Goal: Information Seeking & Learning: Learn about a topic

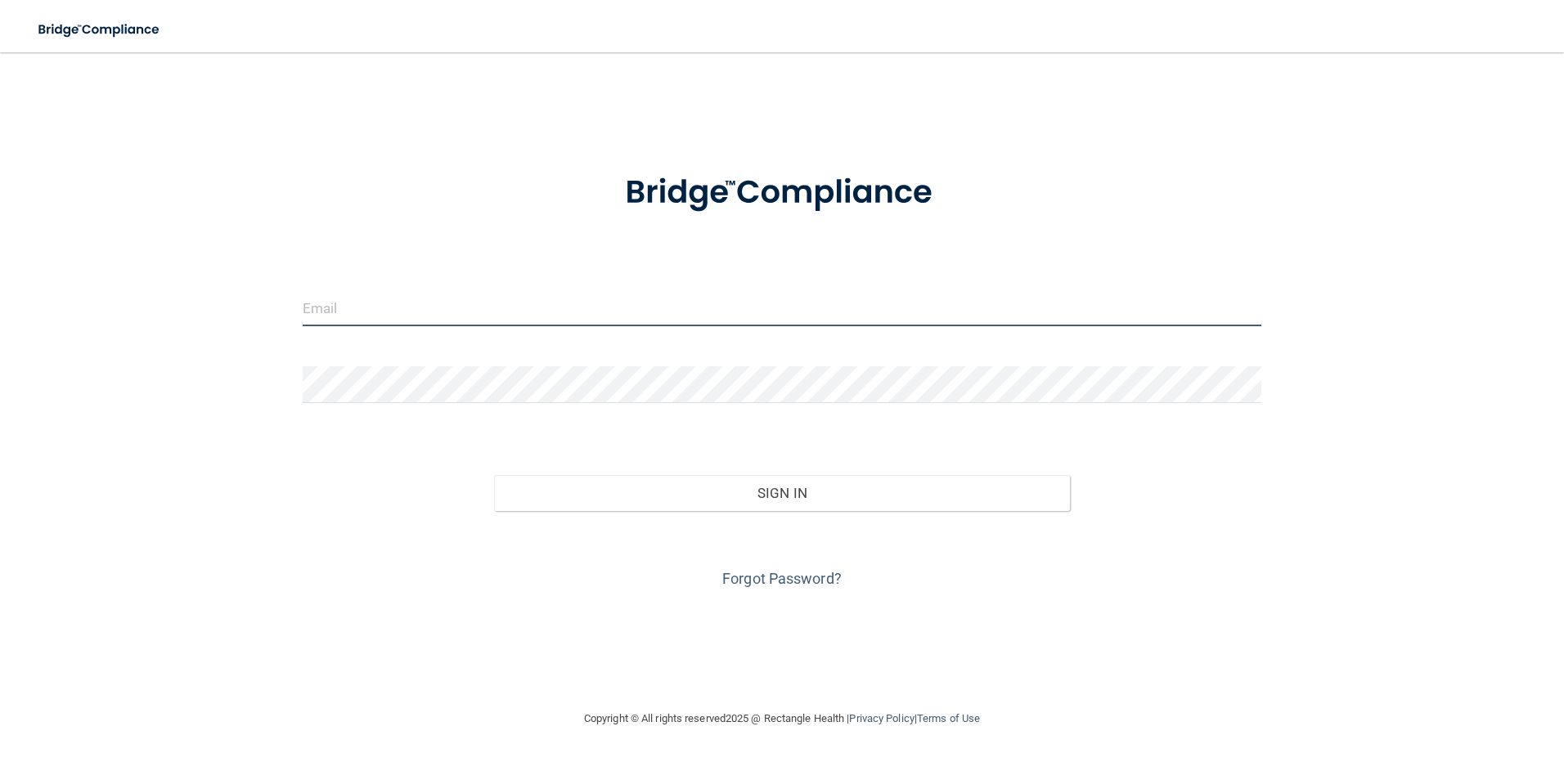
type input "brittany.templeton@epicortho.com"
drag, startPoint x: 582, startPoint y: 306, endPoint x: 218, endPoint y: 299, distance: 363.3
click at [218, 299] on div "brittany.templeton@epicortho.com Invalid email/password. You don't have permiss…" at bounding box center [782, 381] width 1499 height 624
type input "[EMAIL_ADDRESS][PERSON_NAME][DOMAIN_NAME]"
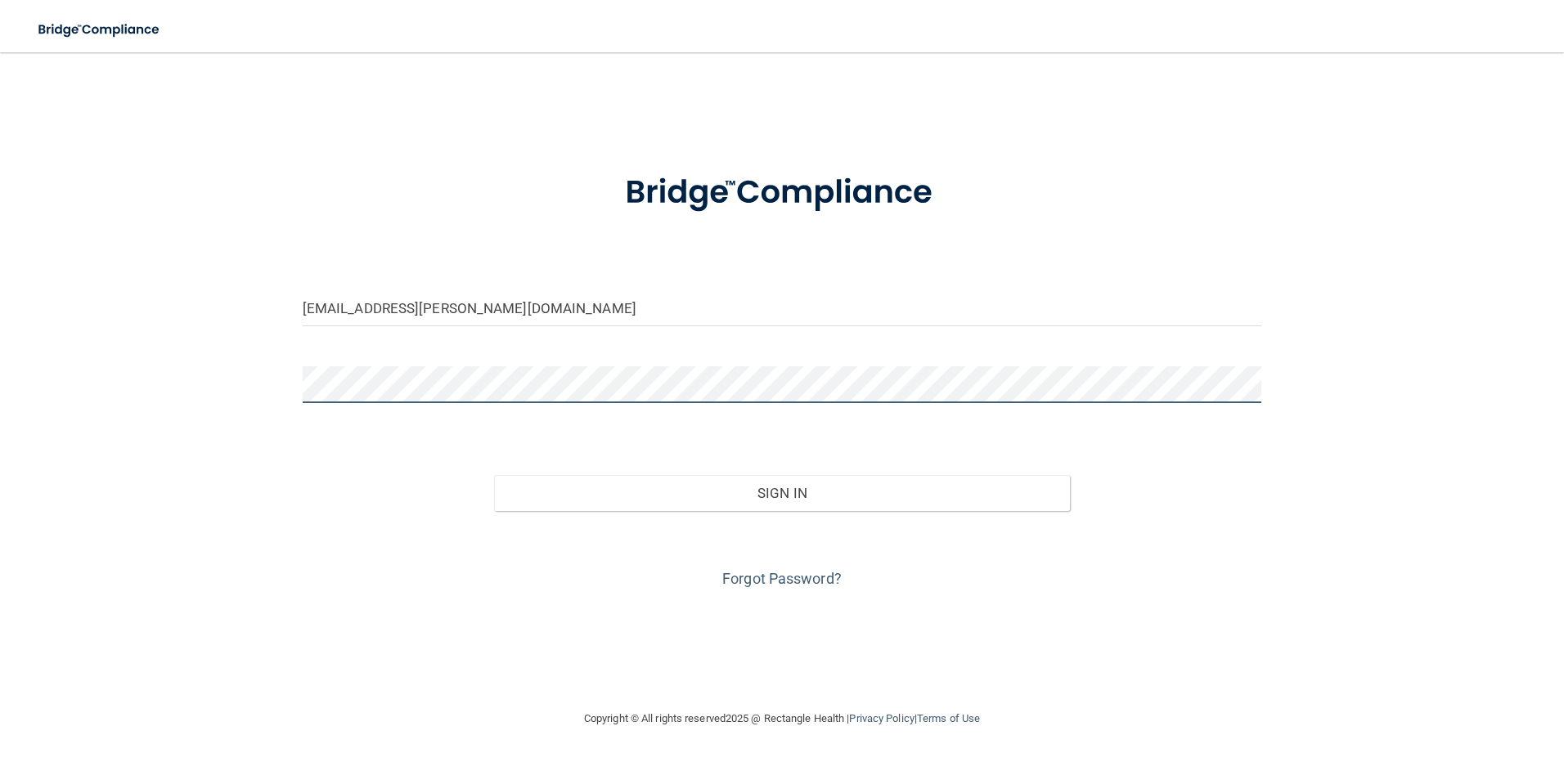
click at [247, 408] on div "sydney.sexton@epicortho.com Invalid email/password. You don't have permission t…" at bounding box center [782, 381] width 1499 height 624
click at [494, 475] on button "Sign In" at bounding box center [782, 493] width 576 height 36
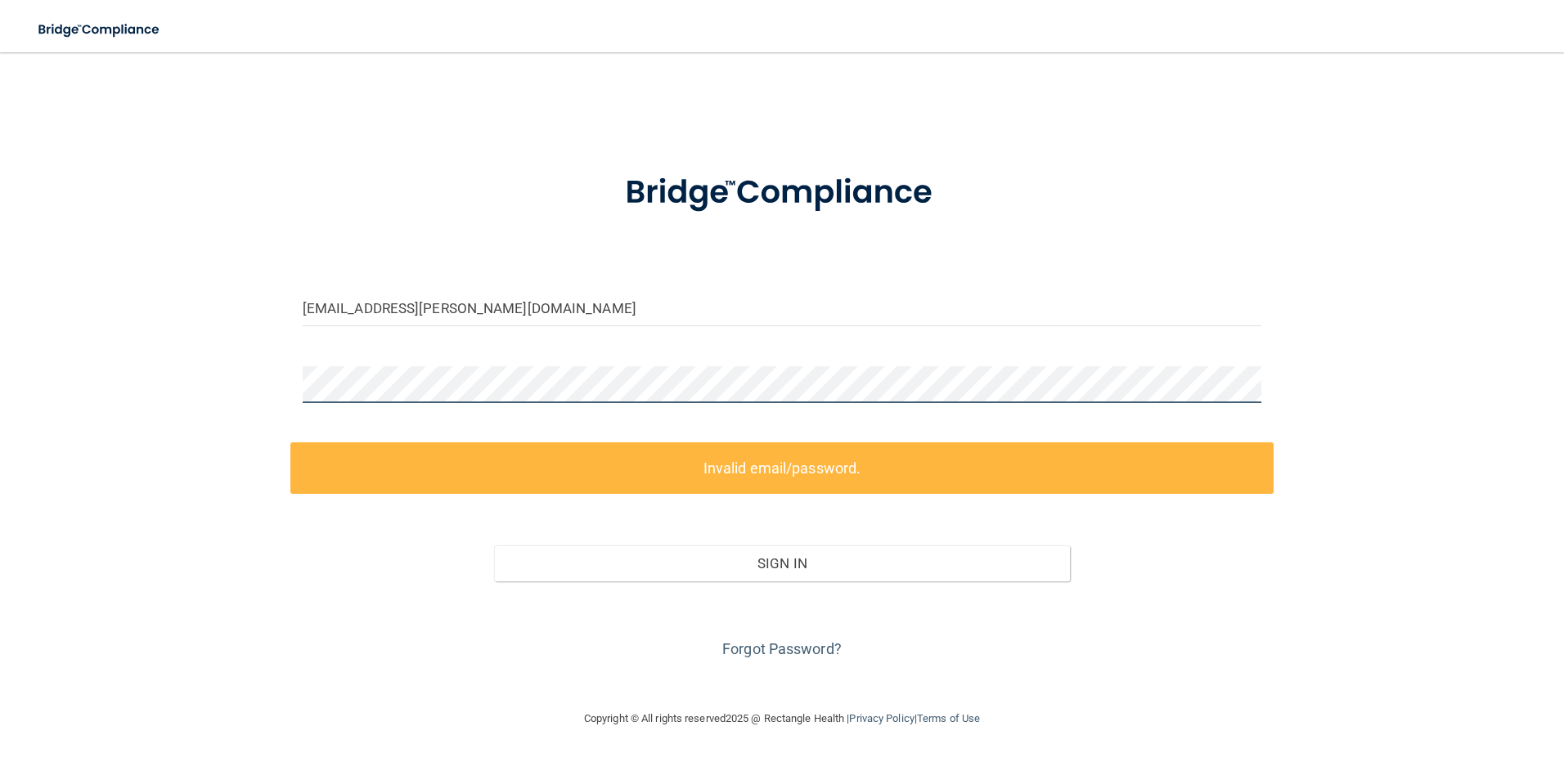
click at [180, 430] on div "sydney.sexton@epicortho.com Invalid email/password. You don't have permission t…" at bounding box center [782, 381] width 1499 height 624
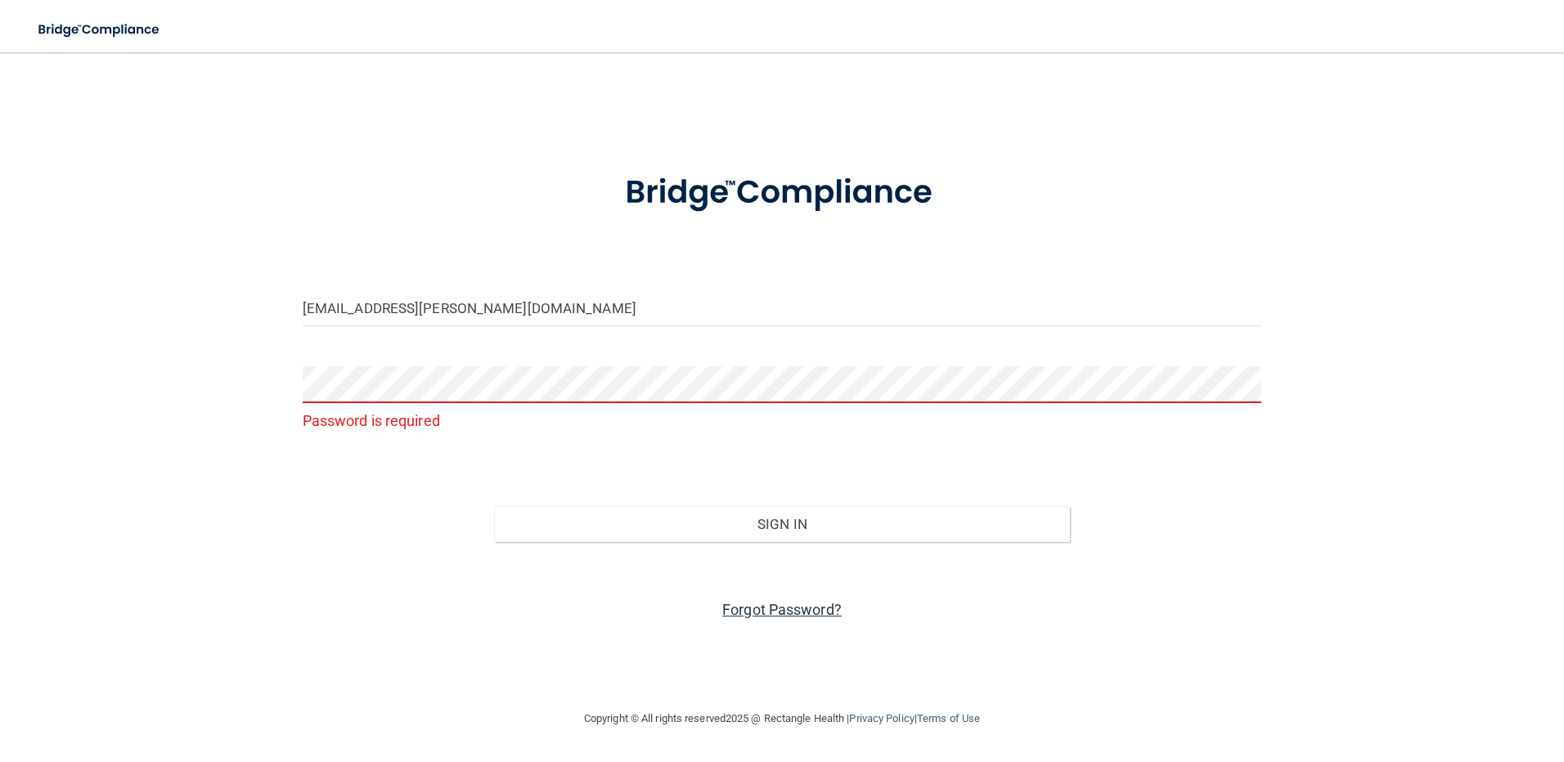
click at [758, 614] on link "Forgot Password?" at bounding box center [781, 609] width 119 height 17
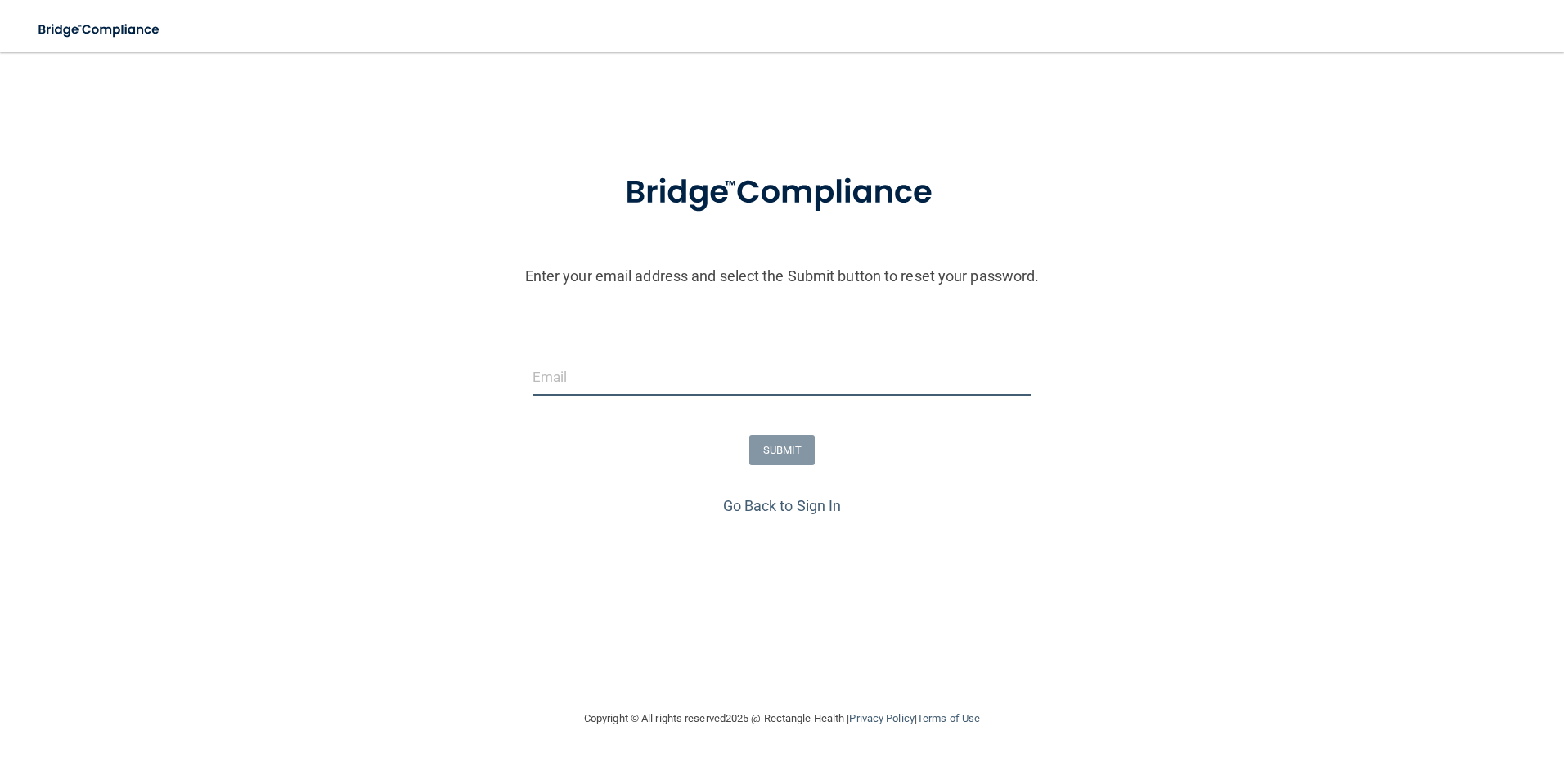
click at [650, 372] on input "email" at bounding box center [783, 377] width 500 height 37
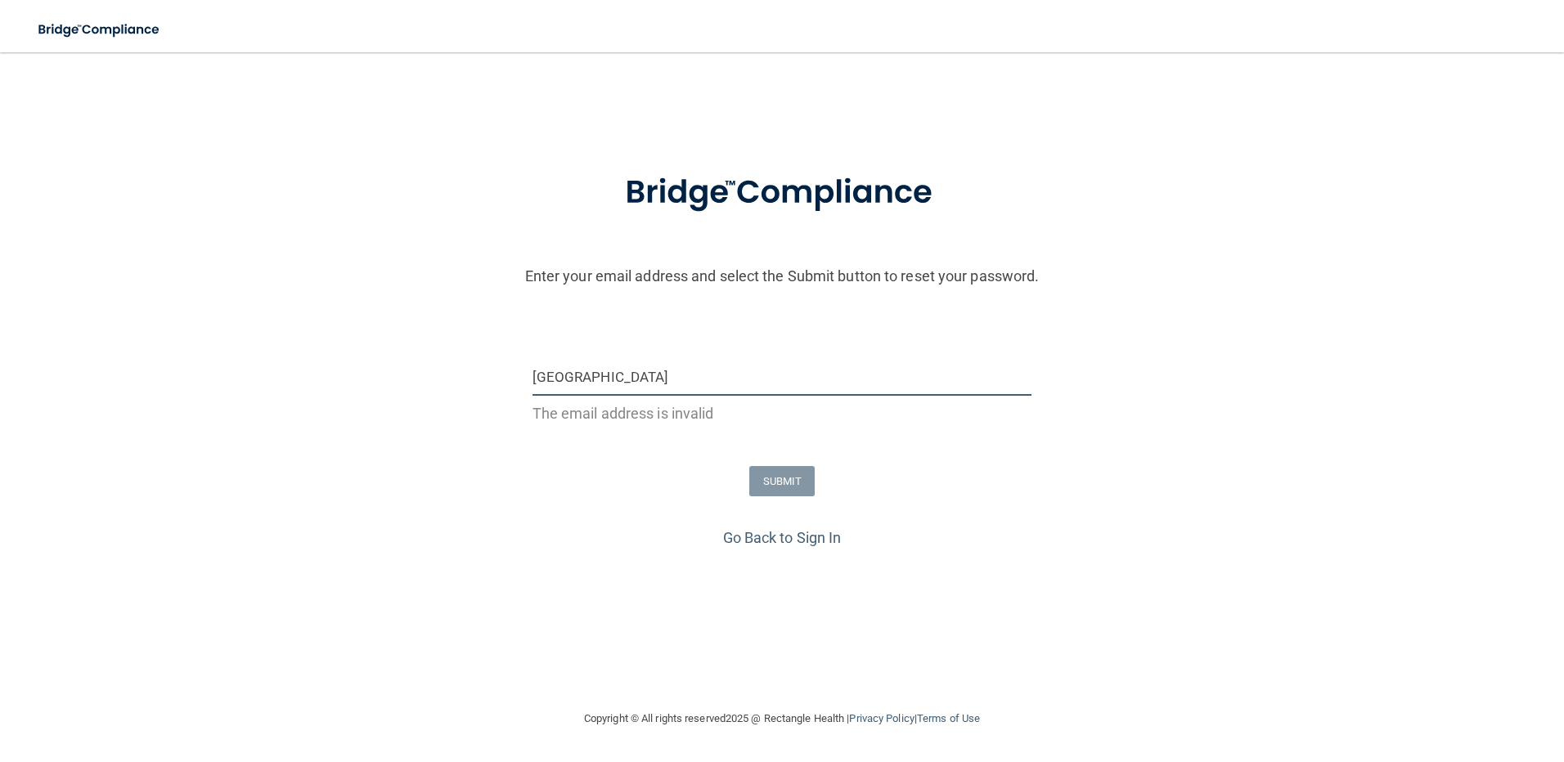
type input "sydney.sexton@epicortho.com"
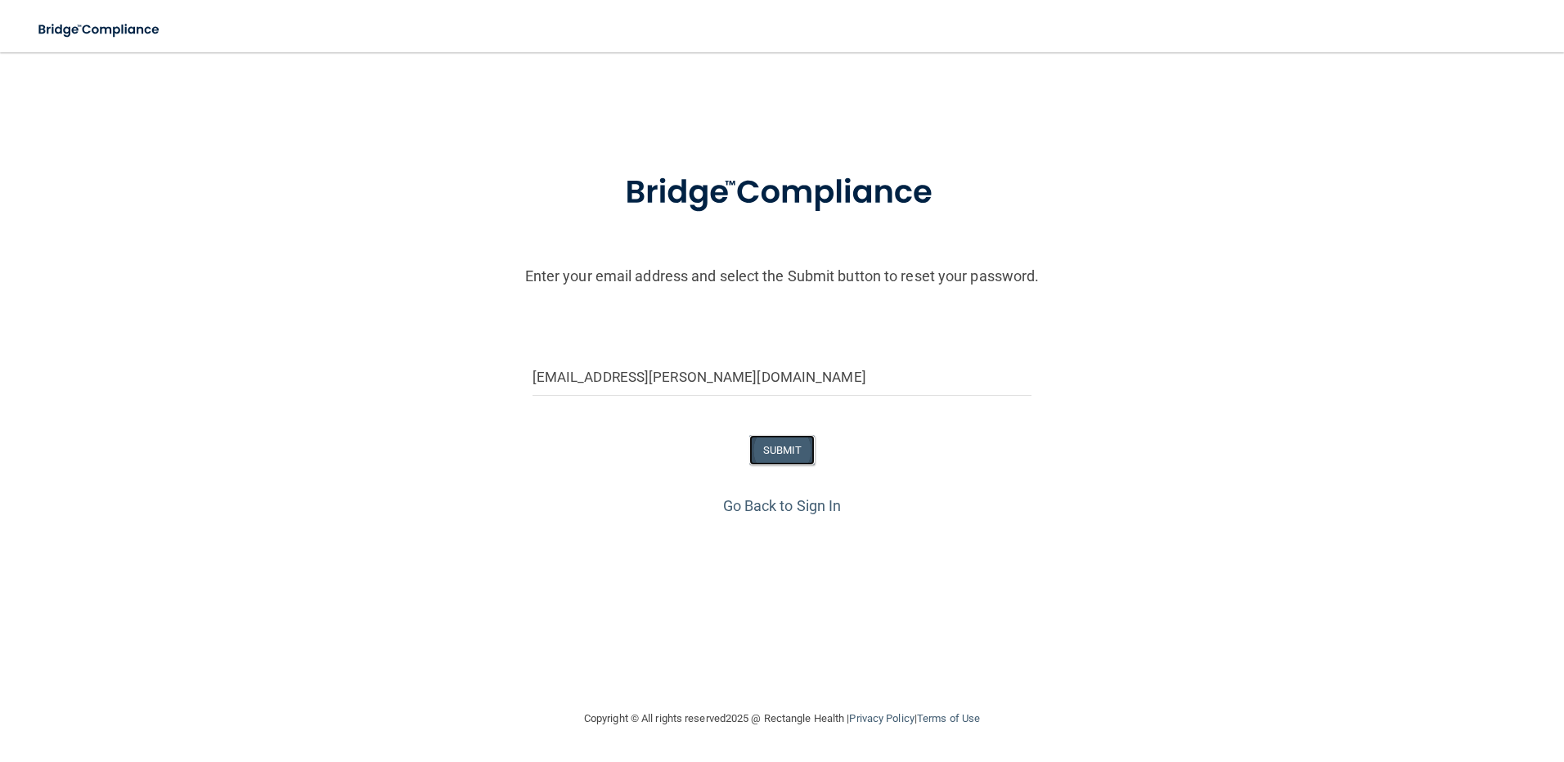
click at [785, 447] on button "SUBMIT" at bounding box center [782, 450] width 66 height 30
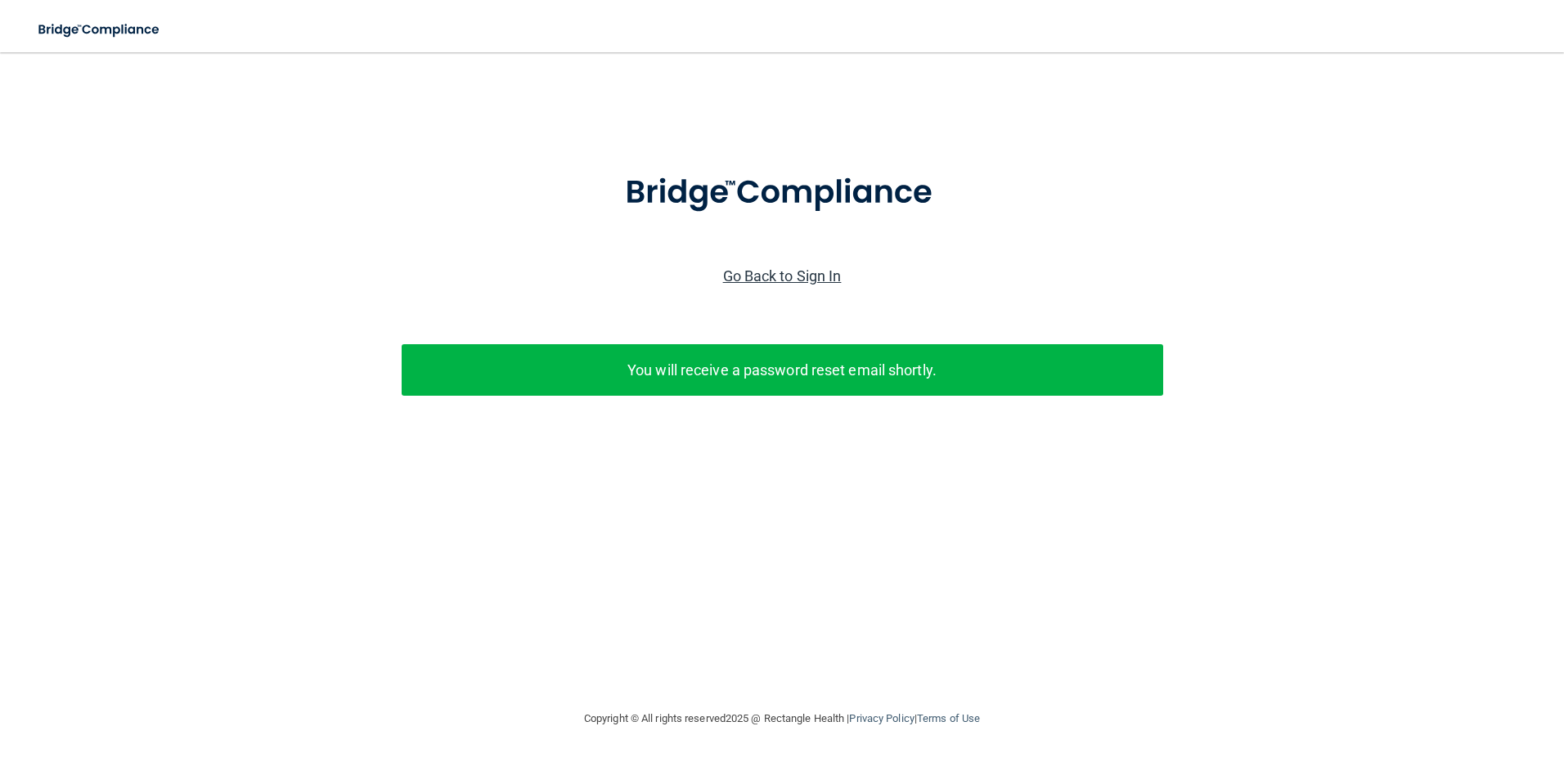
click at [783, 272] on link "Go Back to Sign In" at bounding box center [782, 276] width 119 height 17
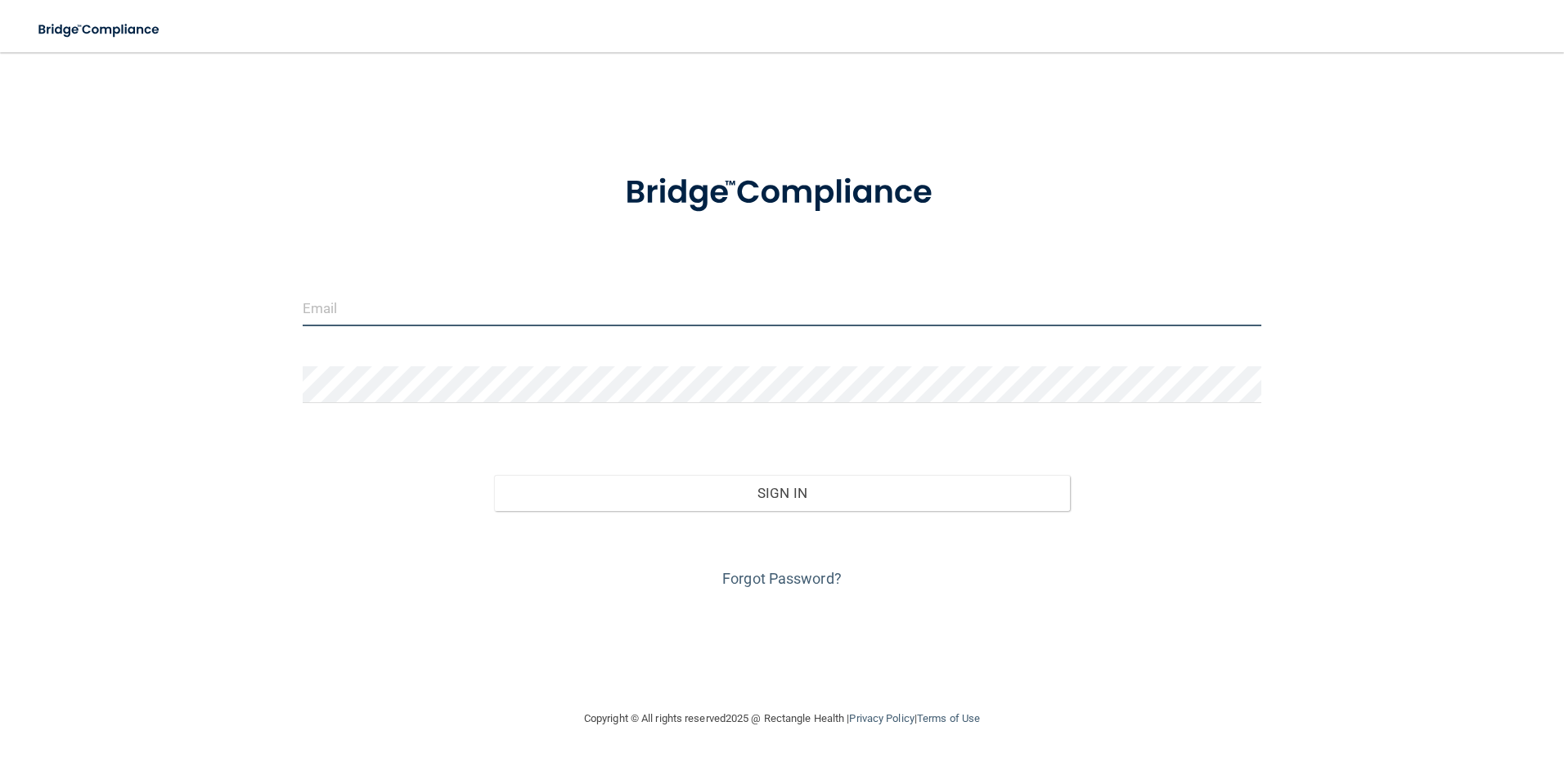
type input "brittany.templeton@epicortho.com"
click at [519, 313] on input "brittany.templeton@epicortho.com" at bounding box center [783, 308] width 960 height 37
drag, startPoint x: 534, startPoint y: 301, endPoint x: 259, endPoint y: 359, distance: 280.9
click at [259, 359] on div "brittany.templeton@epicortho.com Invalid email/password. You don't have permiss…" at bounding box center [782, 381] width 1499 height 624
type input "sydney.sexton@epicortho.com"
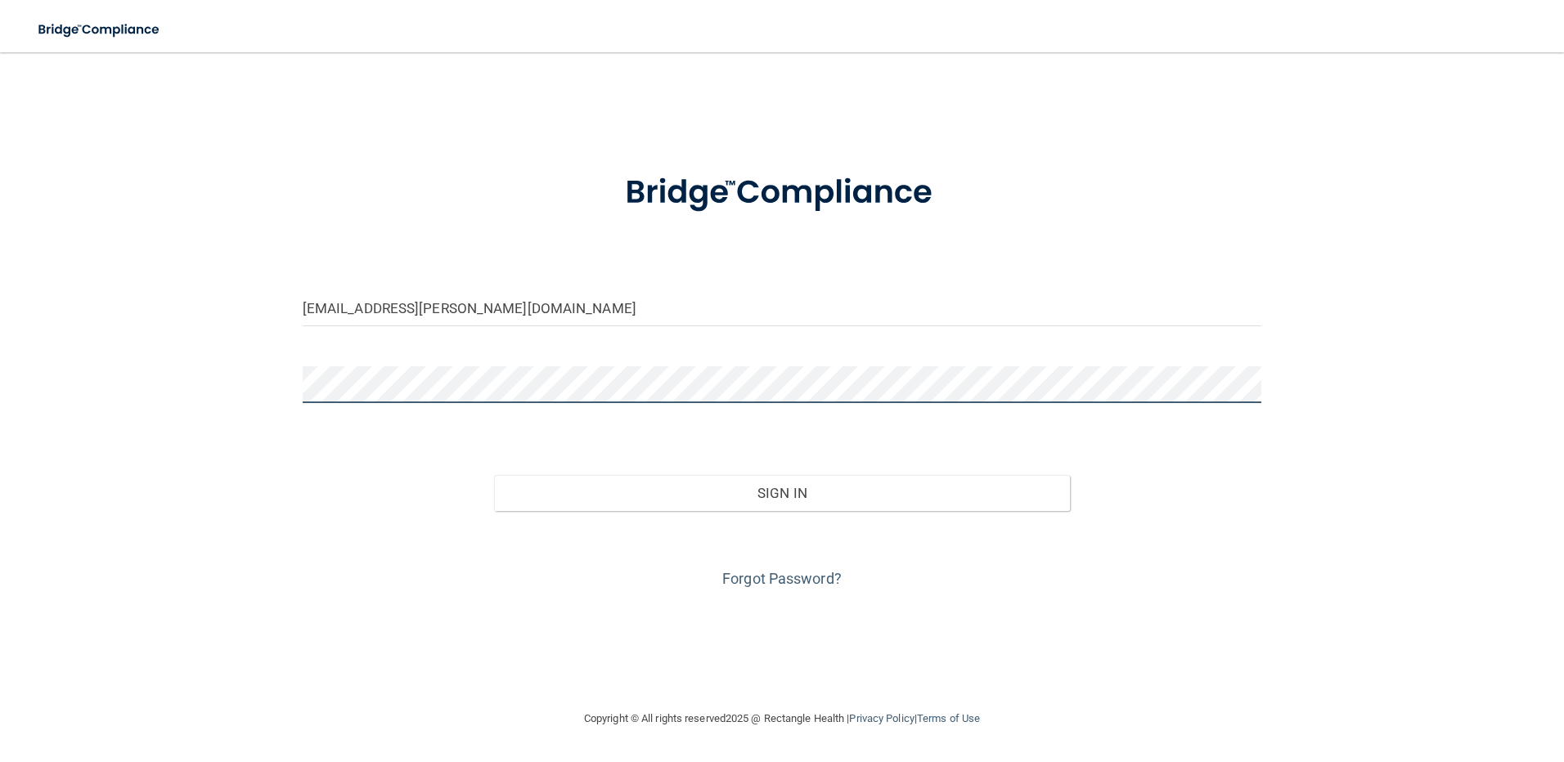
click at [275, 395] on div "sydney.sexton@epicortho.com Invalid email/password. You don't have permission t…" at bounding box center [782, 381] width 1499 height 624
click at [494, 475] on button "Sign In" at bounding box center [782, 493] width 576 height 36
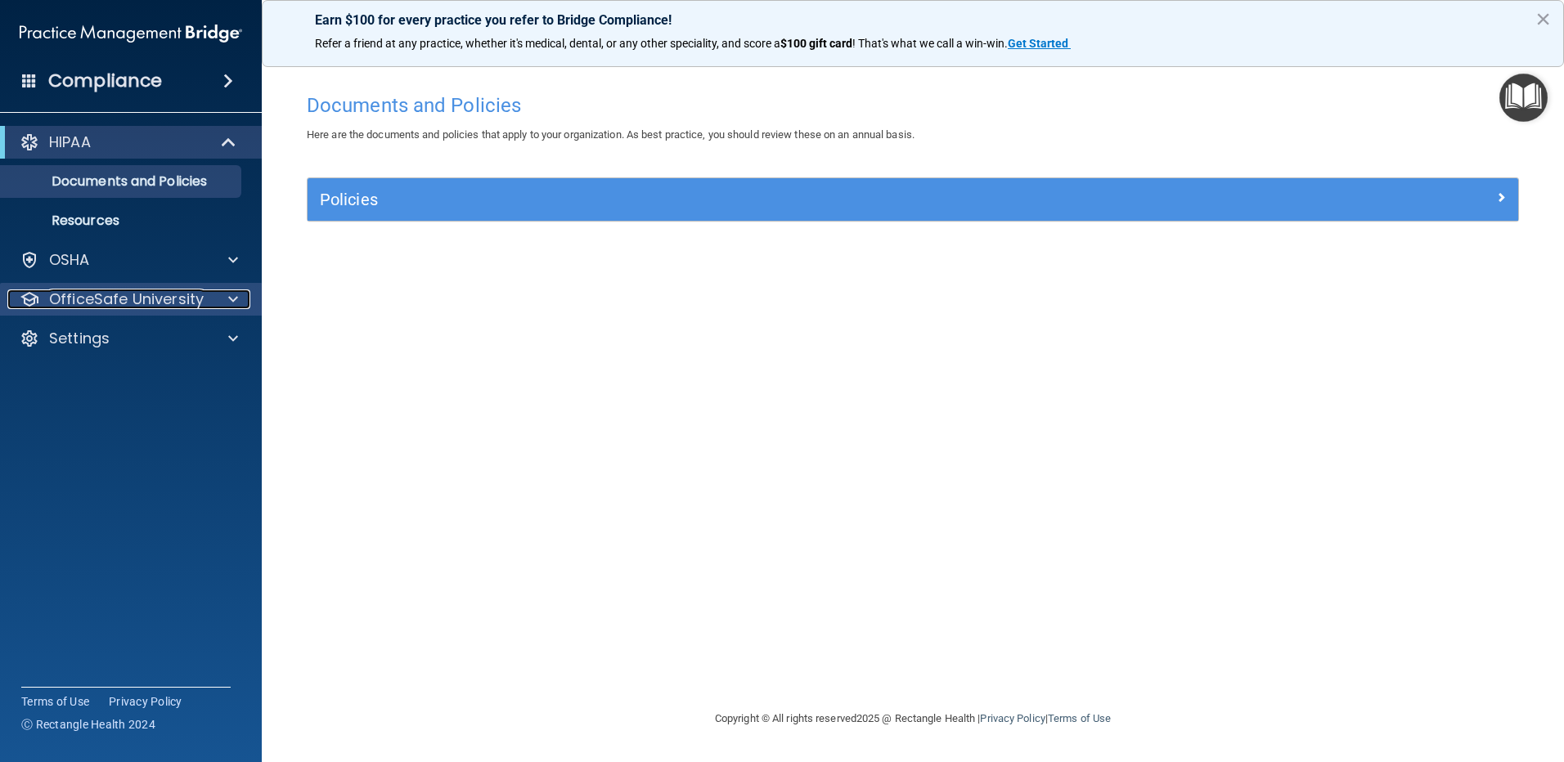
click at [139, 299] on p "OfficeSafe University" at bounding box center [126, 300] width 155 height 20
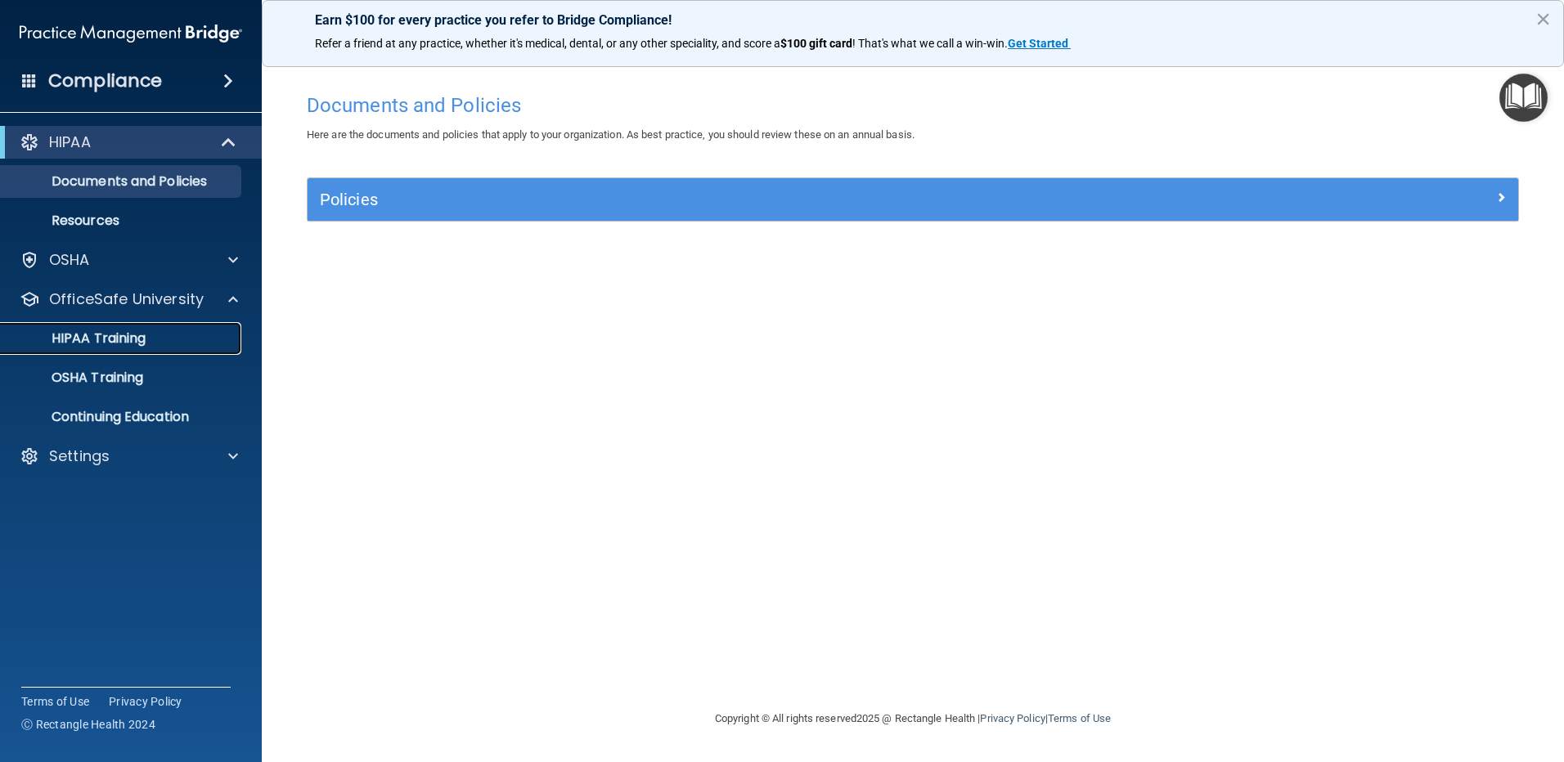
click at [124, 338] on p "HIPAA Training" at bounding box center [78, 338] width 135 height 16
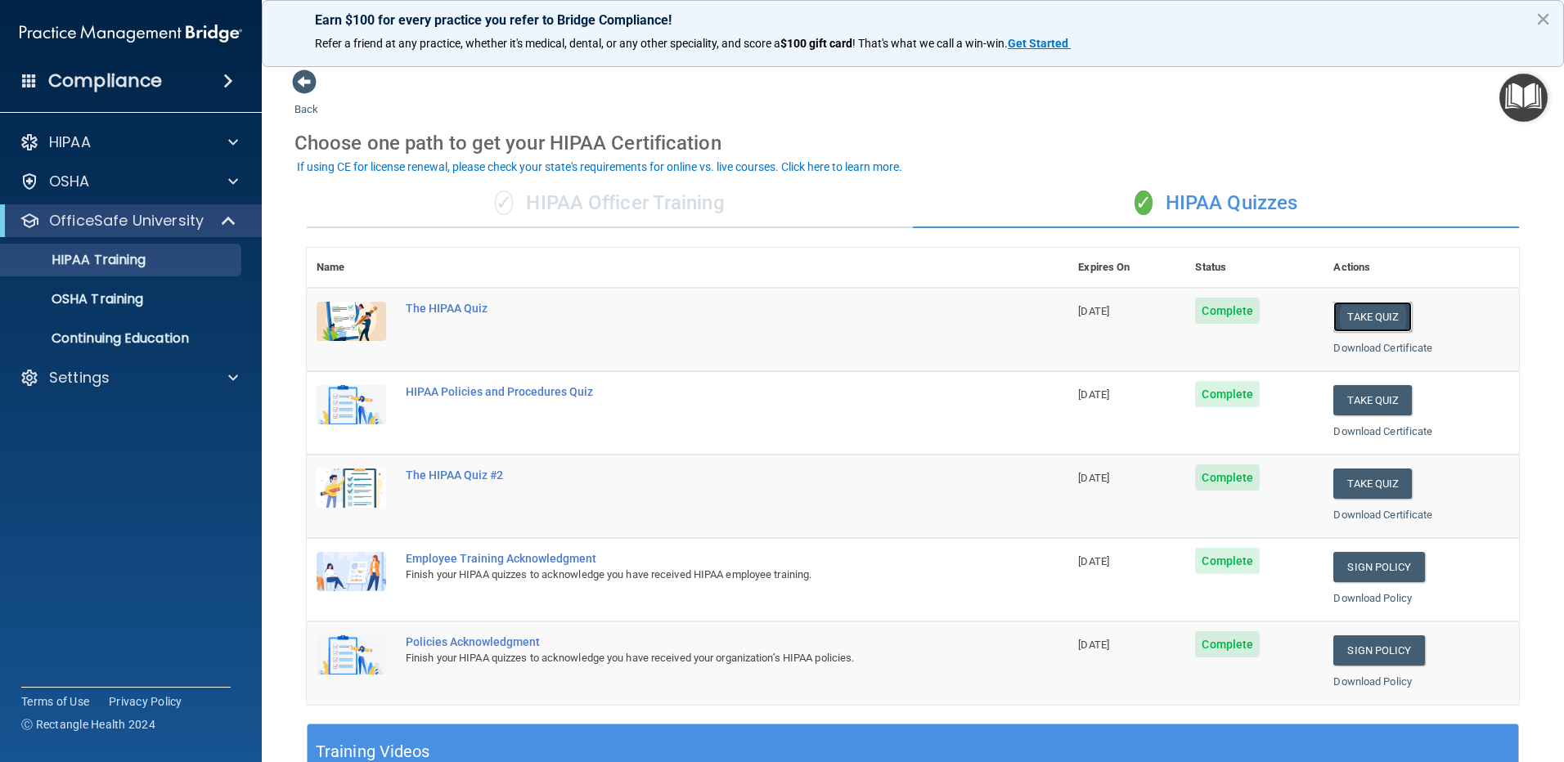
drag, startPoint x: 1376, startPoint y: 314, endPoint x: 1385, endPoint y: 308, distance: 10.7
click at [1385, 308] on button "Take Quiz" at bounding box center [1372, 317] width 79 height 30
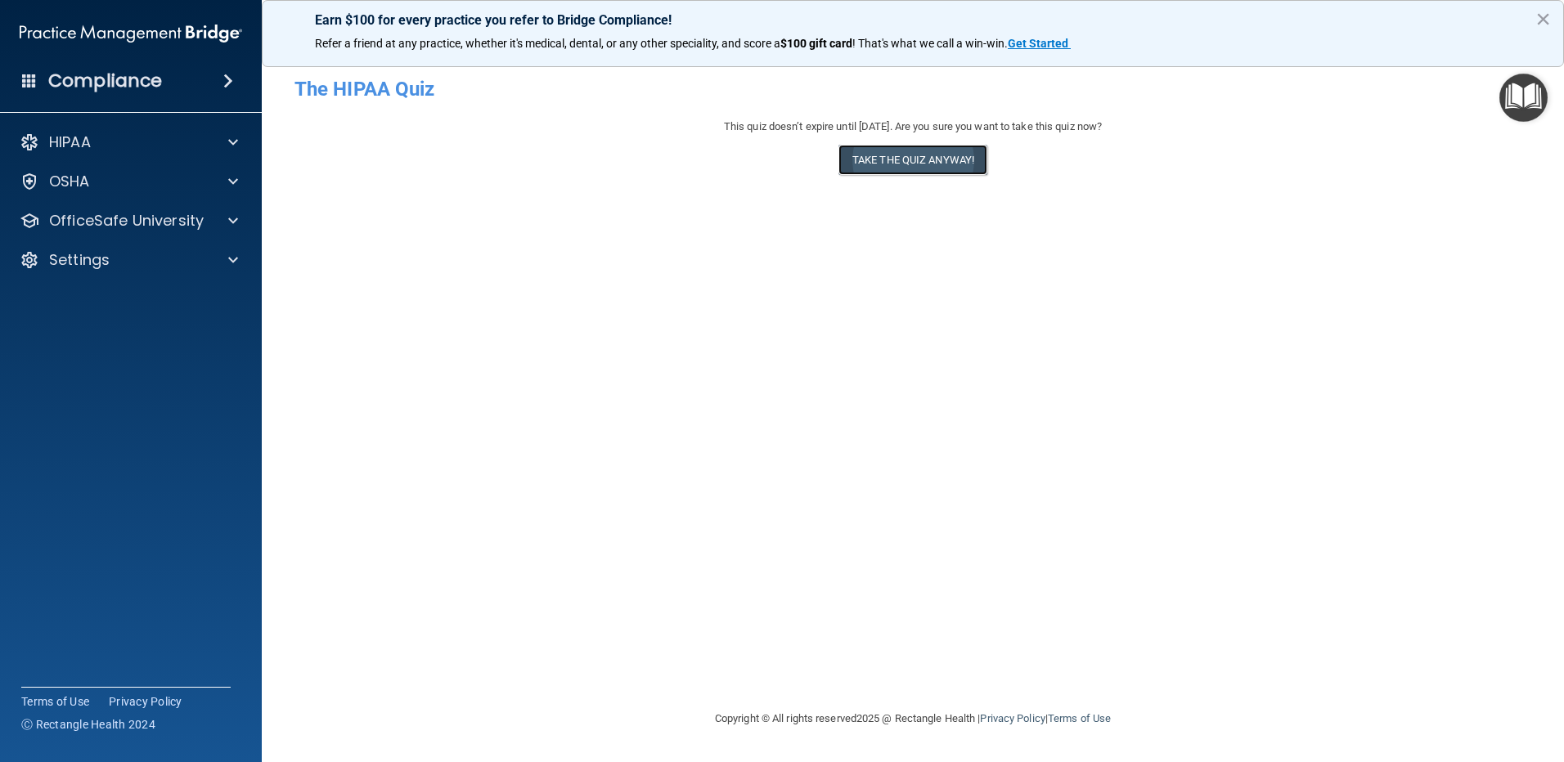
click at [951, 166] on button "Take the quiz anyway!" at bounding box center [913, 160] width 149 height 30
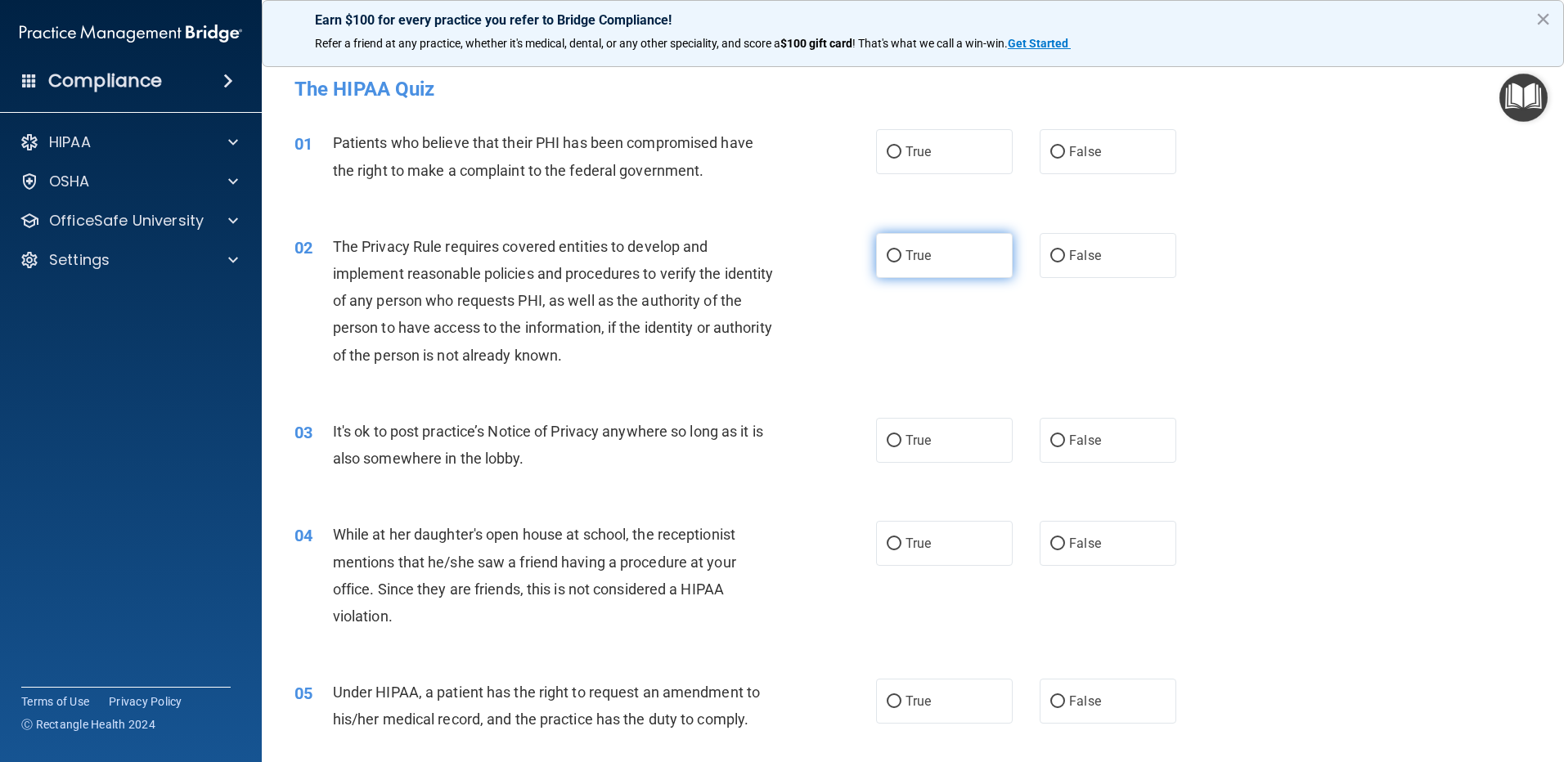
drag, startPoint x: 951, startPoint y: 155, endPoint x: 958, endPoint y: 241, distance: 86.2
click at [953, 165] on label "True" at bounding box center [944, 151] width 137 height 45
click at [902, 159] on input "True" at bounding box center [894, 152] width 15 height 12
radio input "true"
drag, startPoint x: 957, startPoint y: 245, endPoint x: 1009, endPoint y: 310, distance: 83.3
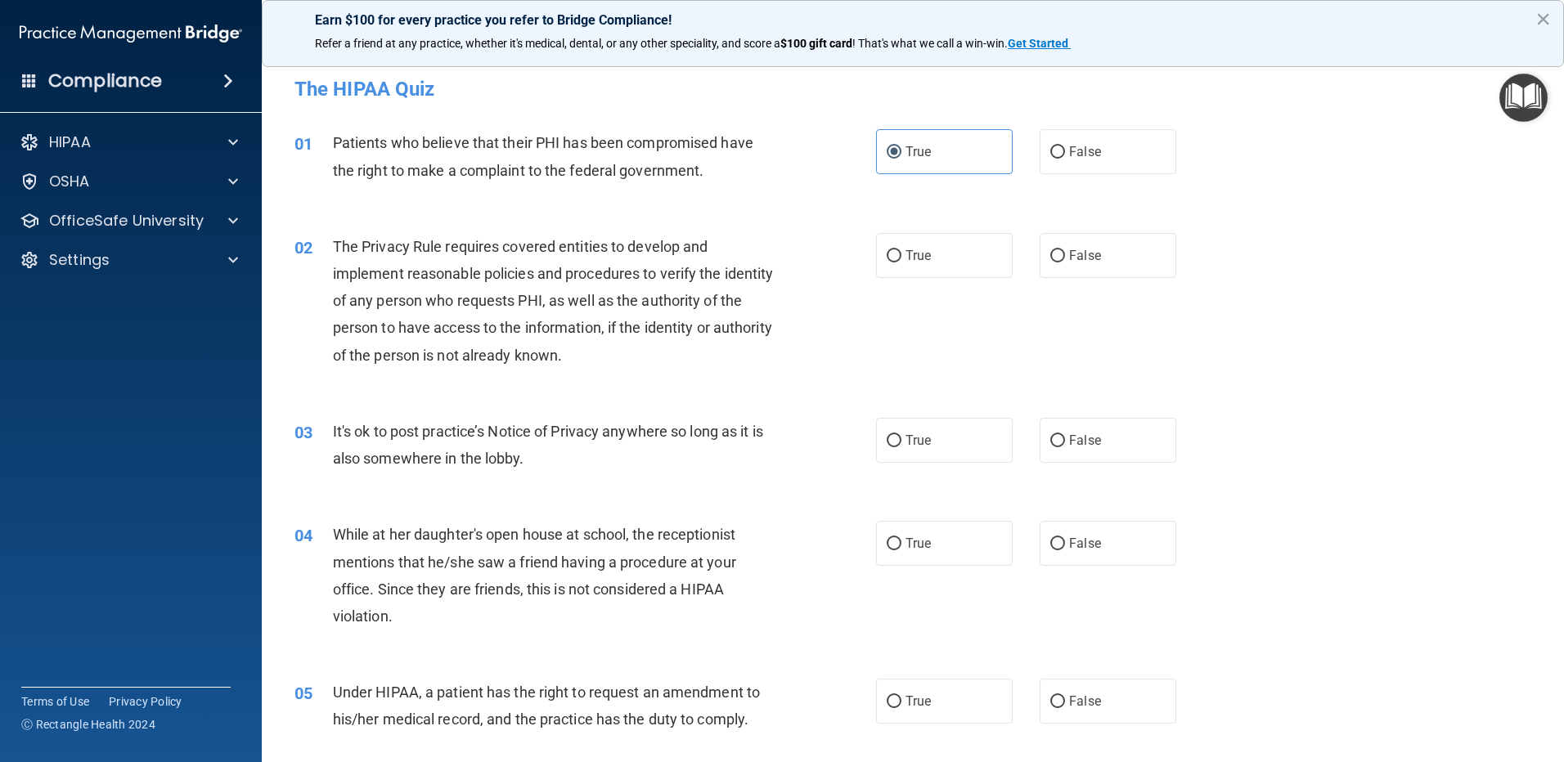
click at [974, 266] on label "True" at bounding box center [944, 255] width 137 height 45
click at [902, 263] on input "True" at bounding box center [894, 256] width 15 height 12
radio input "true"
click at [1108, 432] on label "False" at bounding box center [1108, 440] width 137 height 45
click at [1065, 435] on input "False" at bounding box center [1057, 441] width 15 height 12
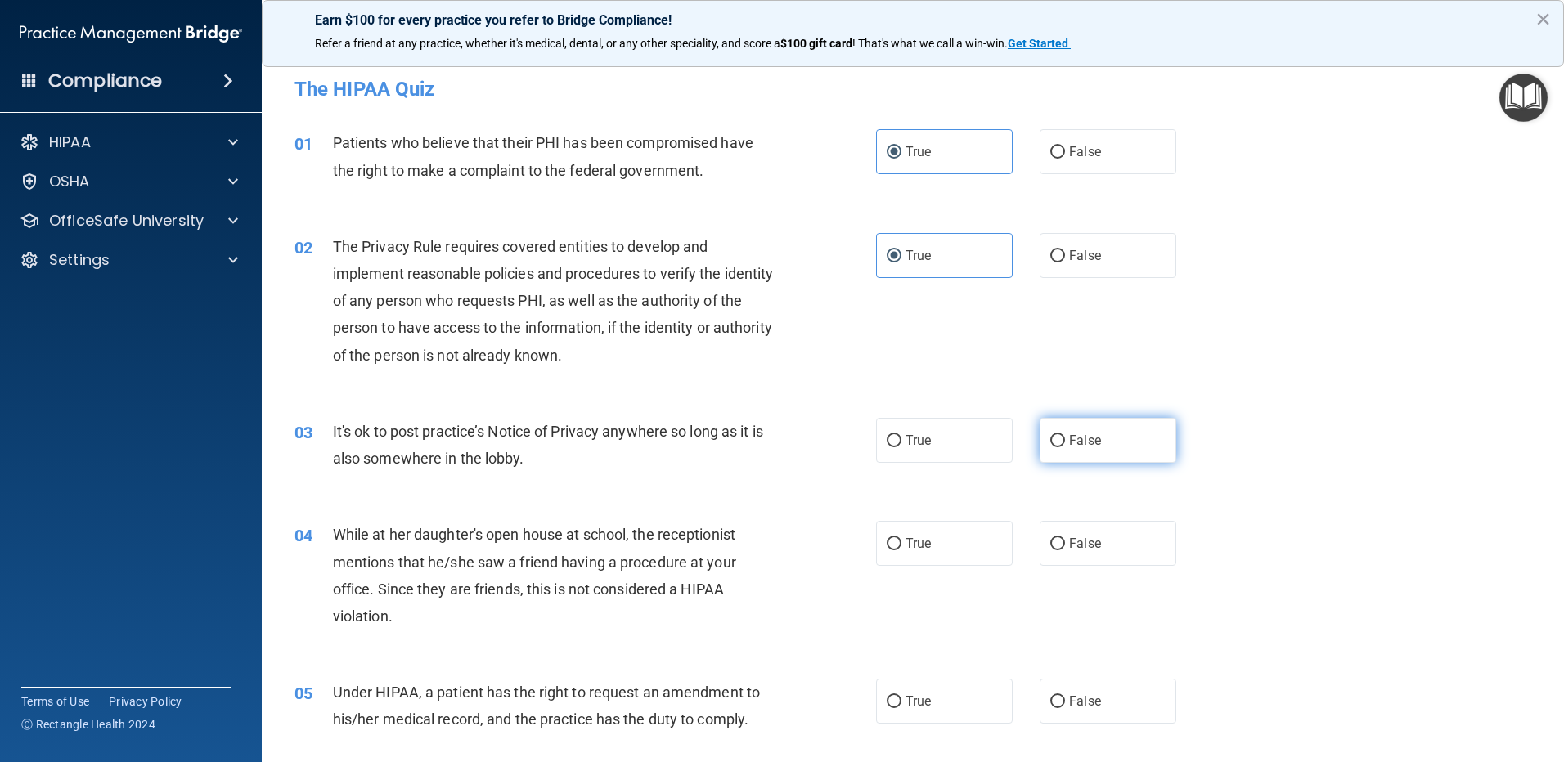
radio input "true"
drag, startPoint x: 1096, startPoint y: 536, endPoint x: 1126, endPoint y: 598, distance: 69.1
click at [1101, 543] on label "False" at bounding box center [1108, 543] width 137 height 45
click at [1065, 543] on input "False" at bounding box center [1057, 544] width 15 height 12
radio input "true"
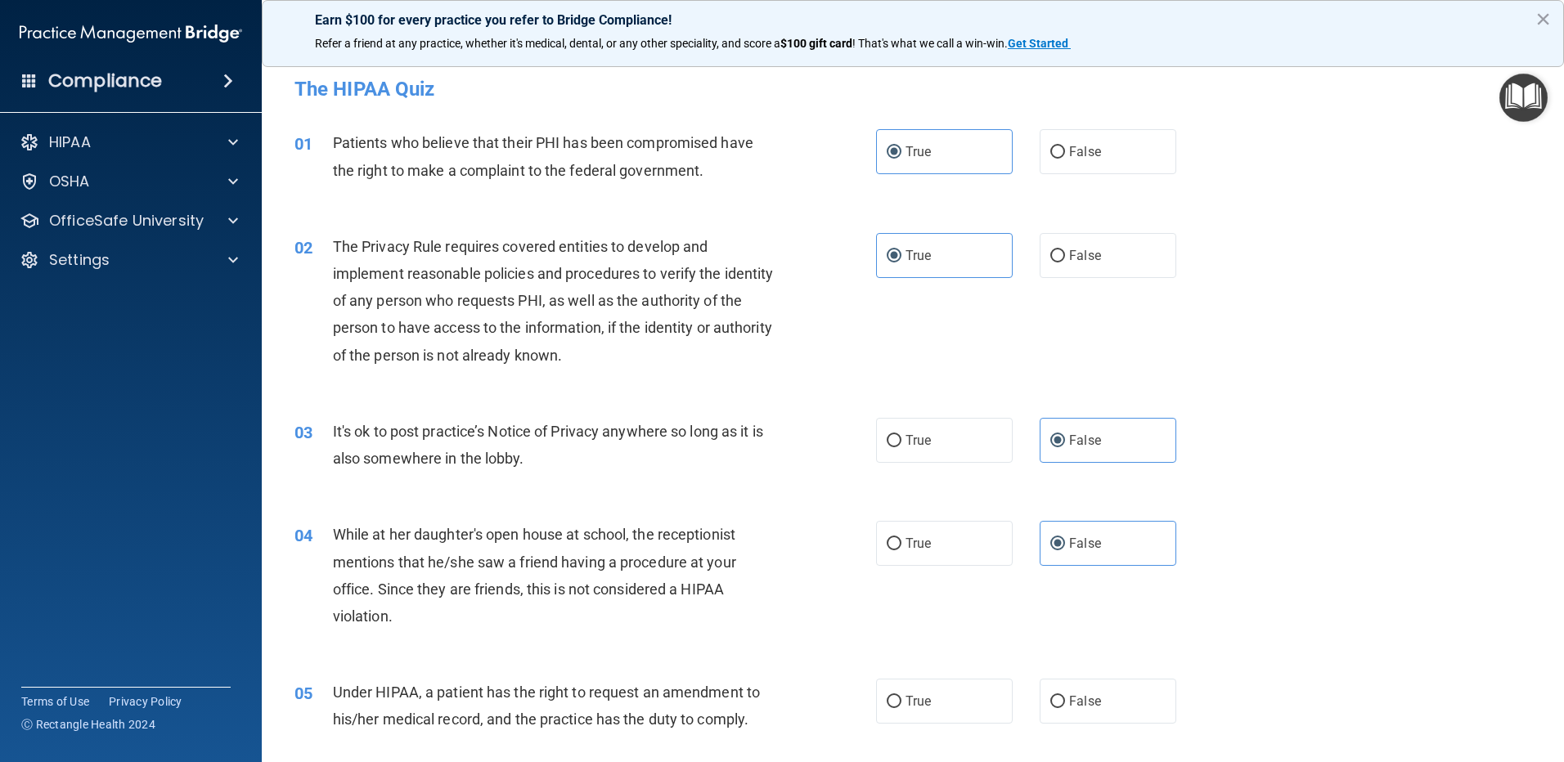
drag, startPoint x: 1117, startPoint y: 689, endPoint x: 1307, endPoint y: 591, distance: 213.3
click at [1117, 690] on label "False" at bounding box center [1108, 701] width 137 height 45
click at [1065, 696] on input "False" at bounding box center [1057, 702] width 15 height 12
radio input "true"
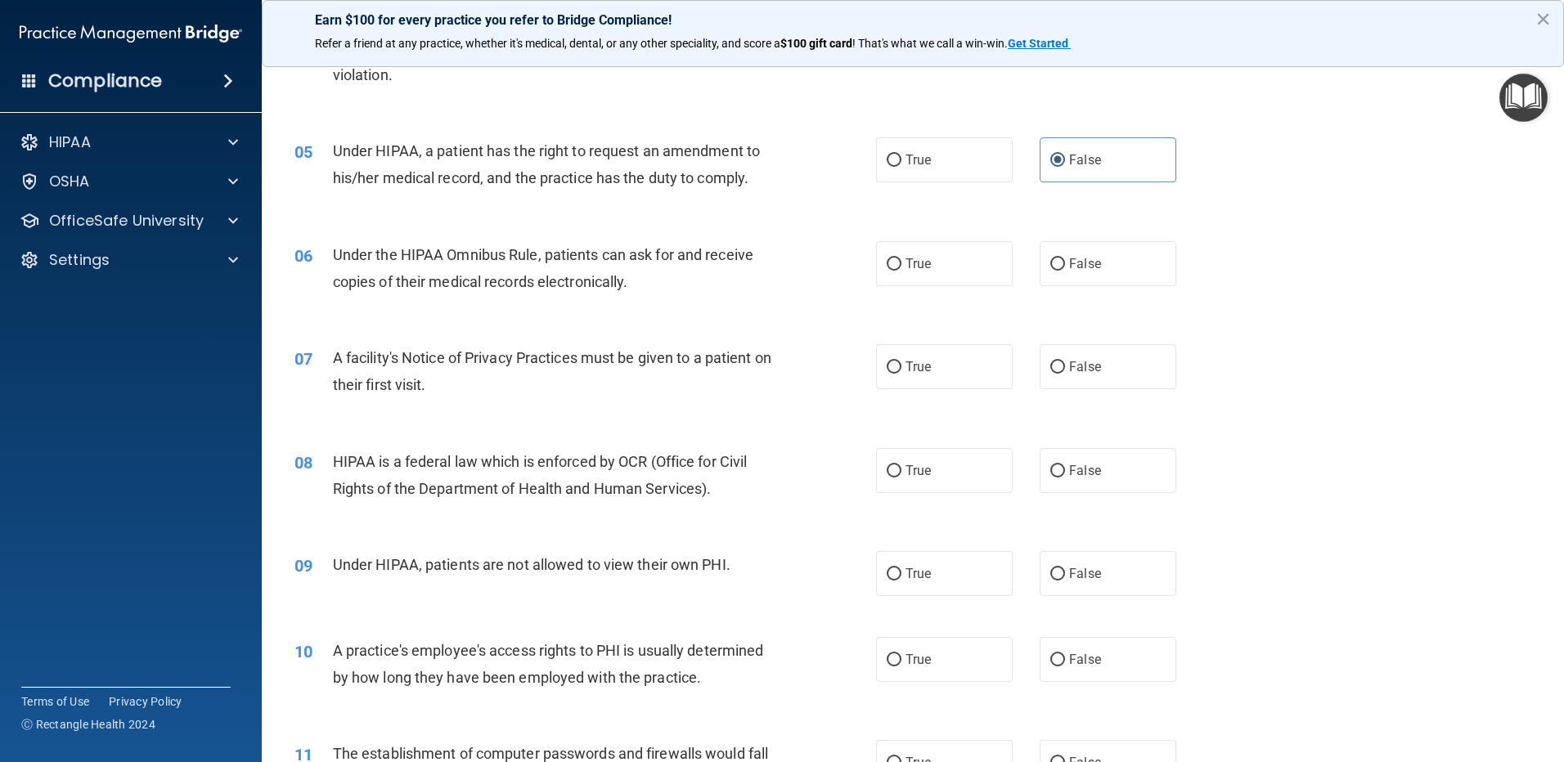
scroll to position [573, 0]
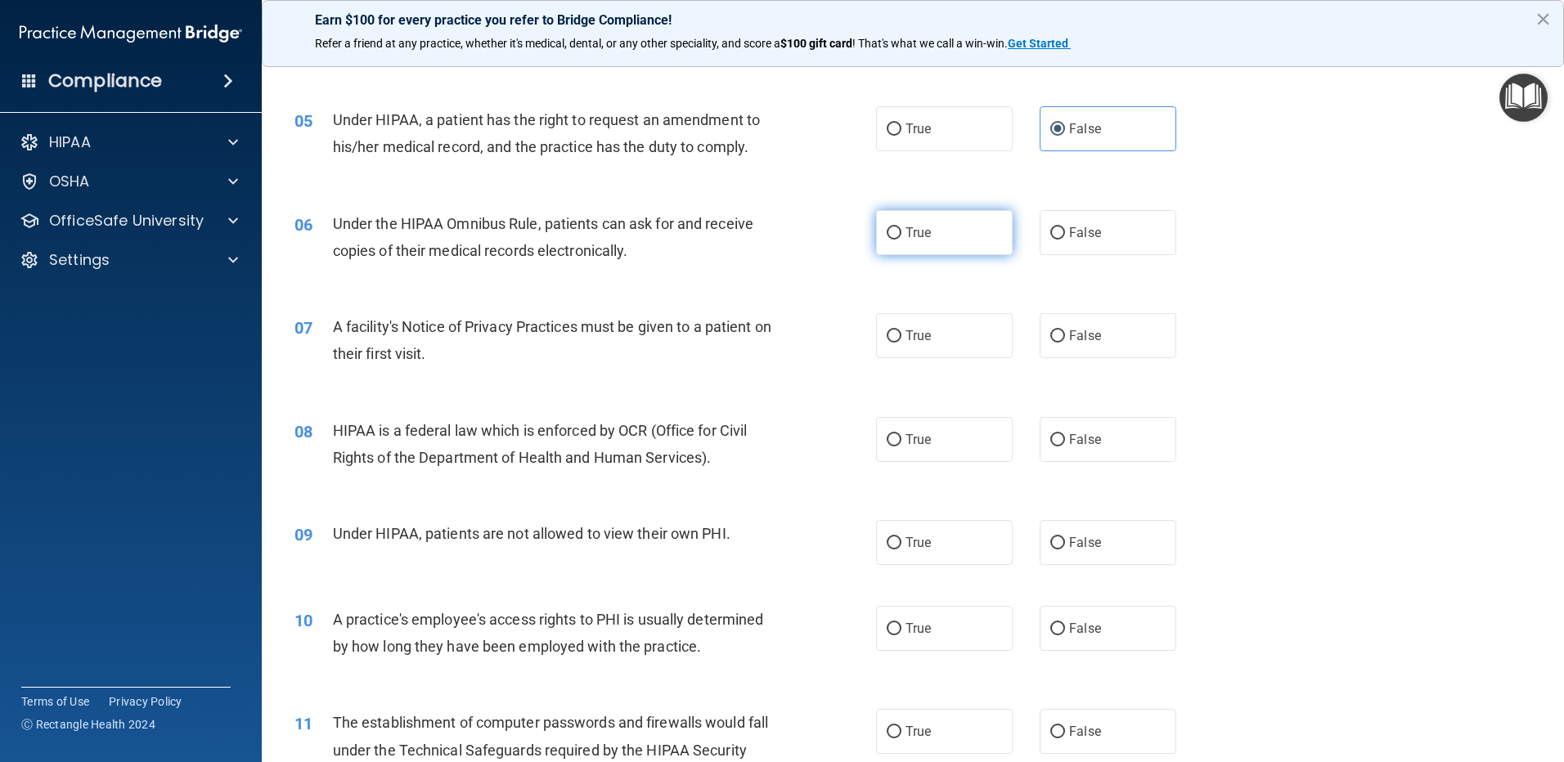
click at [977, 226] on label "True" at bounding box center [944, 232] width 137 height 45
click at [902, 227] on input "True" at bounding box center [894, 233] width 15 height 12
radio input "true"
click at [970, 362] on div "07 A facility's Notice of Privacy Practices must be given to a patient on their…" at bounding box center [912, 344] width 1261 height 103
click at [969, 347] on label "True" at bounding box center [944, 335] width 137 height 45
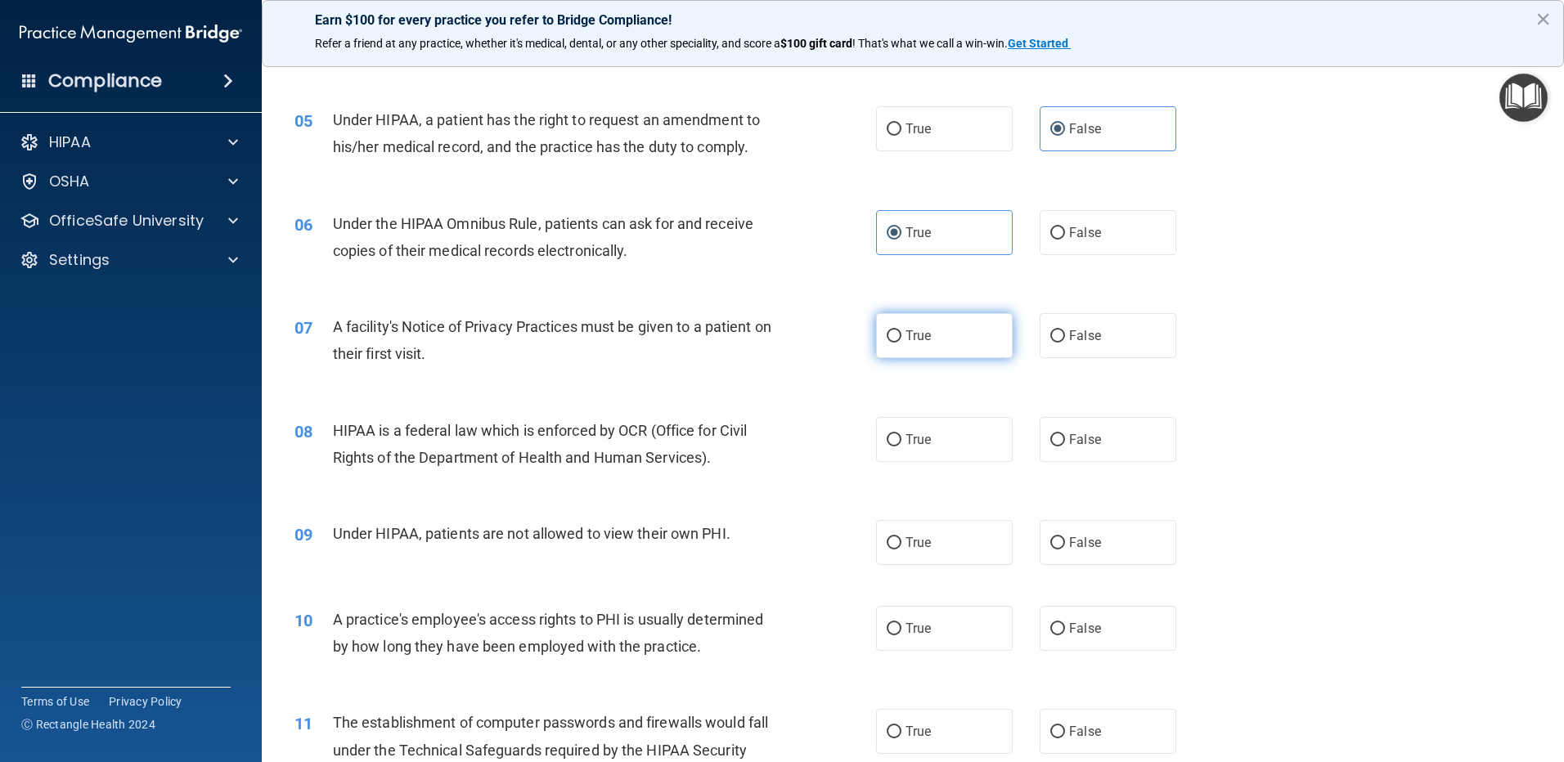
click at [902, 343] on input "True" at bounding box center [894, 336] width 15 height 12
radio input "true"
click at [969, 443] on label "True" at bounding box center [944, 439] width 137 height 45
click at [902, 443] on input "True" at bounding box center [894, 440] width 15 height 12
radio input "true"
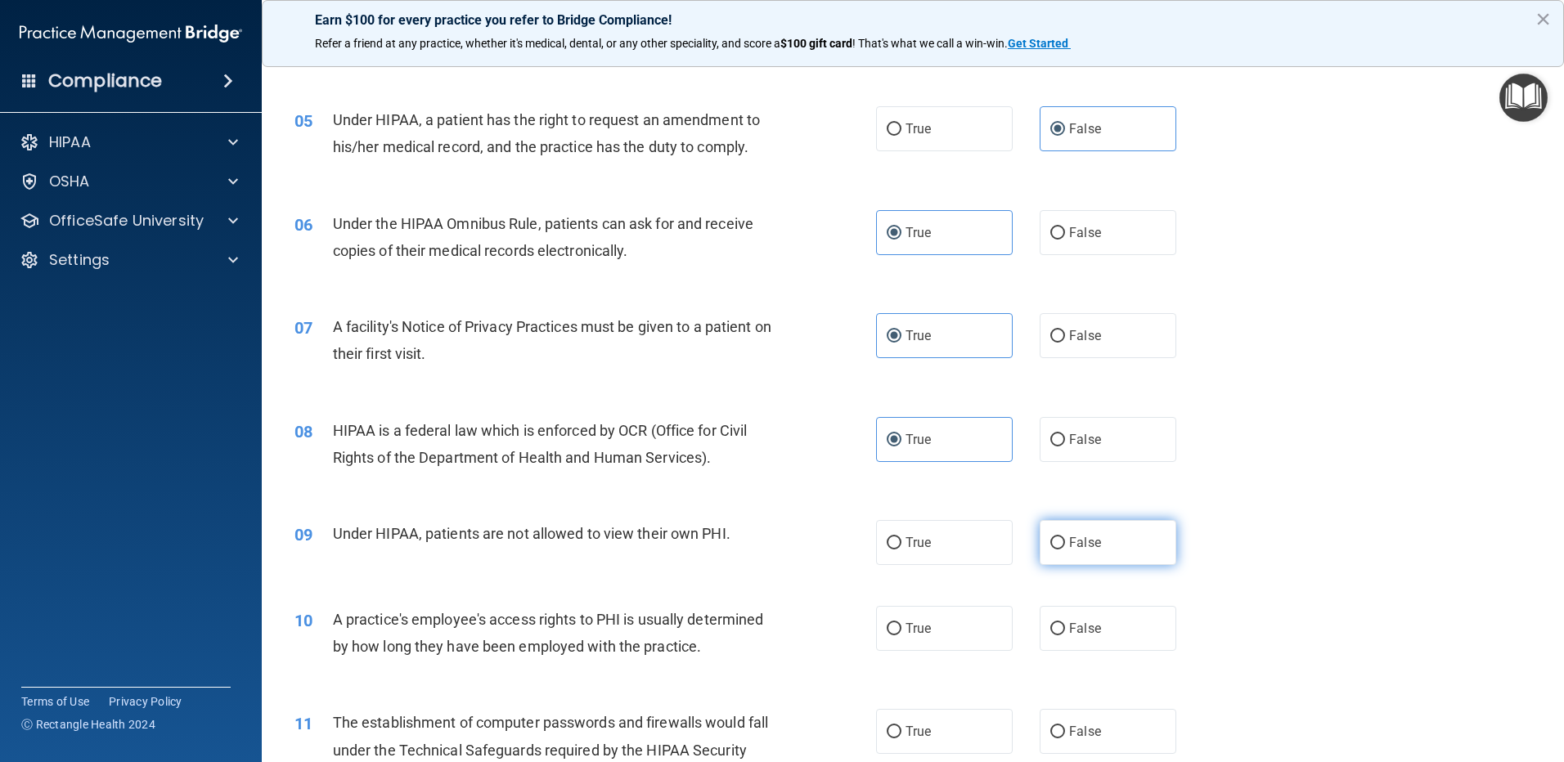
click at [1064, 564] on label "False" at bounding box center [1108, 542] width 137 height 45
click at [1064, 550] on input "False" at bounding box center [1057, 543] width 15 height 12
radio input "true"
click at [1075, 612] on label "False" at bounding box center [1108, 628] width 137 height 45
click at [1065, 623] on input "False" at bounding box center [1057, 629] width 15 height 12
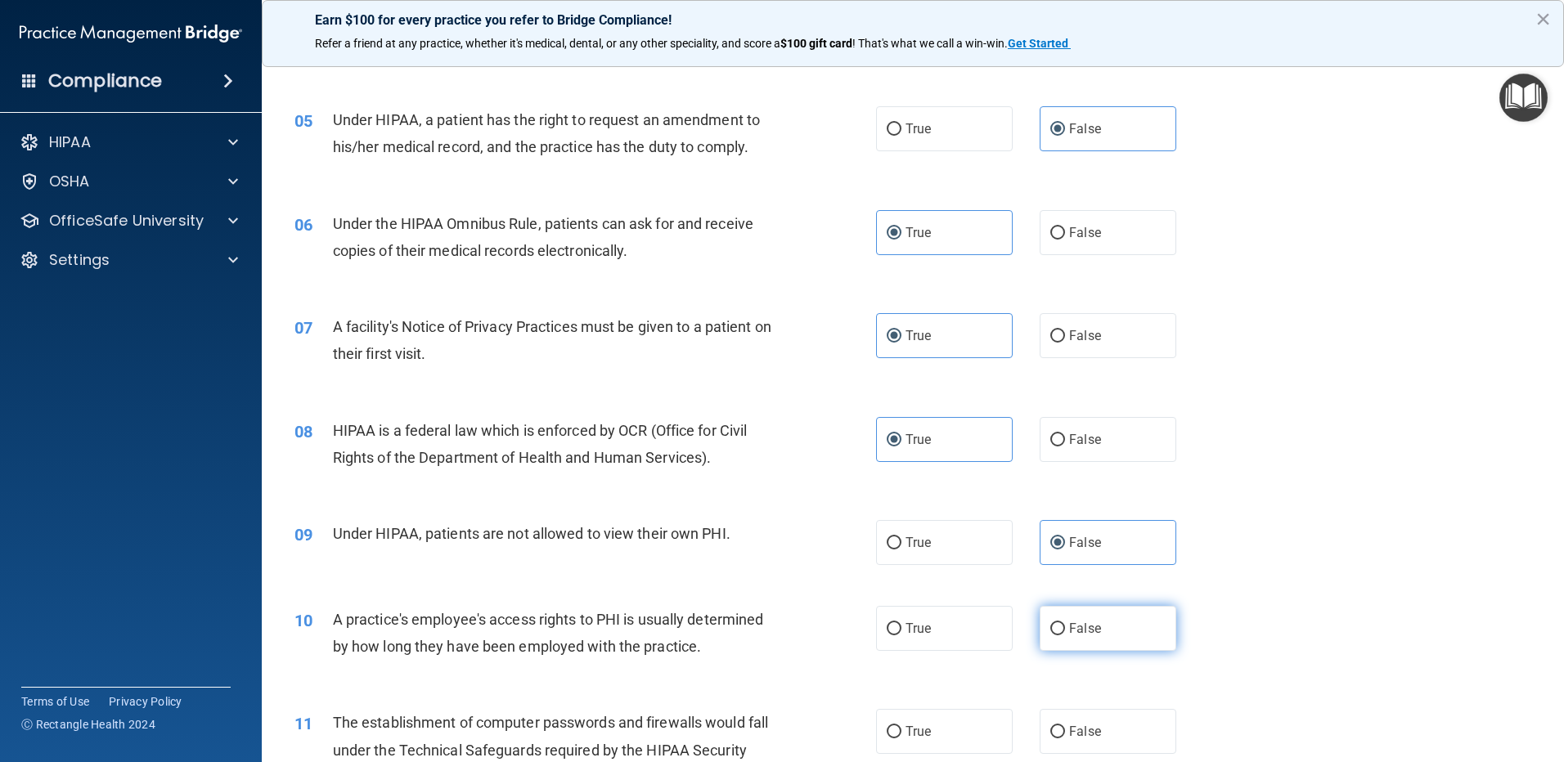
radio input "true"
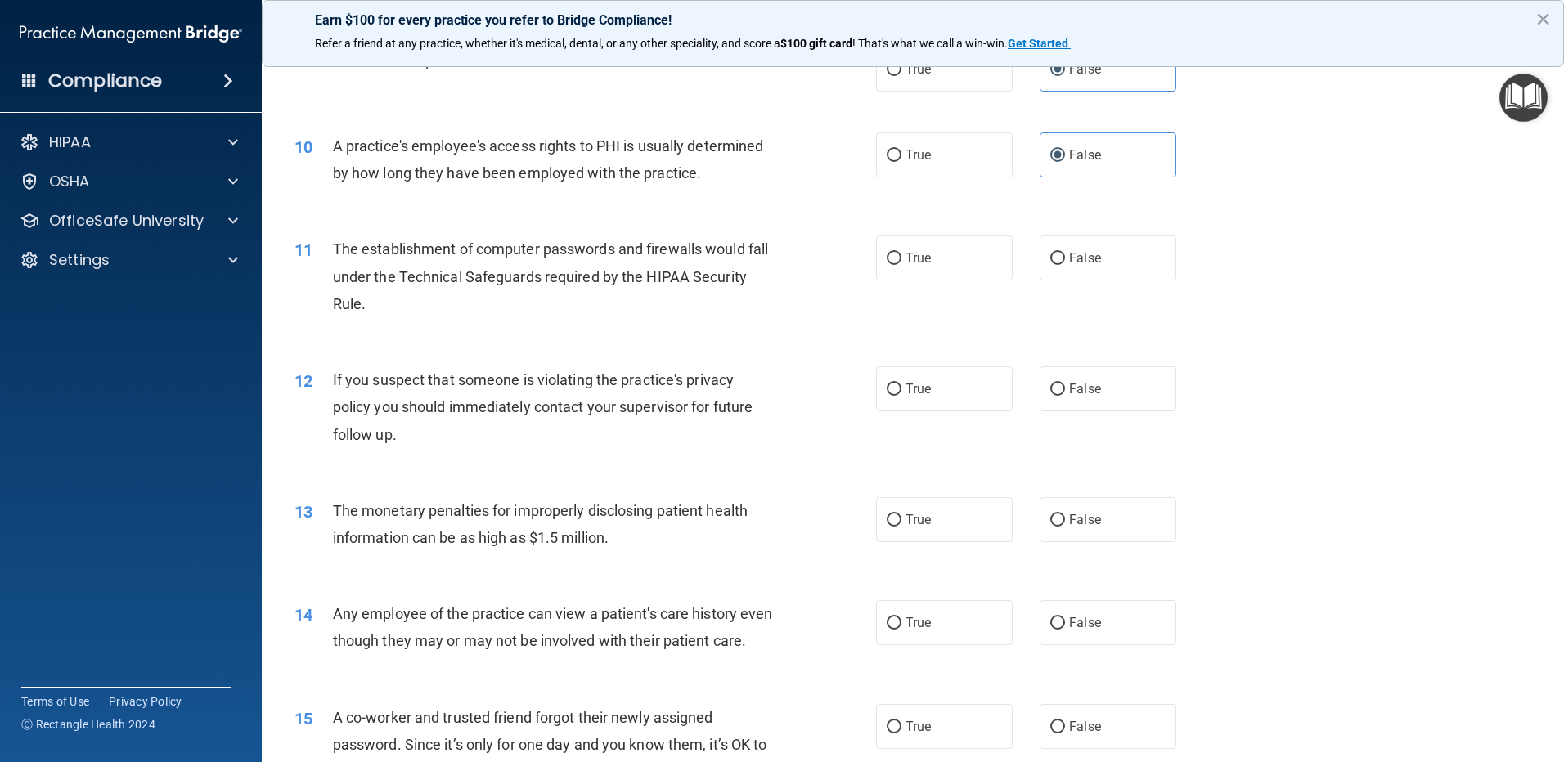
scroll to position [1063, 0]
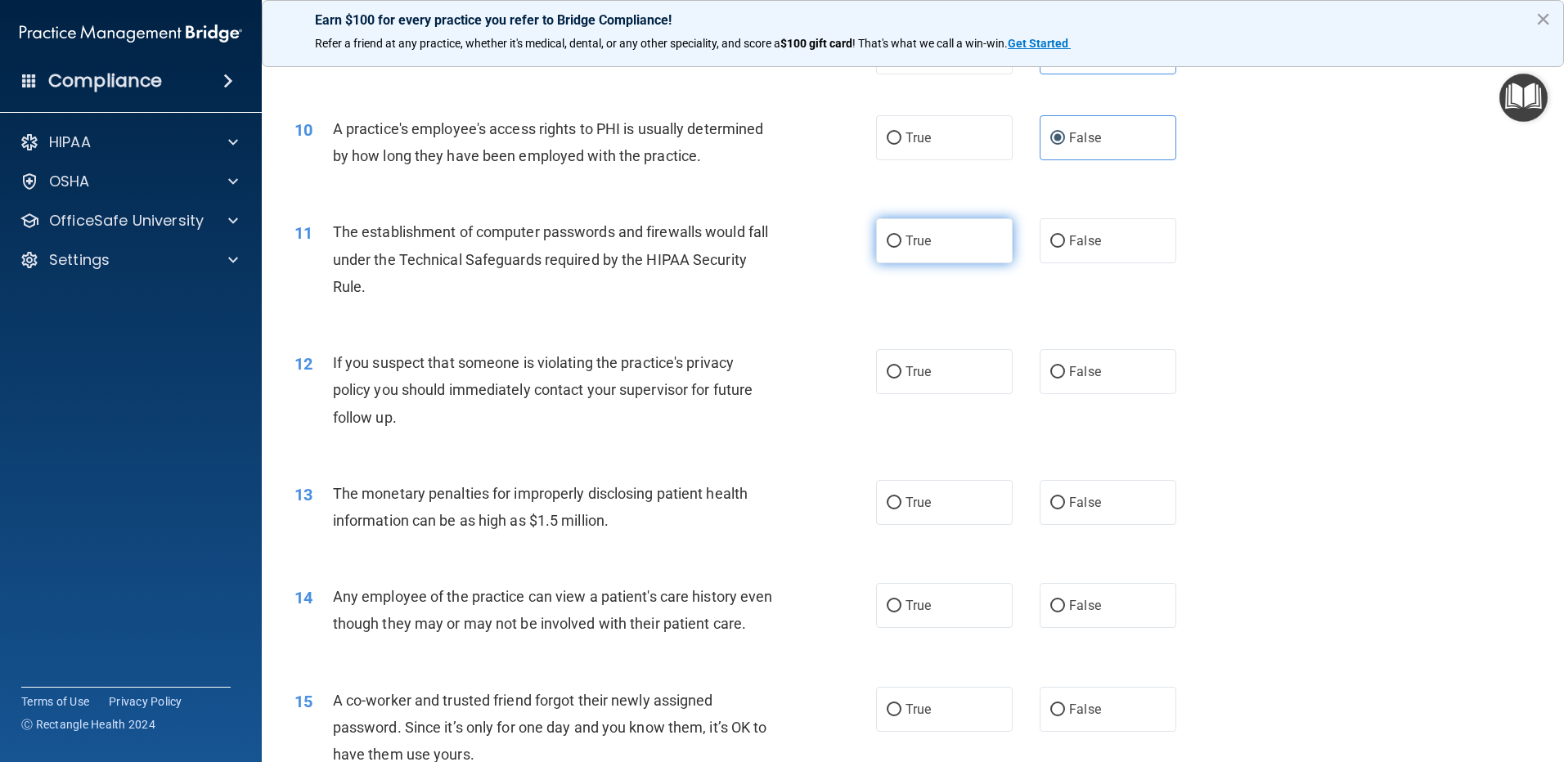
click at [928, 243] on label "True" at bounding box center [944, 240] width 137 height 45
click at [902, 243] on input "True" at bounding box center [894, 242] width 15 height 12
radio input "true"
drag, startPoint x: 946, startPoint y: 375, endPoint x: 957, endPoint y: 457, distance: 82.6
click at [947, 380] on label "True" at bounding box center [944, 371] width 137 height 45
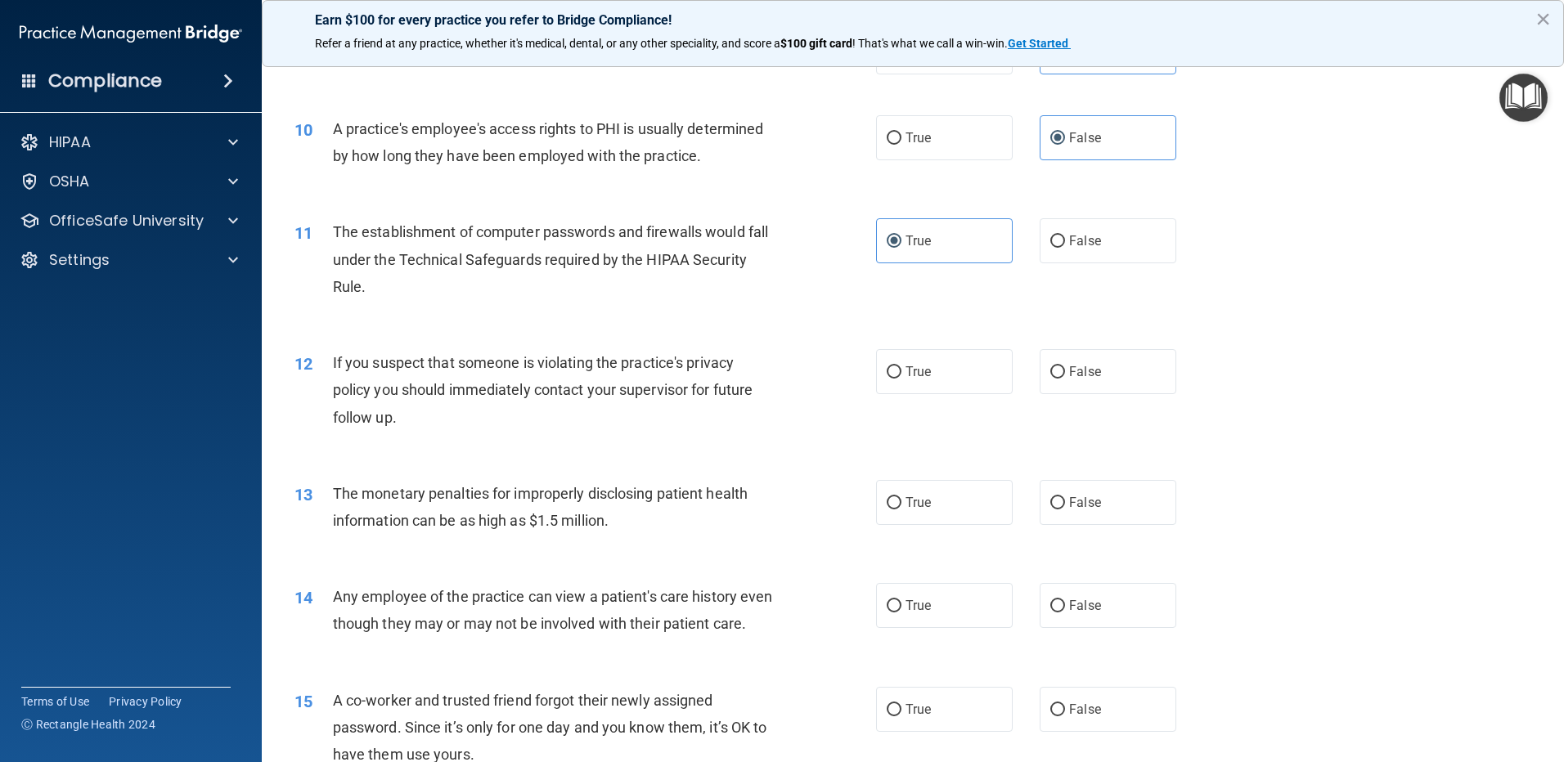
click at [902, 379] on input "True" at bounding box center [894, 372] width 15 height 12
radio input "true"
drag, startPoint x: 942, startPoint y: 497, endPoint x: 958, endPoint y: 573, distance: 77.7
click at [942, 503] on label "True" at bounding box center [944, 502] width 137 height 45
click at [902, 503] on input "True" at bounding box center [894, 503] width 15 height 12
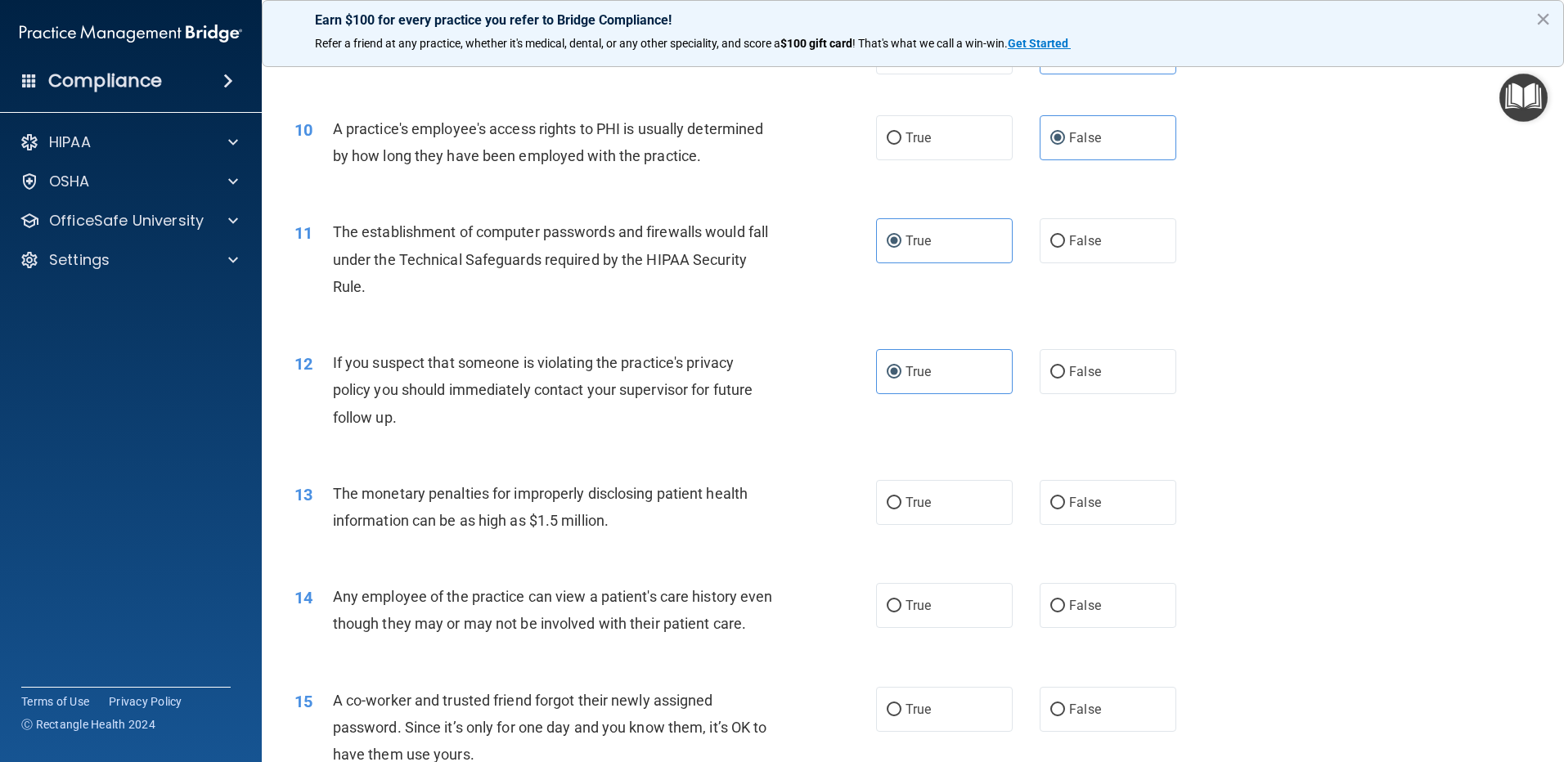
radio input "true"
click at [1071, 614] on label "False" at bounding box center [1108, 605] width 137 height 45
click at [1065, 613] on input "False" at bounding box center [1057, 606] width 15 height 12
radio input "true"
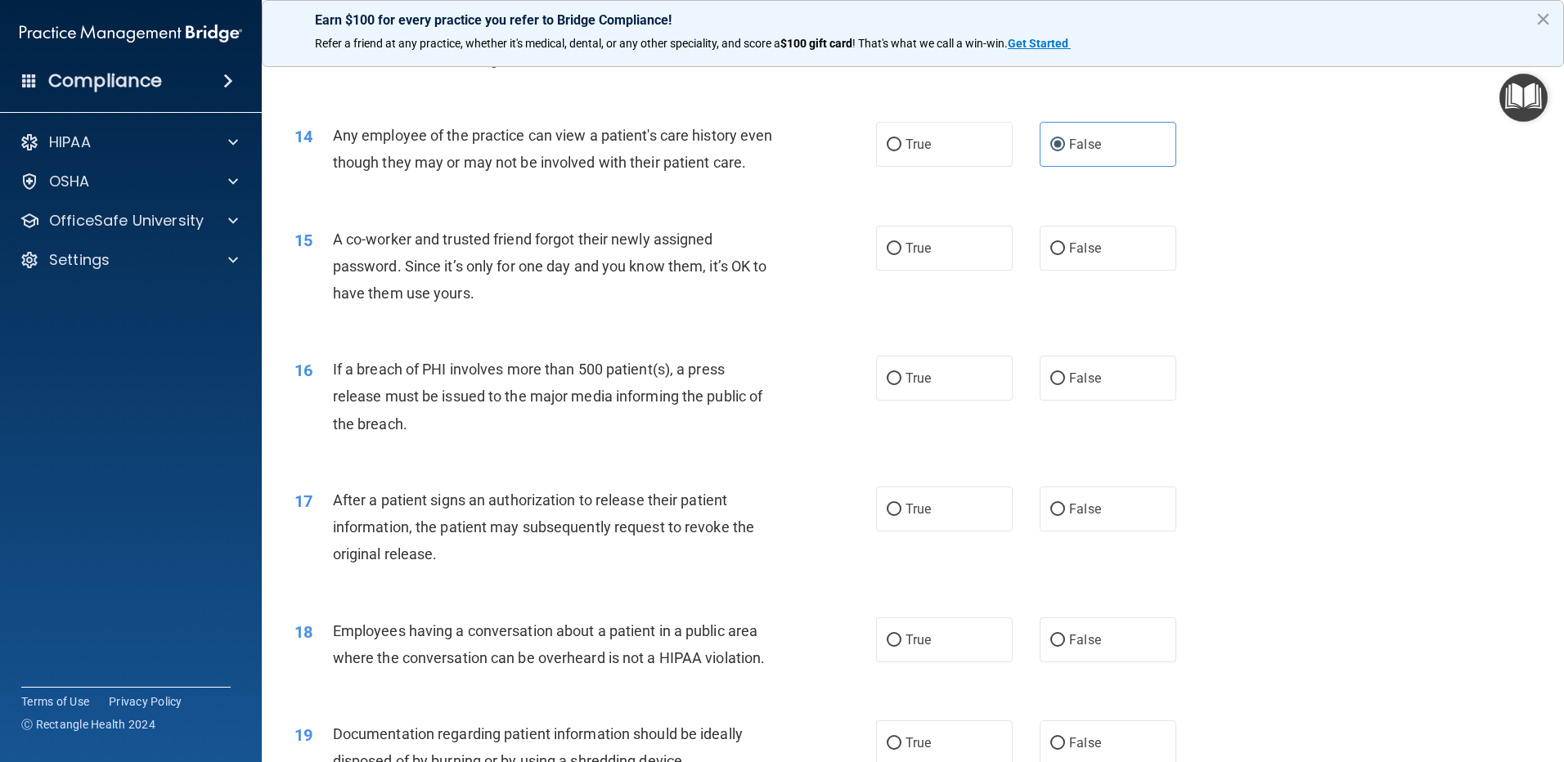
scroll to position [1554, 0]
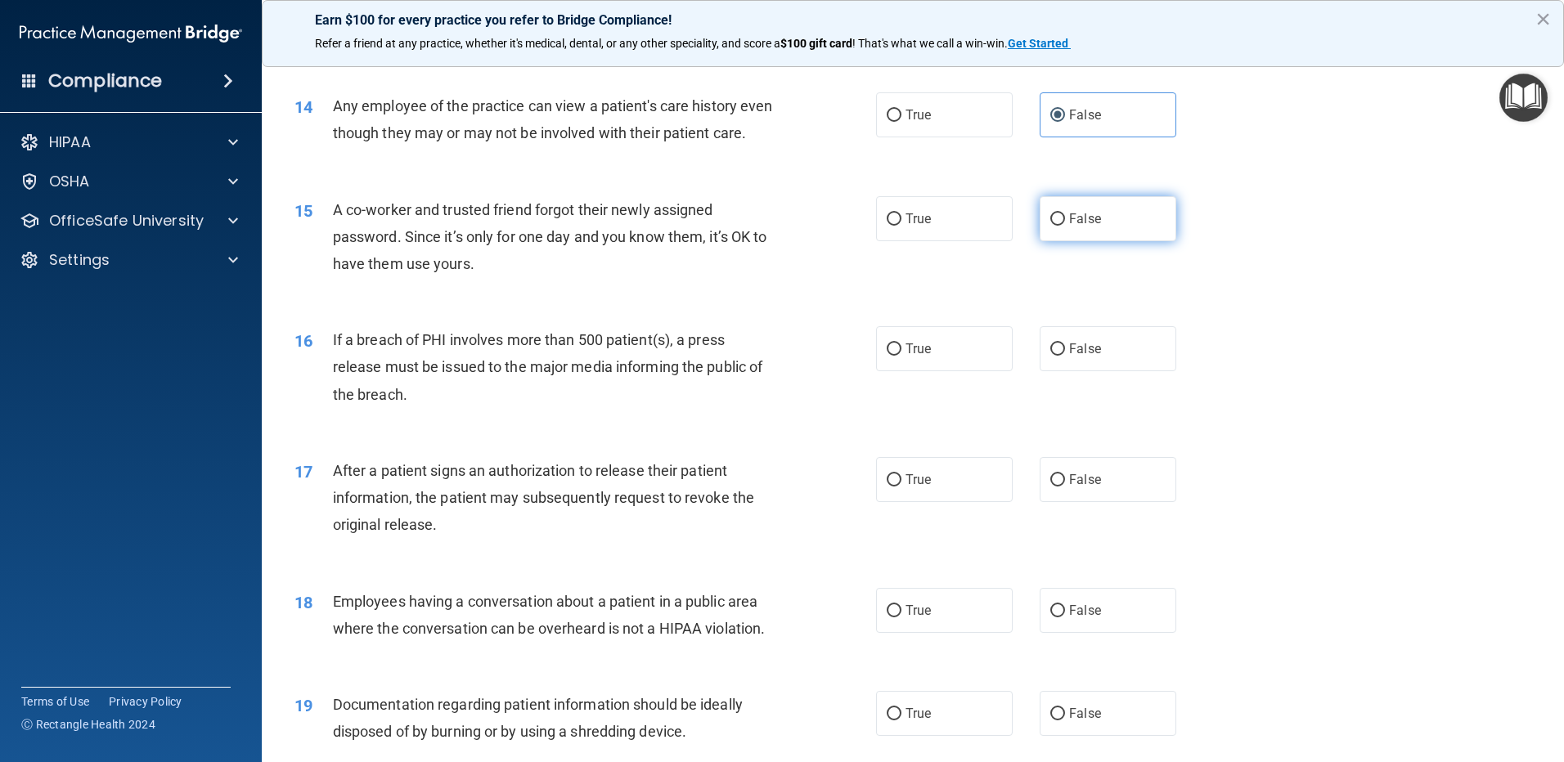
click at [1079, 241] on label "False" at bounding box center [1108, 218] width 137 height 45
click at [1065, 226] on input "False" at bounding box center [1057, 220] width 15 height 12
radio input "true"
click at [965, 371] on label "True" at bounding box center [944, 348] width 137 height 45
click at [902, 356] on input "True" at bounding box center [894, 350] width 15 height 12
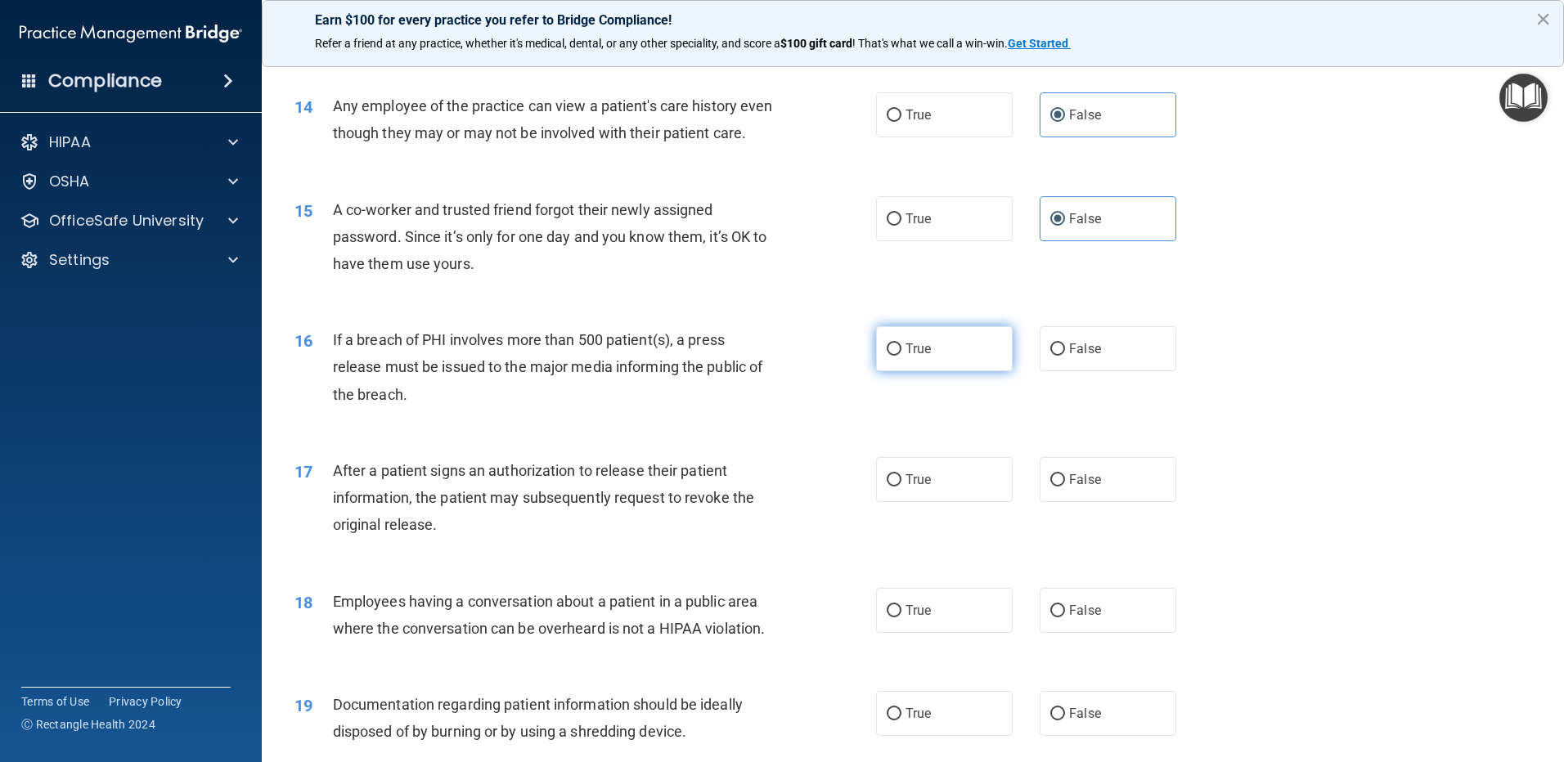
radio input "true"
click at [967, 502] on label "True" at bounding box center [944, 479] width 137 height 45
click at [902, 487] on input "True" at bounding box center [894, 480] width 15 height 12
radio input "true"
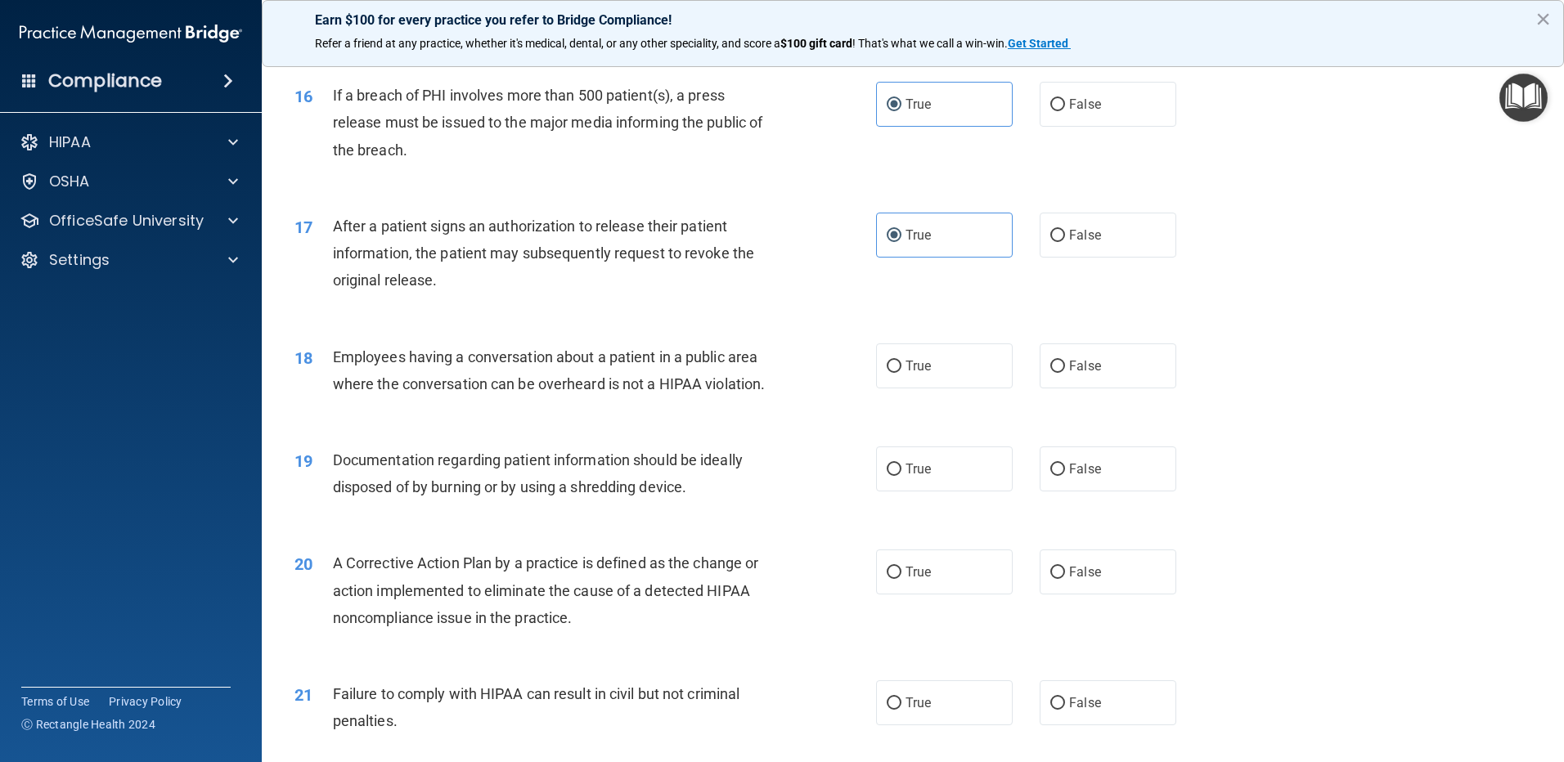
scroll to position [1800, 0]
click at [1081, 388] on label "False" at bounding box center [1108, 365] width 137 height 45
click at [1065, 372] on input "False" at bounding box center [1057, 366] width 15 height 12
radio input "true"
click at [965, 491] on label "True" at bounding box center [944, 468] width 137 height 45
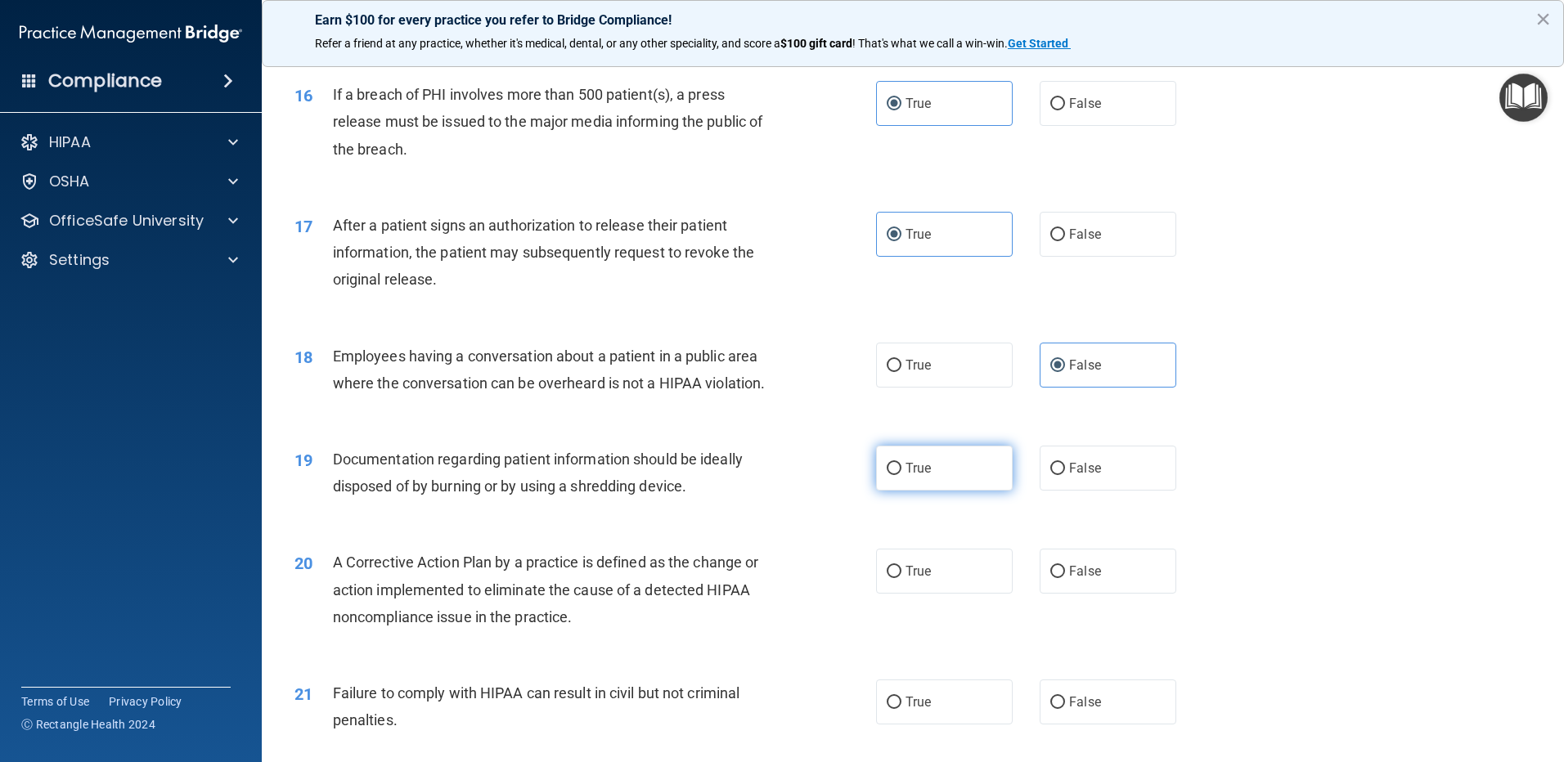
click at [902, 475] on input "True" at bounding box center [894, 469] width 15 height 12
radio input "true"
click at [978, 594] on label "True" at bounding box center [944, 571] width 137 height 45
click at [902, 578] on input "True" at bounding box center [894, 572] width 15 height 12
radio input "true"
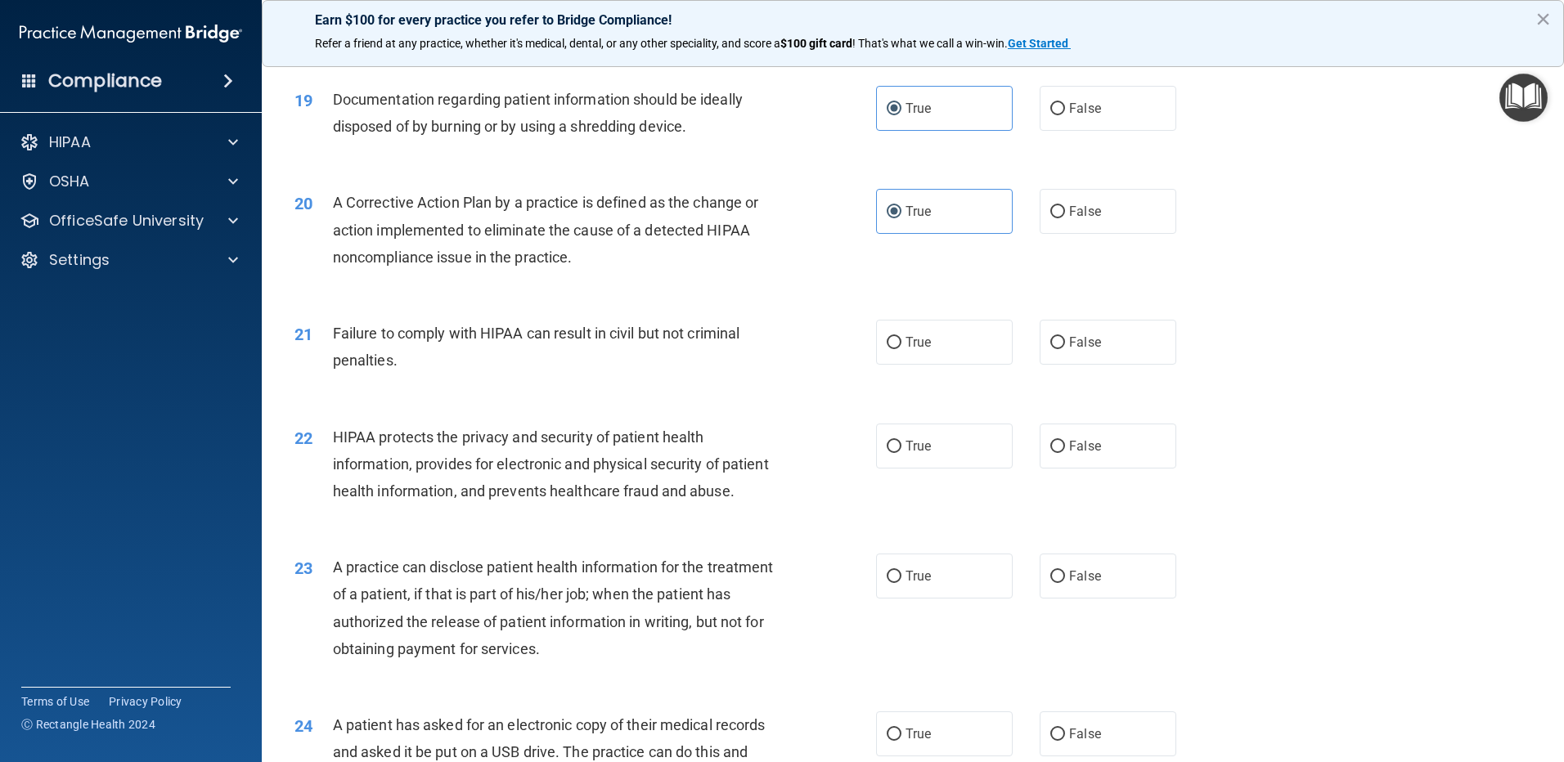
scroll to position [2209, 0]
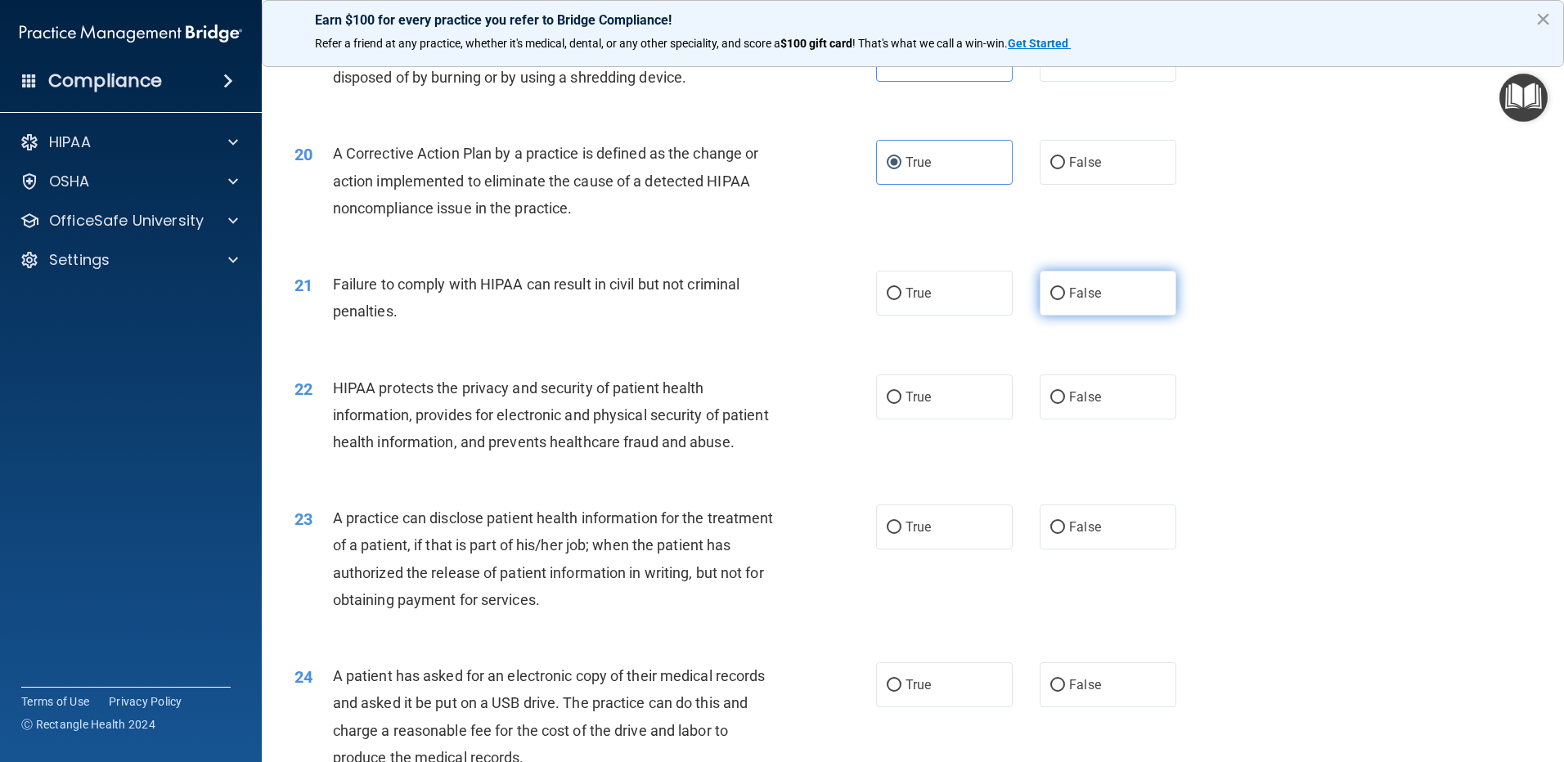
click at [1086, 316] on label "False" at bounding box center [1108, 293] width 137 height 45
click at [1065, 300] on input "False" at bounding box center [1057, 294] width 15 height 12
radio input "true"
click at [978, 420] on label "True" at bounding box center [944, 397] width 137 height 45
click at [902, 404] on input "True" at bounding box center [894, 398] width 15 height 12
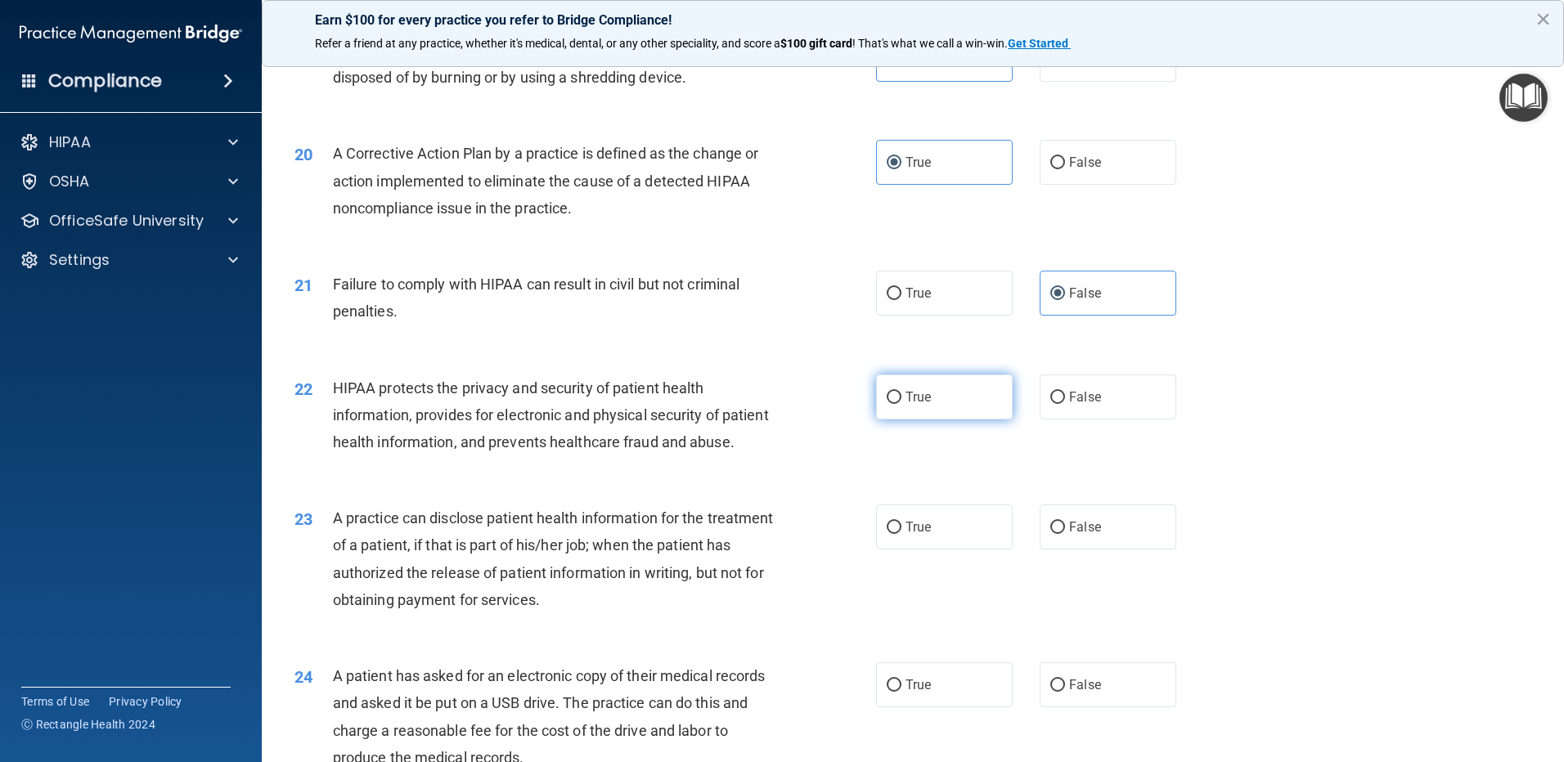
radio input "true"
click at [1077, 550] on label "False" at bounding box center [1108, 527] width 137 height 45
click at [1065, 534] on input "False" at bounding box center [1057, 528] width 15 height 12
radio input "true"
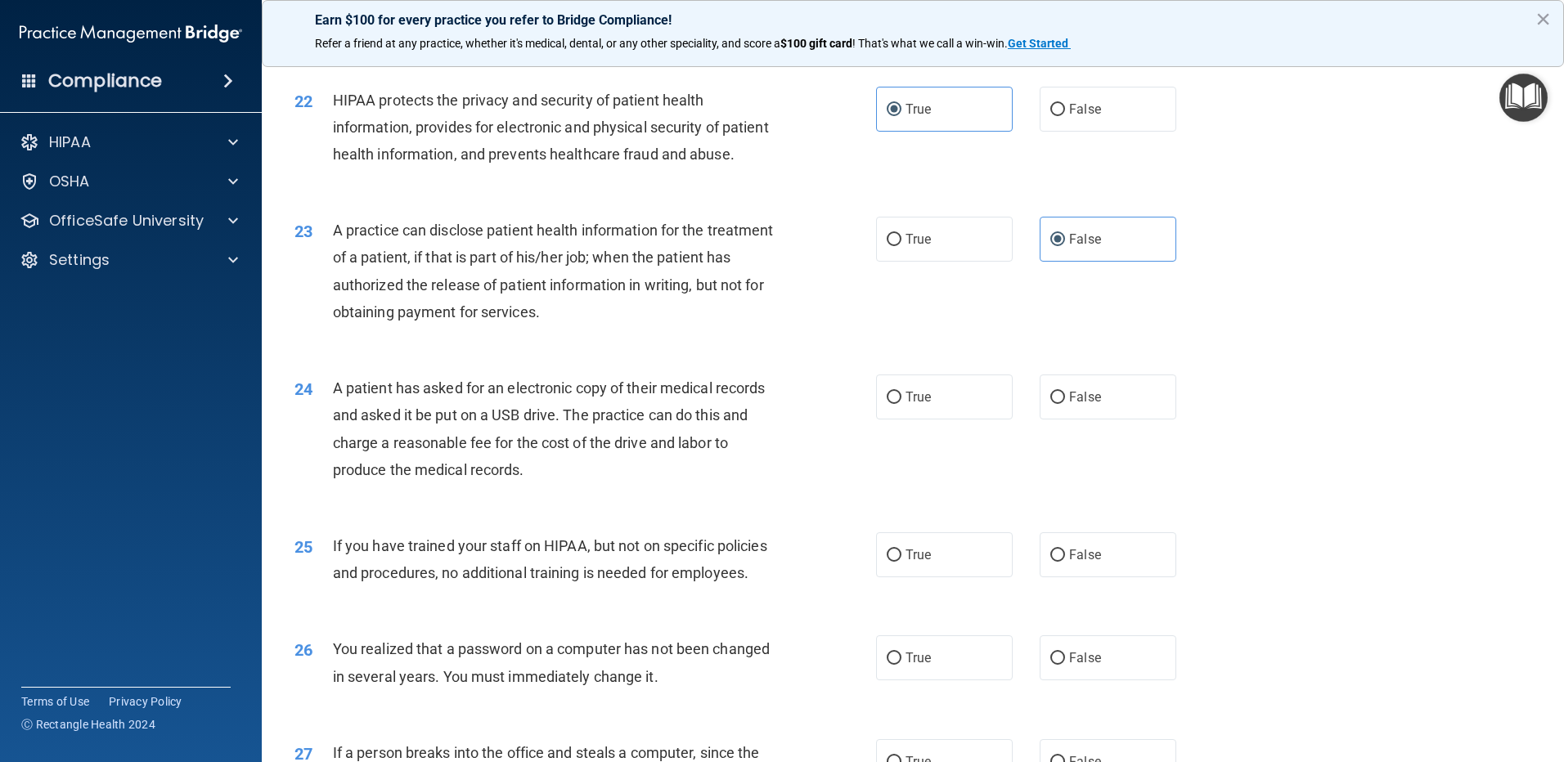
scroll to position [2618, 0]
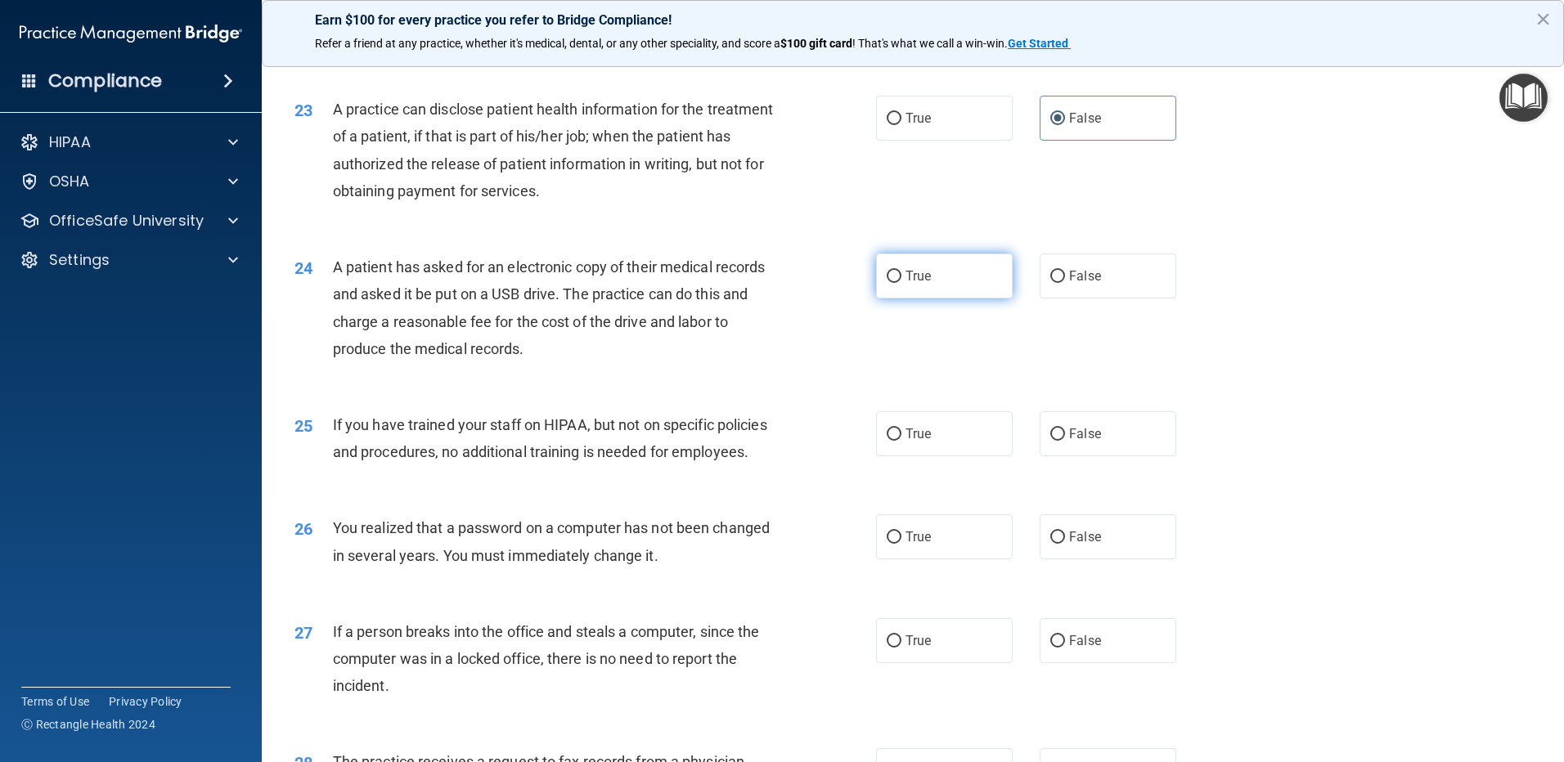
click at [956, 299] on label "True" at bounding box center [944, 276] width 137 height 45
click at [902, 283] on input "True" at bounding box center [894, 277] width 15 height 12
radio input "true"
click at [1095, 456] on label "False" at bounding box center [1108, 433] width 137 height 45
click at [1065, 441] on input "False" at bounding box center [1057, 435] width 15 height 12
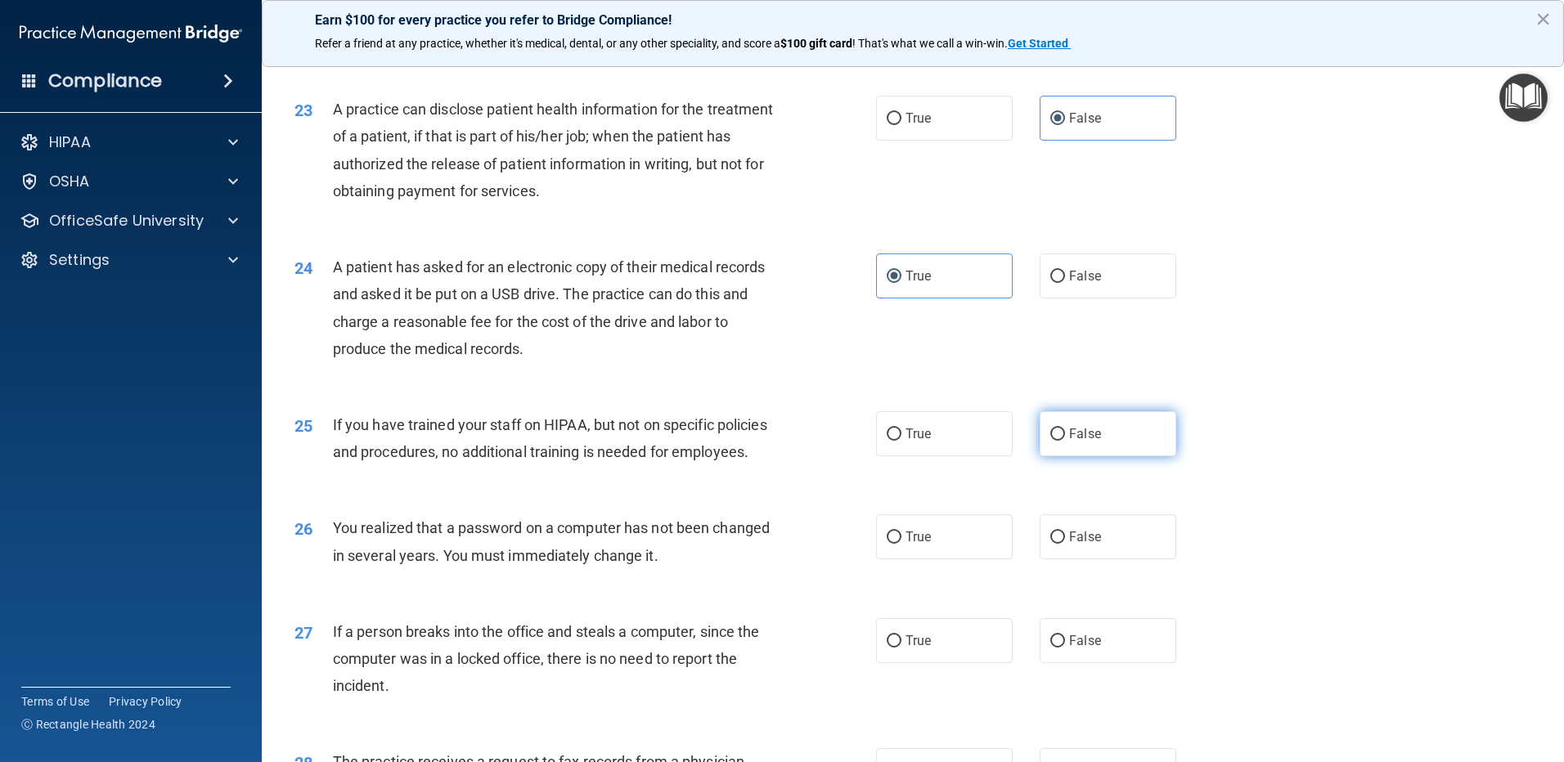
radio input "true"
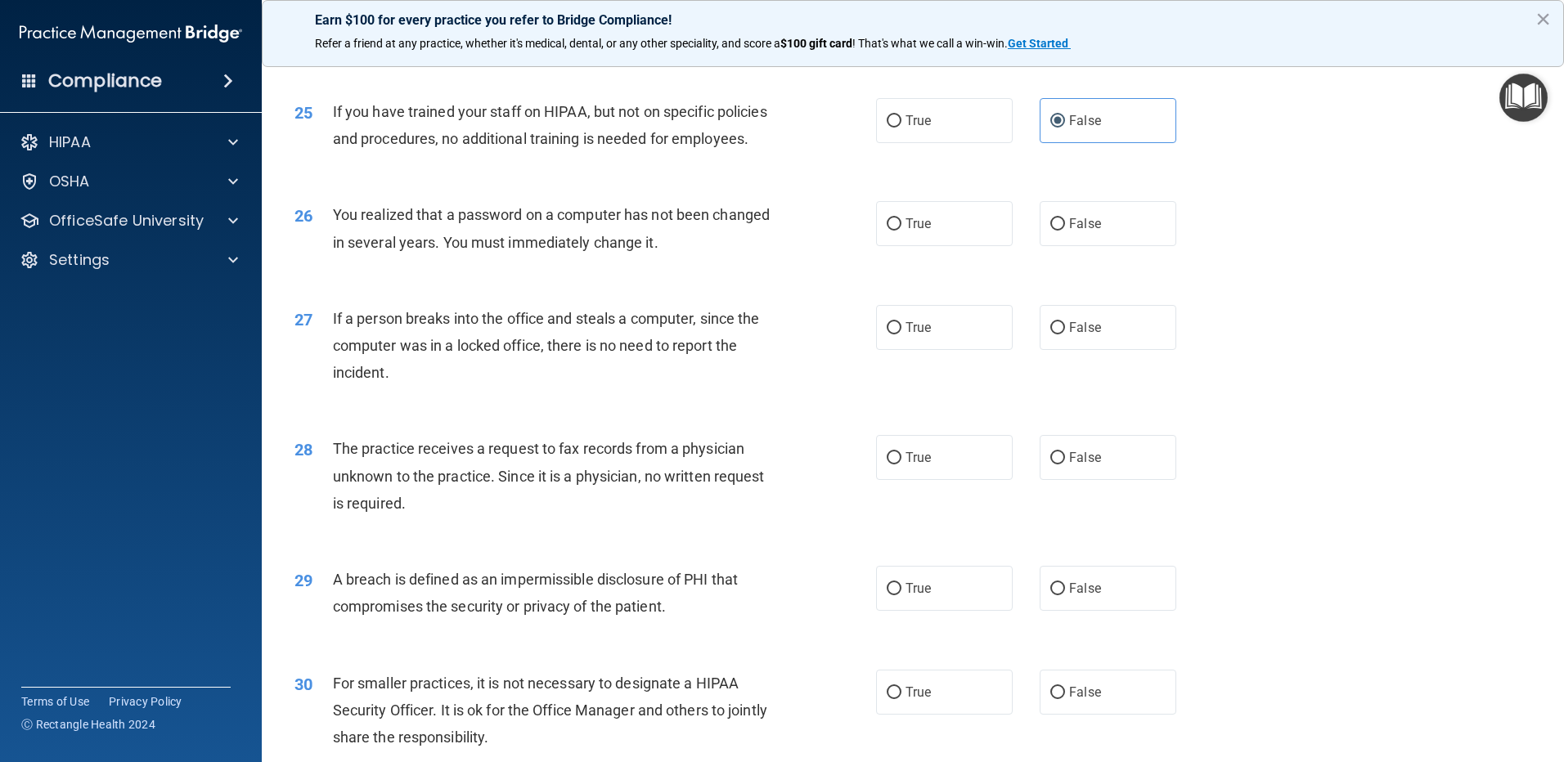
scroll to position [2945, 0]
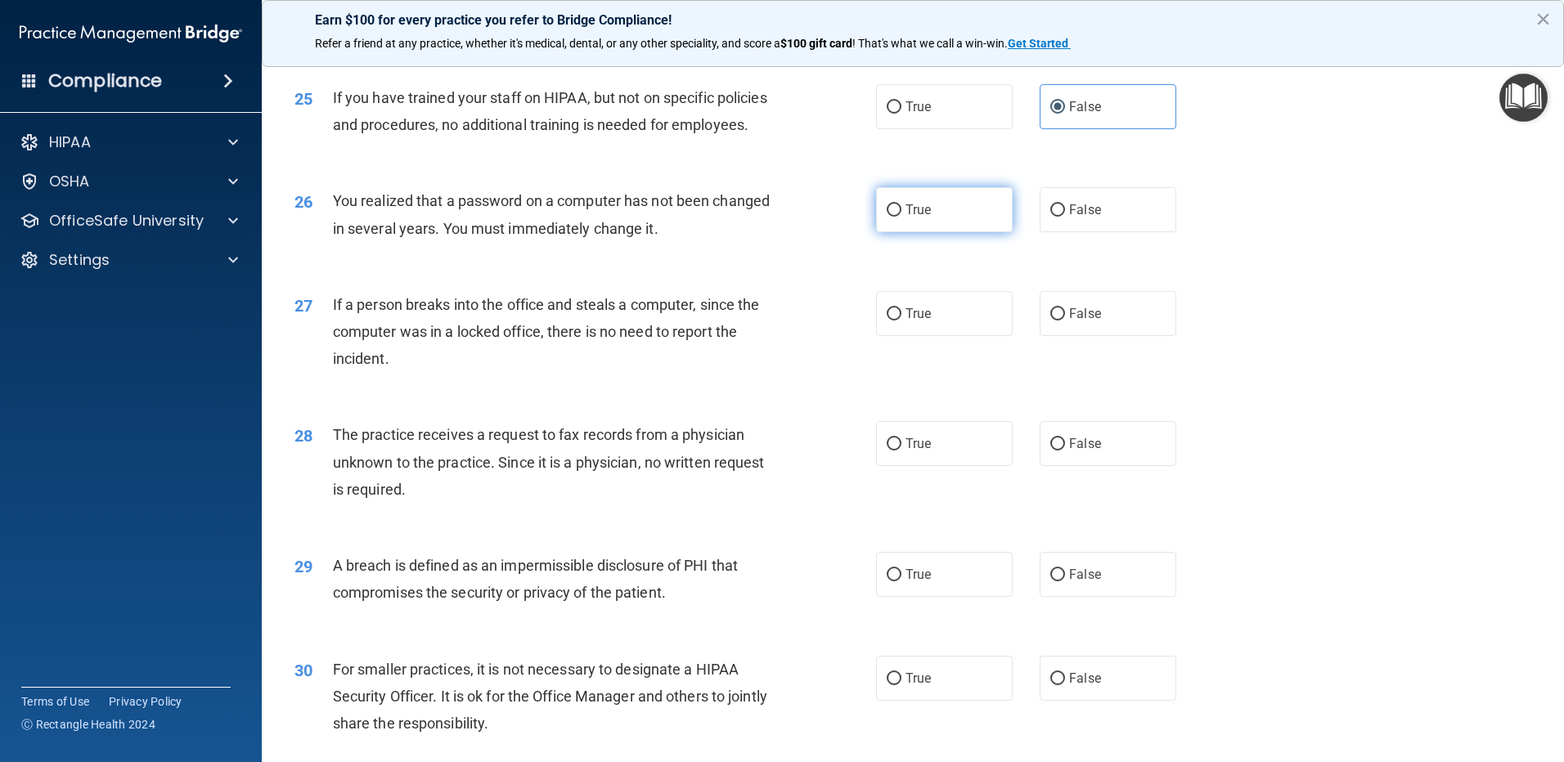
click at [935, 232] on label "True" at bounding box center [944, 209] width 137 height 45
click at [902, 217] on input "True" at bounding box center [894, 211] width 15 height 12
radio input "true"
click at [1050, 321] on input "False" at bounding box center [1057, 314] width 15 height 12
radio input "true"
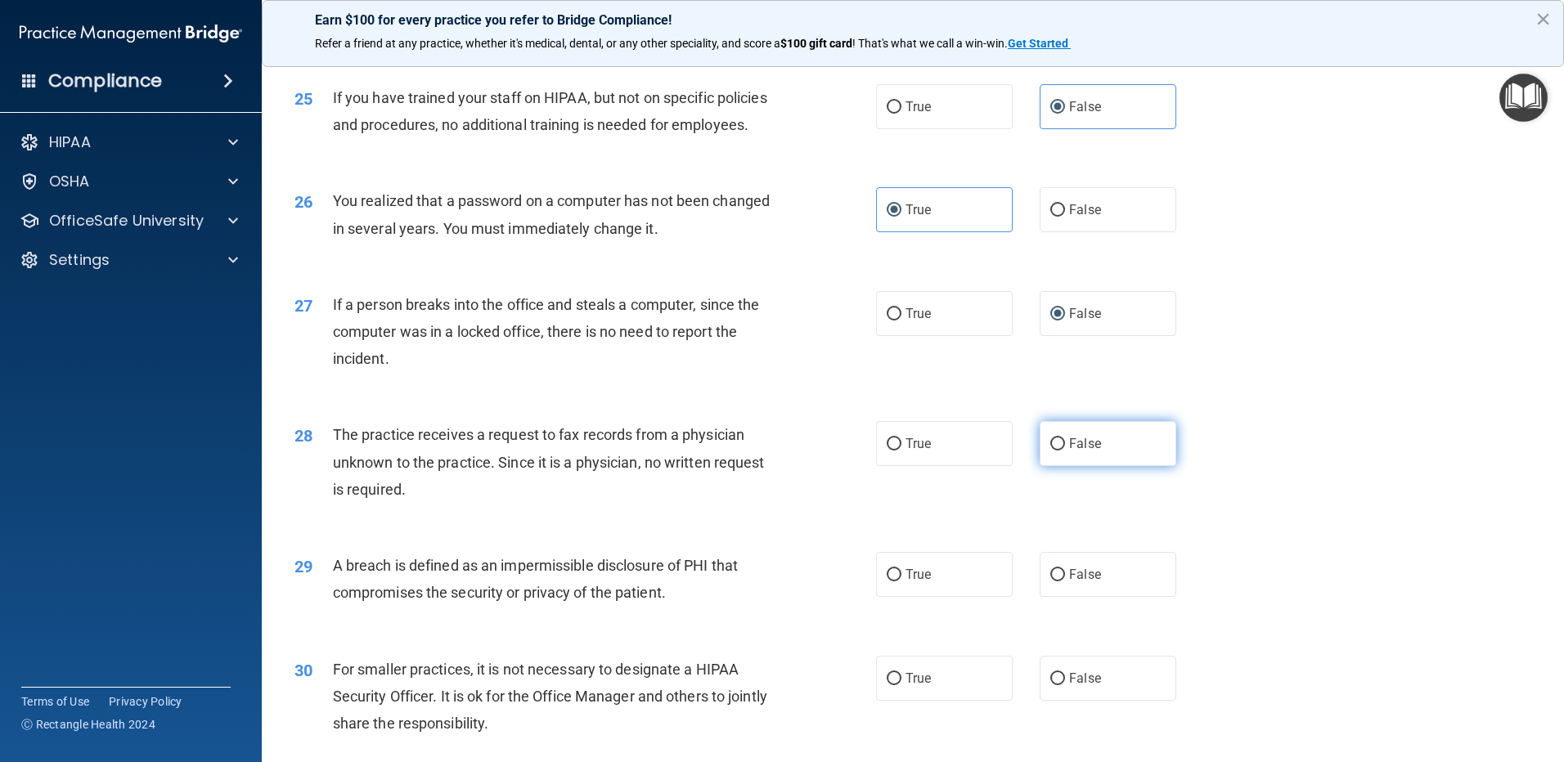
click at [1069, 452] on span "False" at bounding box center [1085, 444] width 32 height 16
click at [1064, 451] on input "False" at bounding box center [1057, 444] width 15 height 12
radio input "true"
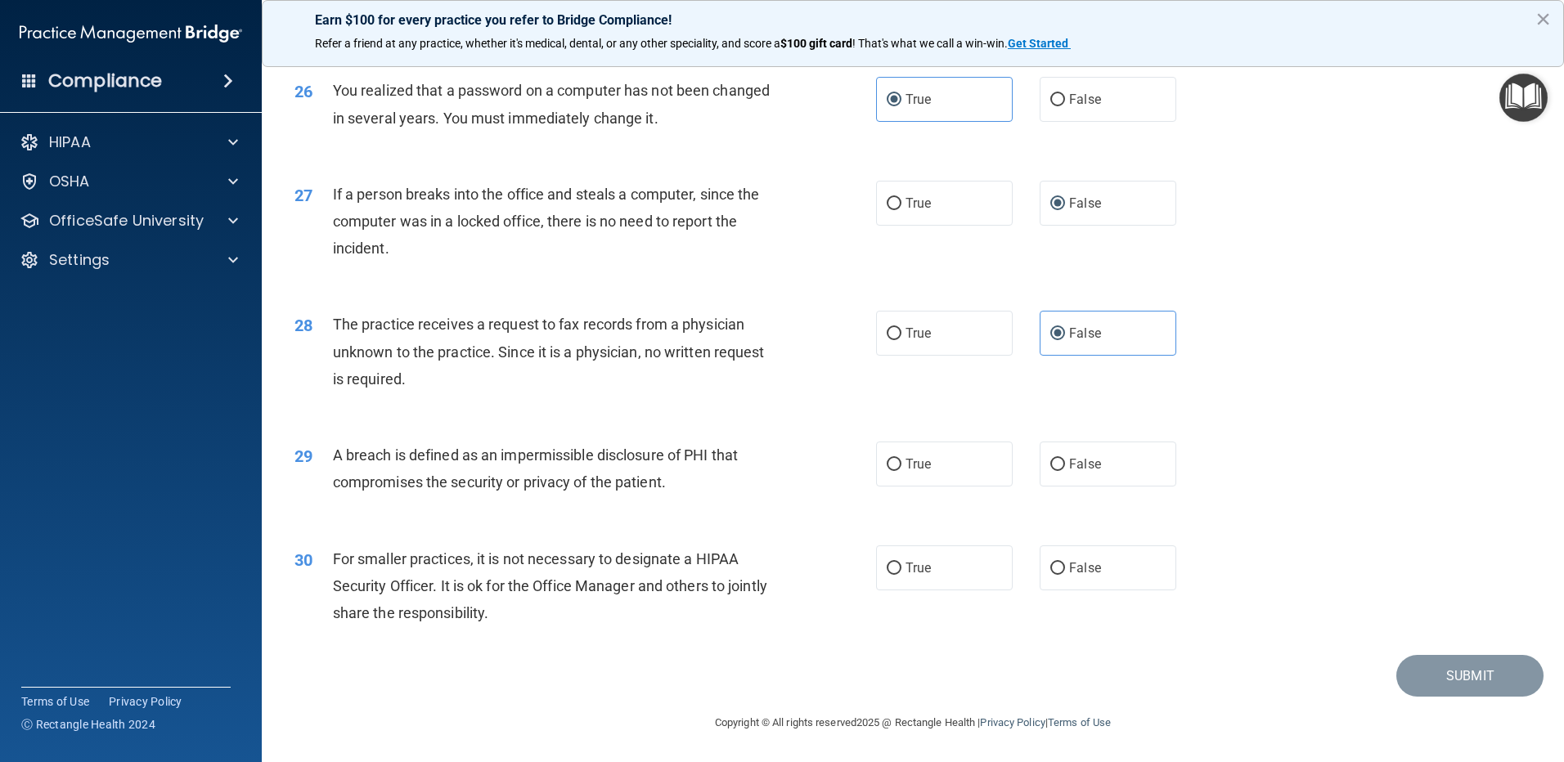
scroll to position [3136, 0]
click at [965, 461] on label "True" at bounding box center [944, 464] width 137 height 45
click at [902, 461] on input "True" at bounding box center [894, 465] width 15 height 12
radio input "true"
click at [1078, 563] on span "False" at bounding box center [1085, 568] width 32 height 16
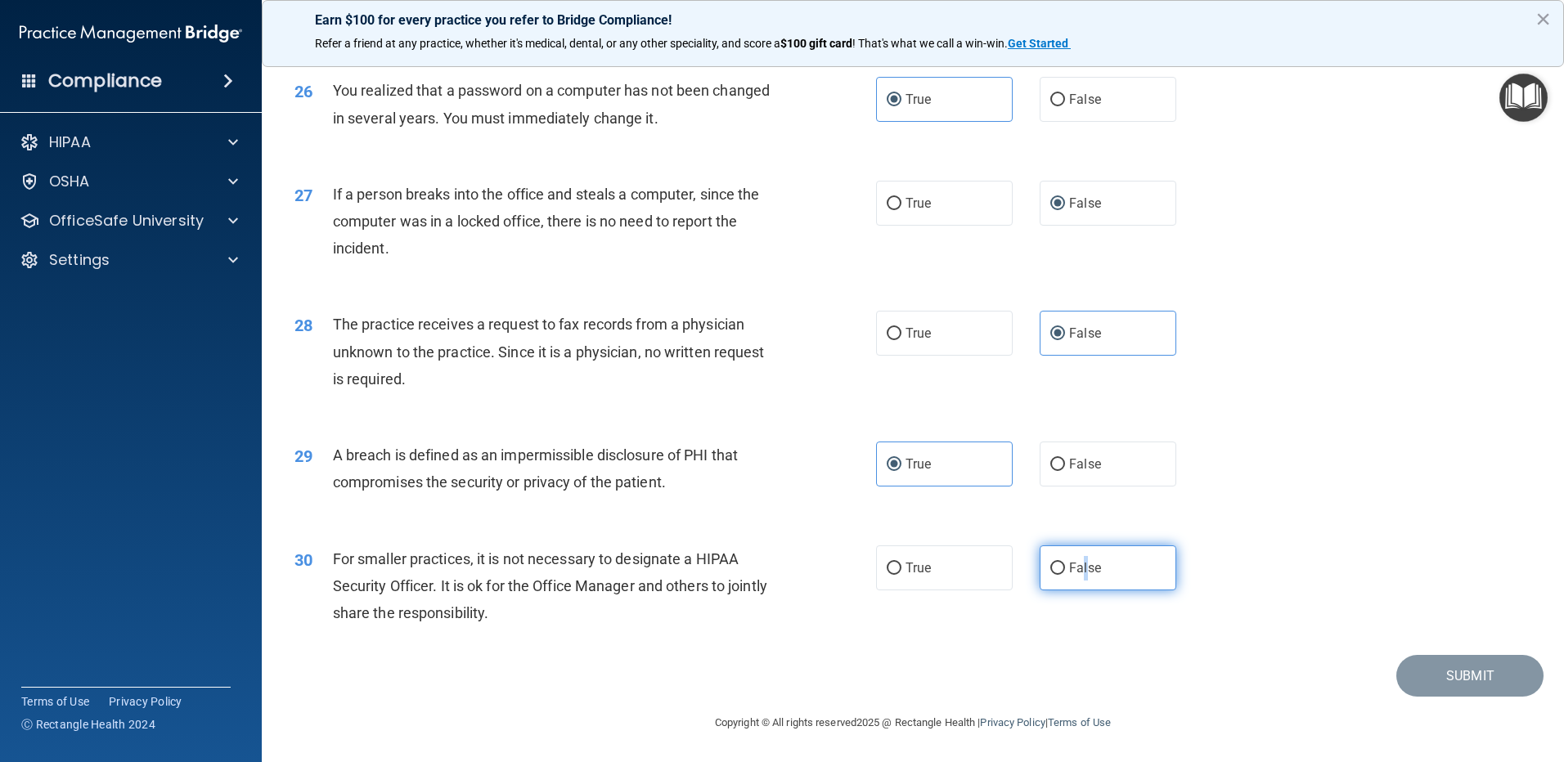
click at [1054, 563] on input "False" at bounding box center [1057, 569] width 15 height 12
radio input "true"
click at [1427, 682] on button "Submit" at bounding box center [1469, 676] width 147 height 42
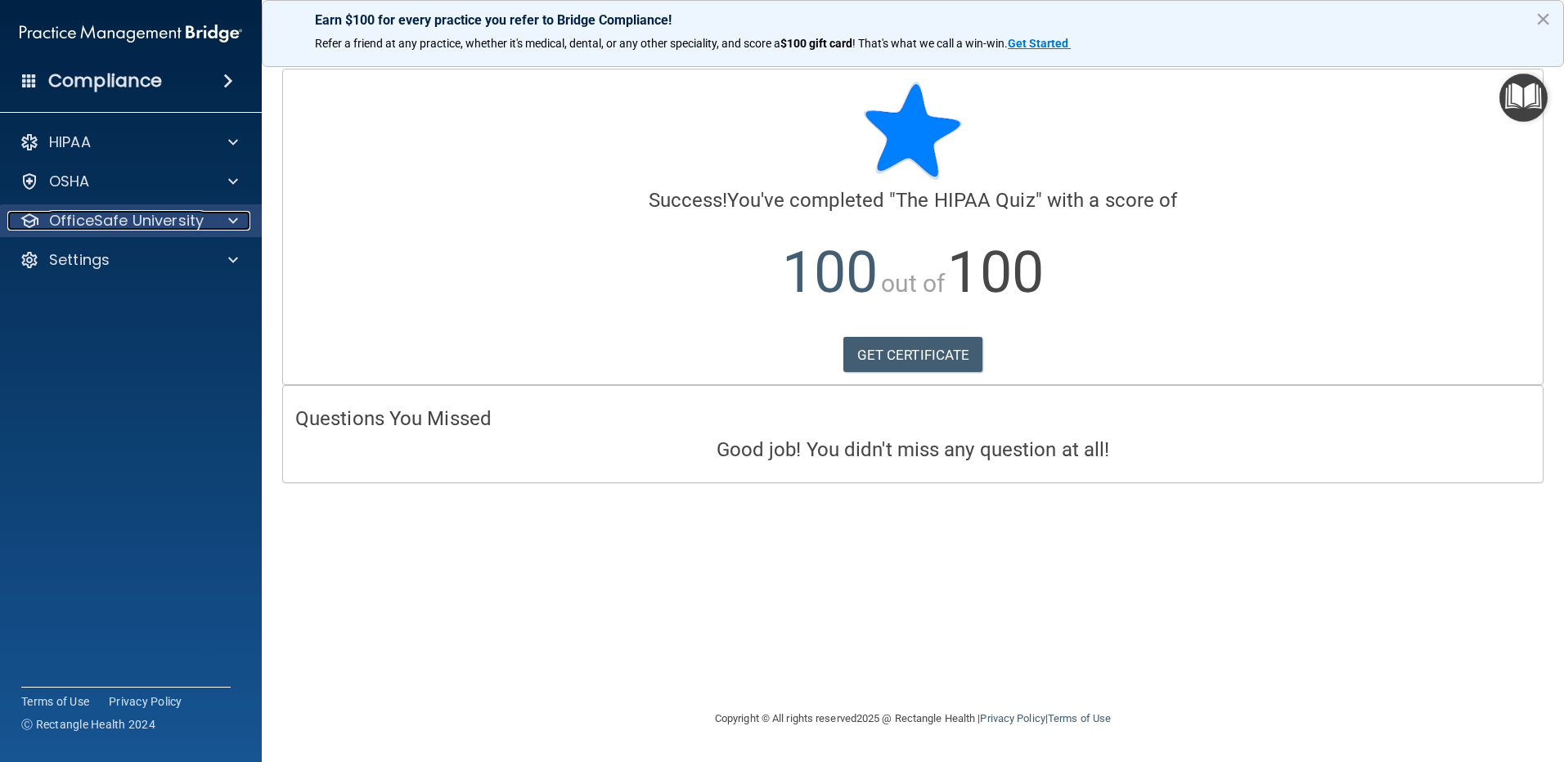
click at [173, 219] on p "OfficeSafe University" at bounding box center [126, 221] width 155 height 20
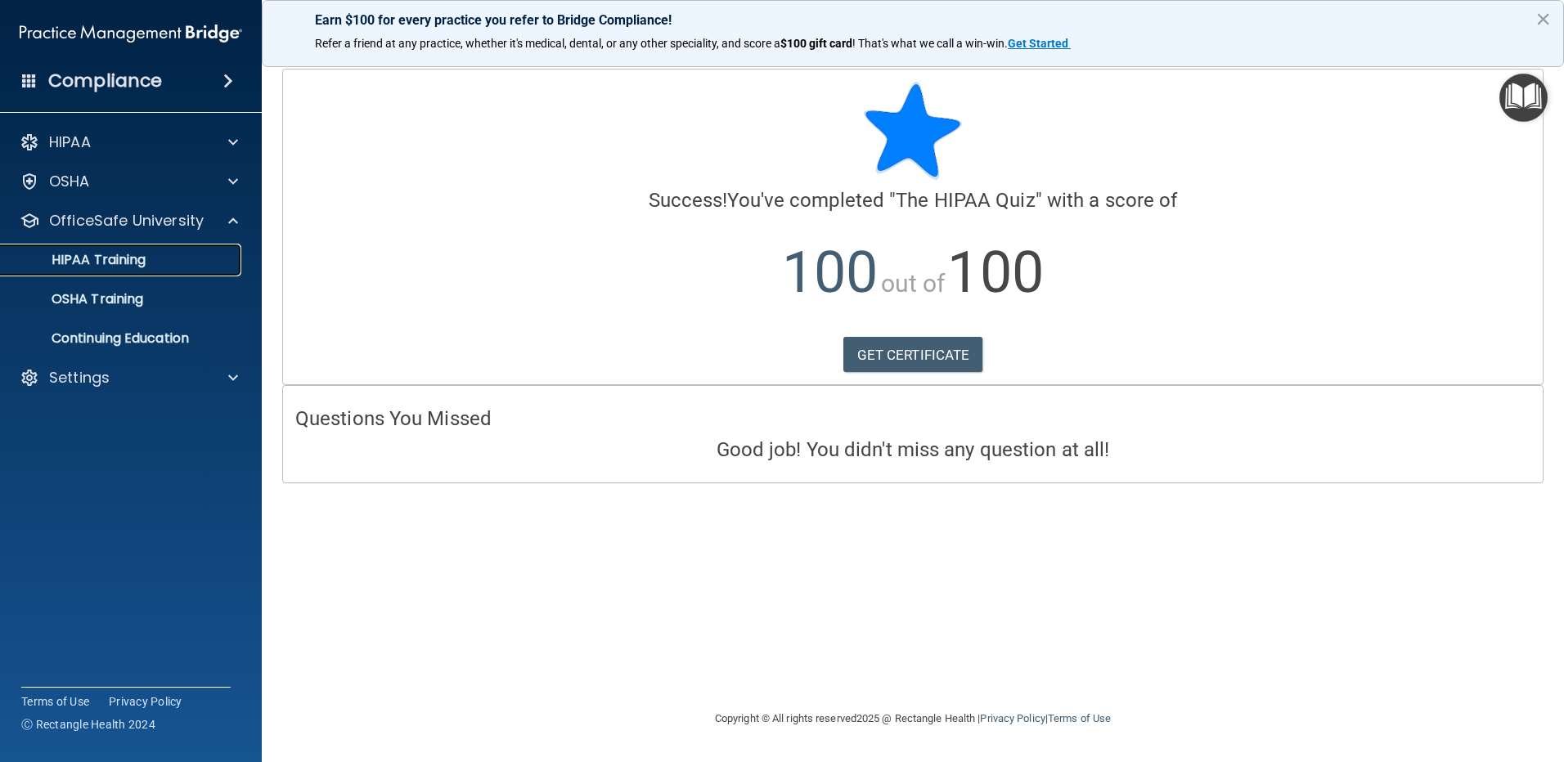
click at [173, 254] on div "HIPAA Training" at bounding box center [122, 260] width 223 height 16
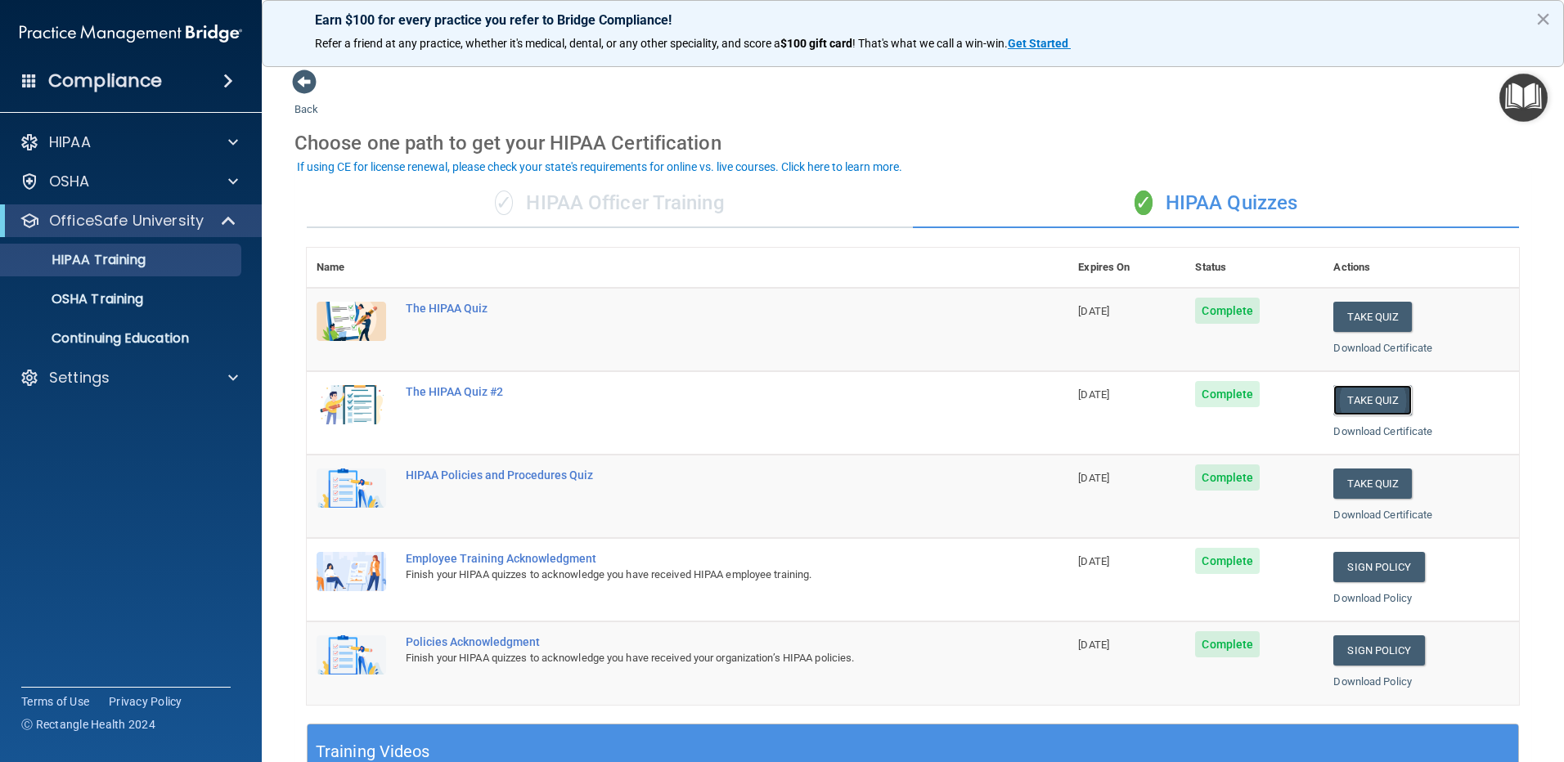
click at [1342, 407] on button "Take Quiz" at bounding box center [1372, 400] width 79 height 30
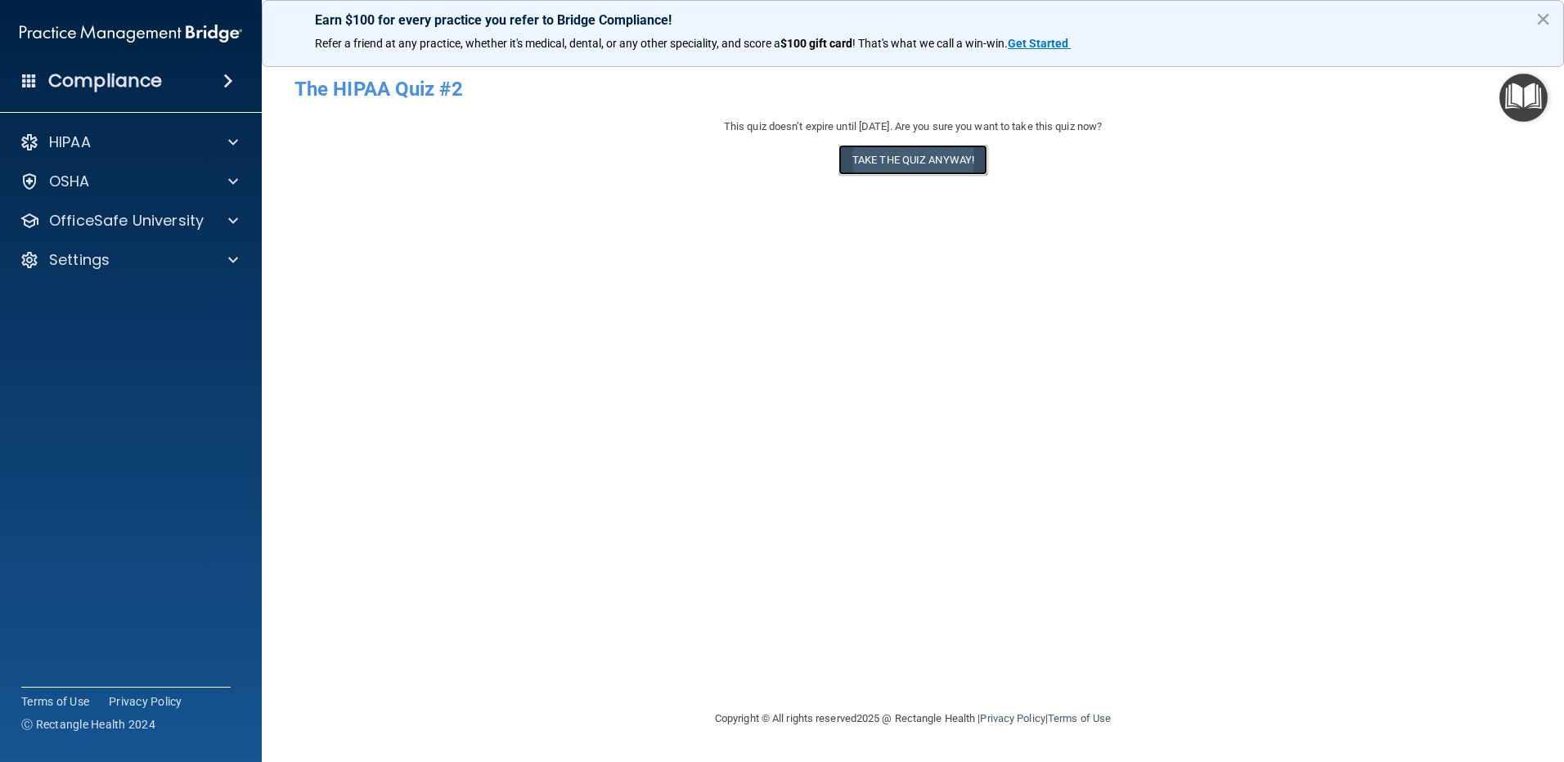
click at [922, 173] on button "Take the quiz anyway!" at bounding box center [913, 160] width 149 height 30
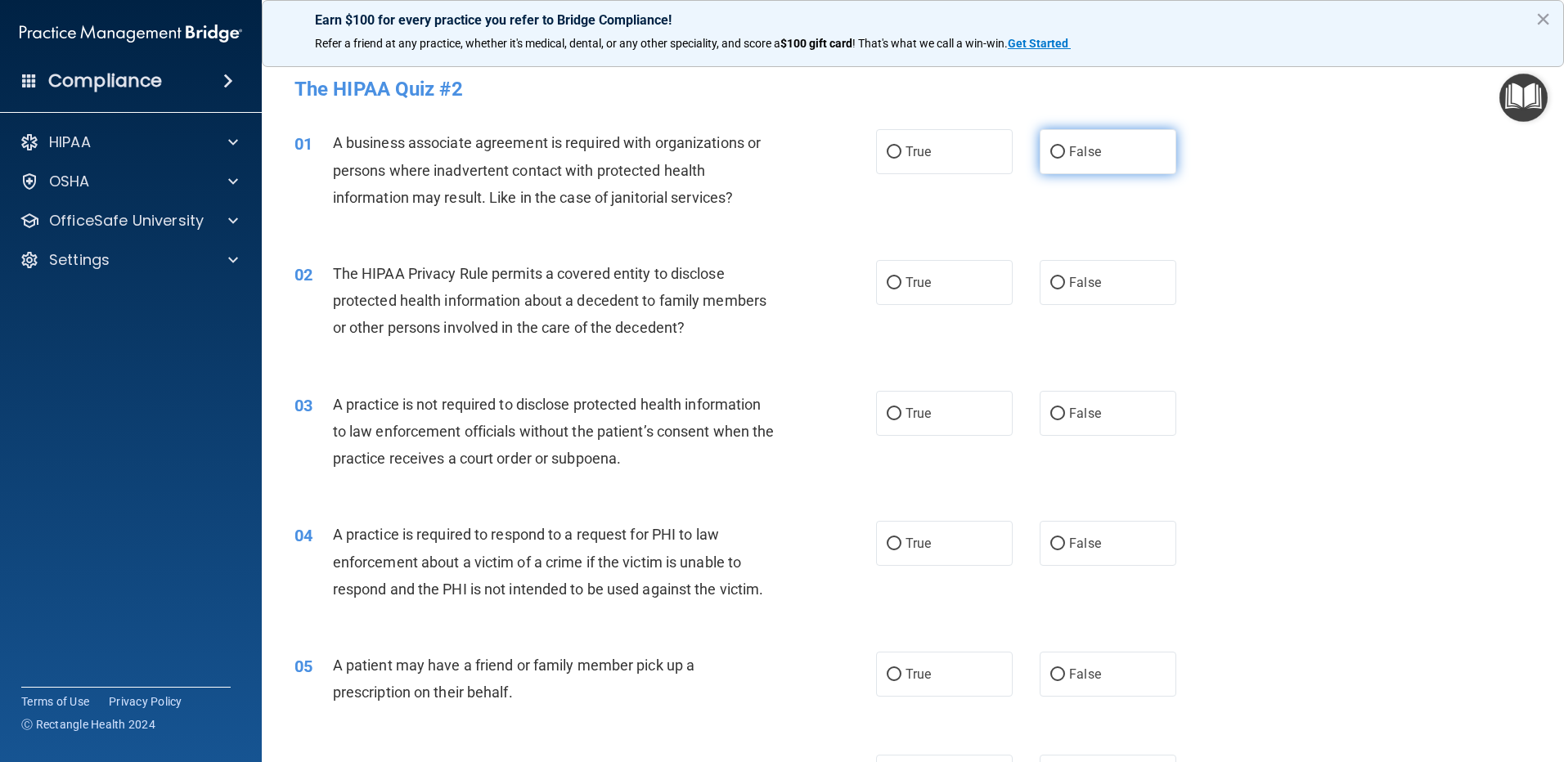
drag, startPoint x: 1082, startPoint y: 164, endPoint x: 1045, endPoint y: 240, distance: 84.1
click at [1081, 167] on label "False" at bounding box center [1108, 151] width 137 height 45
click at [1065, 159] on input "False" at bounding box center [1057, 152] width 15 height 12
radio input "true"
click at [967, 289] on label "True" at bounding box center [944, 282] width 137 height 45
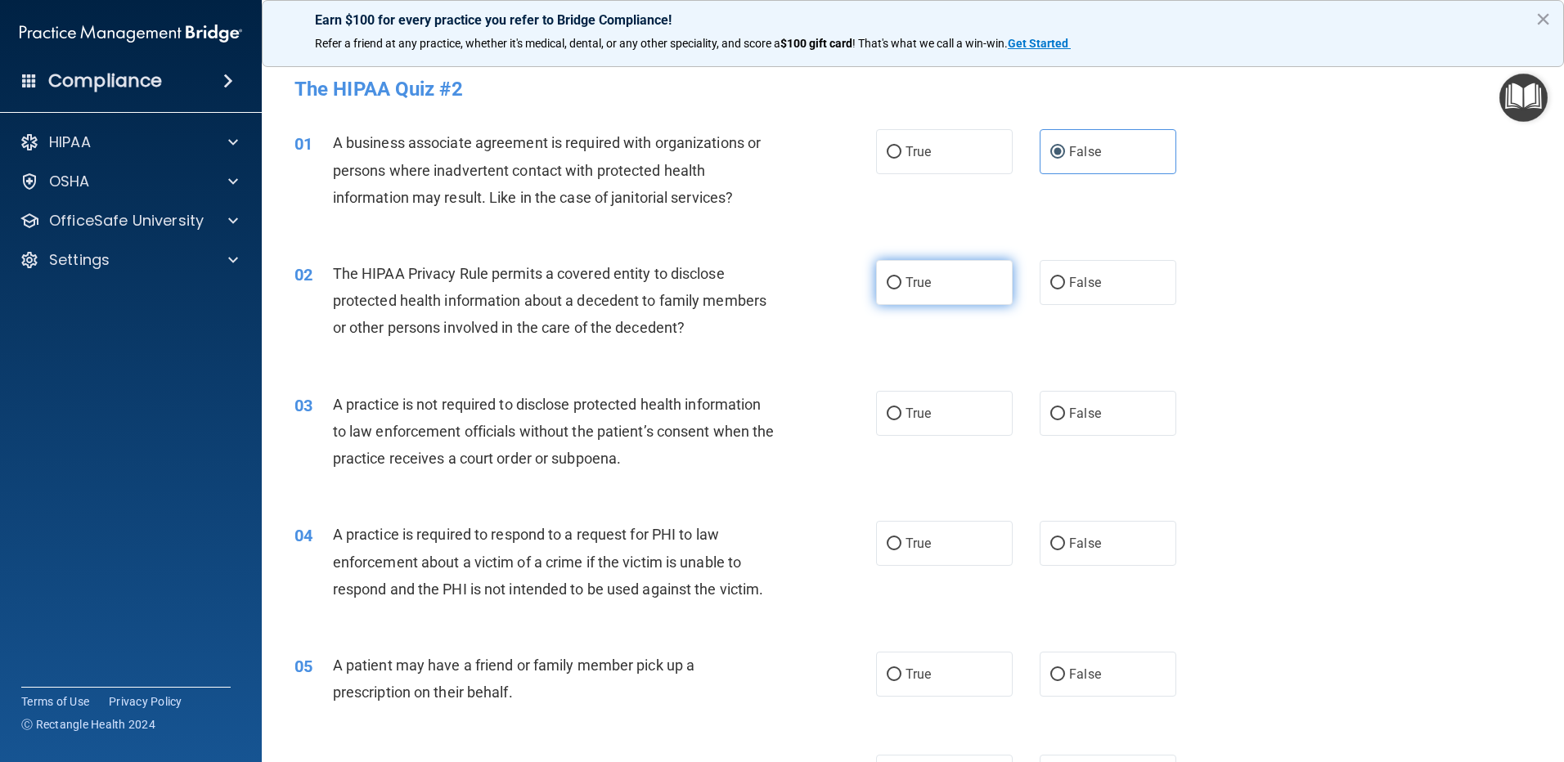
click at [902, 289] on input "True" at bounding box center [894, 283] width 15 height 12
radio input "true"
click at [1103, 415] on label "False" at bounding box center [1108, 413] width 137 height 45
click at [1065, 415] on input "False" at bounding box center [1057, 414] width 15 height 12
radio input "true"
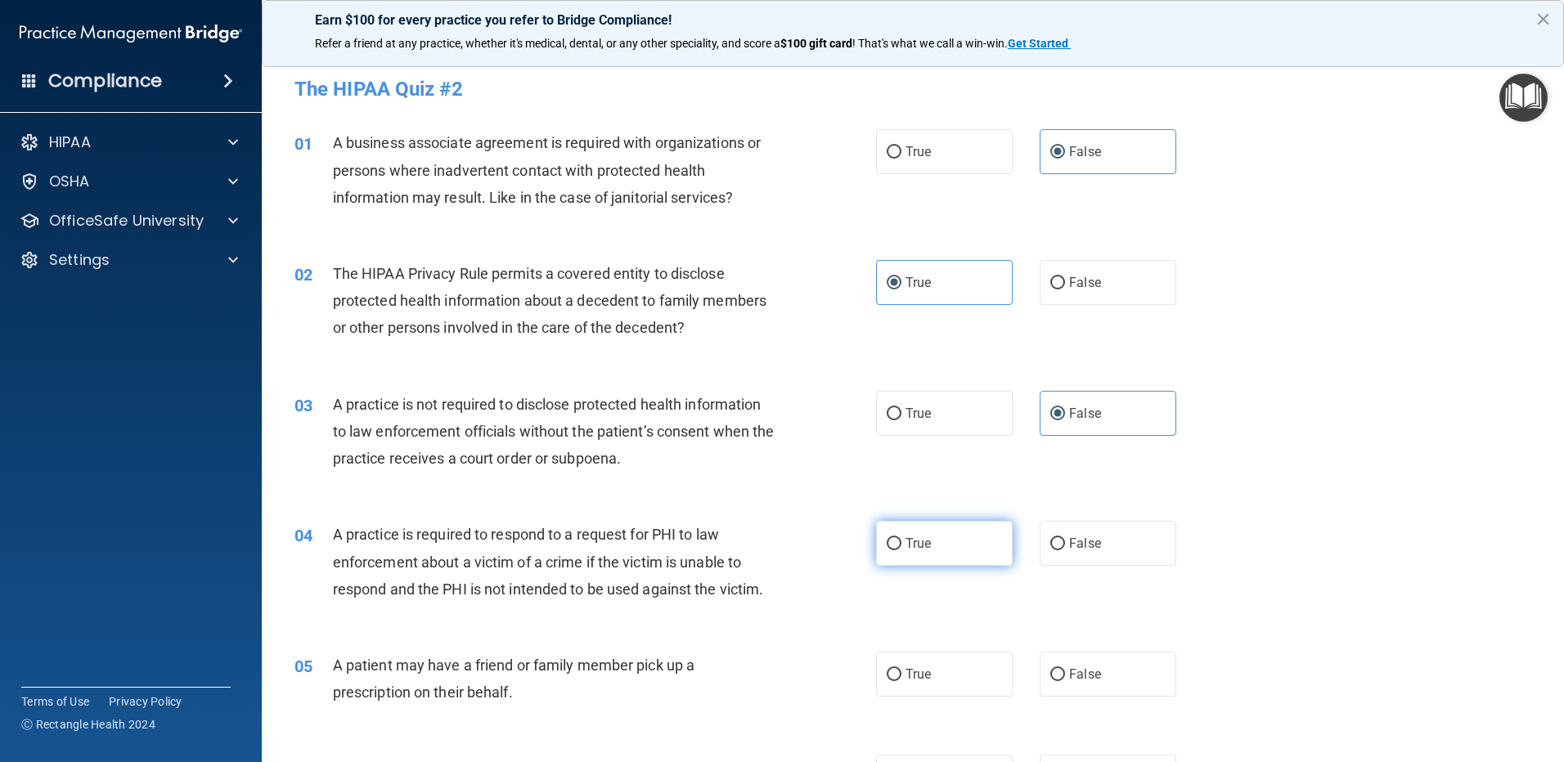
click at [974, 551] on label "True" at bounding box center [944, 543] width 137 height 45
click at [902, 551] on input "True" at bounding box center [894, 544] width 15 height 12
radio input "true"
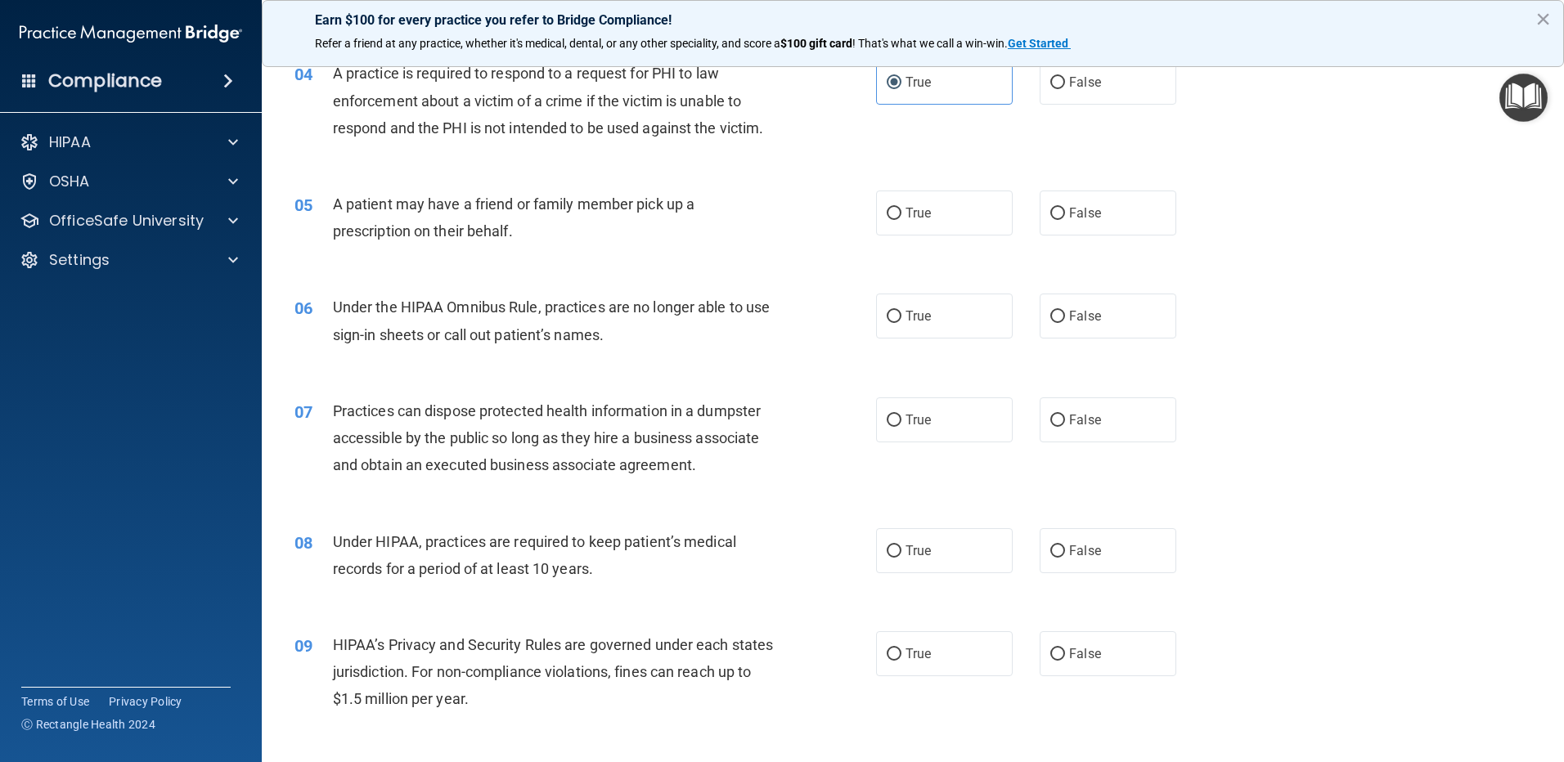
scroll to position [491, 0]
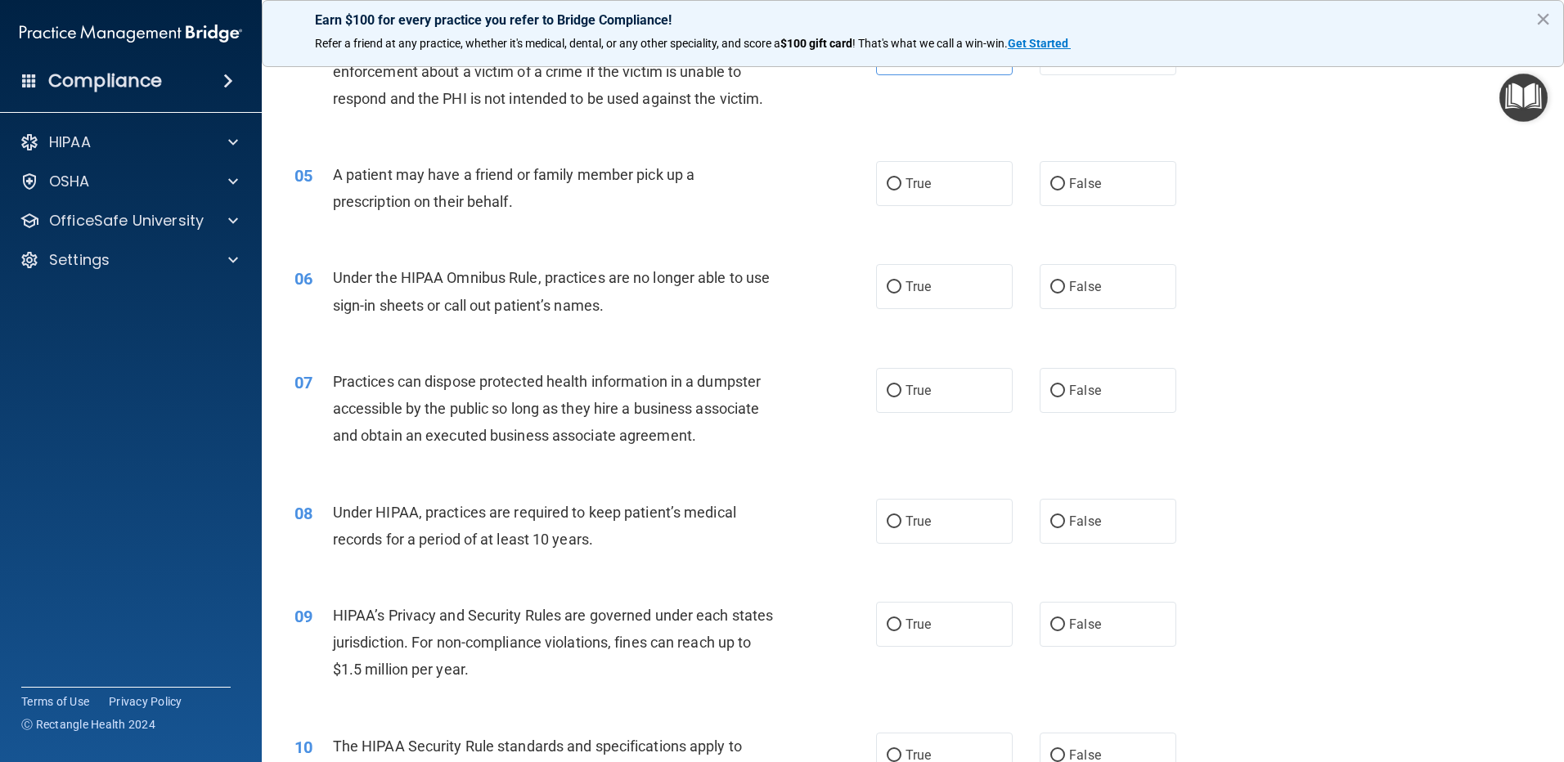
drag, startPoint x: 947, startPoint y: 168, endPoint x: 985, endPoint y: 220, distance: 65.0
click at [947, 168] on label "True" at bounding box center [944, 183] width 137 height 45
click at [902, 178] on input "True" at bounding box center [894, 184] width 15 height 12
radio input "true"
click at [1096, 287] on label "False" at bounding box center [1108, 286] width 137 height 45
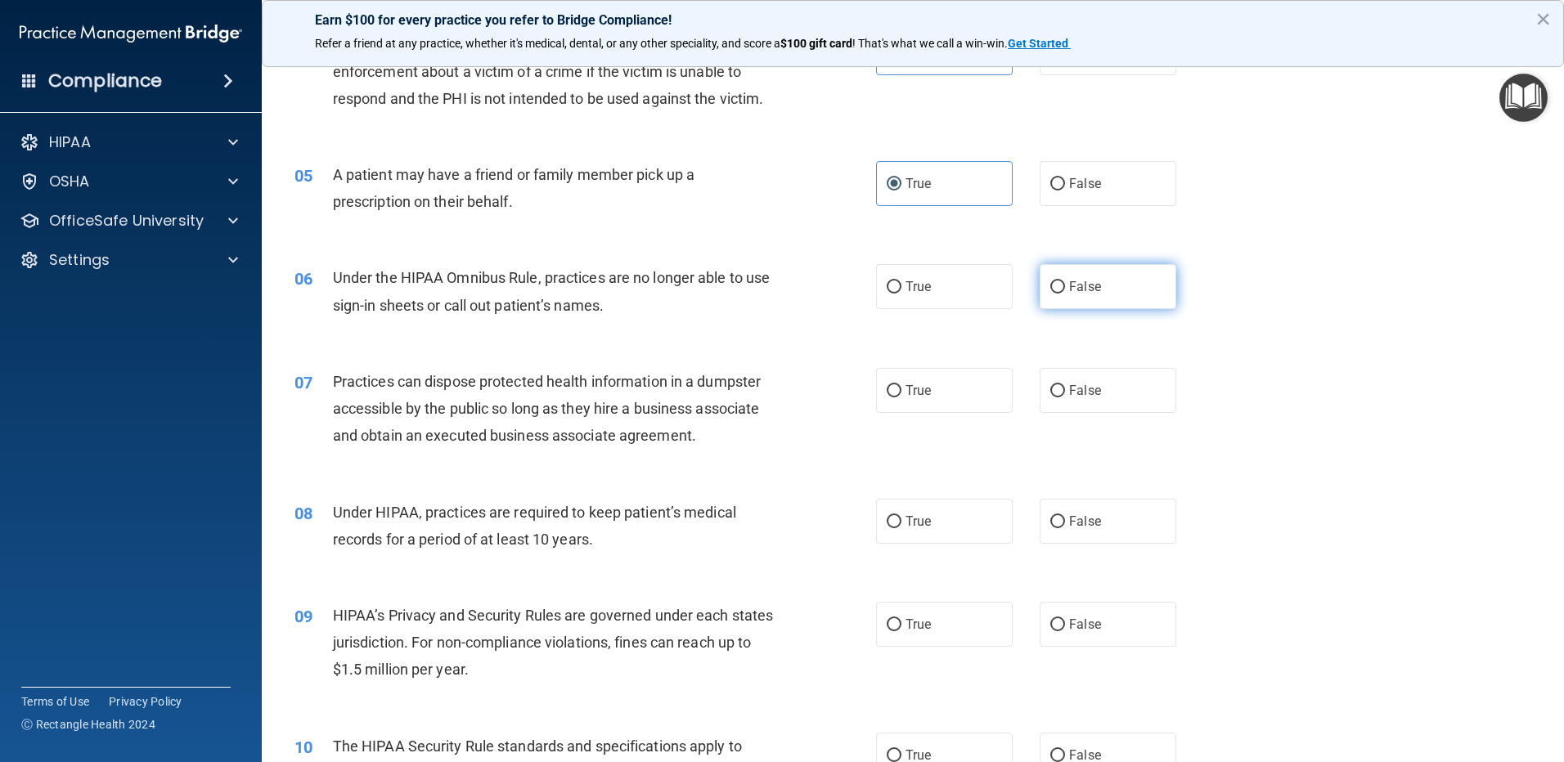
click at [1065, 287] on input "False" at bounding box center [1057, 287] width 15 height 12
radio input "true"
click at [1090, 386] on span "False" at bounding box center [1085, 391] width 32 height 16
click at [1065, 386] on input "False" at bounding box center [1057, 391] width 15 height 12
radio input "true"
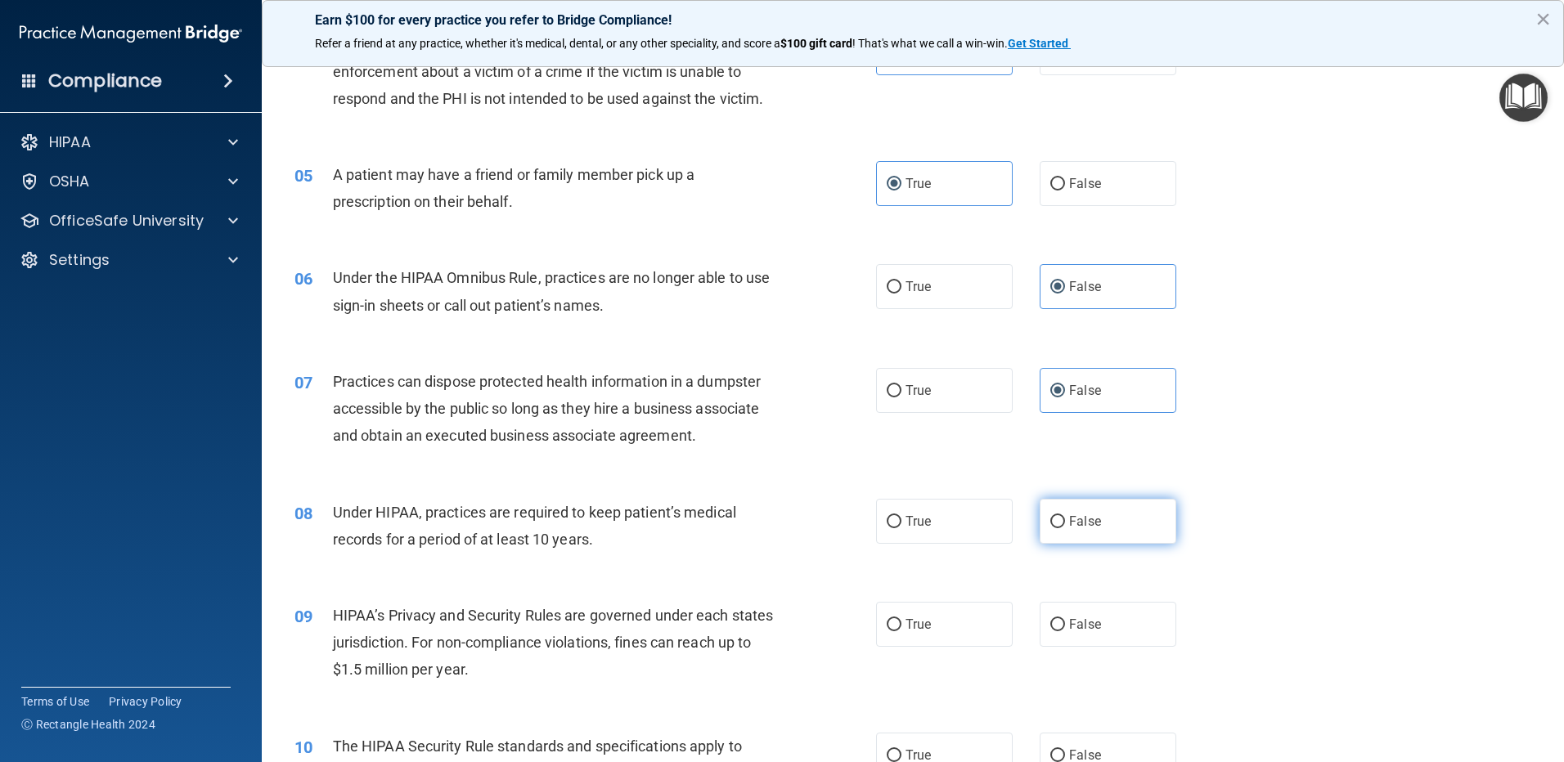
click at [1089, 530] on label "False" at bounding box center [1108, 521] width 137 height 45
click at [1065, 528] on input "False" at bounding box center [1057, 522] width 15 height 12
radio input "true"
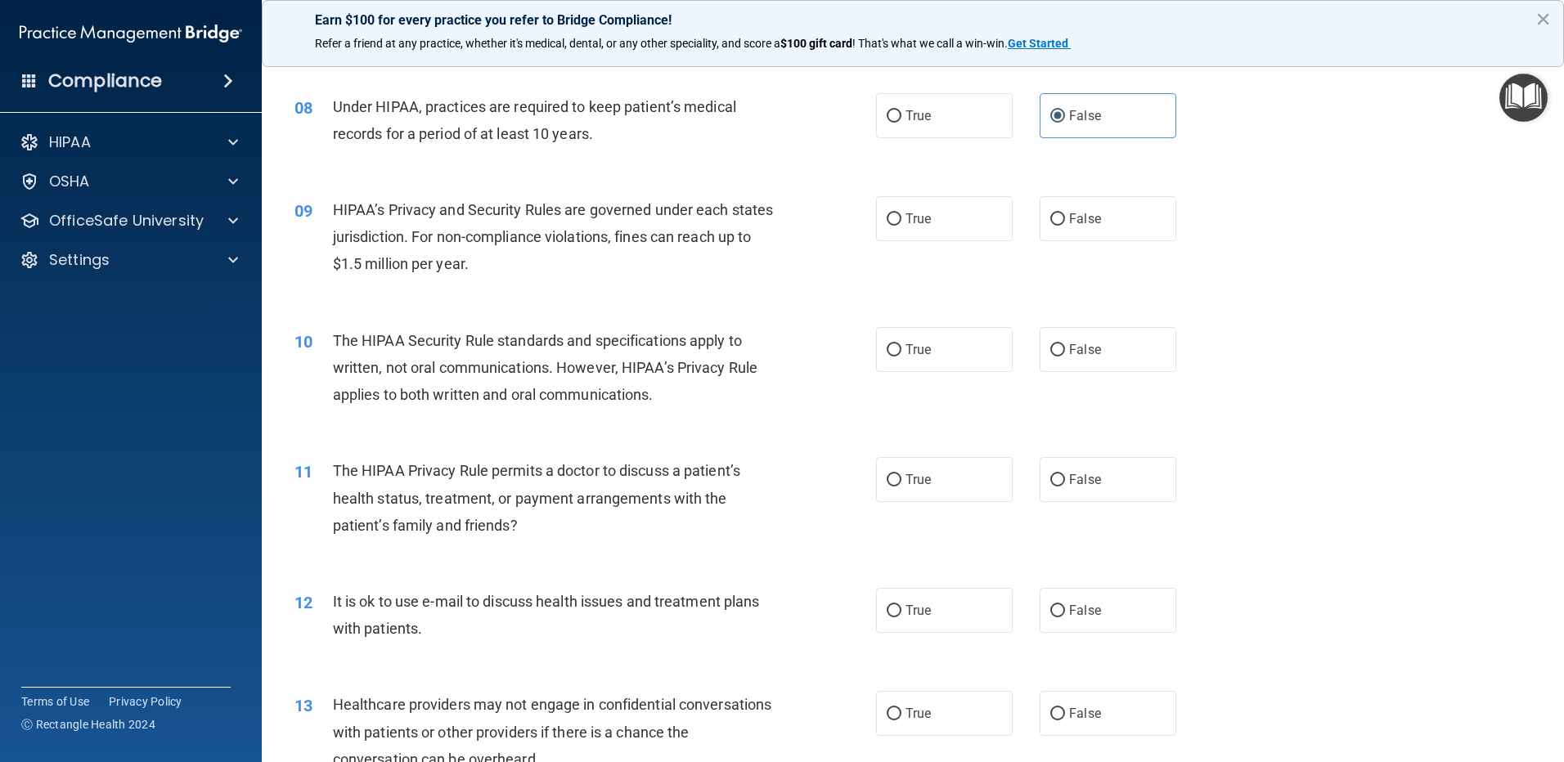
scroll to position [900, 0]
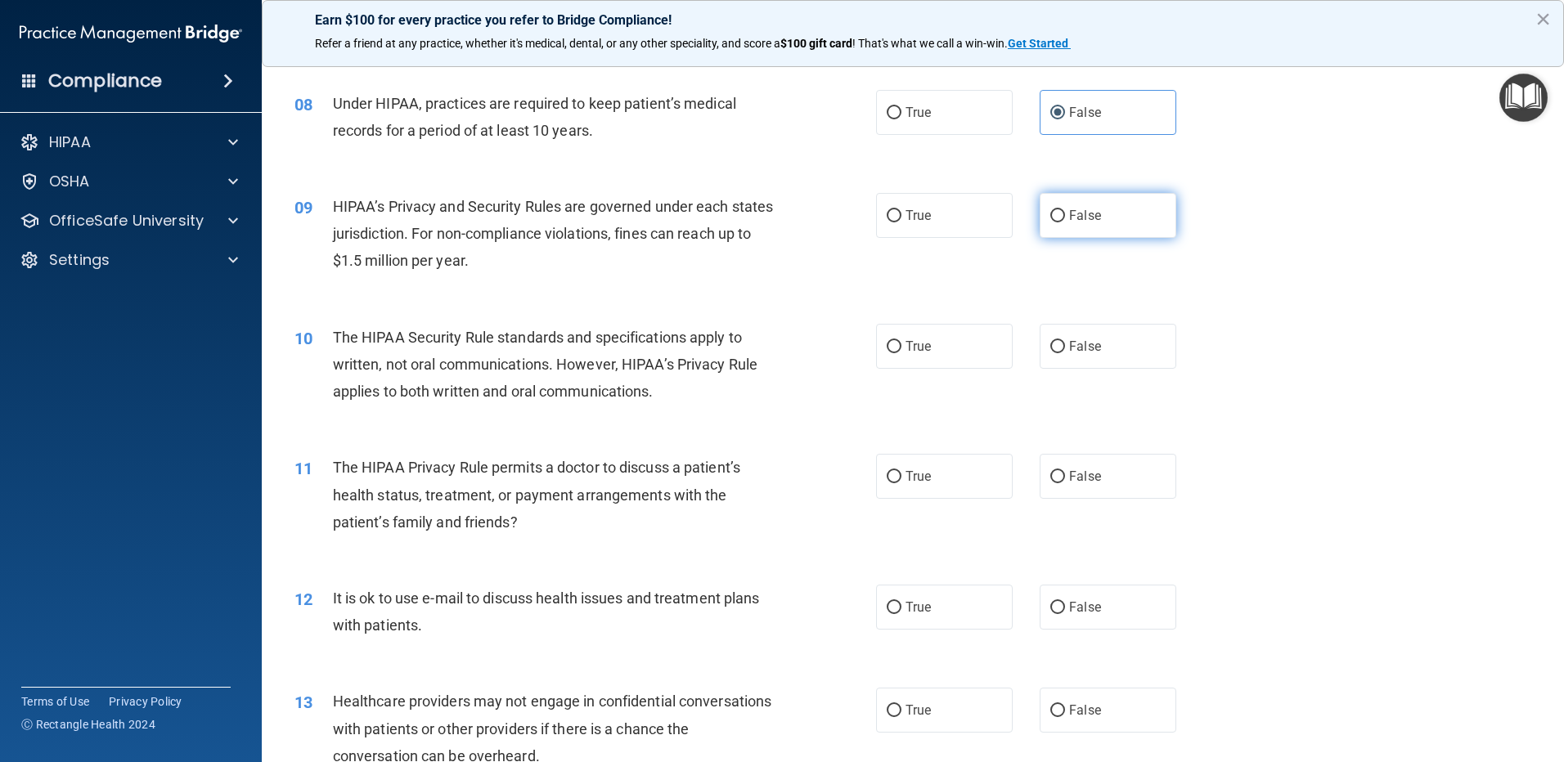
click at [1077, 205] on label "False" at bounding box center [1108, 215] width 137 height 45
click at [1065, 210] on input "False" at bounding box center [1057, 216] width 15 height 12
radio input "true"
click at [972, 349] on label "True" at bounding box center [944, 346] width 137 height 45
click at [902, 349] on input "True" at bounding box center [894, 347] width 15 height 12
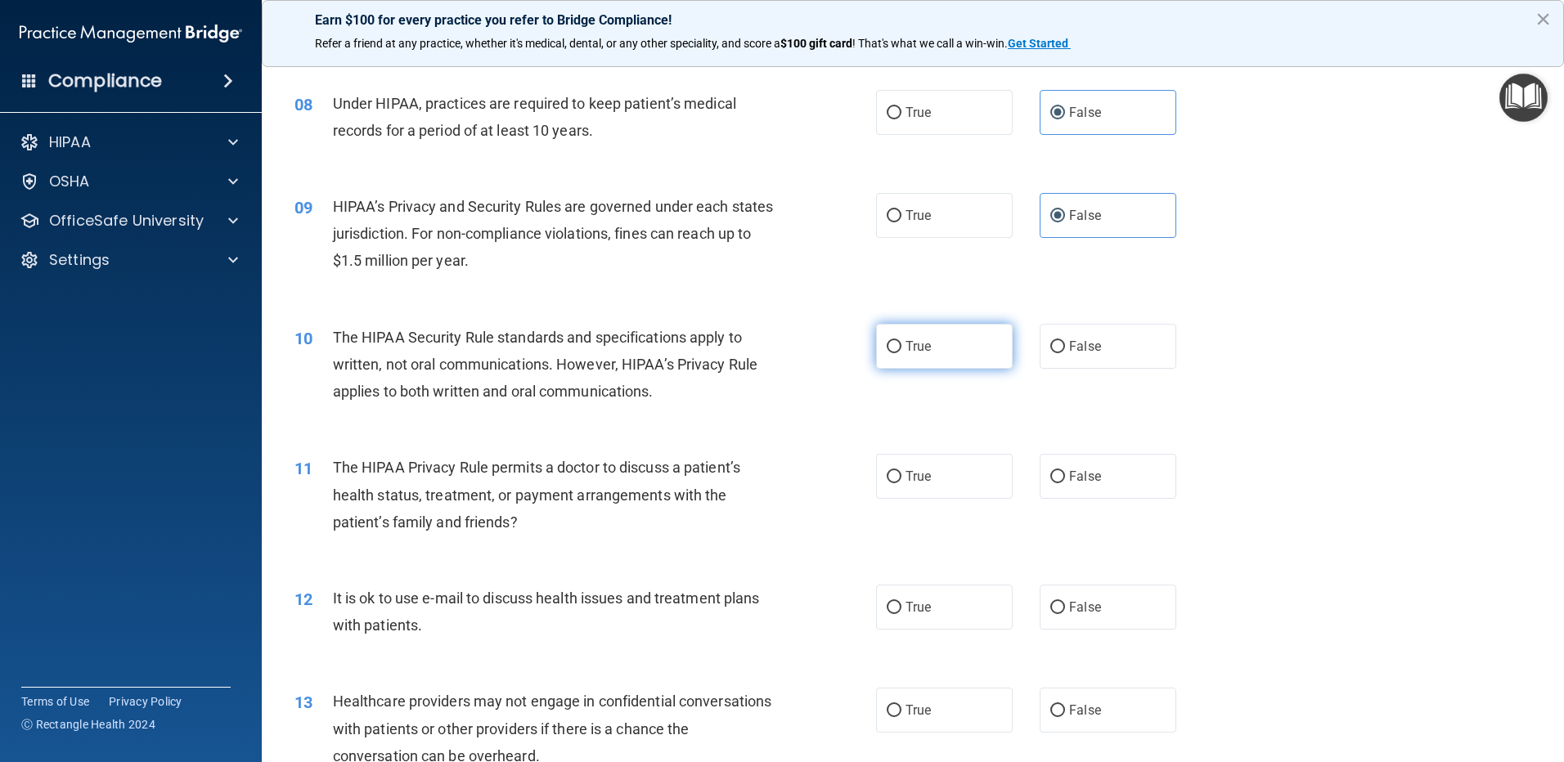
radio input "true"
click at [949, 469] on label "True" at bounding box center [944, 476] width 137 height 45
click at [902, 471] on input "True" at bounding box center [894, 477] width 15 height 12
radio input "true"
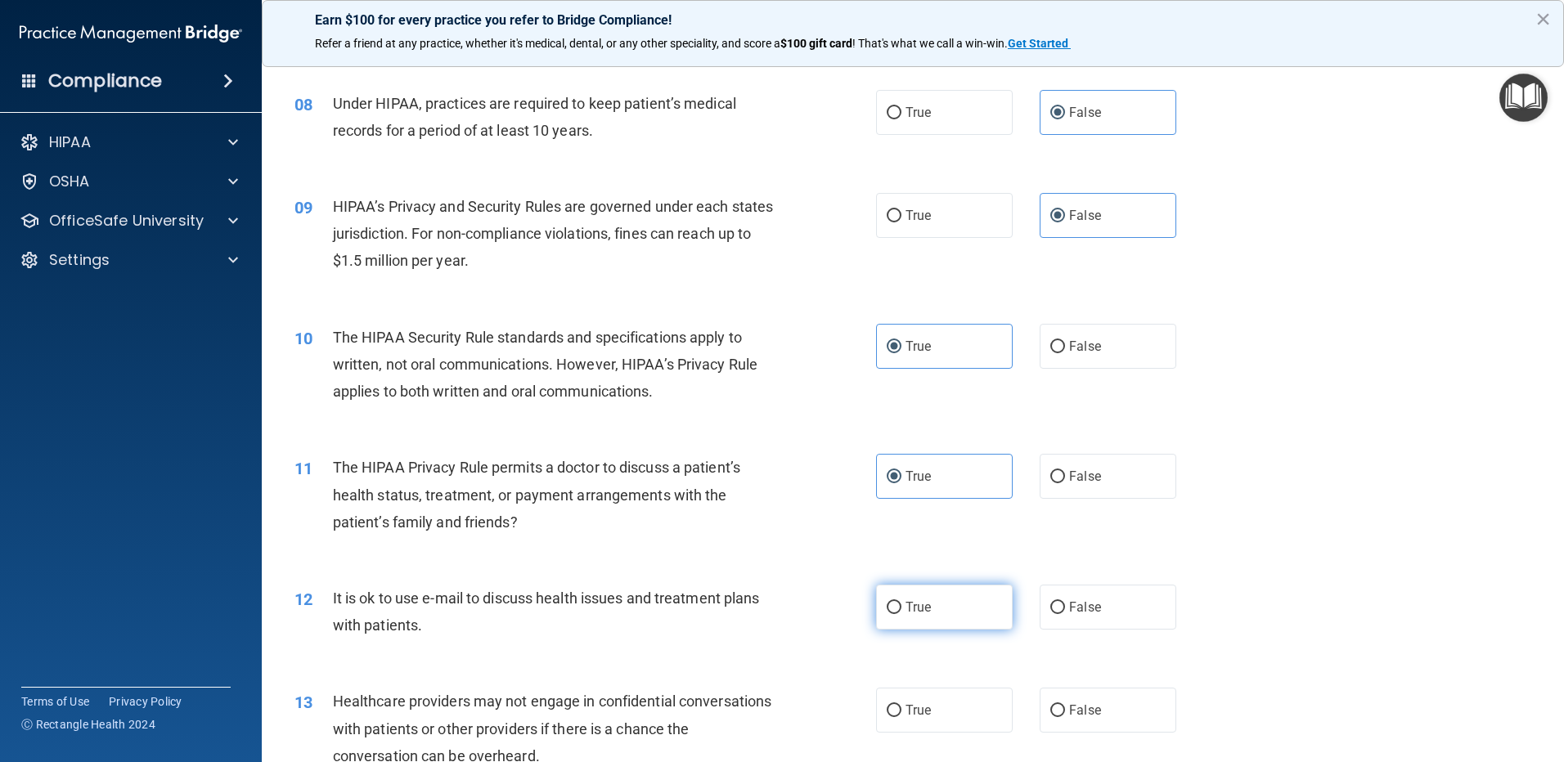
drag, startPoint x: 954, startPoint y: 600, endPoint x: 1069, endPoint y: 504, distance: 150.4
click at [956, 600] on label "True" at bounding box center [944, 607] width 137 height 45
click at [902, 602] on input "True" at bounding box center [894, 608] width 15 height 12
radio input "true"
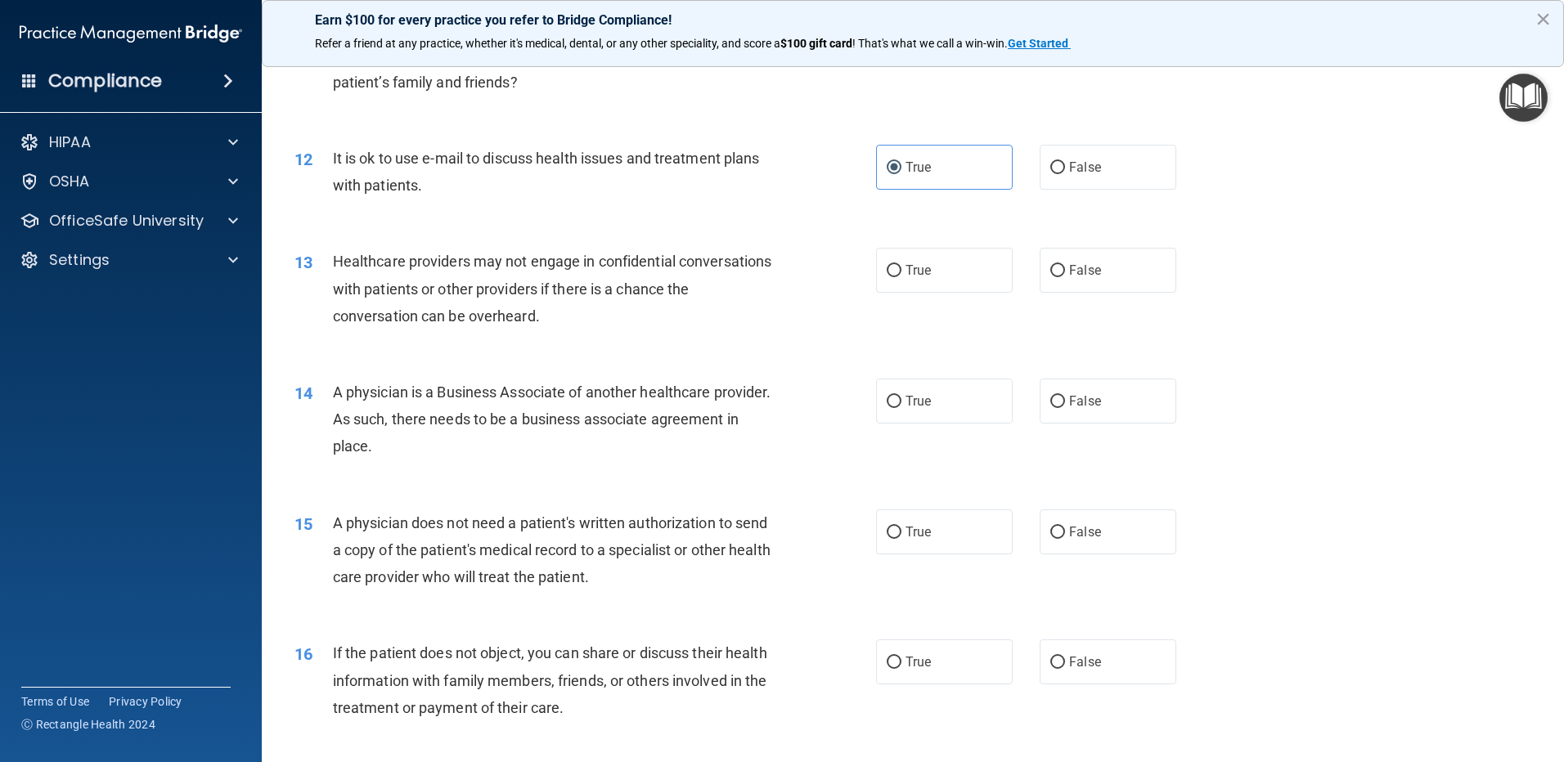
scroll to position [1391, 0]
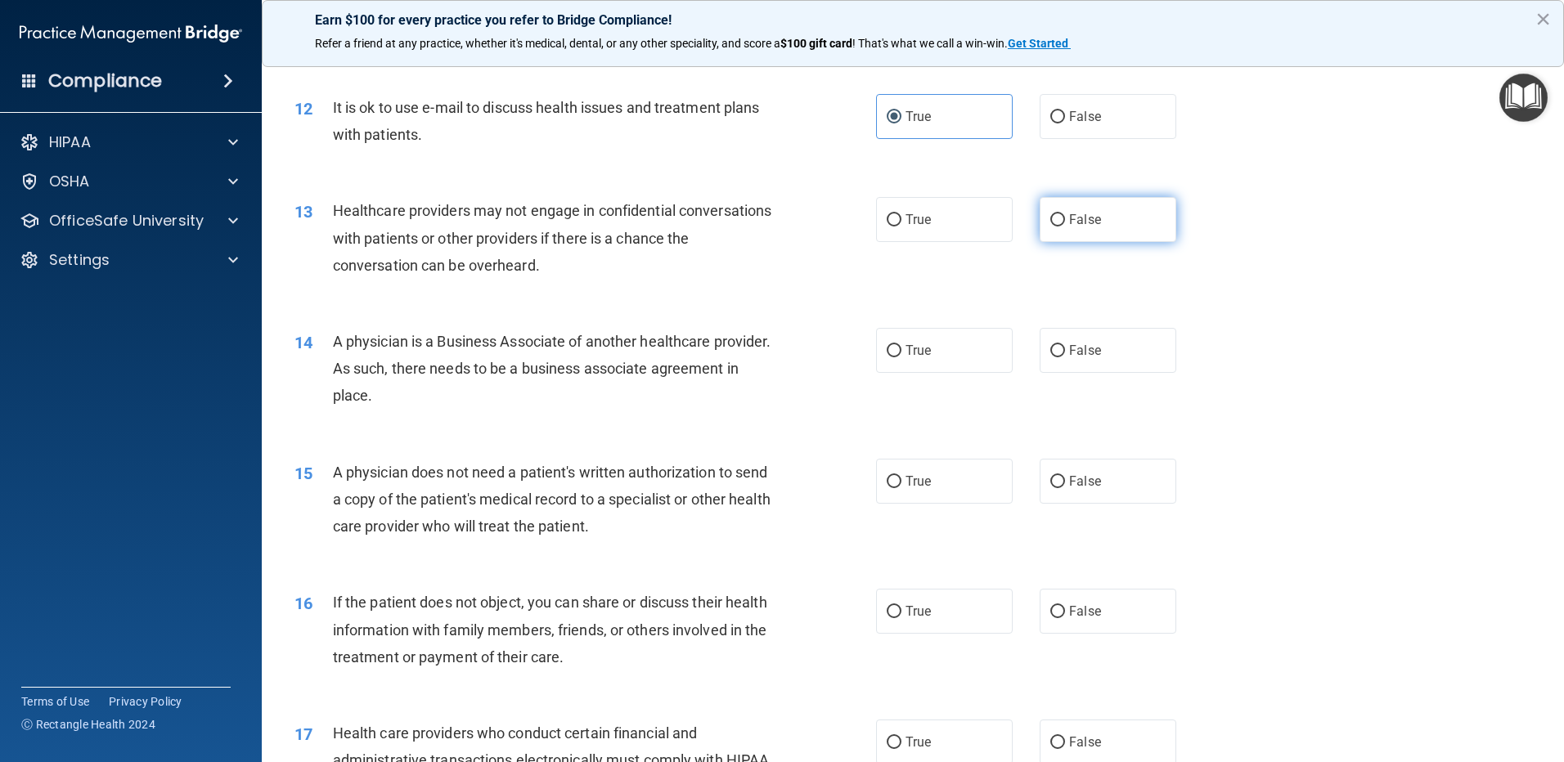
click at [1069, 216] on span "False" at bounding box center [1085, 220] width 32 height 16
click at [1064, 216] on input "False" at bounding box center [1057, 220] width 15 height 12
radio input "true"
click at [1072, 352] on span "False" at bounding box center [1085, 351] width 32 height 16
click at [1065, 352] on input "False" at bounding box center [1057, 351] width 15 height 12
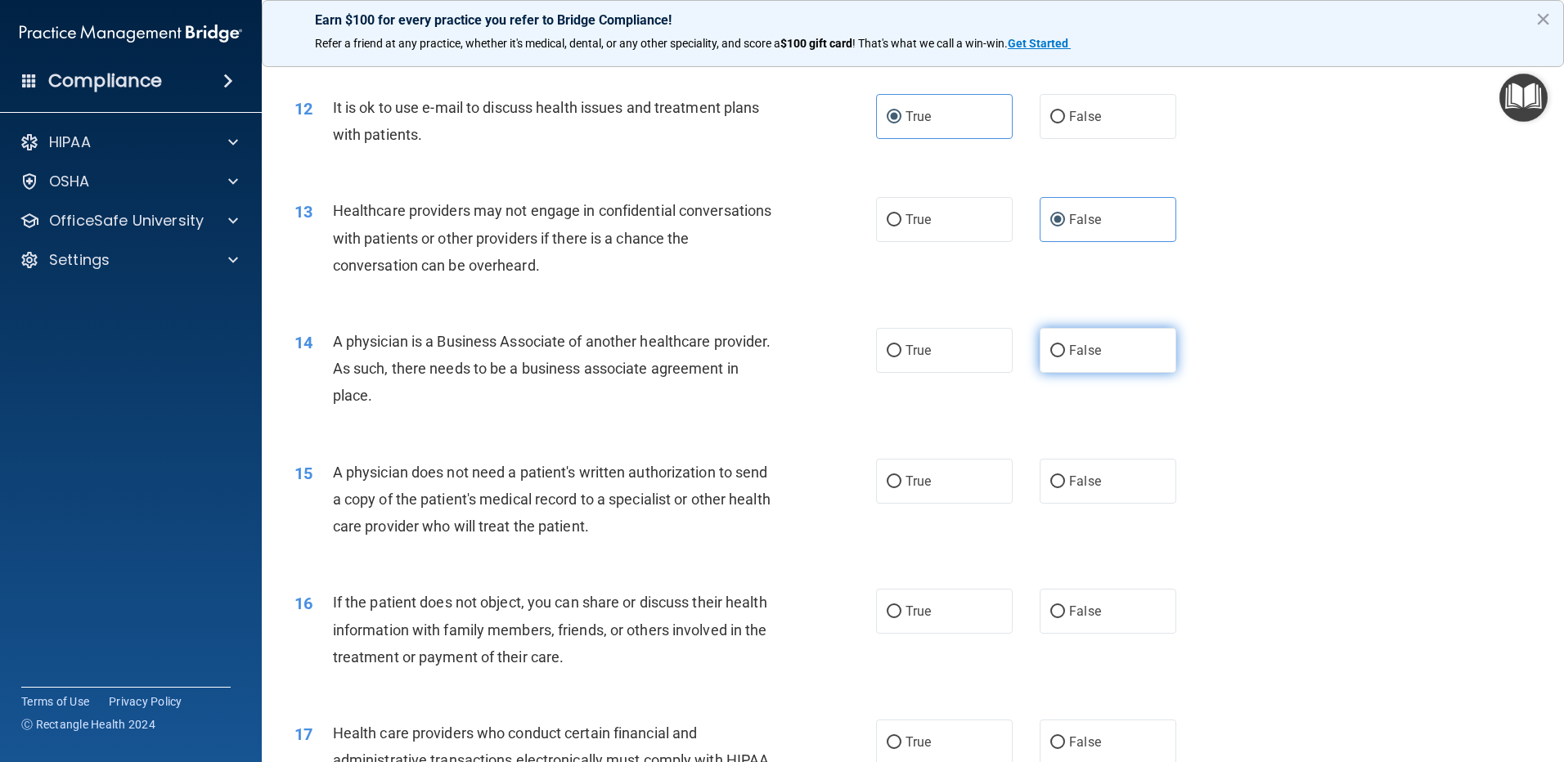
radio input "true"
click at [972, 476] on label "True" at bounding box center [944, 481] width 137 height 45
click at [902, 476] on input "True" at bounding box center [894, 482] width 15 height 12
radio input "true"
click at [935, 629] on label "True" at bounding box center [944, 611] width 137 height 45
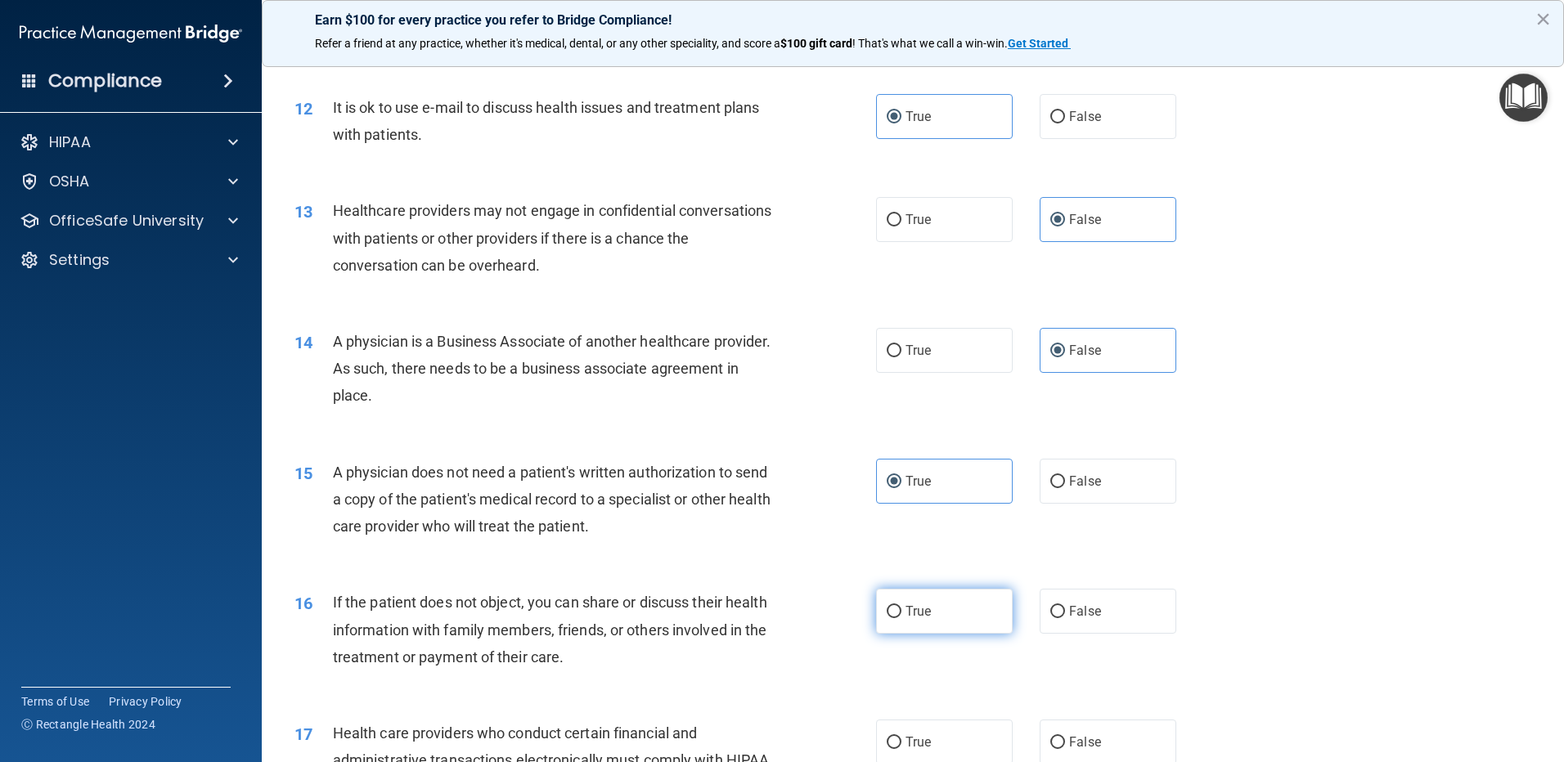
click at [902, 618] on input "True" at bounding box center [894, 612] width 15 height 12
radio input "true"
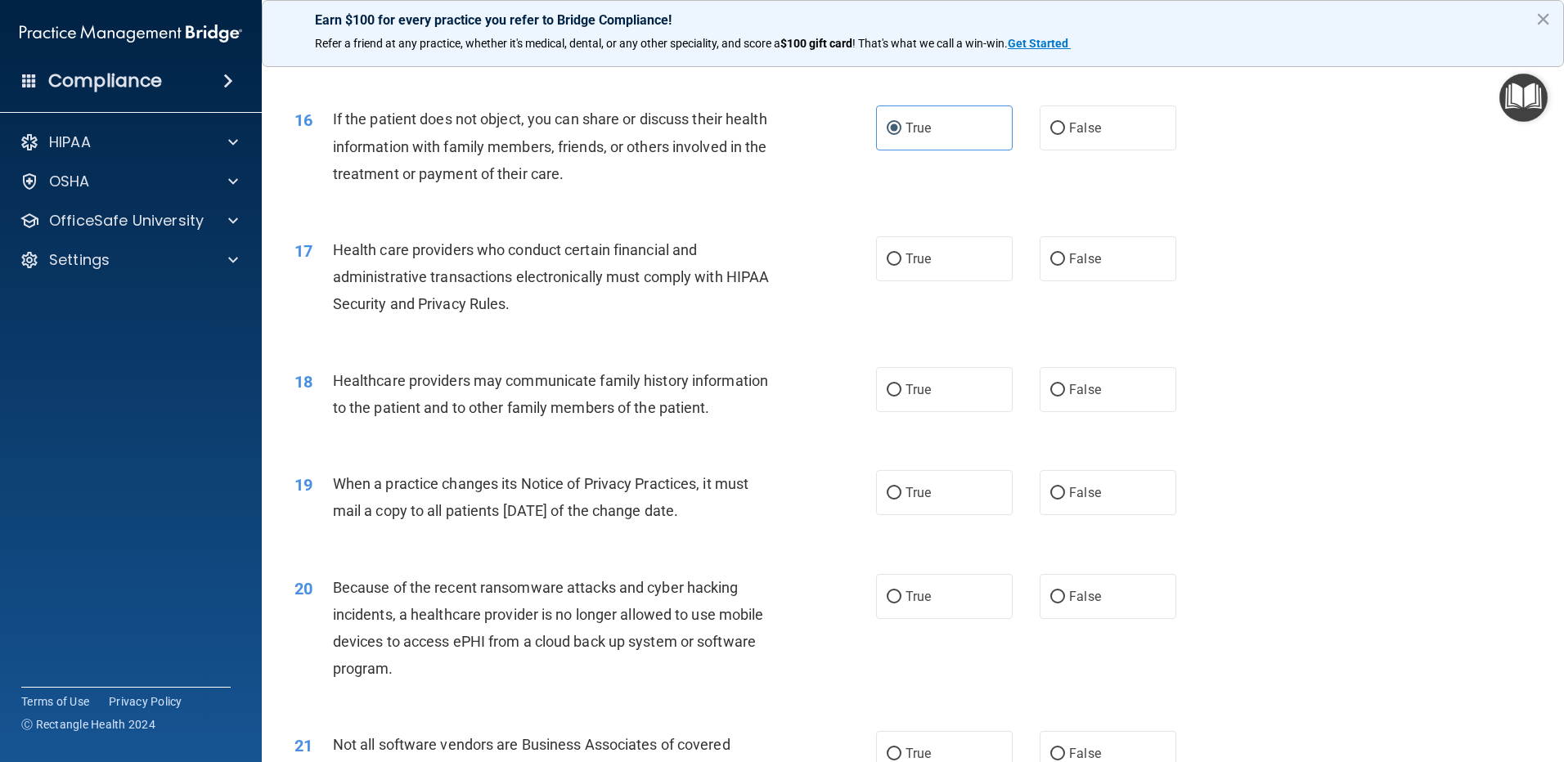
scroll to position [1882, 0]
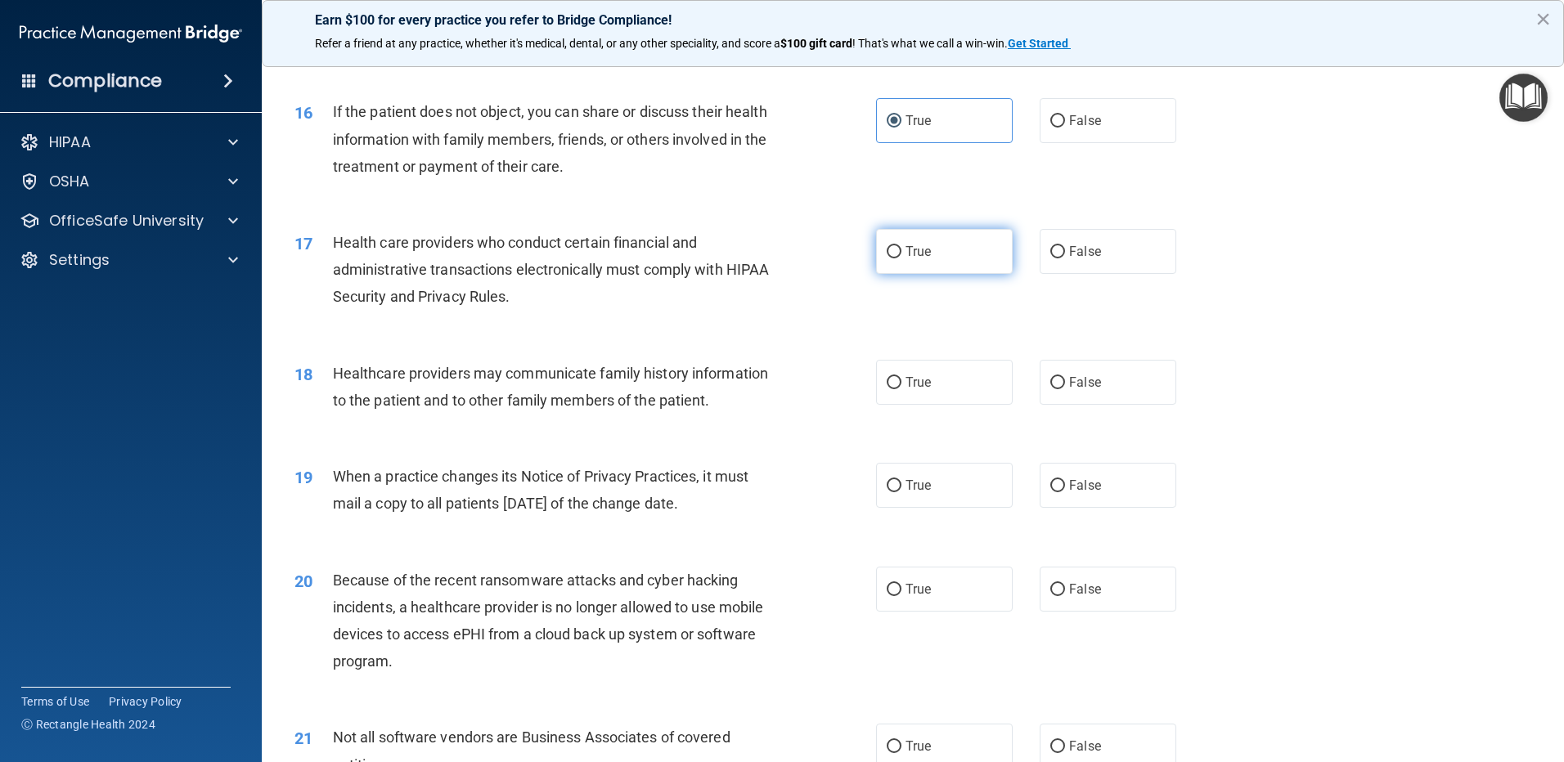
click at [946, 262] on label "True" at bounding box center [944, 251] width 137 height 45
click at [902, 259] on input "True" at bounding box center [894, 252] width 15 height 12
radio input "true"
click at [1069, 384] on span "False" at bounding box center [1085, 383] width 32 height 16
click at [1065, 384] on input "False" at bounding box center [1057, 383] width 15 height 12
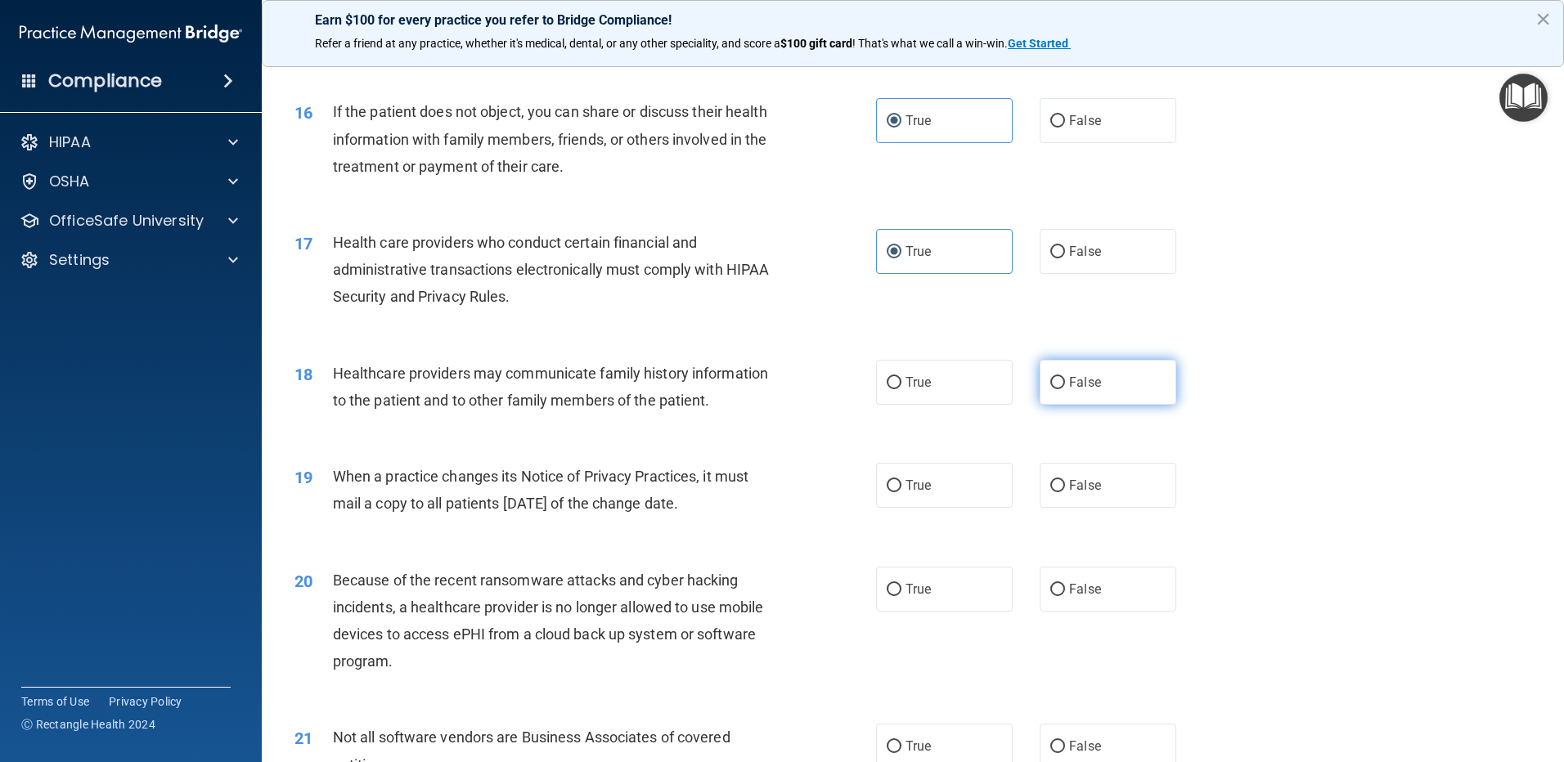
radio input "true"
click at [1069, 491] on span "False" at bounding box center [1085, 486] width 32 height 16
click at [1065, 491] on input "False" at bounding box center [1057, 486] width 15 height 12
radio input "true"
click at [1069, 596] on span "False" at bounding box center [1085, 590] width 32 height 16
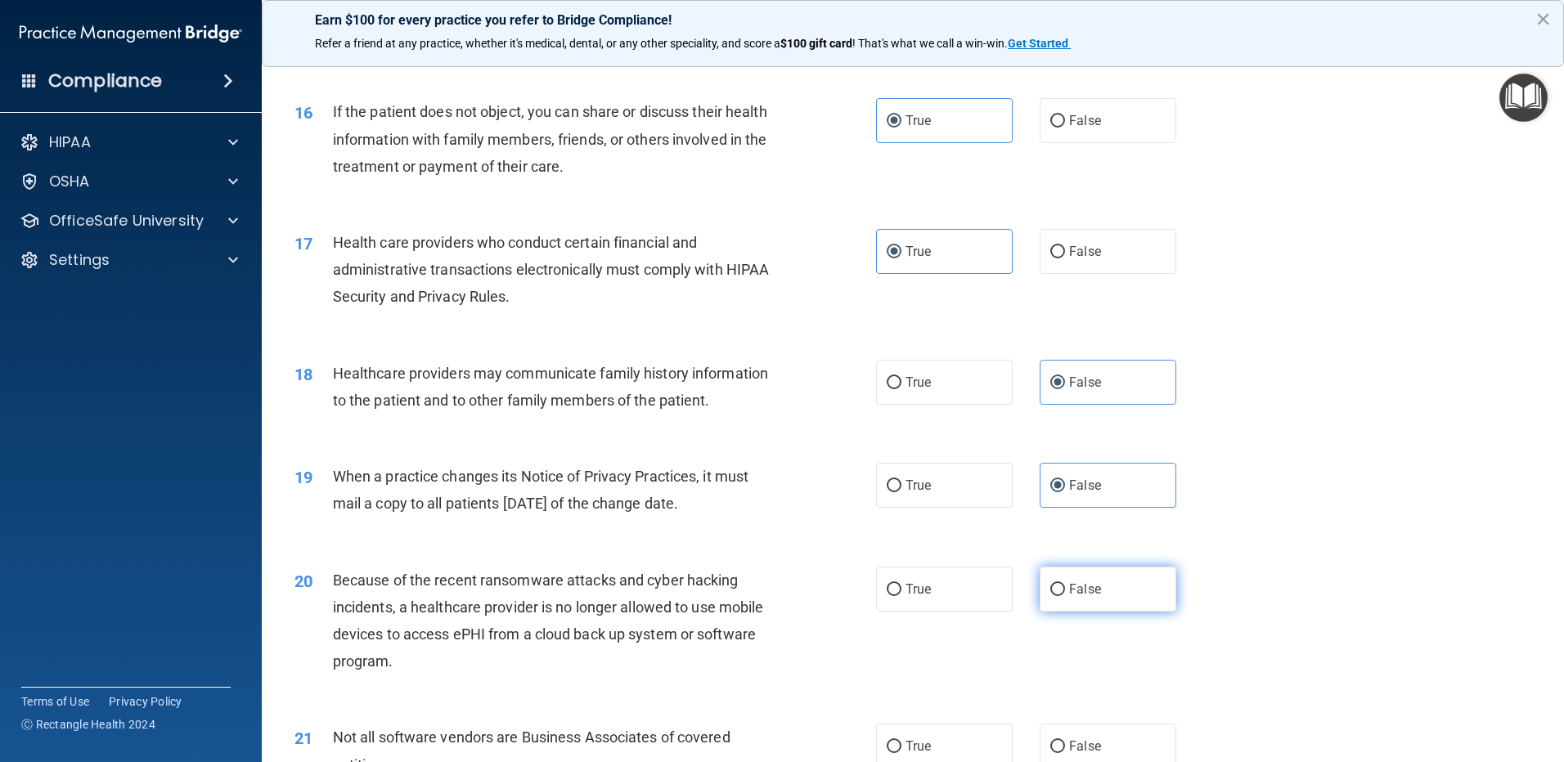
click at [1063, 596] on input "False" at bounding box center [1057, 590] width 15 height 12
radio input "true"
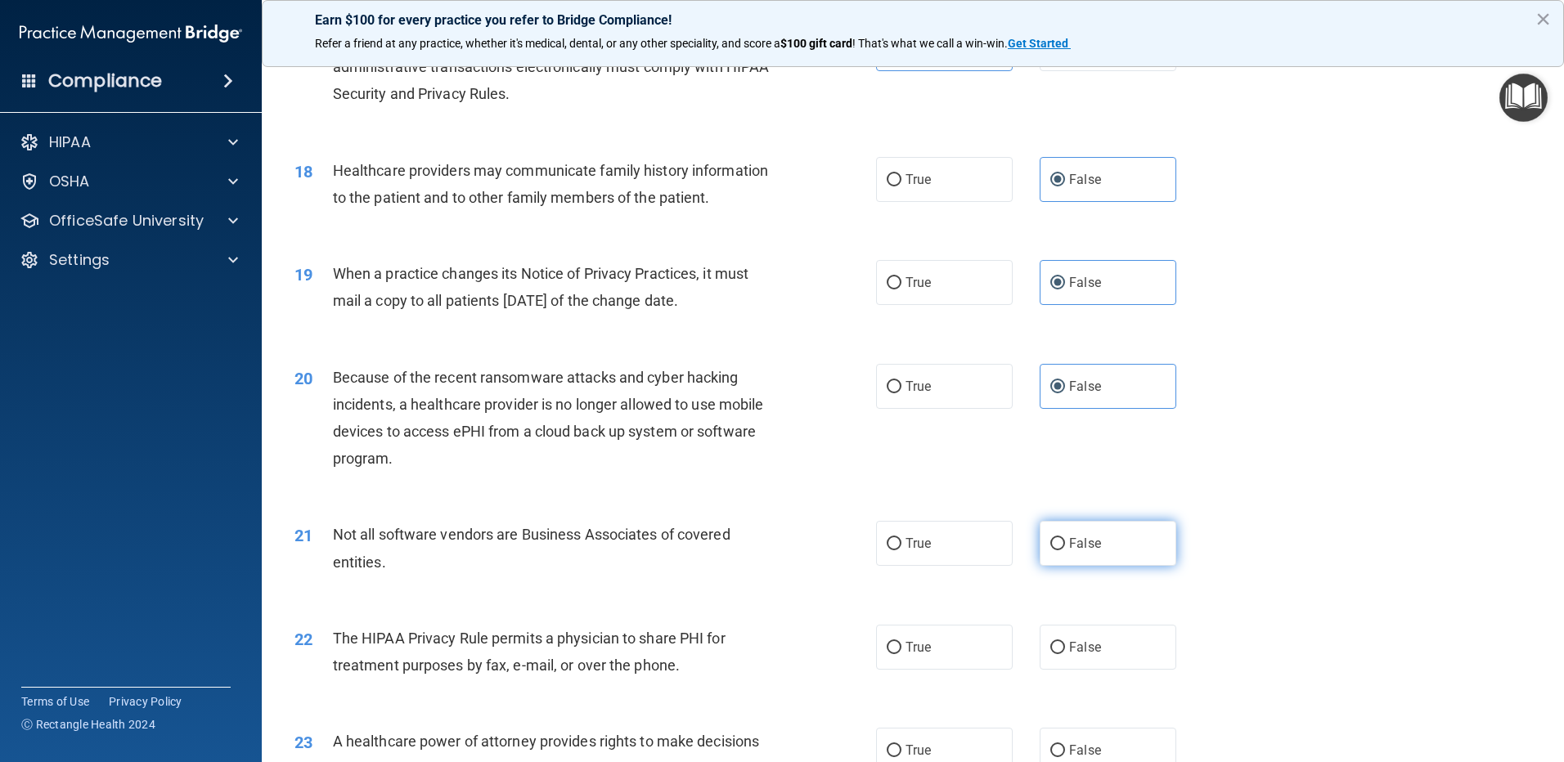
scroll to position [2127, 0]
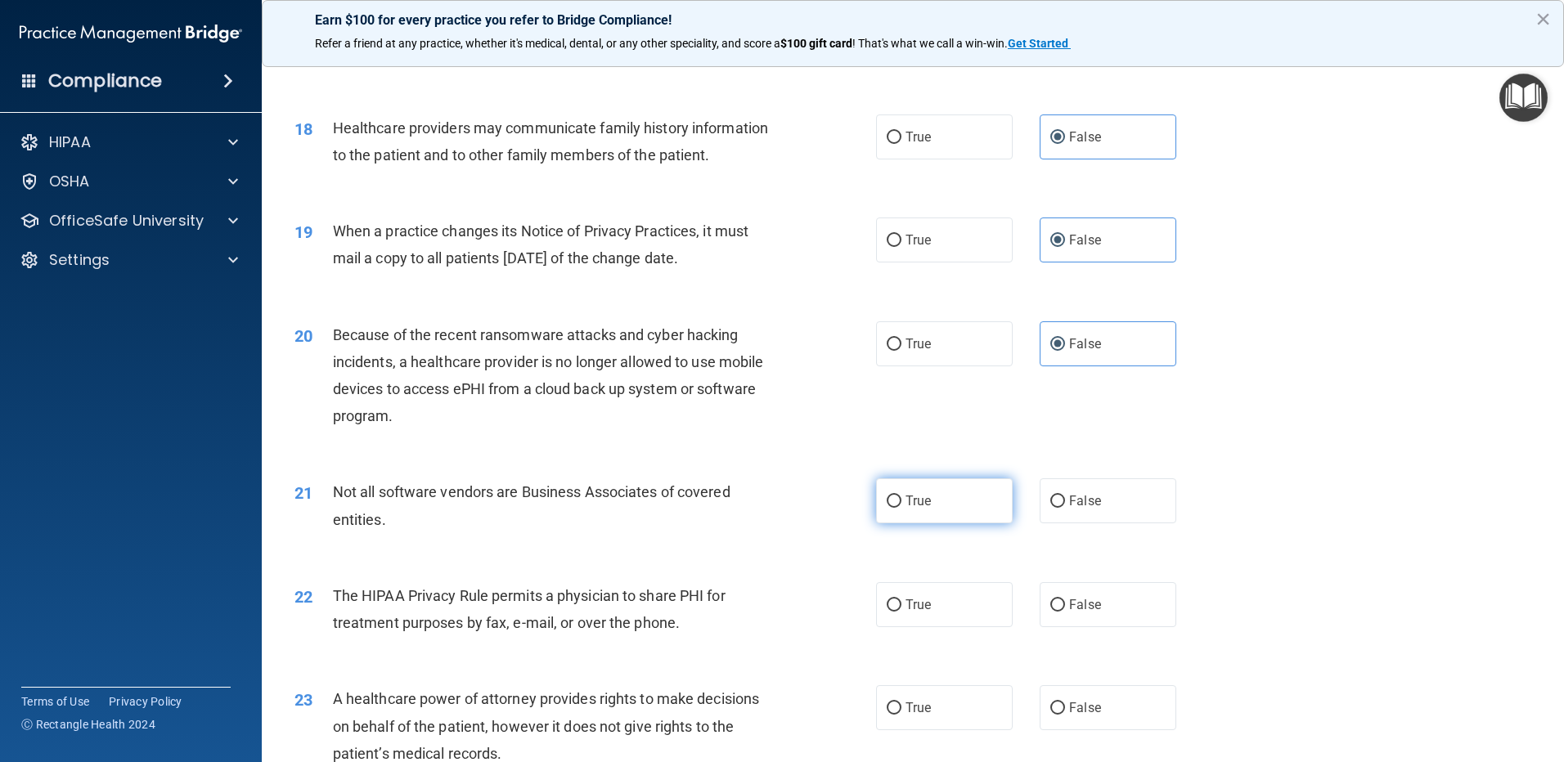
click at [913, 510] on label "True" at bounding box center [944, 501] width 137 height 45
click at [902, 508] on input "True" at bounding box center [894, 502] width 15 height 12
radio input "true"
click at [931, 593] on label "True" at bounding box center [944, 604] width 137 height 45
click at [902, 600] on input "True" at bounding box center [894, 606] width 15 height 12
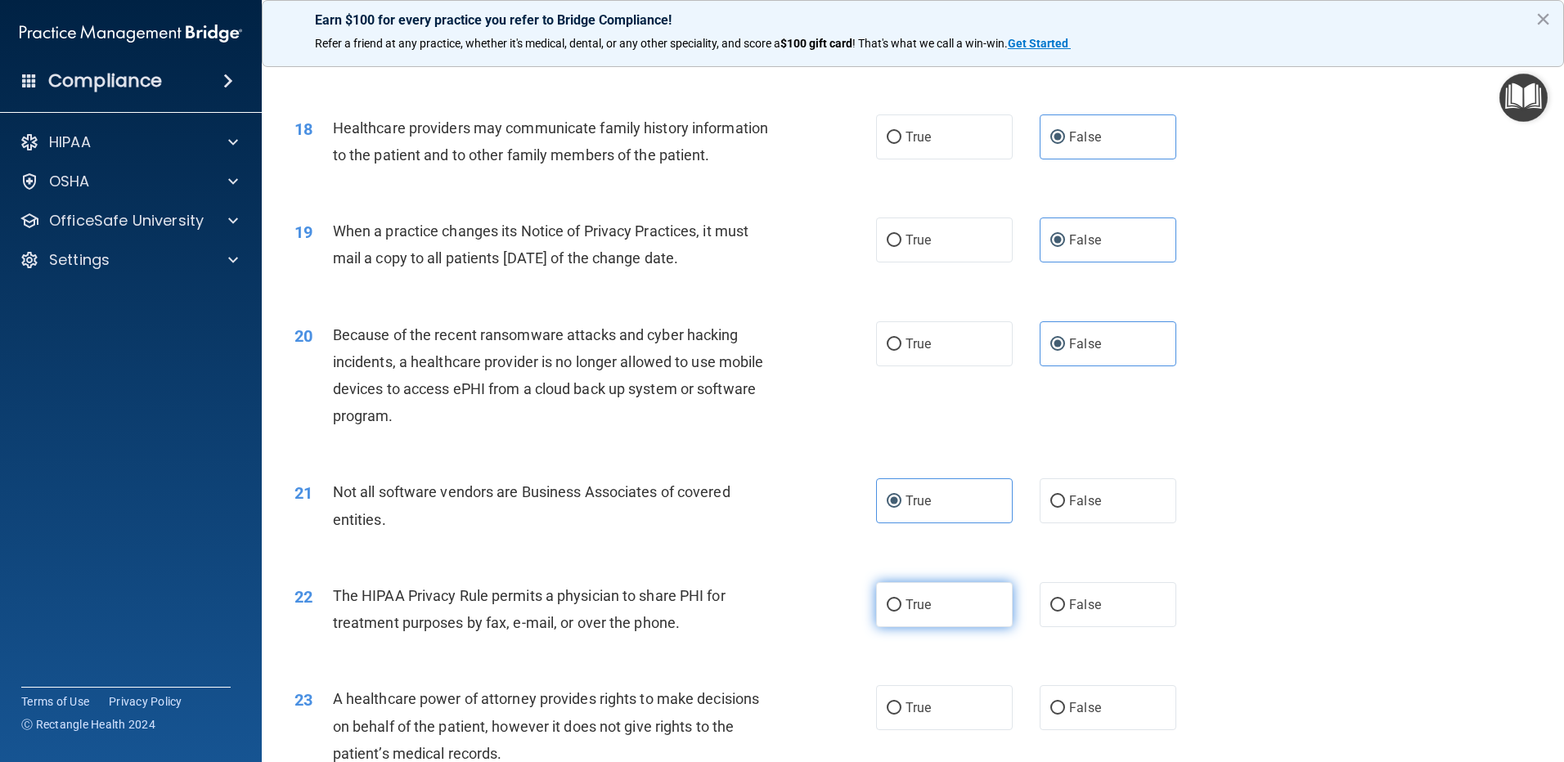
radio input "true"
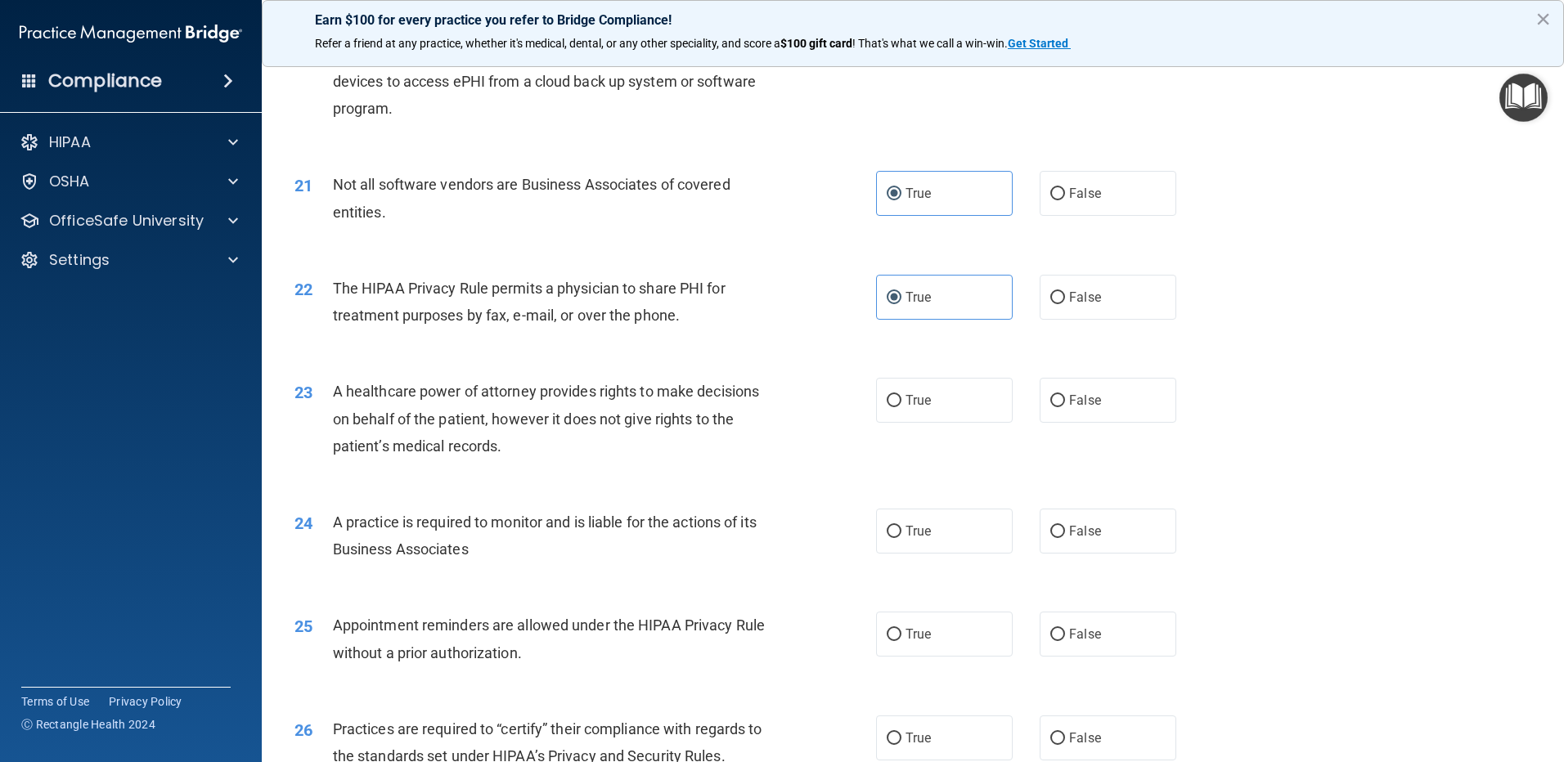
scroll to position [2454, 0]
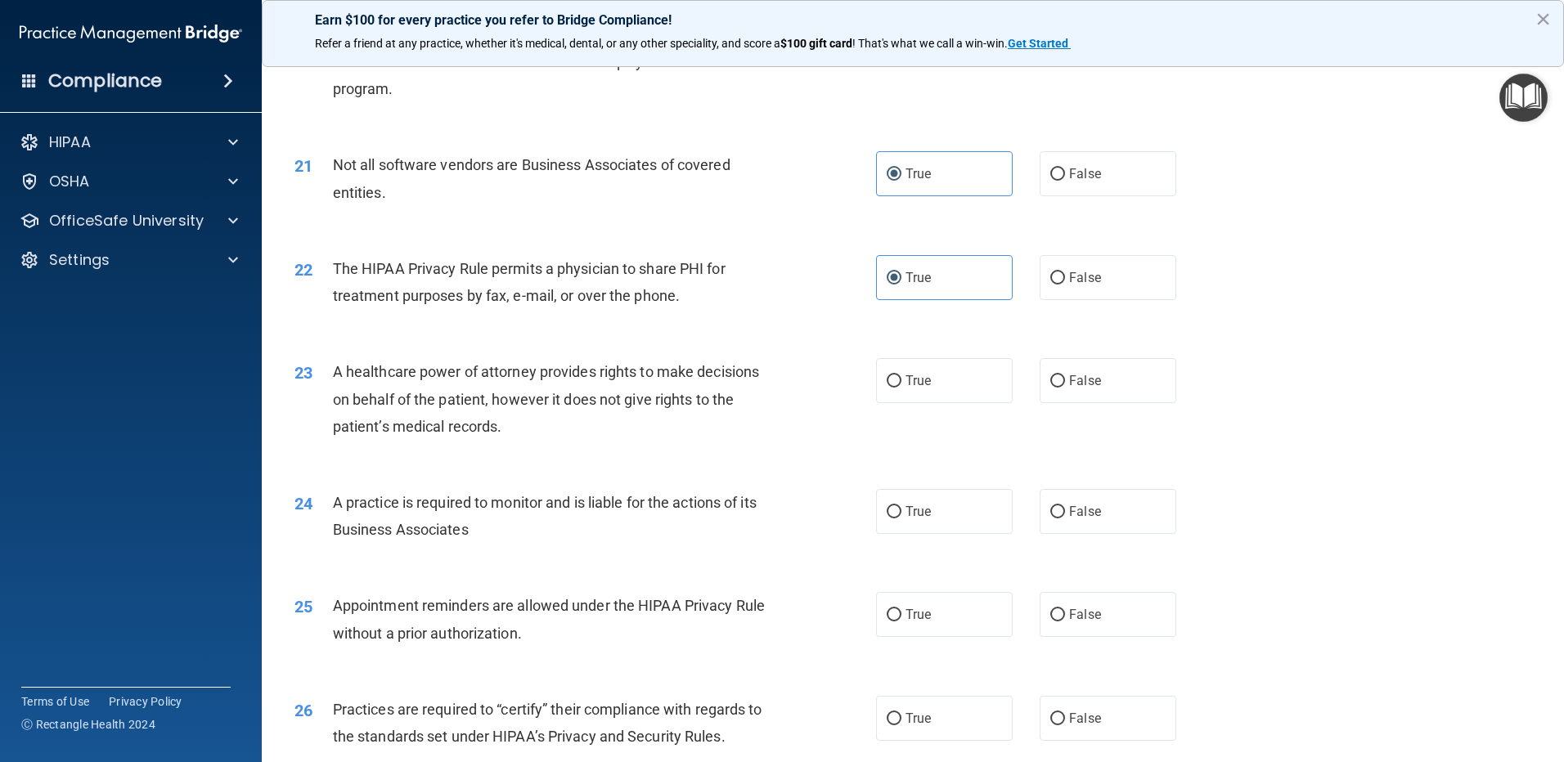
drag, startPoint x: 1132, startPoint y: 381, endPoint x: 1122, endPoint y: 472, distance: 91.3
click at [1132, 399] on label "False" at bounding box center [1108, 380] width 137 height 45
click at [1065, 388] on input "False" at bounding box center [1057, 381] width 15 height 12
radio input "true"
click at [1108, 502] on label "False" at bounding box center [1108, 511] width 137 height 45
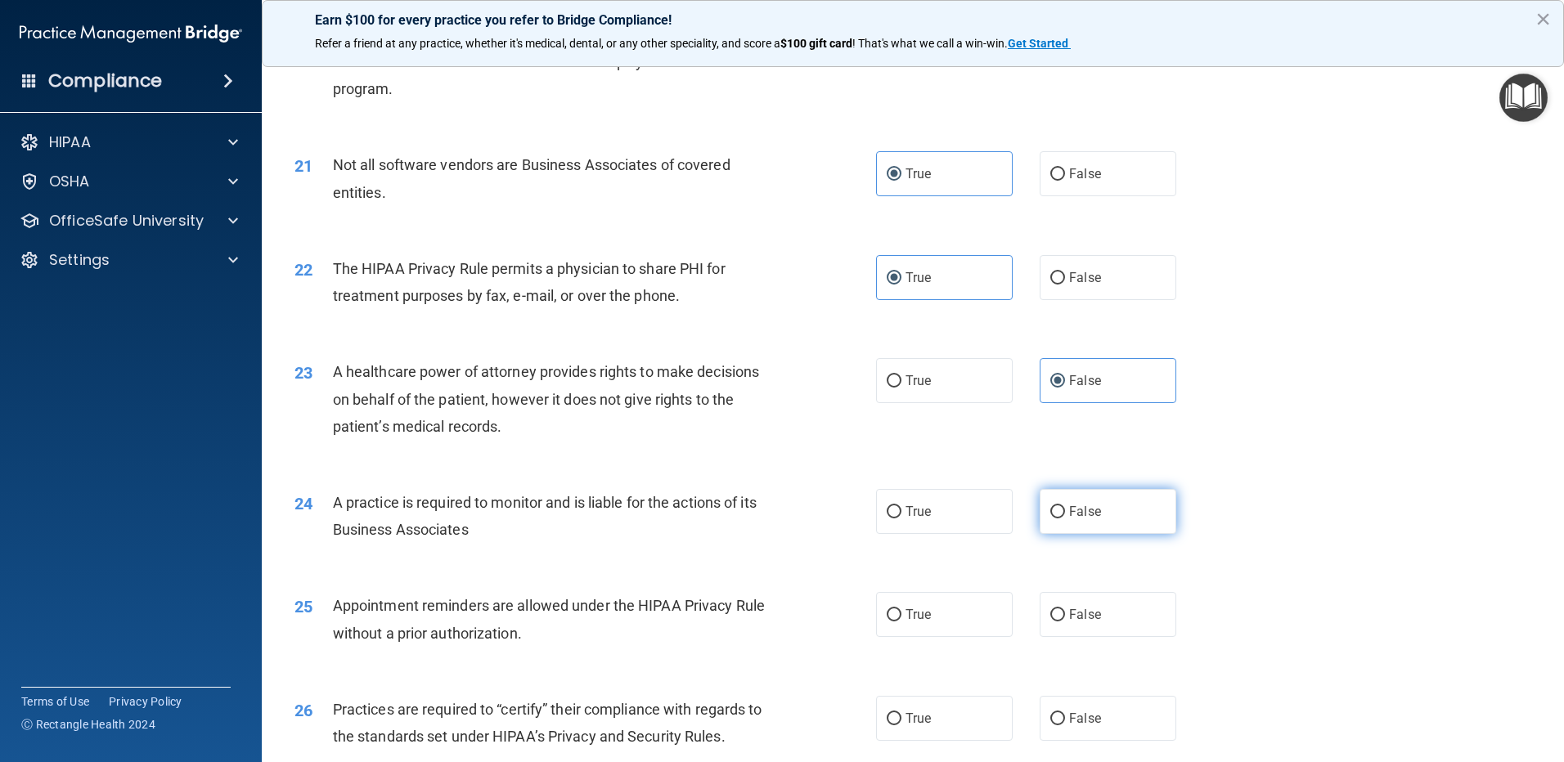
click at [1065, 506] on input "False" at bounding box center [1057, 512] width 15 height 12
radio input "true"
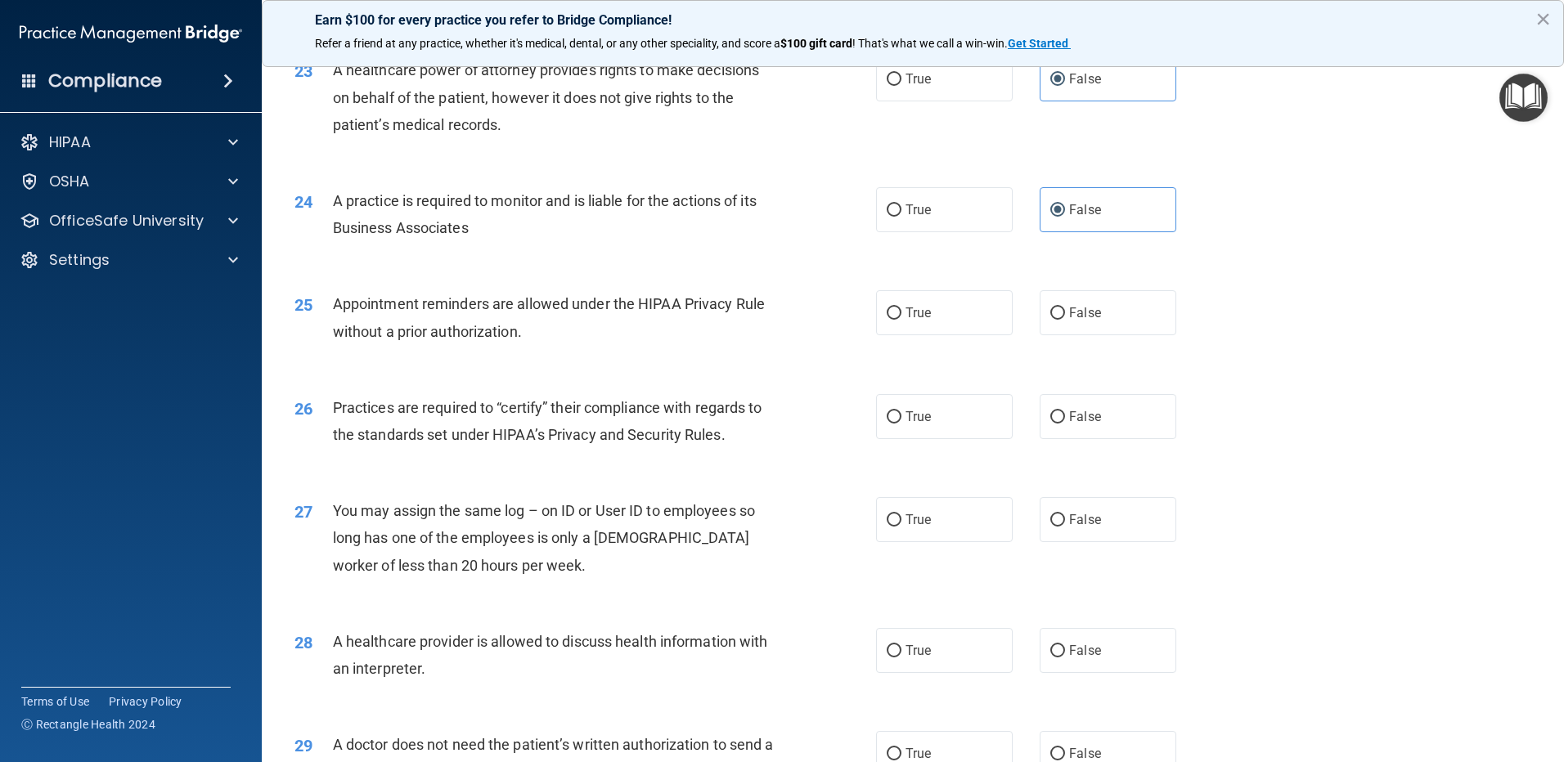
scroll to position [2781, 0]
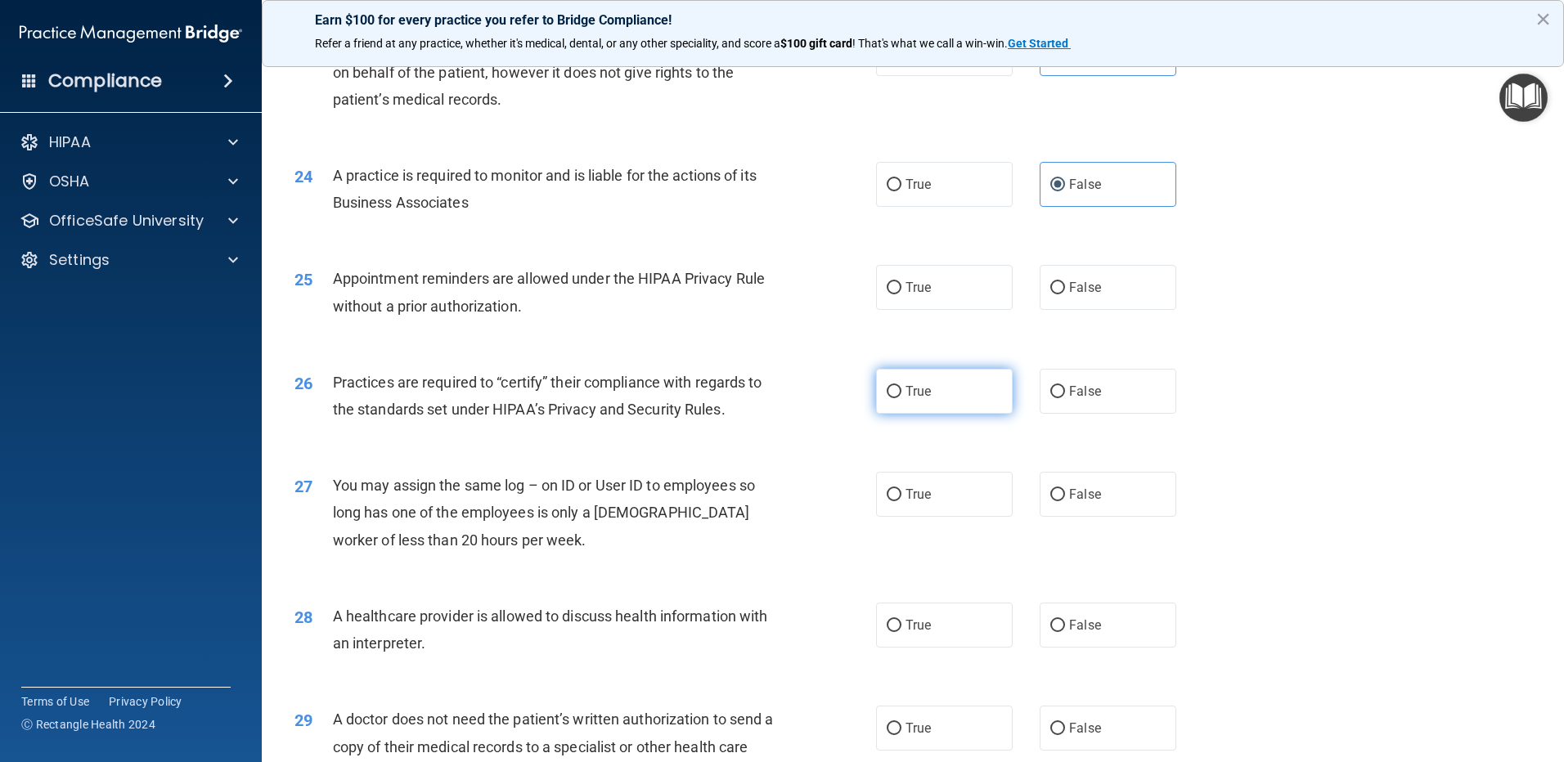
drag, startPoint x: 912, startPoint y: 297, endPoint x: 926, endPoint y: 375, distance: 79.8
click at [912, 305] on label "True" at bounding box center [944, 287] width 137 height 45
click at [902, 295] on input "True" at bounding box center [894, 288] width 15 height 12
radio input "true"
click at [1050, 386] on input "False" at bounding box center [1057, 392] width 15 height 12
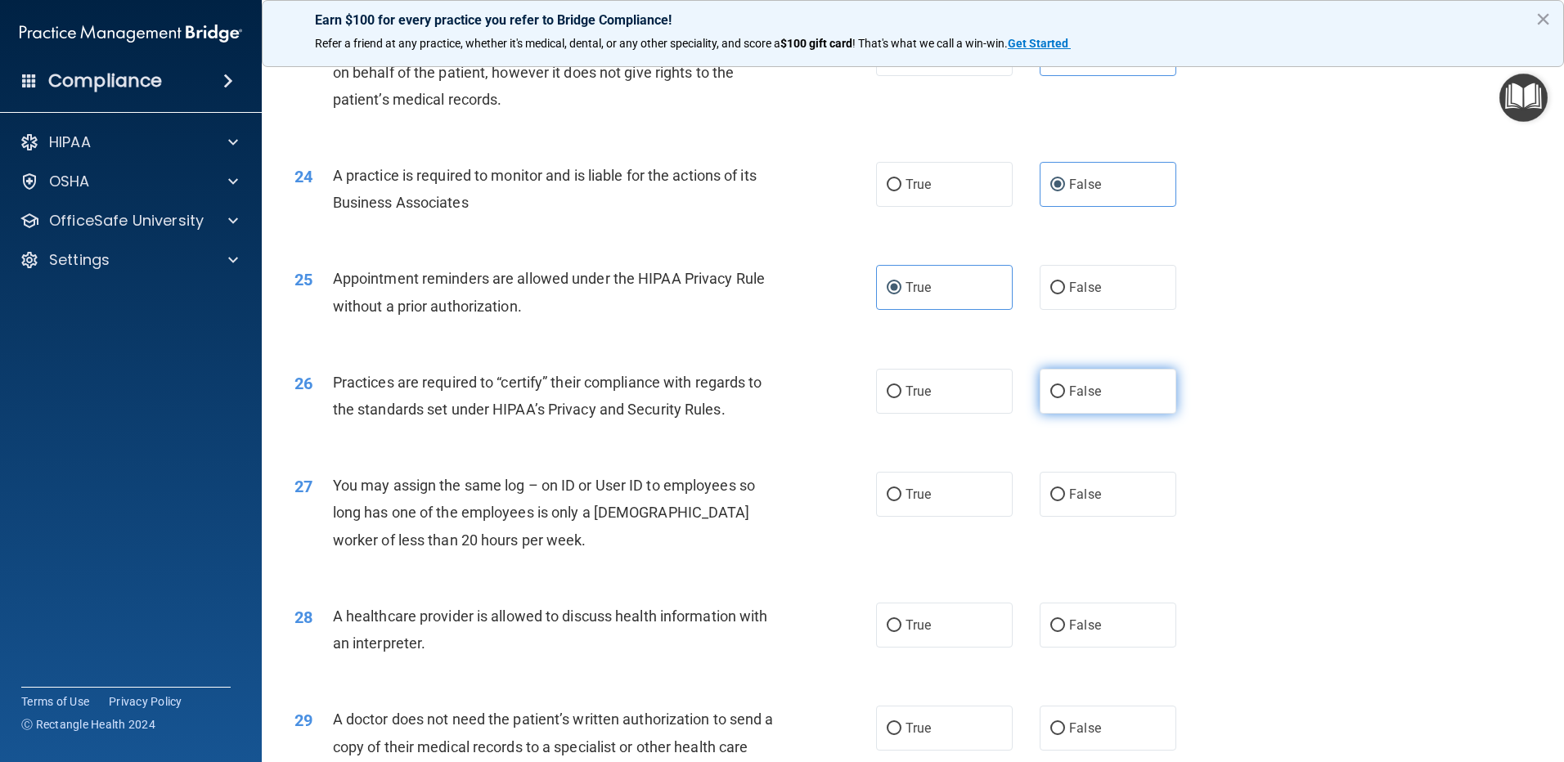
radio input "true"
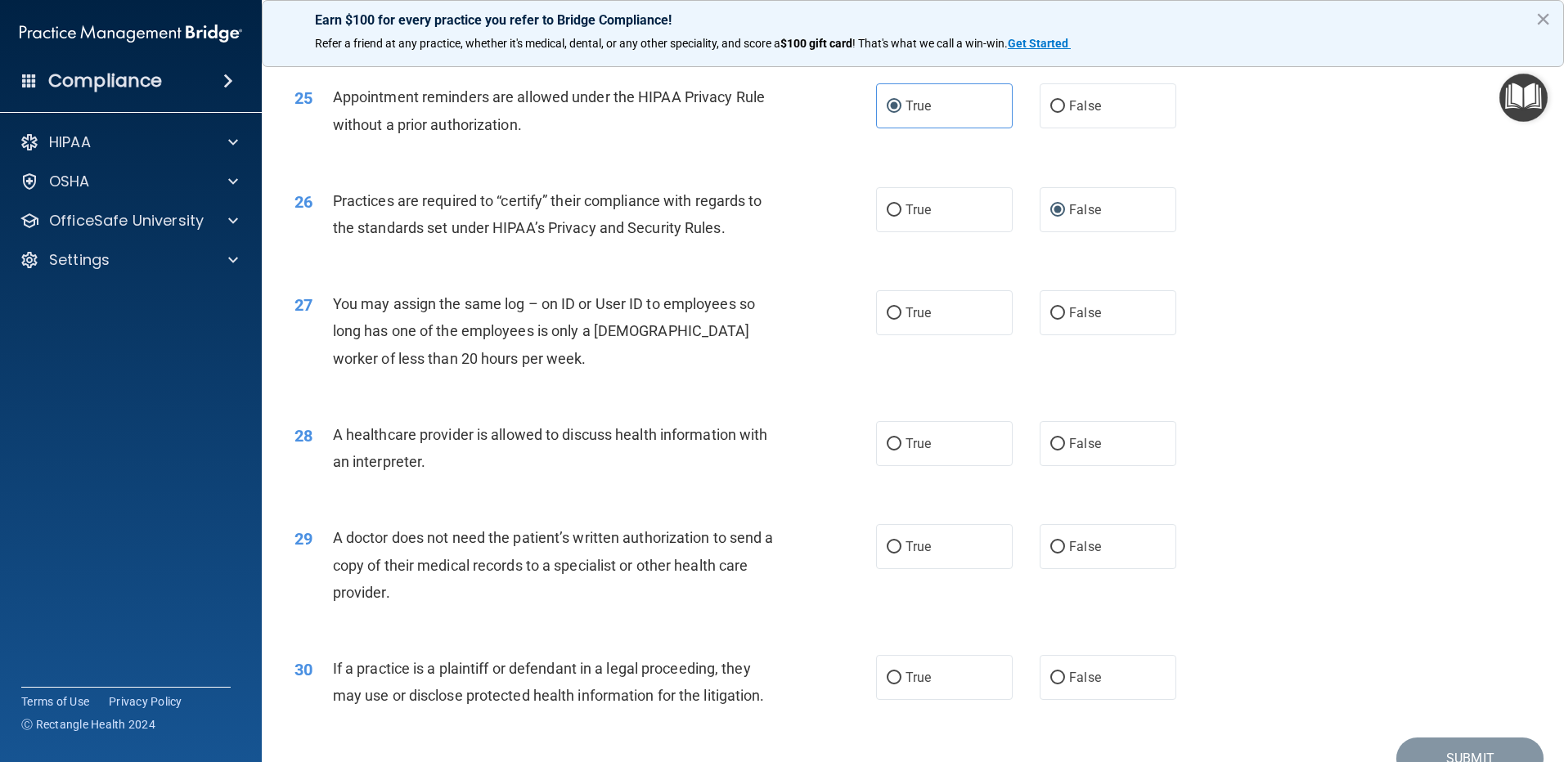
scroll to position [3027, 0]
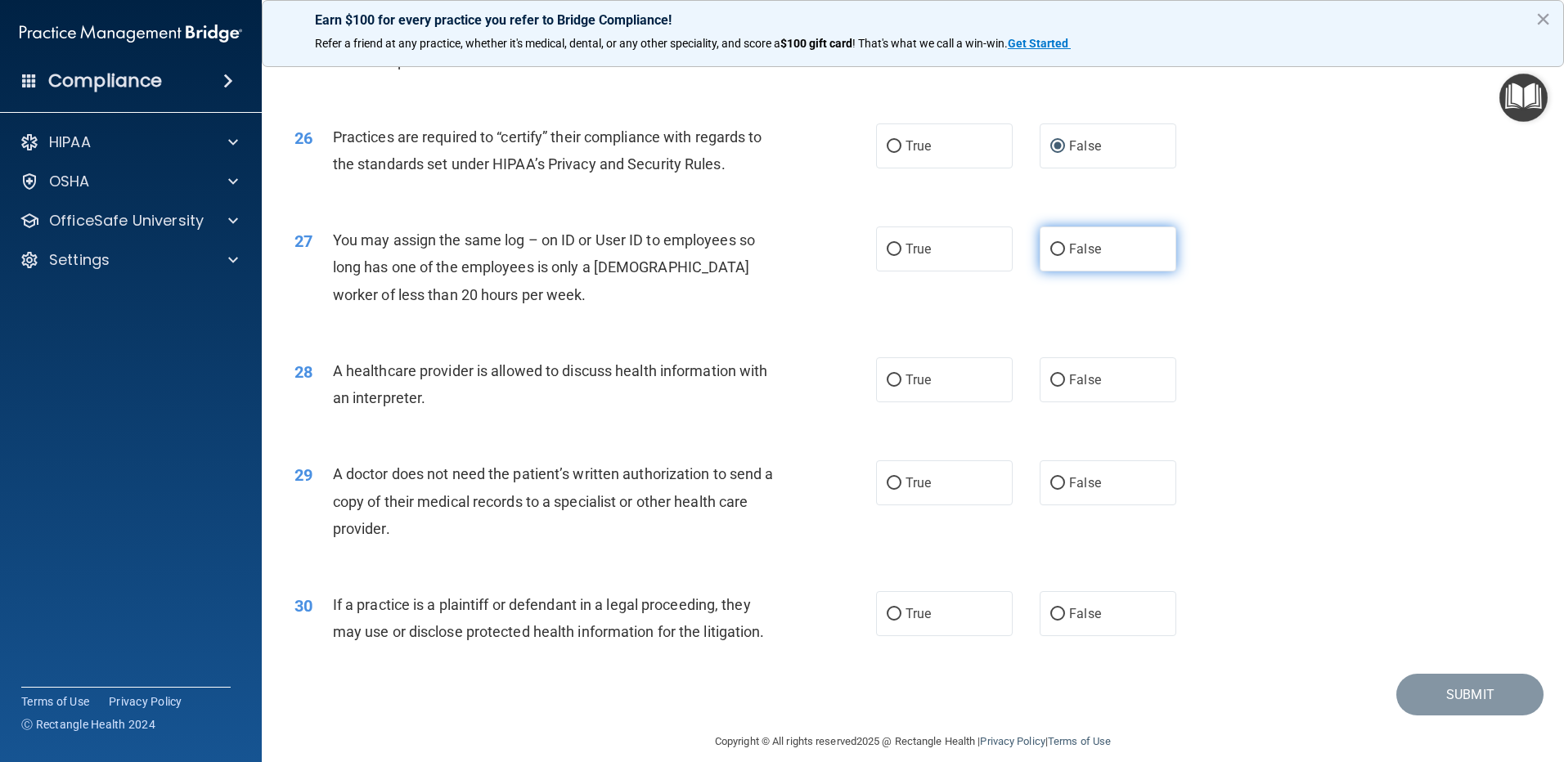
click at [1056, 245] on input "False" at bounding box center [1057, 250] width 15 height 12
radio input "true"
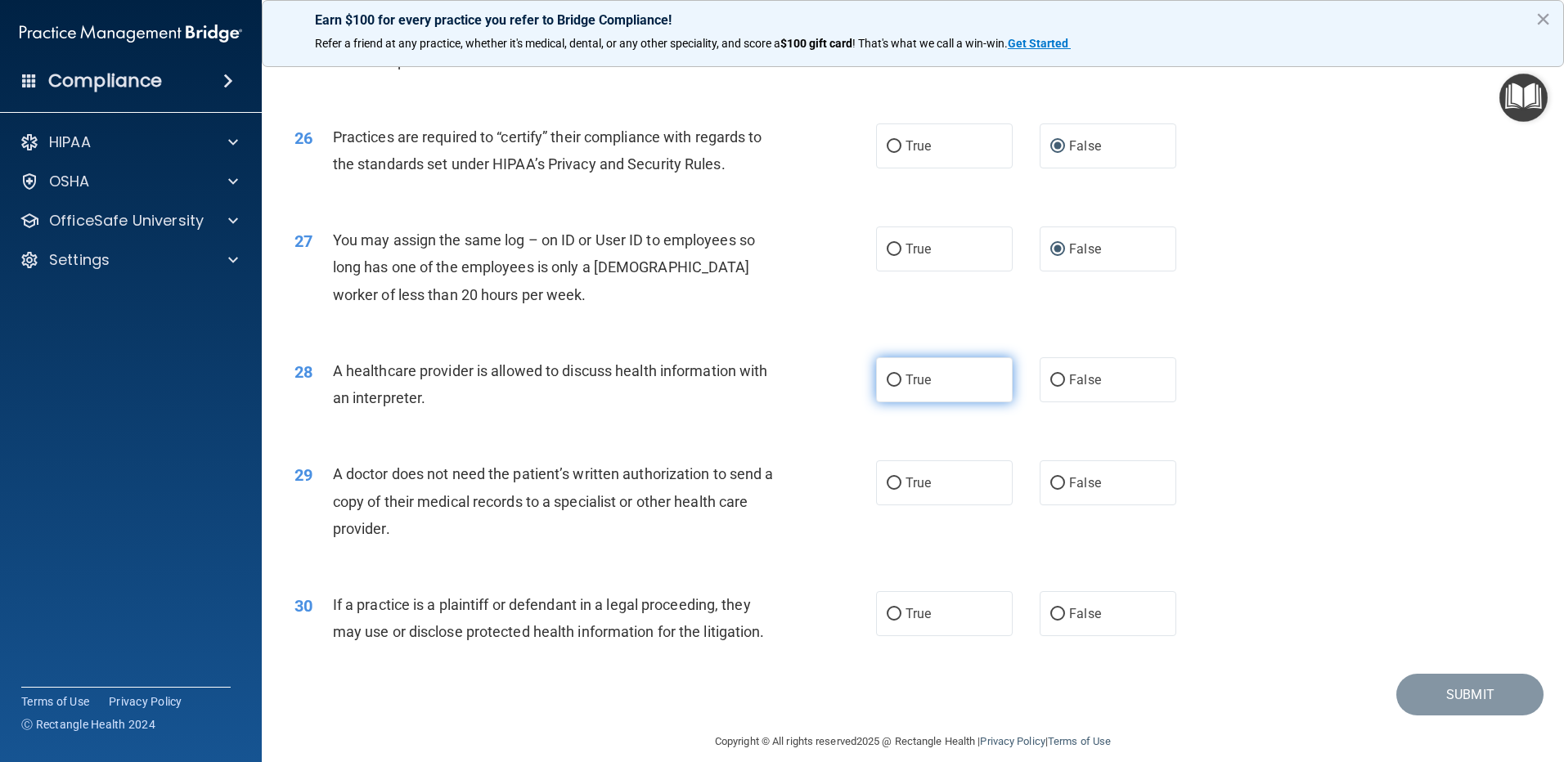
click at [989, 374] on label "True" at bounding box center [944, 379] width 137 height 45
click at [902, 375] on input "True" at bounding box center [894, 381] width 15 height 12
radio input "true"
click at [974, 476] on label "True" at bounding box center [944, 483] width 137 height 45
click at [902, 478] on input "True" at bounding box center [894, 484] width 15 height 12
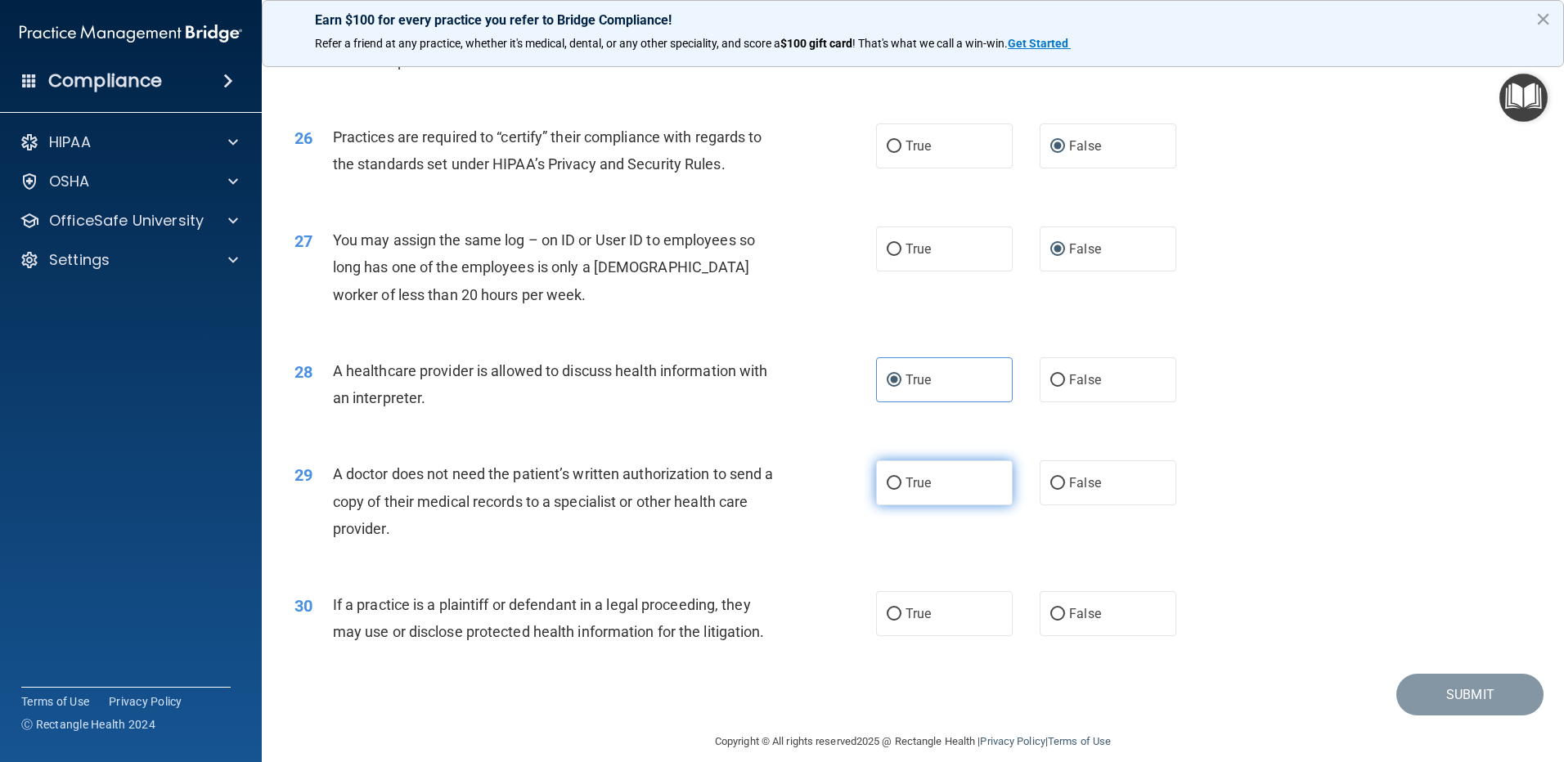
radio input "true"
click at [1000, 639] on div "30 If a practice is a plaintiff or defendant in a legal proceeding, they may us…" at bounding box center [912, 622] width 1261 height 103
click at [991, 633] on label "True" at bounding box center [944, 613] width 137 height 45
click at [902, 621] on input "True" at bounding box center [894, 615] width 15 height 12
radio input "true"
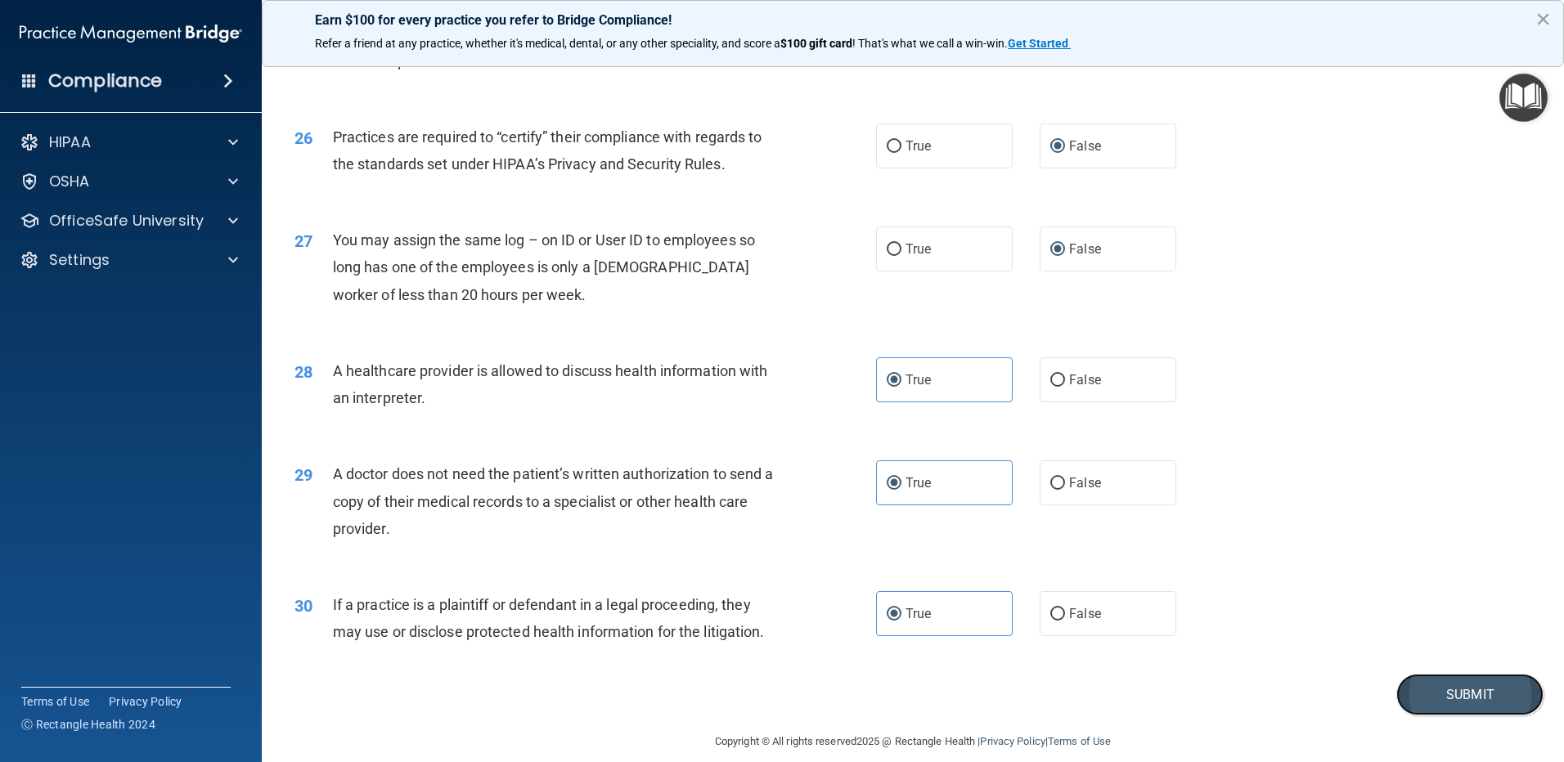
click at [1451, 698] on button "Submit" at bounding box center [1469, 695] width 147 height 42
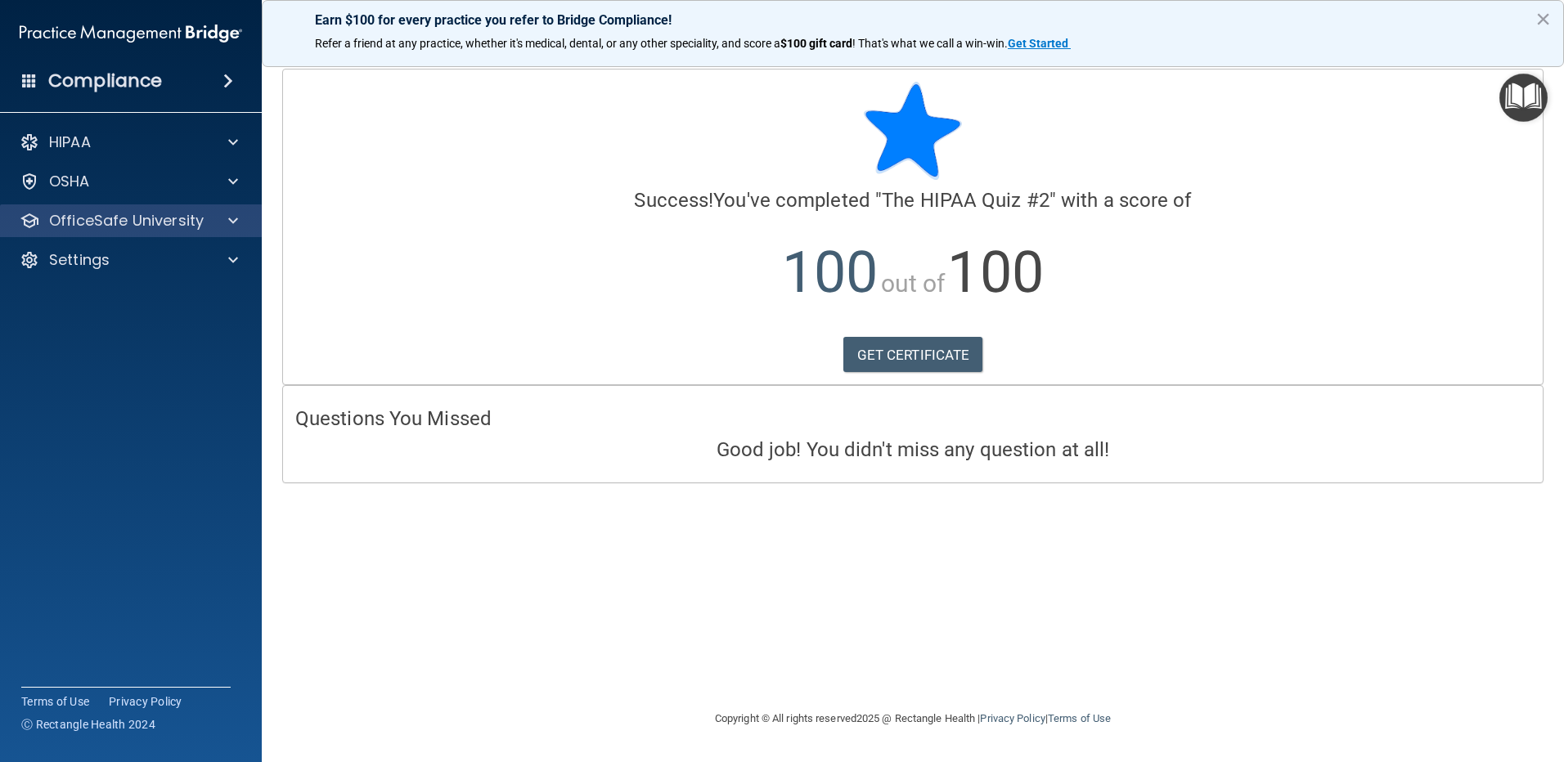
click at [59, 206] on div "OfficeSafe University" at bounding box center [131, 221] width 263 height 33
click at [142, 222] on p "OfficeSafe University" at bounding box center [126, 221] width 155 height 20
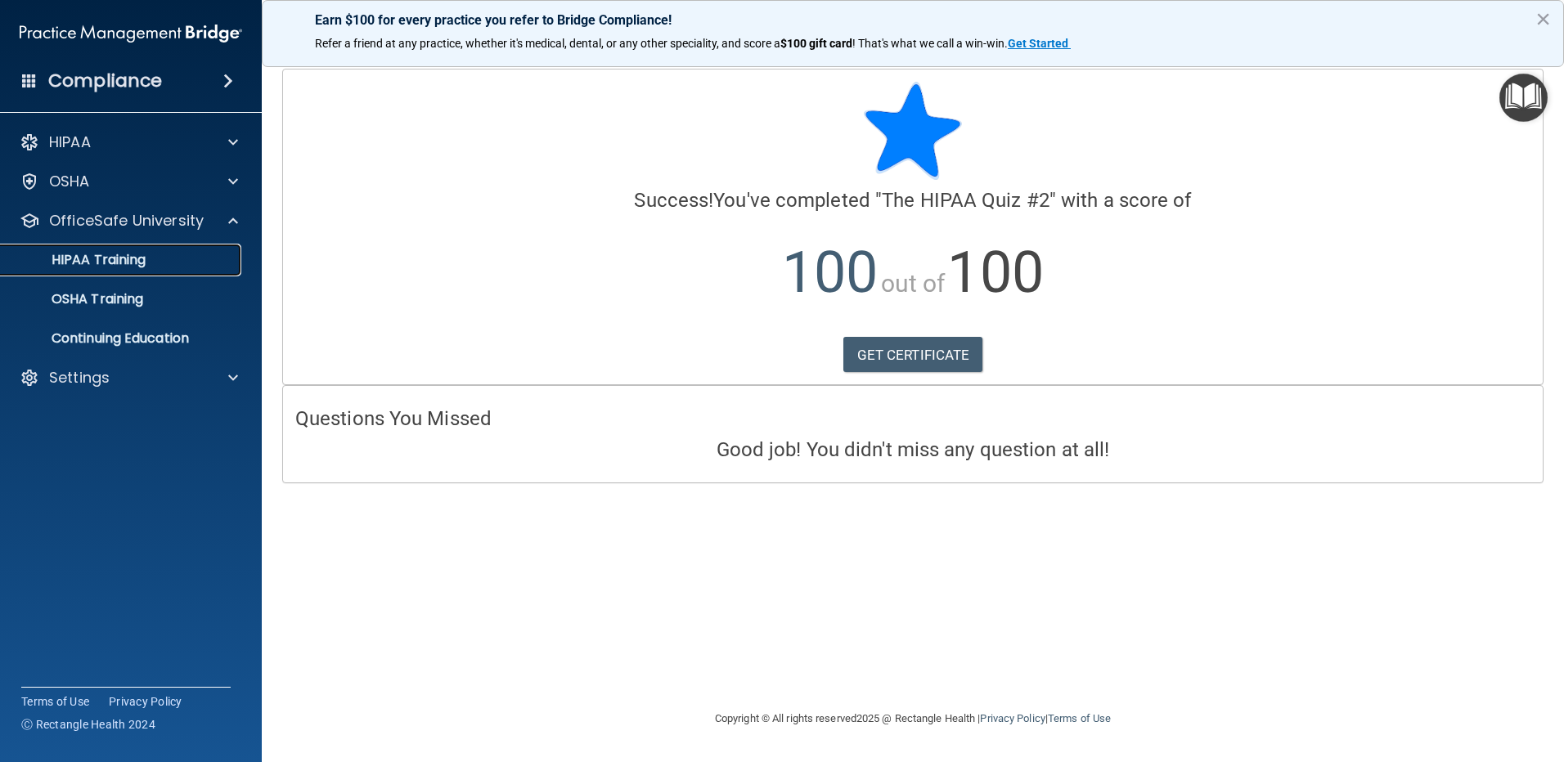
click at [157, 251] on link "HIPAA Training" at bounding box center [113, 260] width 258 height 33
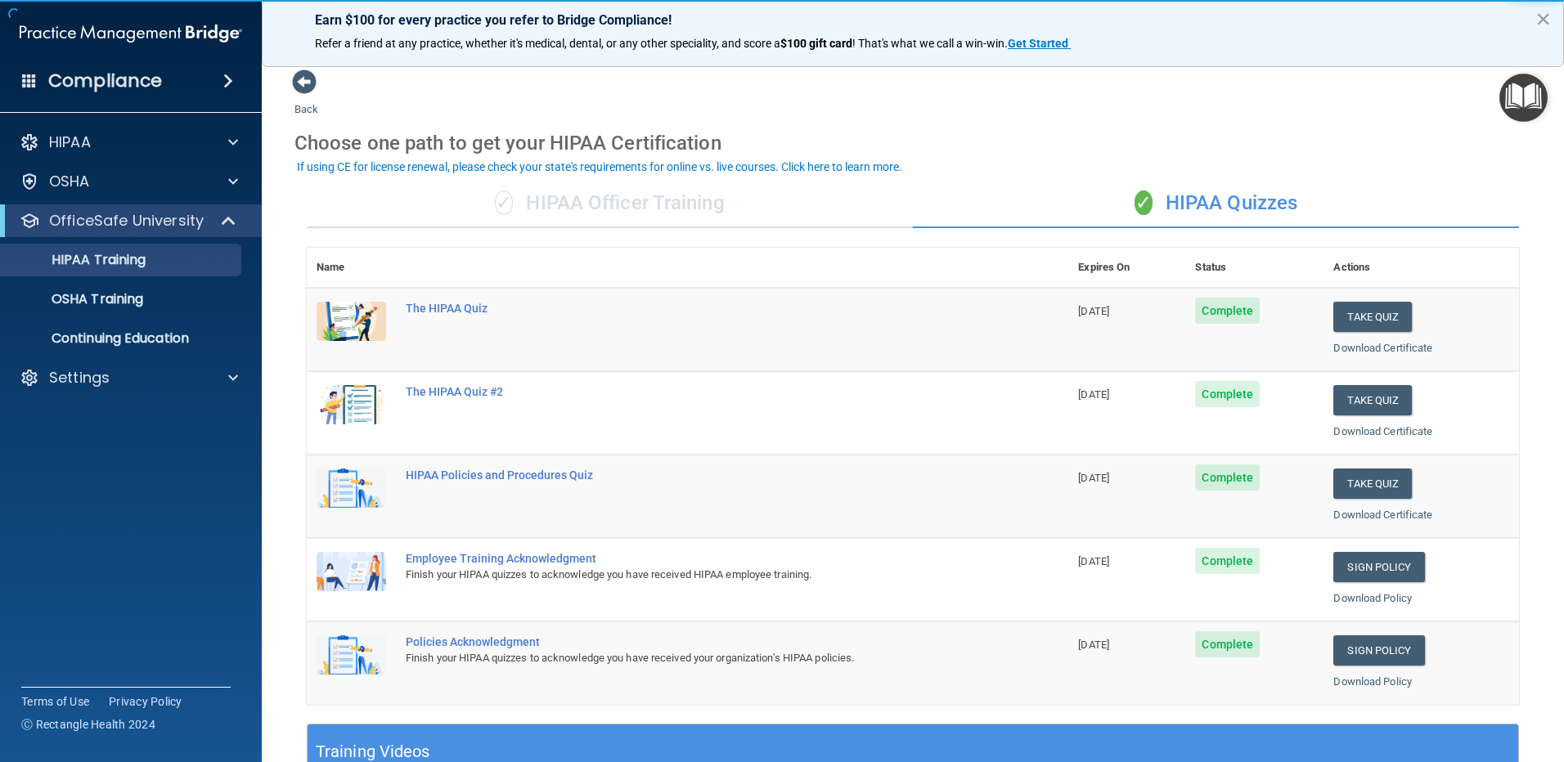
click at [1351, 499] on td "Take Quiz Download Certificate" at bounding box center [1422, 496] width 196 height 83
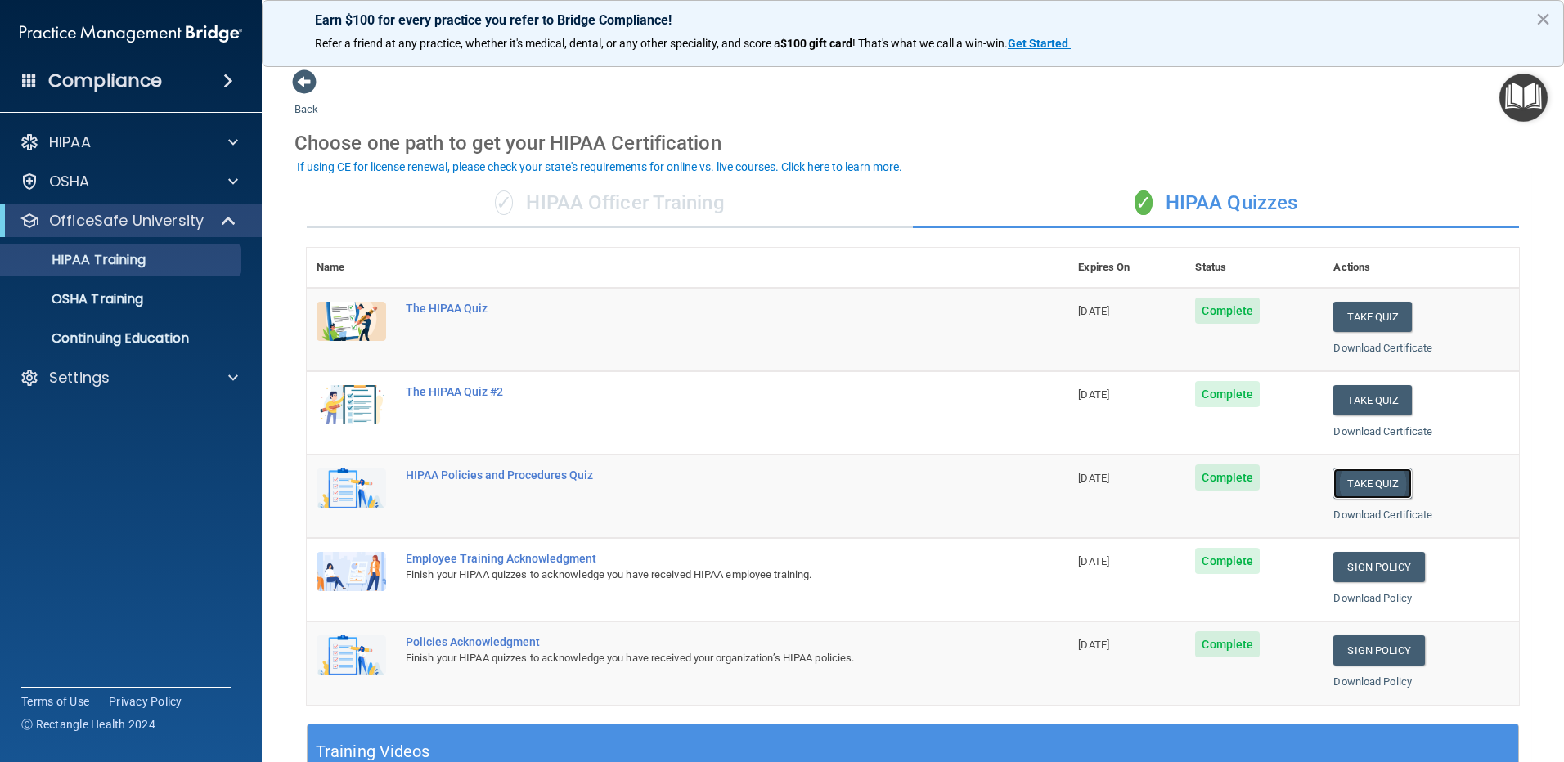
click at [1349, 489] on button "Take Quiz" at bounding box center [1372, 484] width 79 height 30
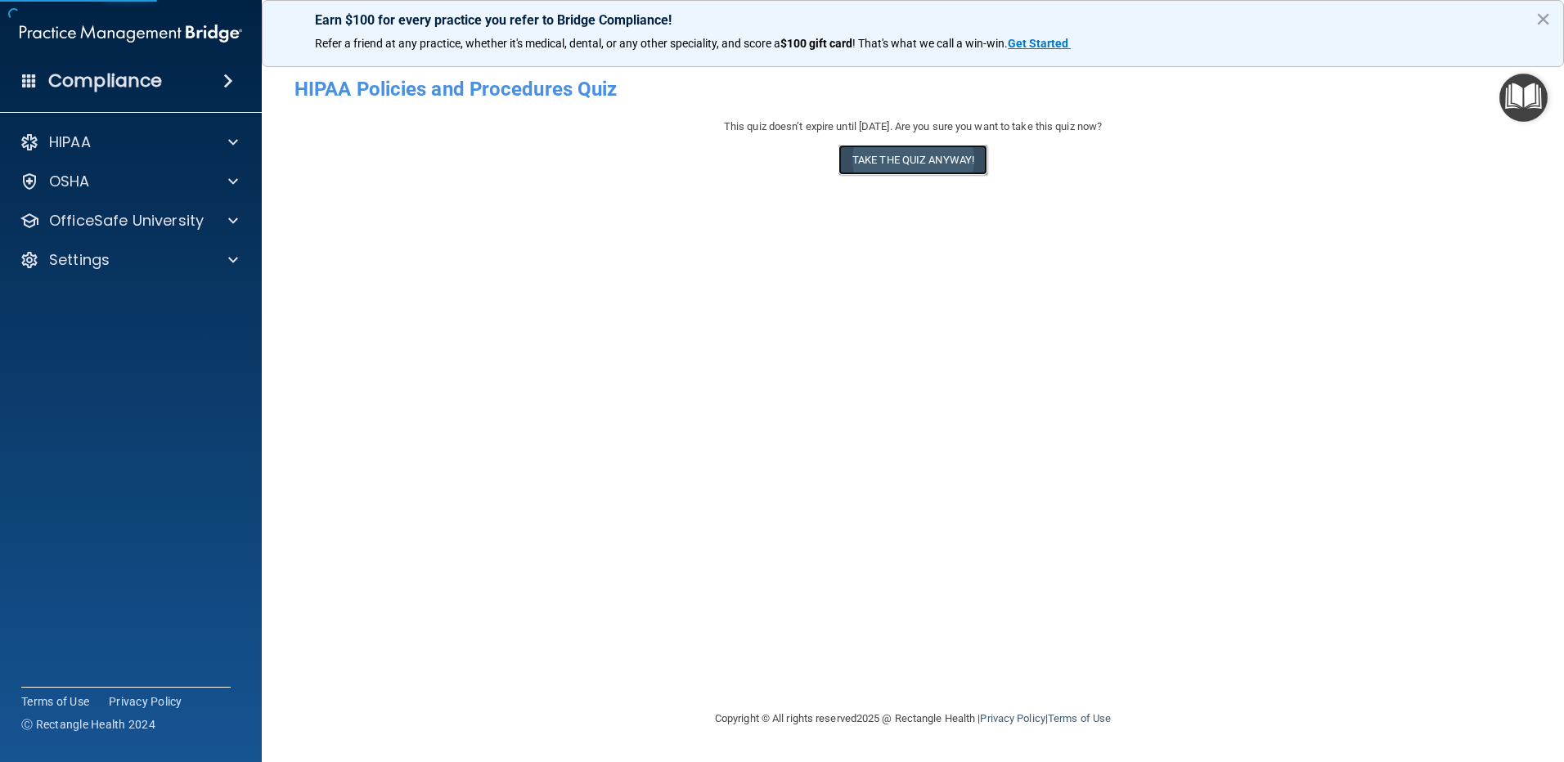
click at [879, 150] on button "Take the quiz anyway!" at bounding box center [913, 160] width 149 height 30
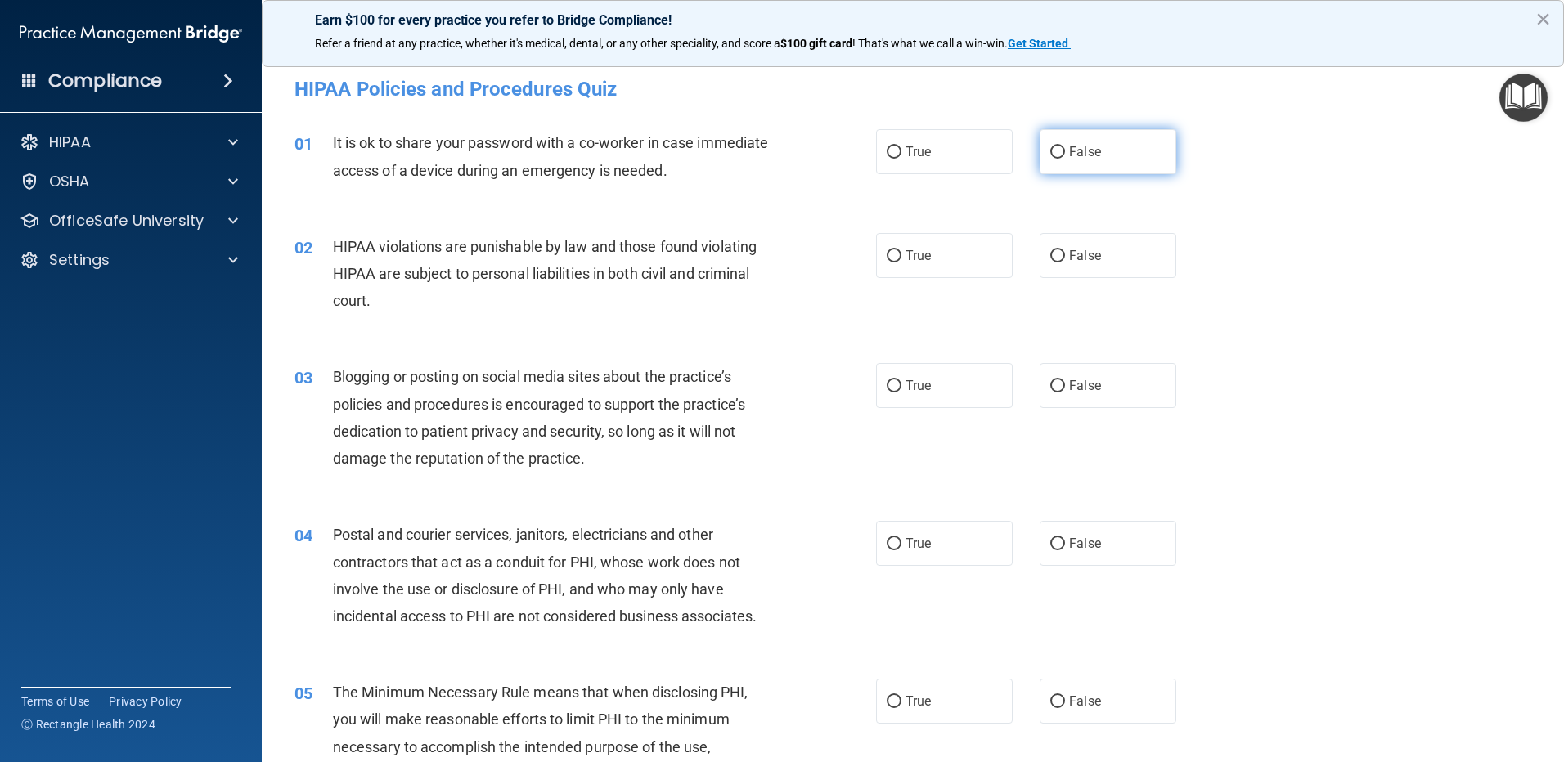
click at [1050, 152] on input "False" at bounding box center [1057, 152] width 15 height 12
radio input "true"
drag, startPoint x: 929, startPoint y: 245, endPoint x: 982, endPoint y: 298, distance: 74.6
click at [936, 254] on label "True" at bounding box center [944, 255] width 137 height 45
click at [902, 254] on input "True" at bounding box center [894, 256] width 15 height 12
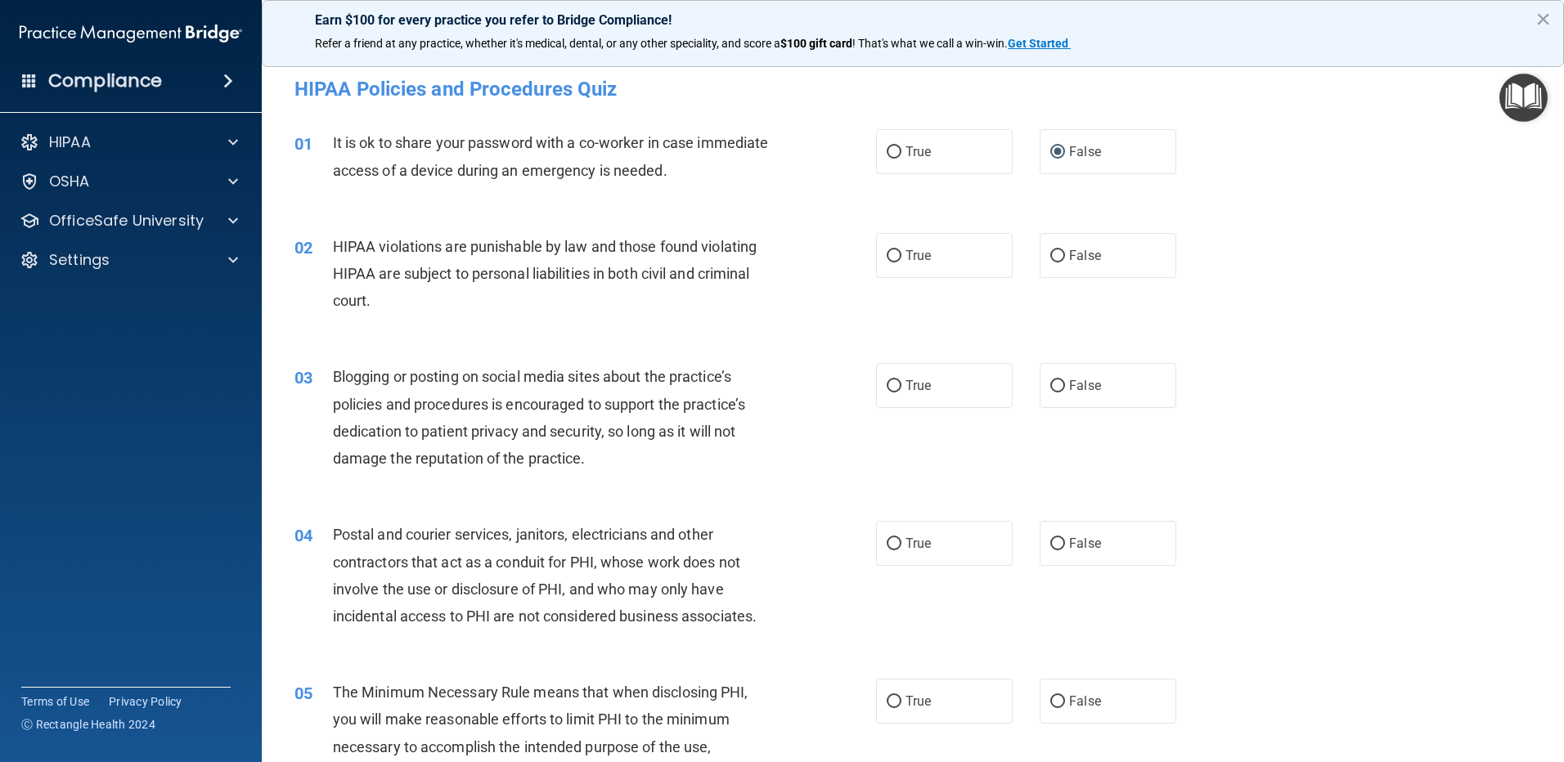
radio input "true"
drag, startPoint x: 1093, startPoint y: 380, endPoint x: 1072, endPoint y: 414, distance: 40.4
click at [1091, 382] on label "False" at bounding box center [1108, 385] width 137 height 45
click at [1065, 382] on input "False" at bounding box center [1057, 386] width 15 height 12
radio input "true"
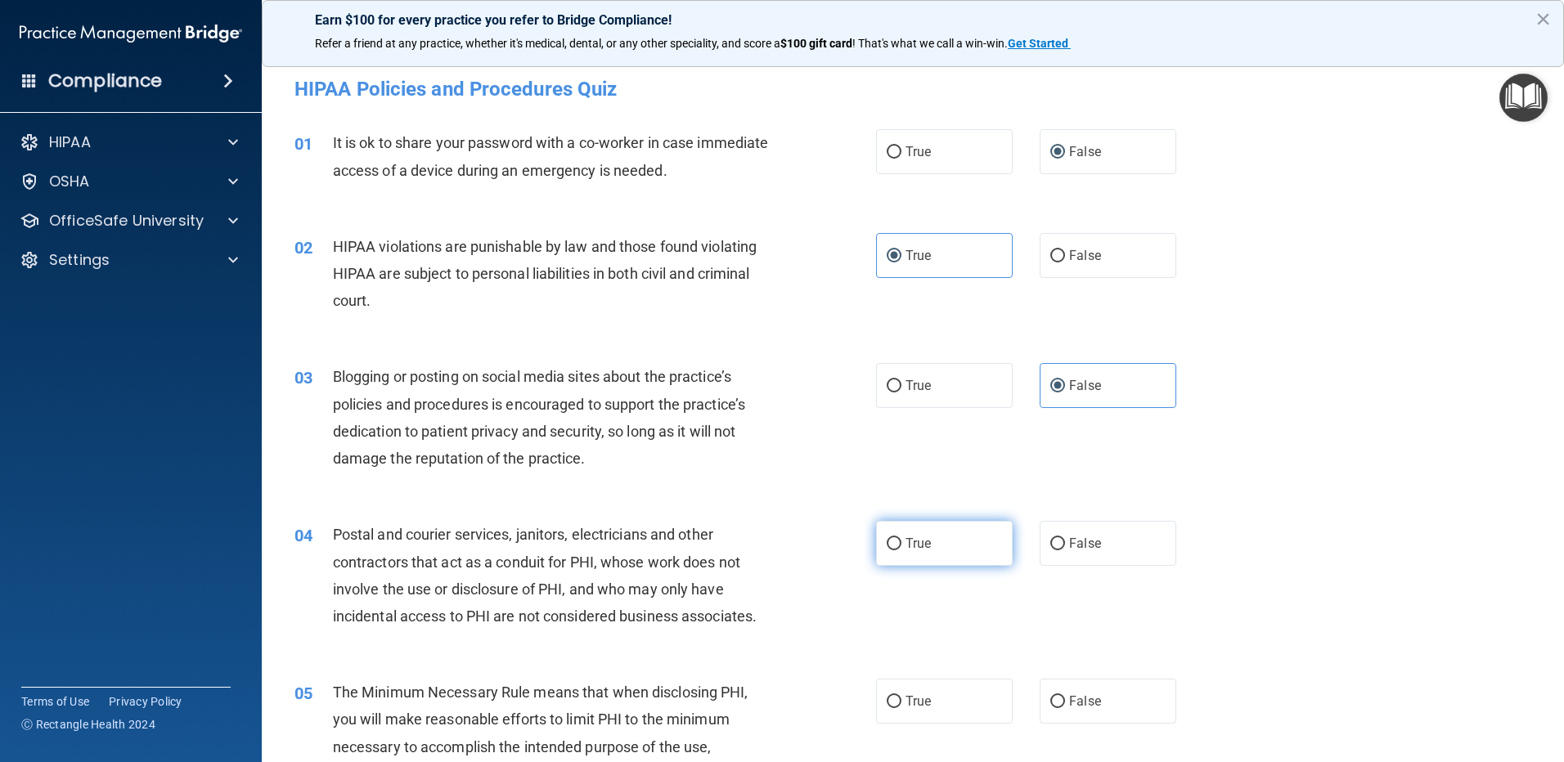
click at [931, 557] on label "True" at bounding box center [944, 543] width 137 height 45
click at [902, 551] on input "True" at bounding box center [894, 544] width 15 height 12
radio input "true"
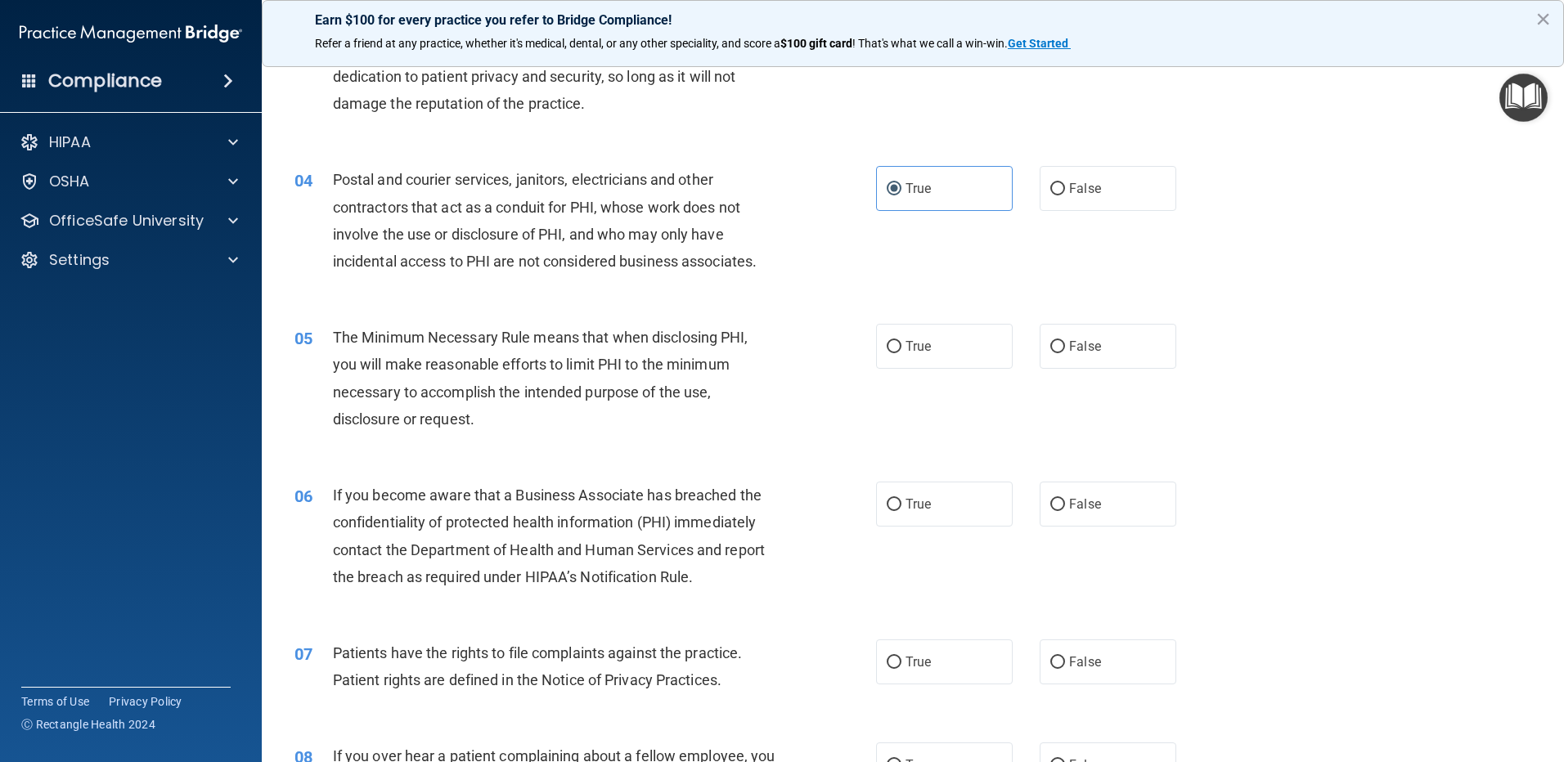
scroll to position [409, 0]
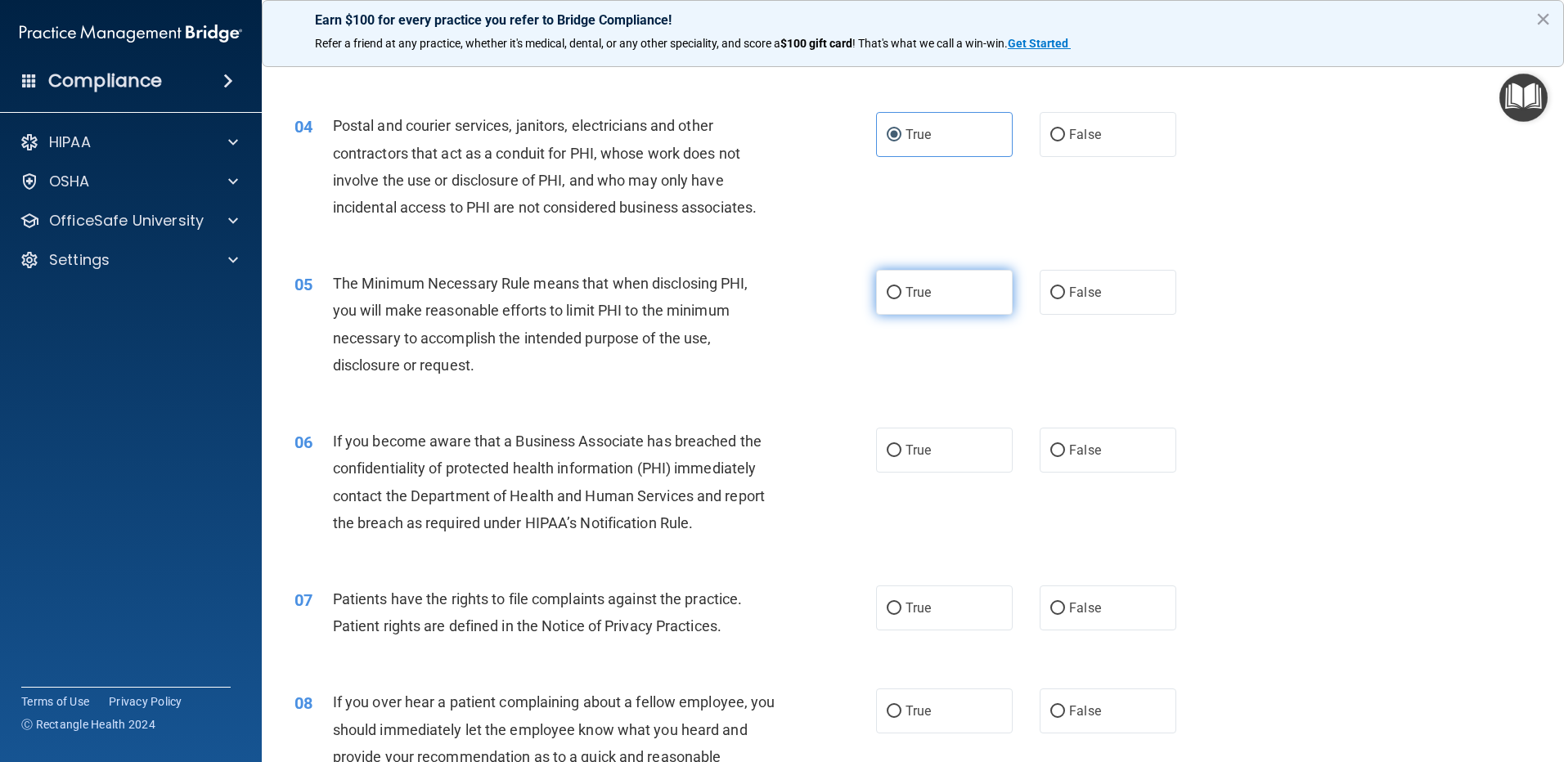
click at [906, 295] on span "True" at bounding box center [918, 293] width 25 height 16
click at [902, 295] on input "True" at bounding box center [894, 293] width 15 height 12
radio input "true"
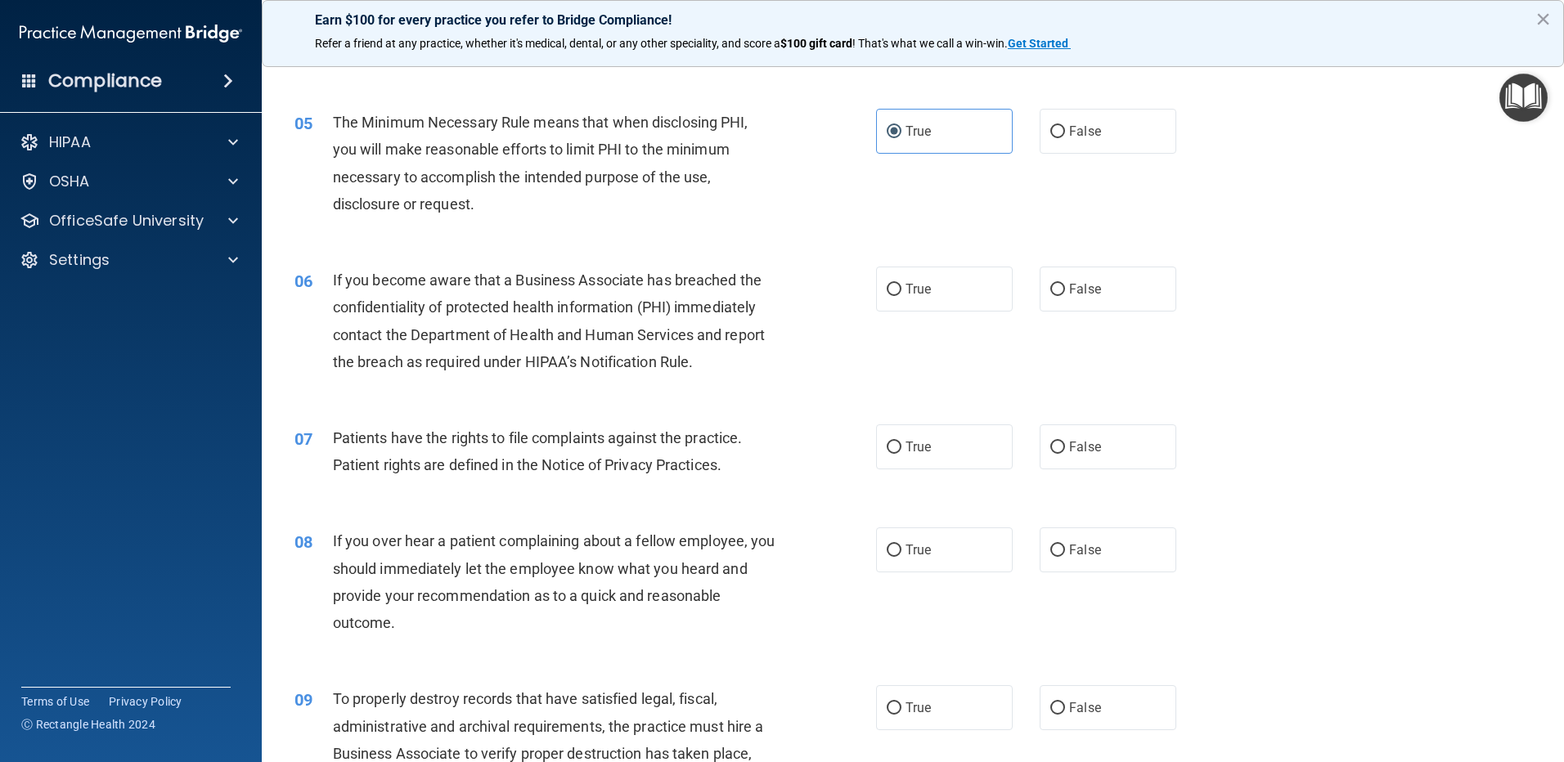
scroll to position [573, 0]
click at [1101, 314] on div "06 If you become aware that a Business Associate has breached the confidentiali…" at bounding box center [912, 323] width 1261 height 158
click at [1084, 296] on label "False" at bounding box center [1108, 286] width 137 height 45
click at [1065, 294] on input "False" at bounding box center [1057, 287] width 15 height 12
radio input "true"
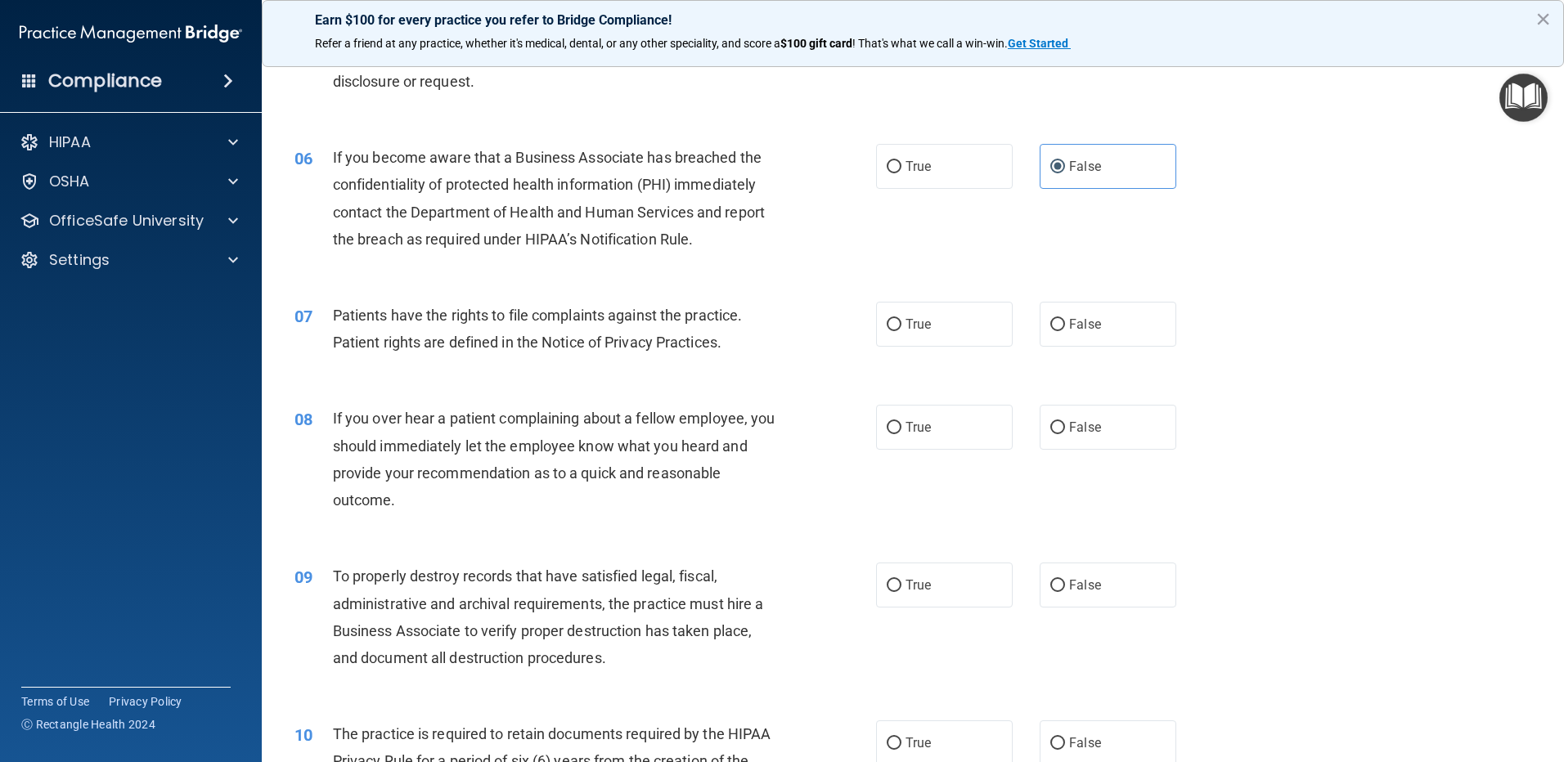
scroll to position [736, 0]
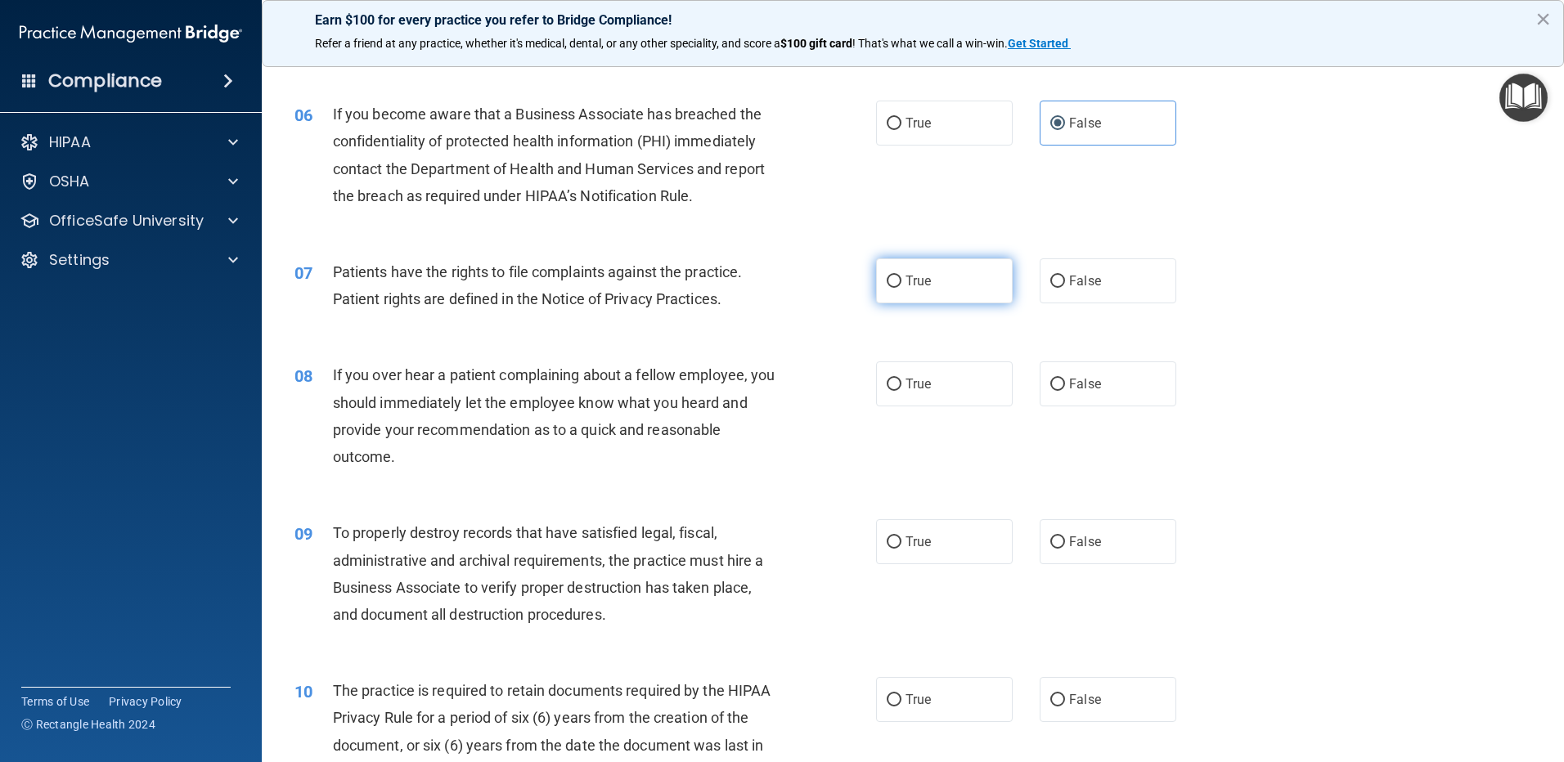
drag, startPoint x: 921, startPoint y: 290, endPoint x: 943, endPoint y: 299, distance: 24.2
click at [943, 299] on label "True" at bounding box center [944, 281] width 137 height 45
drag, startPoint x: 943, startPoint y: 299, endPoint x: 1072, endPoint y: 381, distance: 153.0
click at [1072, 381] on span "False" at bounding box center [1085, 384] width 32 height 16
drag, startPoint x: 880, startPoint y: 279, endPoint x: 895, endPoint y: 285, distance: 15.8
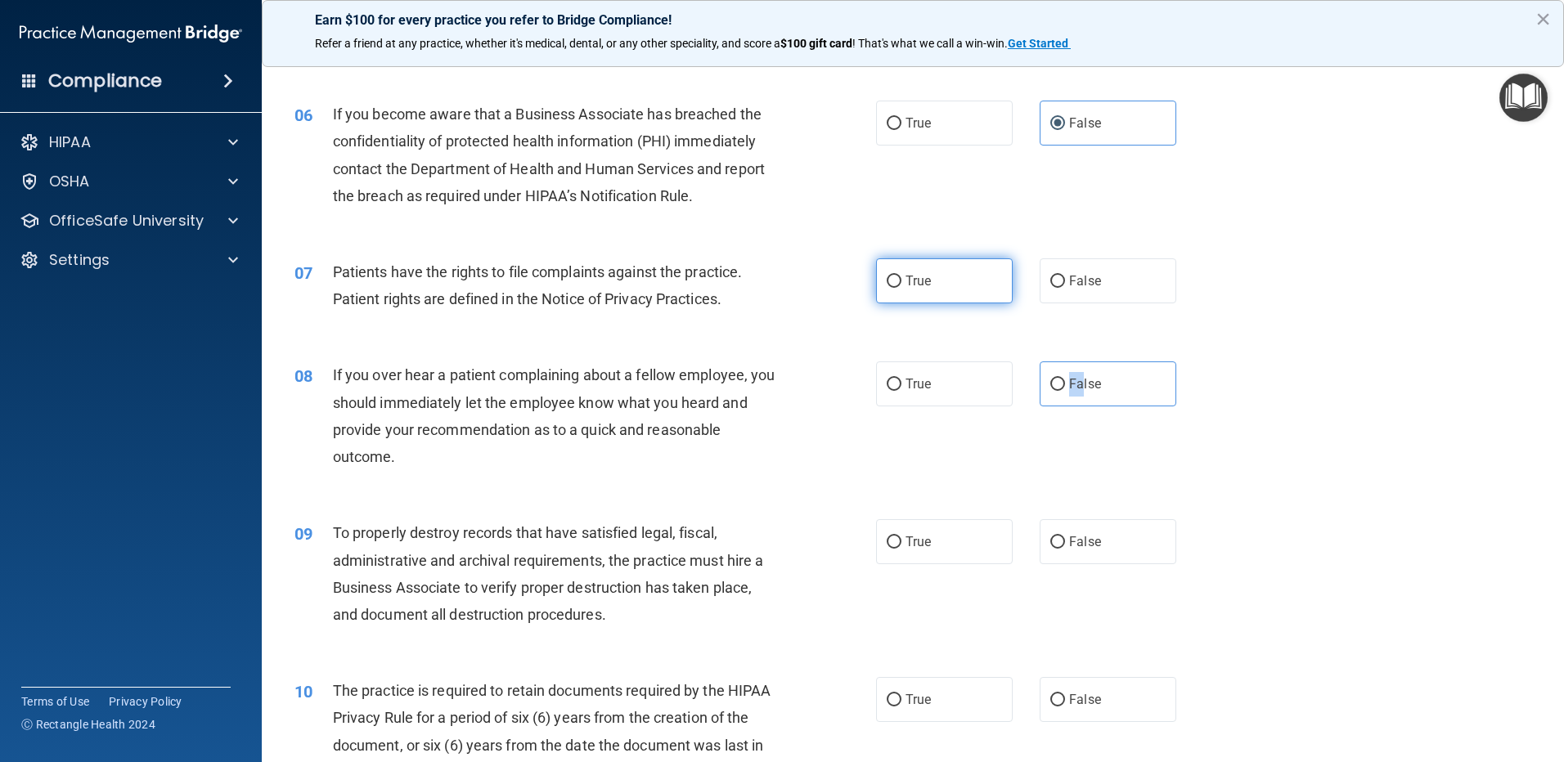
click at [887, 281] on input "True" at bounding box center [894, 282] width 15 height 12
radio input "true"
drag, startPoint x: 1049, startPoint y: 385, endPoint x: 1088, endPoint y: 488, distance: 110.3
click at [1053, 393] on label "False" at bounding box center [1108, 384] width 137 height 45
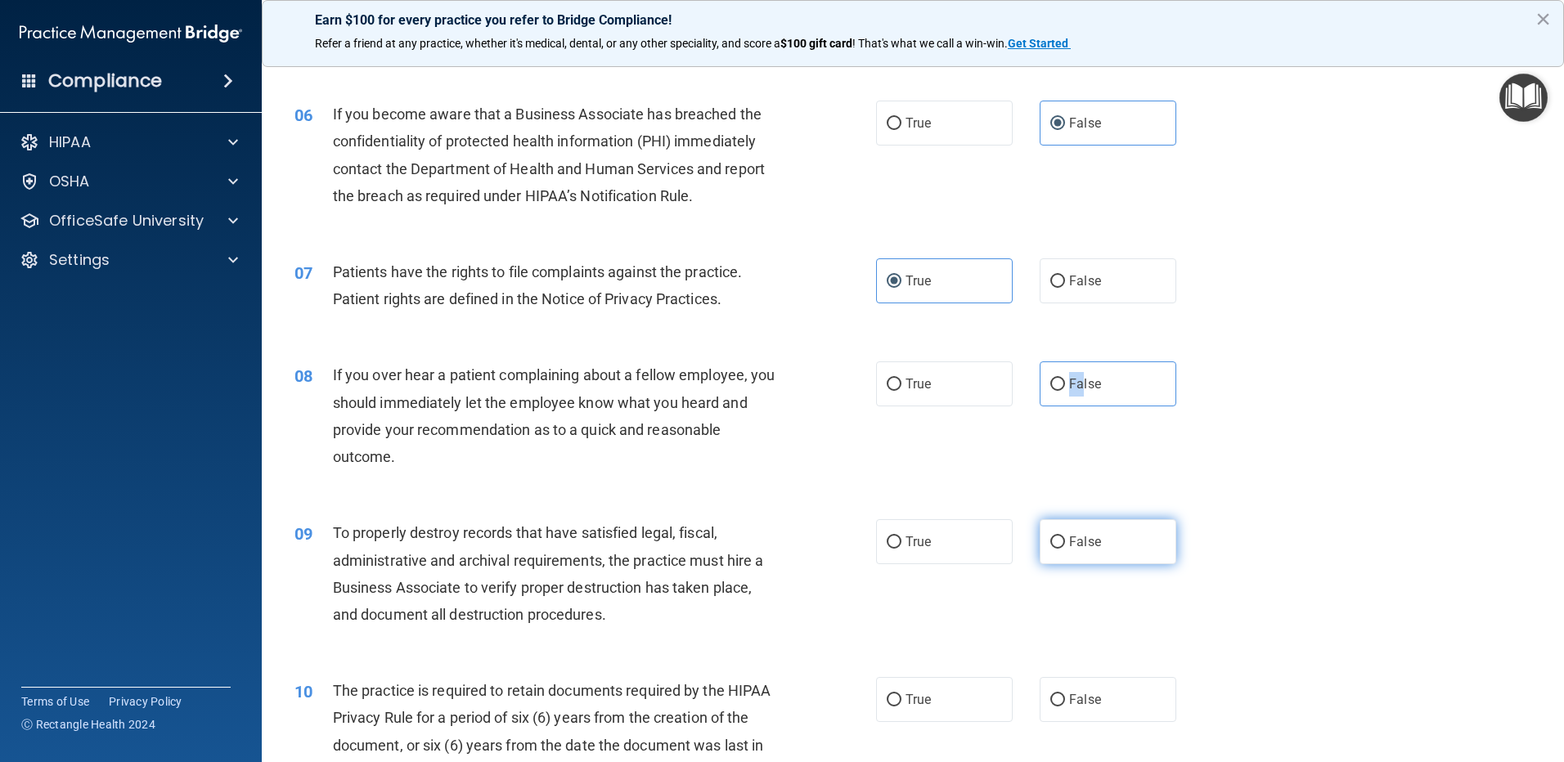
click at [1053, 544] on input "False" at bounding box center [1057, 543] width 15 height 12
radio input "true"
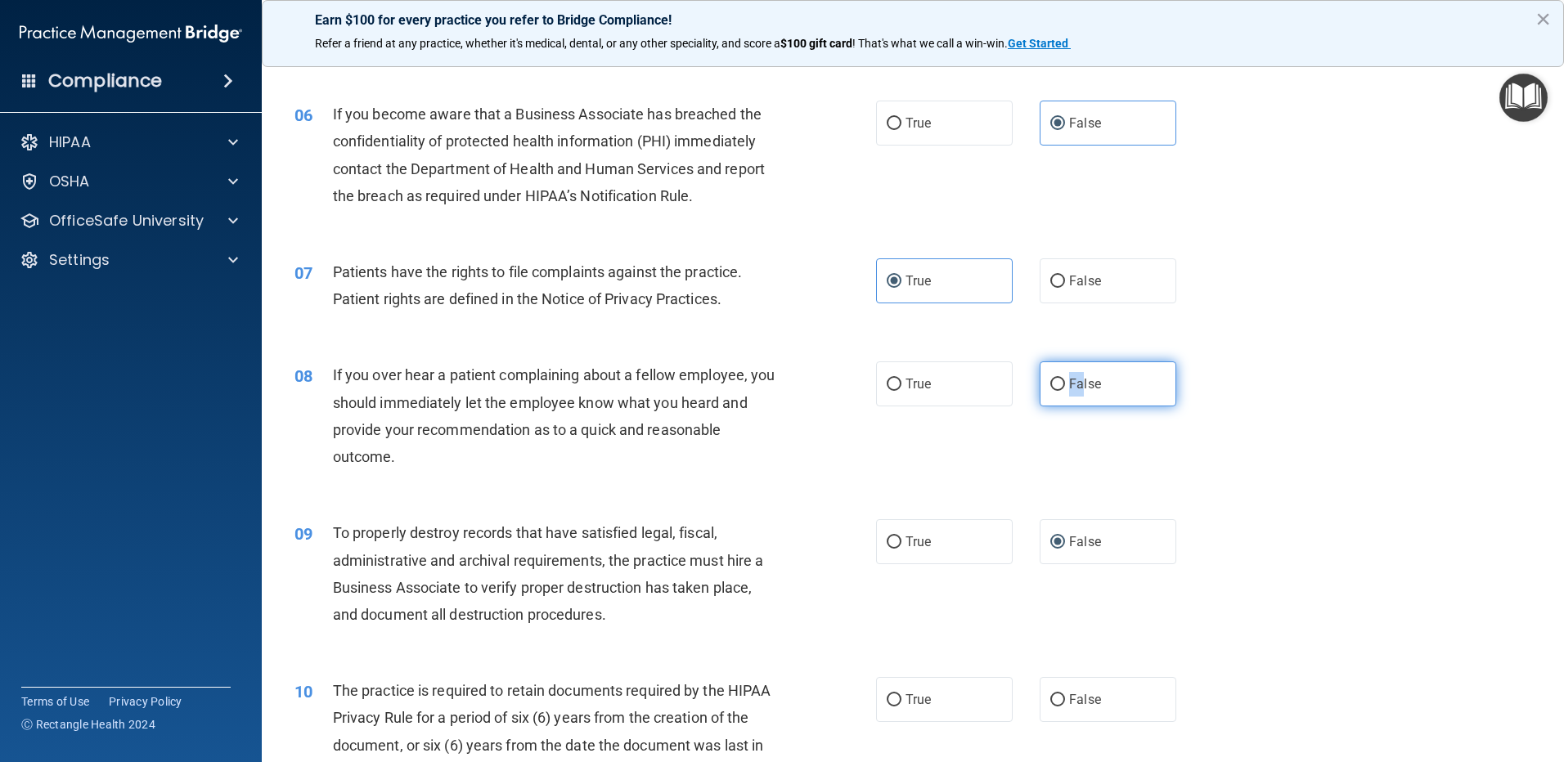
click at [1059, 371] on label "False" at bounding box center [1108, 384] width 137 height 45
click at [1059, 379] on input "False" at bounding box center [1057, 385] width 15 height 12
radio input "true"
drag, startPoint x: 890, startPoint y: 700, endPoint x: 912, endPoint y: 690, distance: 24.5
click at [893, 699] on input "True" at bounding box center [894, 701] width 15 height 12
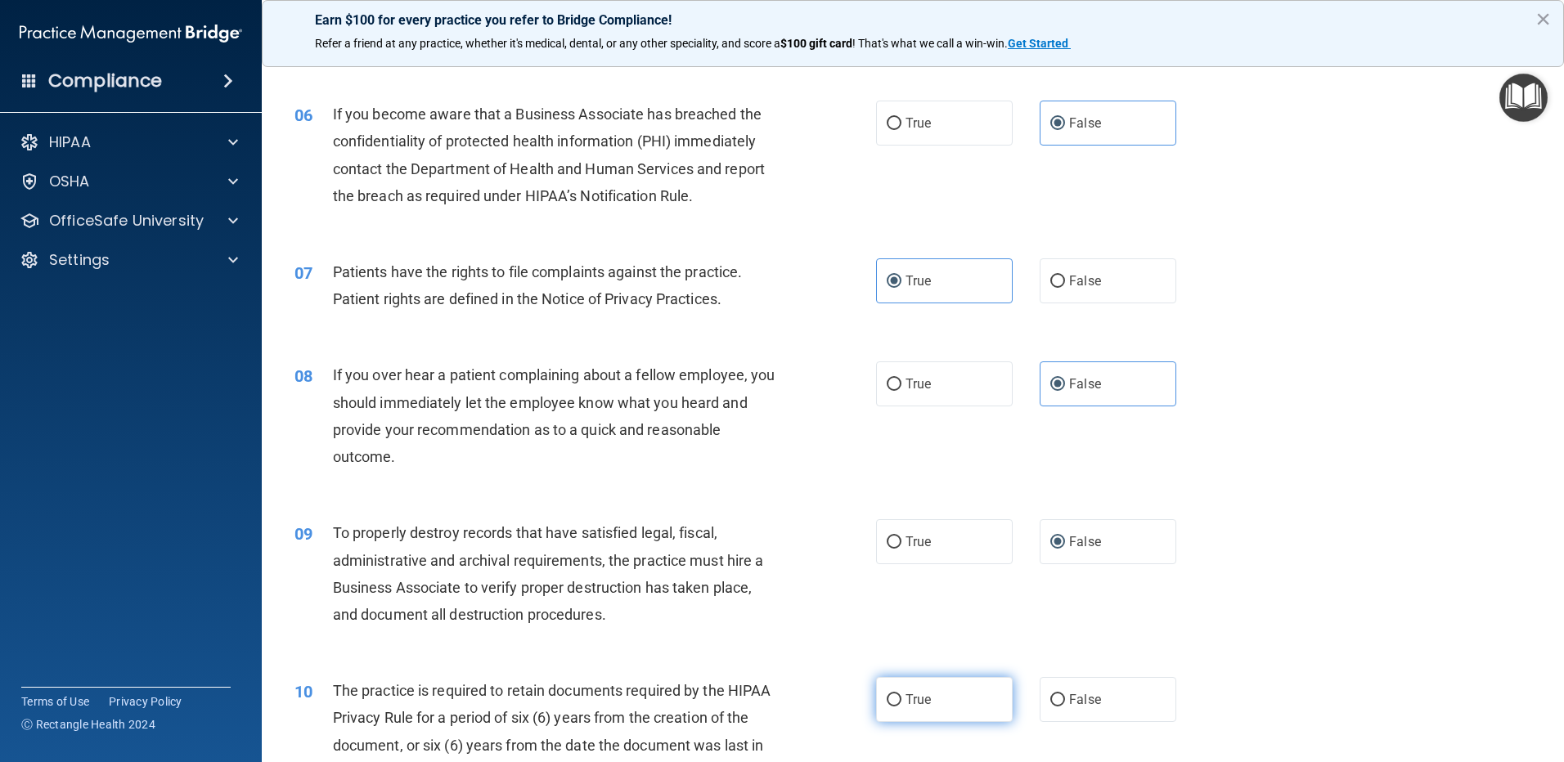
radio input "true"
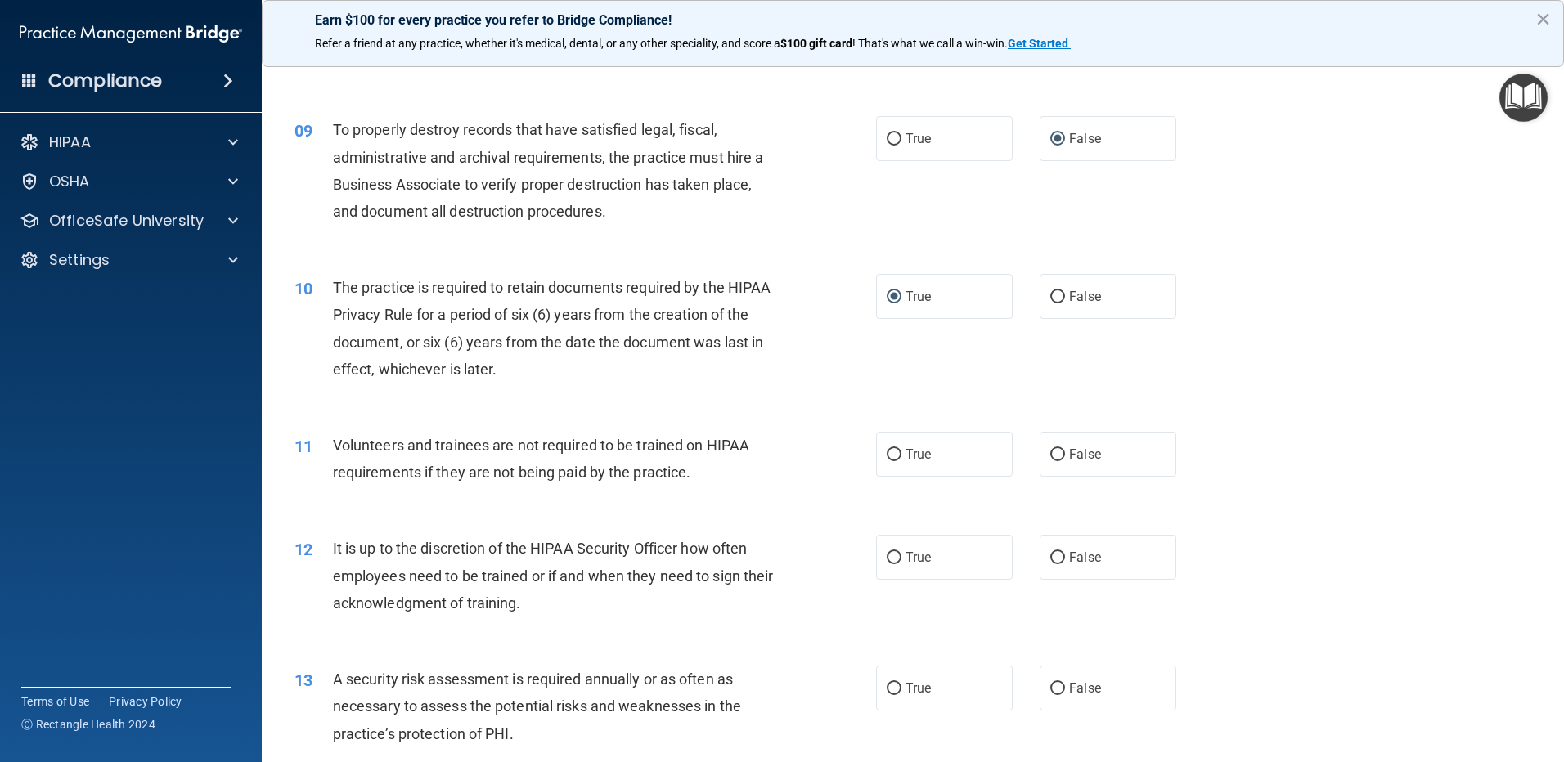
scroll to position [1145, 0]
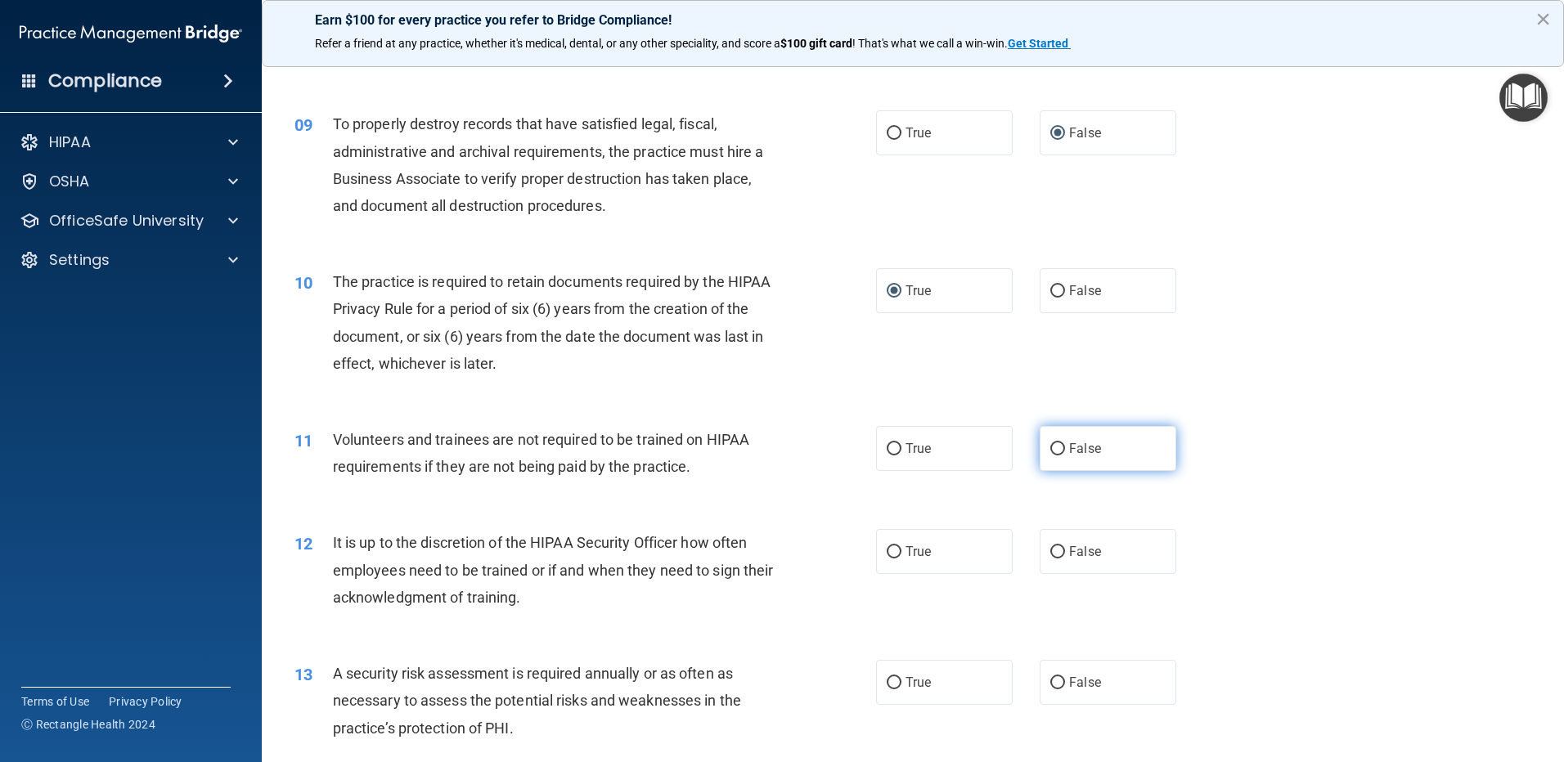
click at [1053, 454] on input "False" at bounding box center [1057, 449] width 15 height 12
radio input "true"
click at [1052, 553] on input "False" at bounding box center [1057, 552] width 15 height 12
radio input "true"
click at [887, 686] on input "True" at bounding box center [894, 683] width 15 height 12
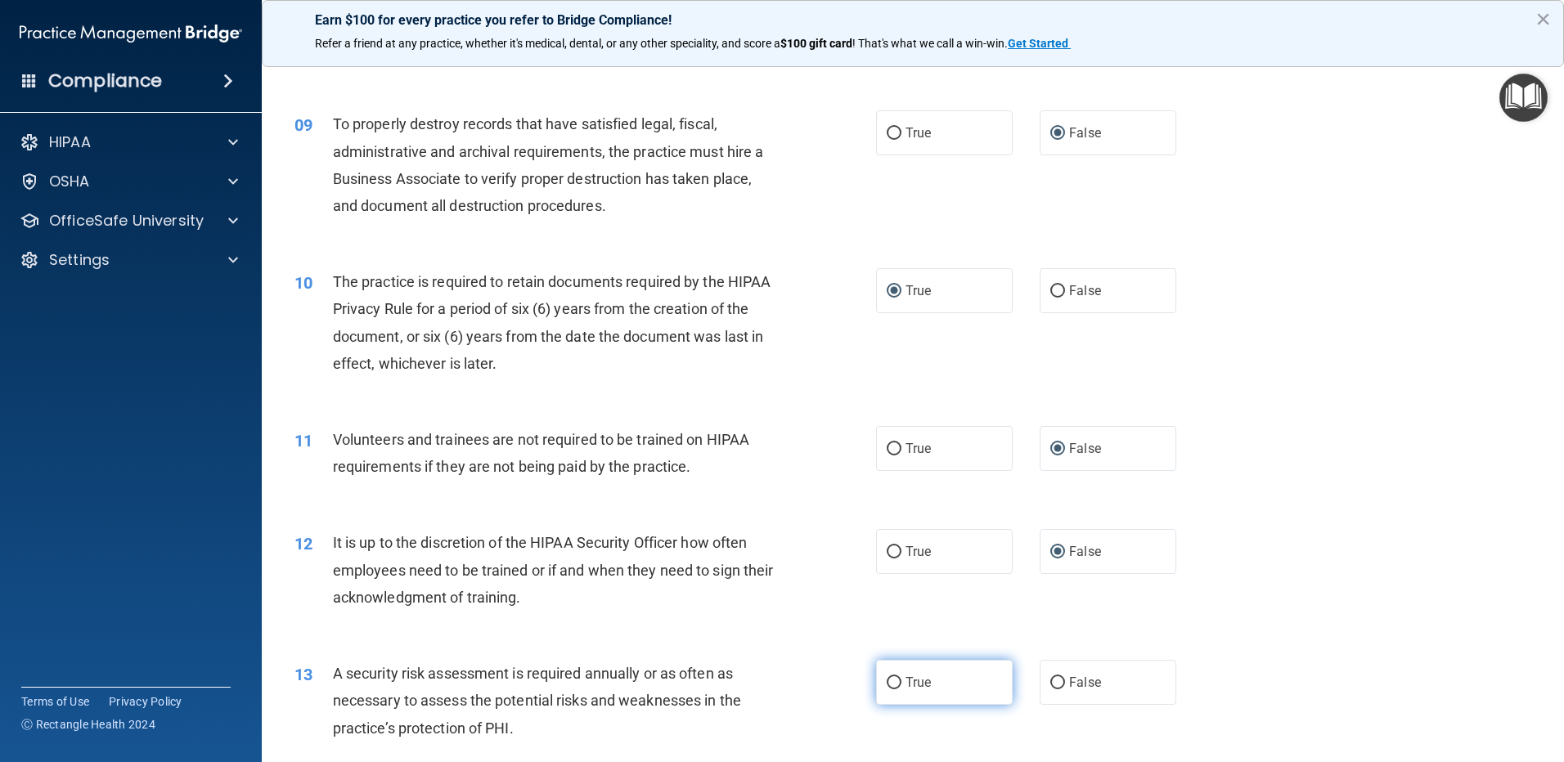
radio input "true"
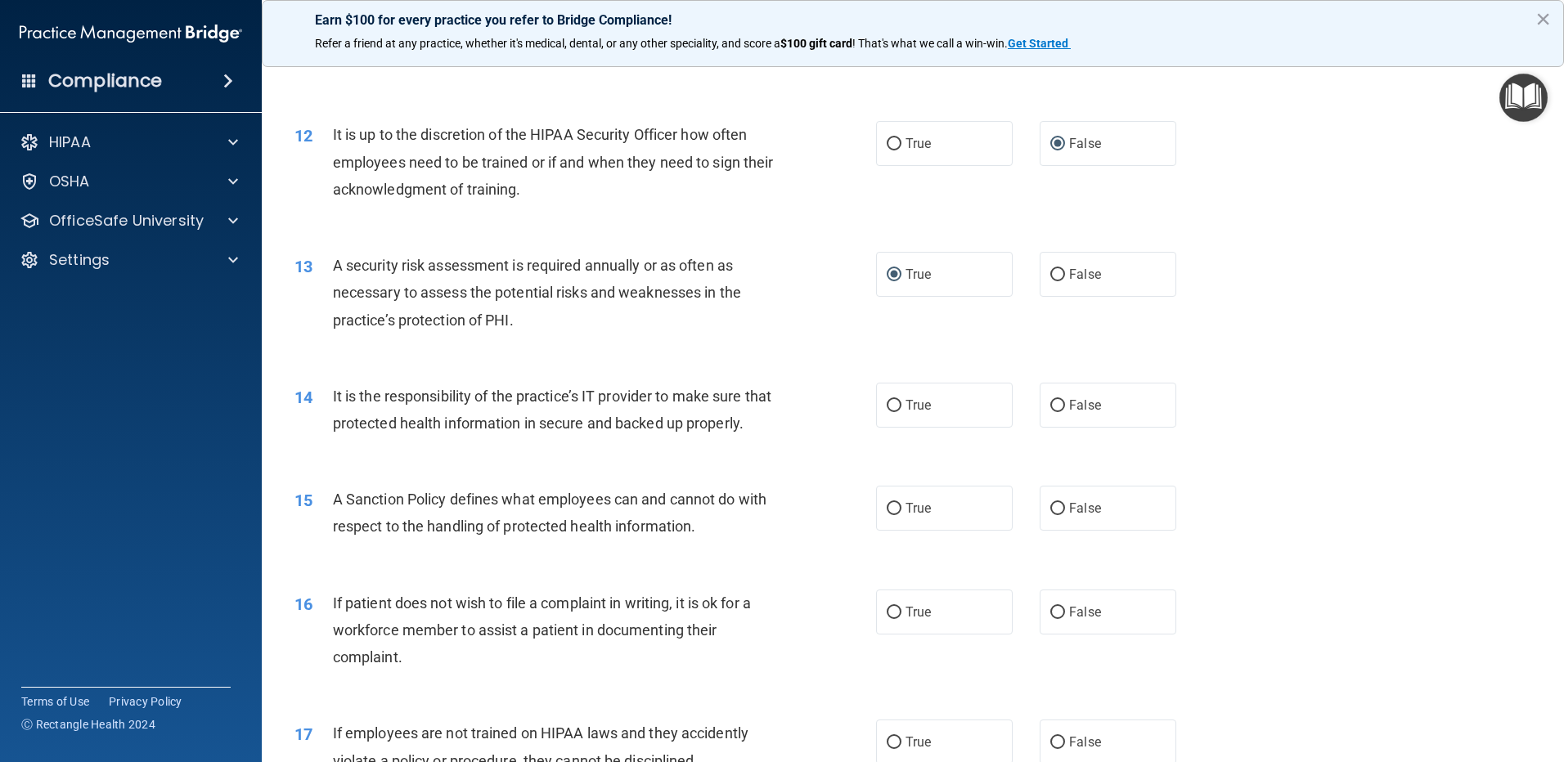
scroll to position [1554, 0]
click at [1050, 411] on input "False" at bounding box center [1057, 405] width 15 height 12
radio input "true"
drag, startPoint x: 1045, startPoint y: 532, endPoint x: 1223, endPoint y: 389, distance: 227.5
click at [1050, 515] on input "False" at bounding box center [1057, 508] width 15 height 12
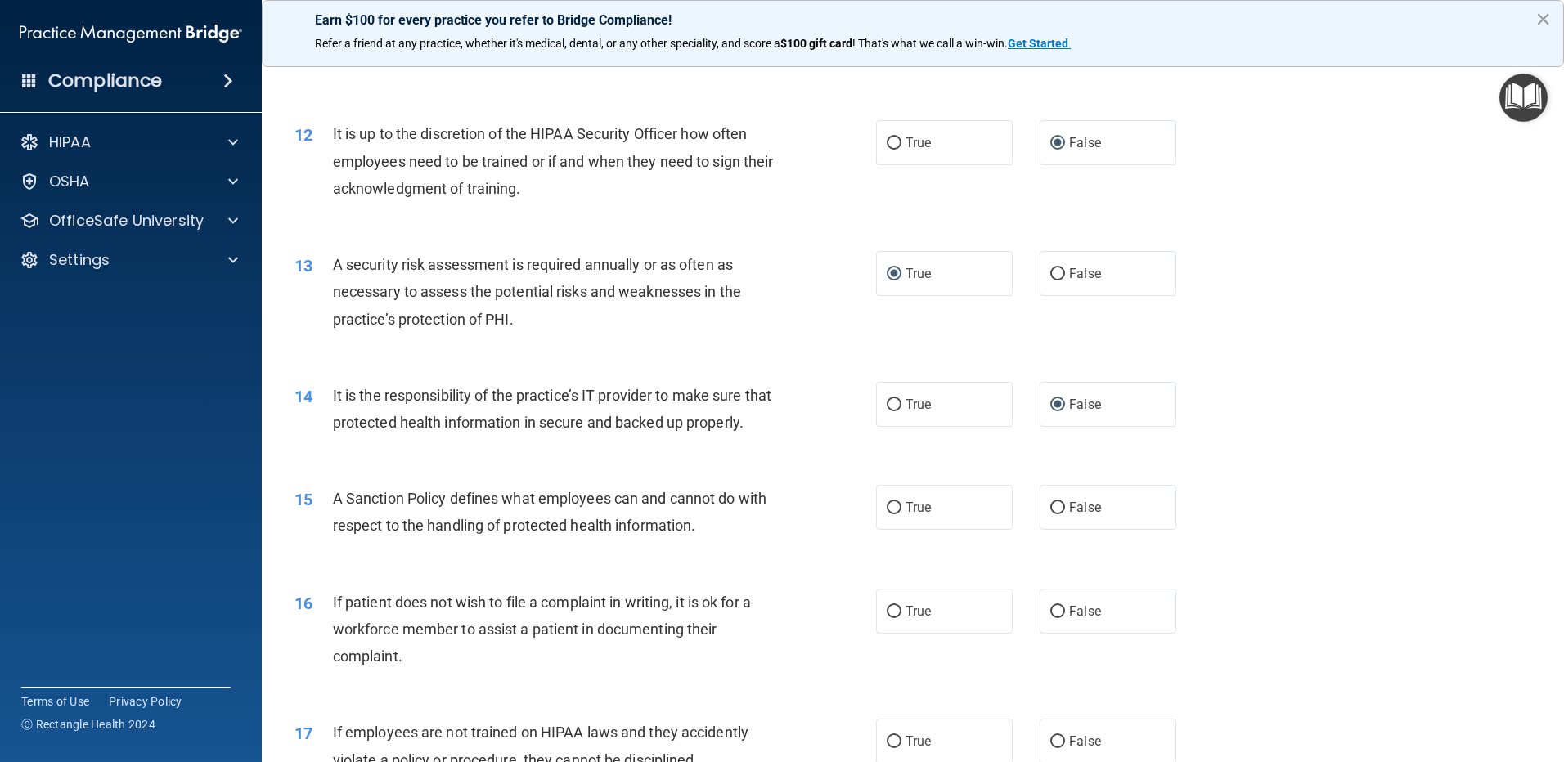
radio input "true"
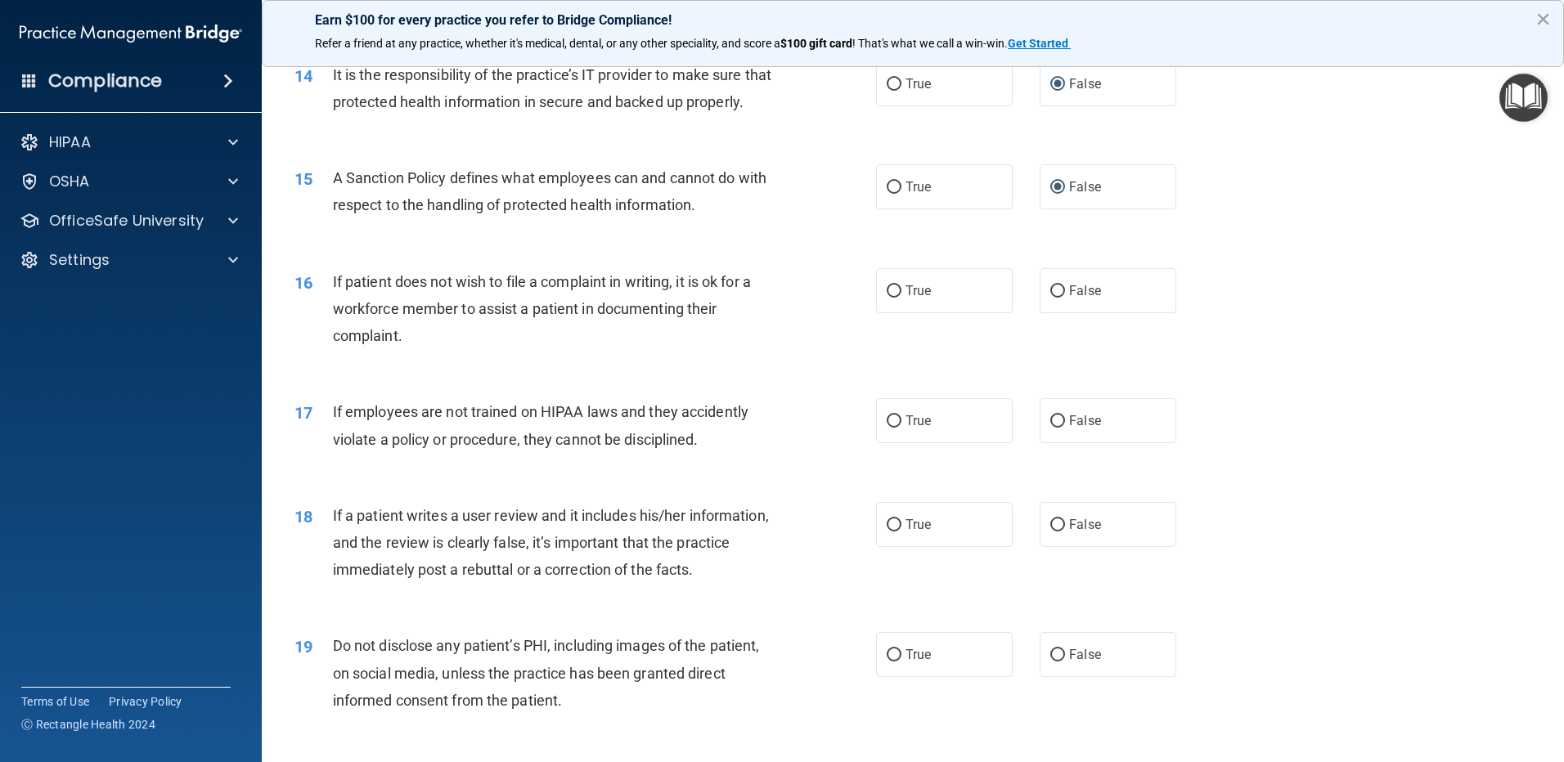
scroll to position [1963, 0]
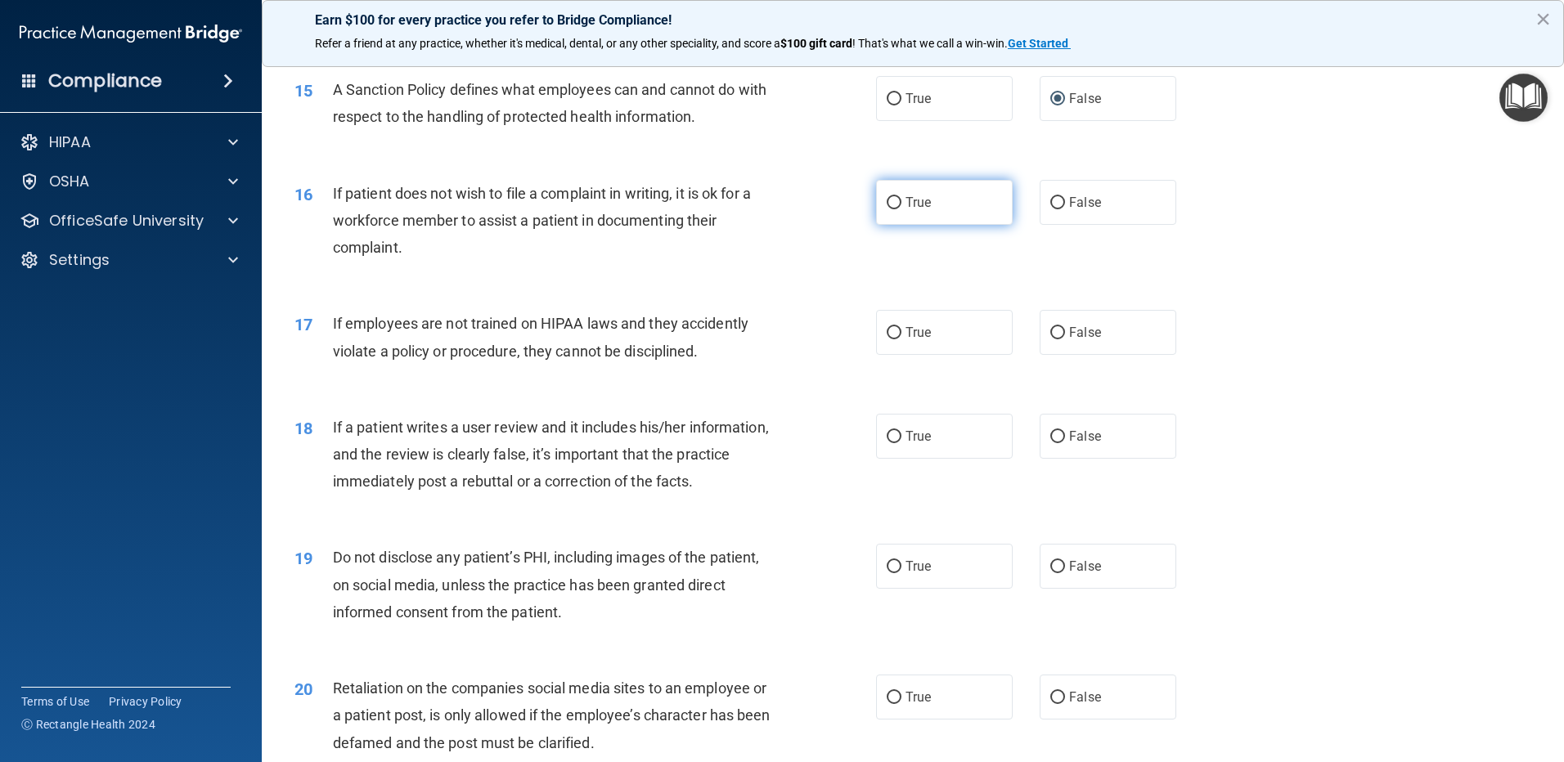
click at [887, 209] on input "True" at bounding box center [894, 203] width 15 height 12
radio input "true"
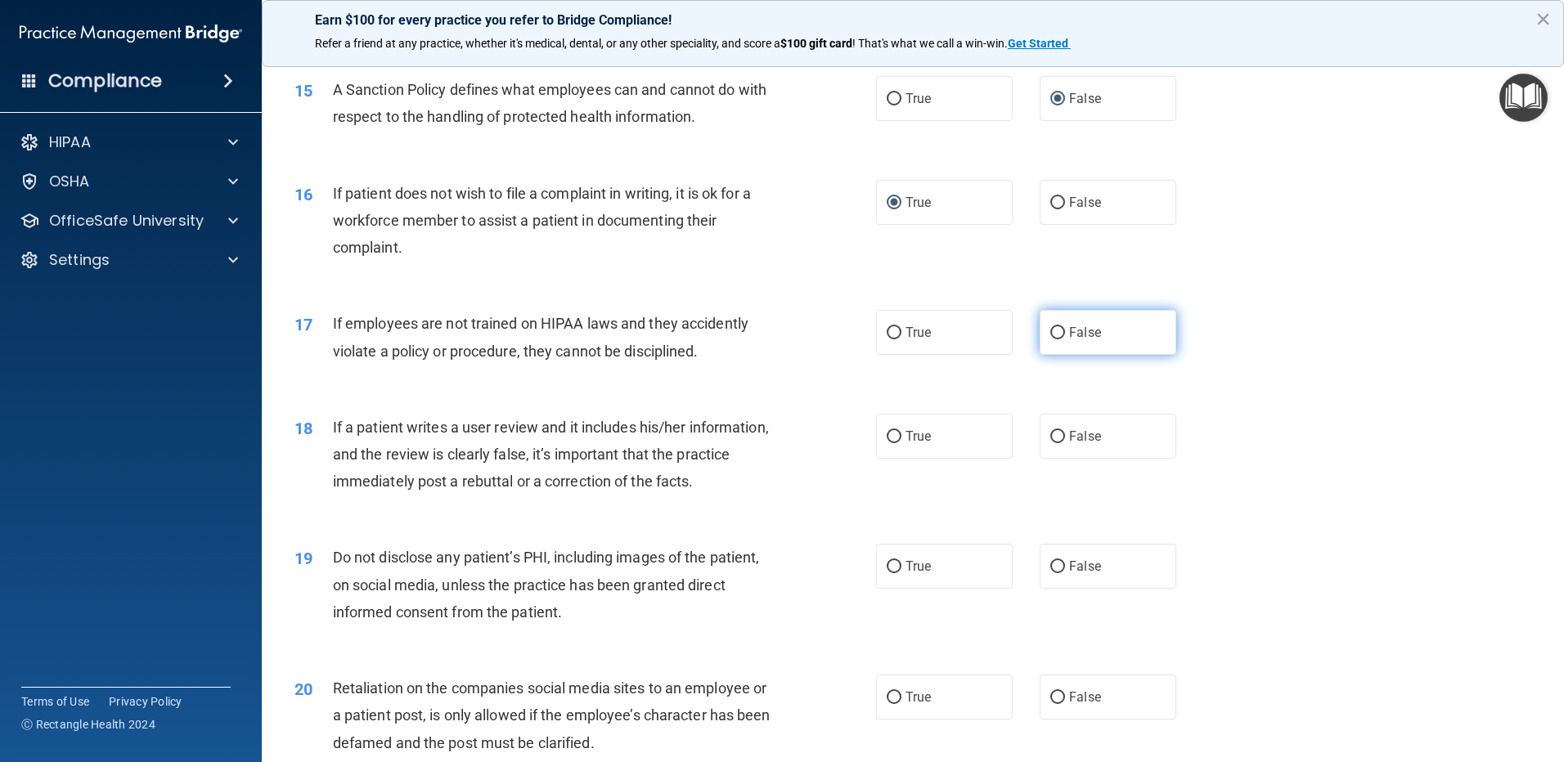
click at [1050, 339] on input "False" at bounding box center [1057, 333] width 15 height 12
radio input "true"
click at [1050, 443] on input "False" at bounding box center [1057, 437] width 15 height 12
radio input "true"
drag, startPoint x: 889, startPoint y: 596, endPoint x: 1198, endPoint y: 506, distance: 321.8
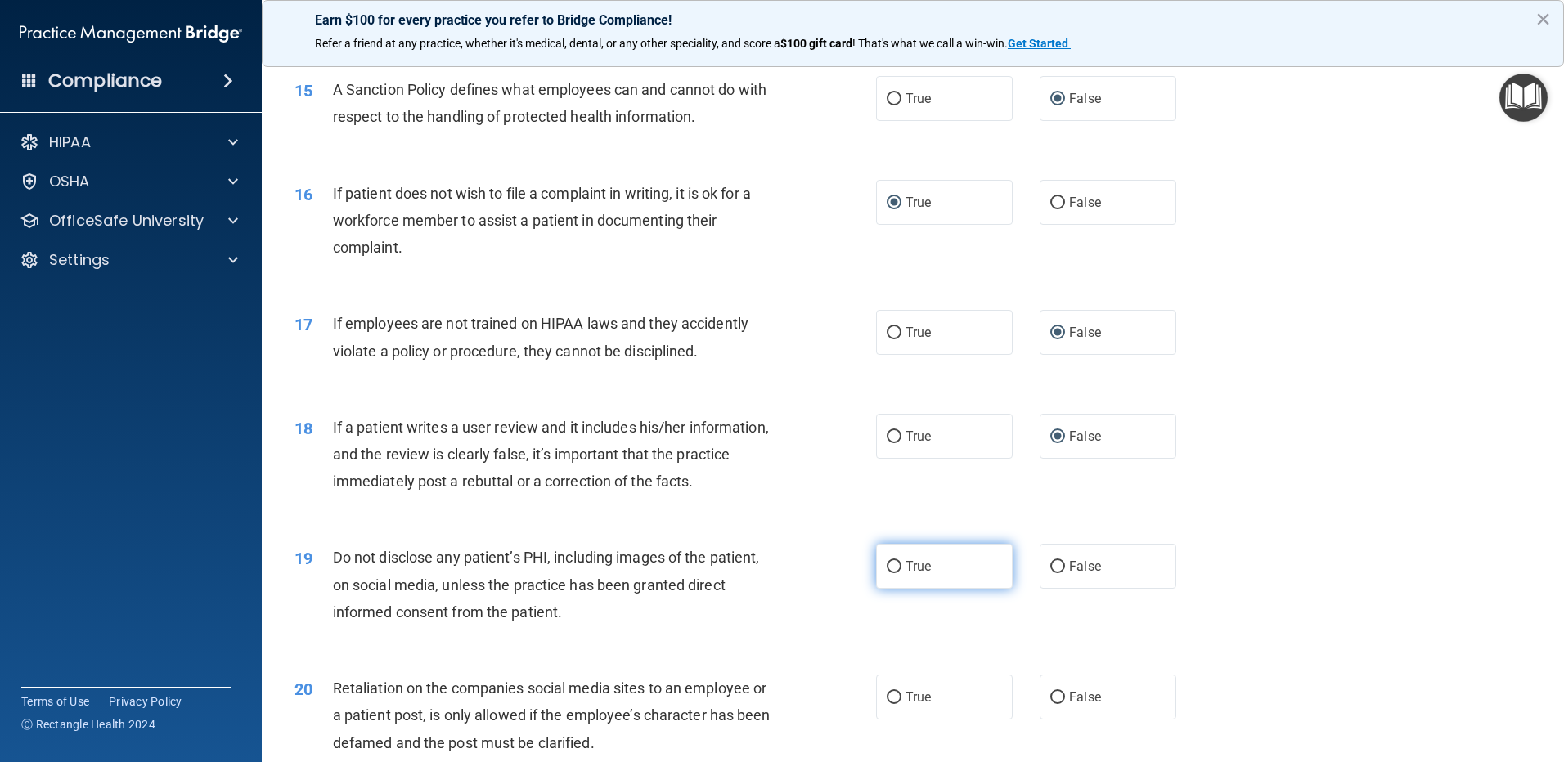
click at [890, 573] on input "True" at bounding box center [894, 567] width 15 height 12
radio input "true"
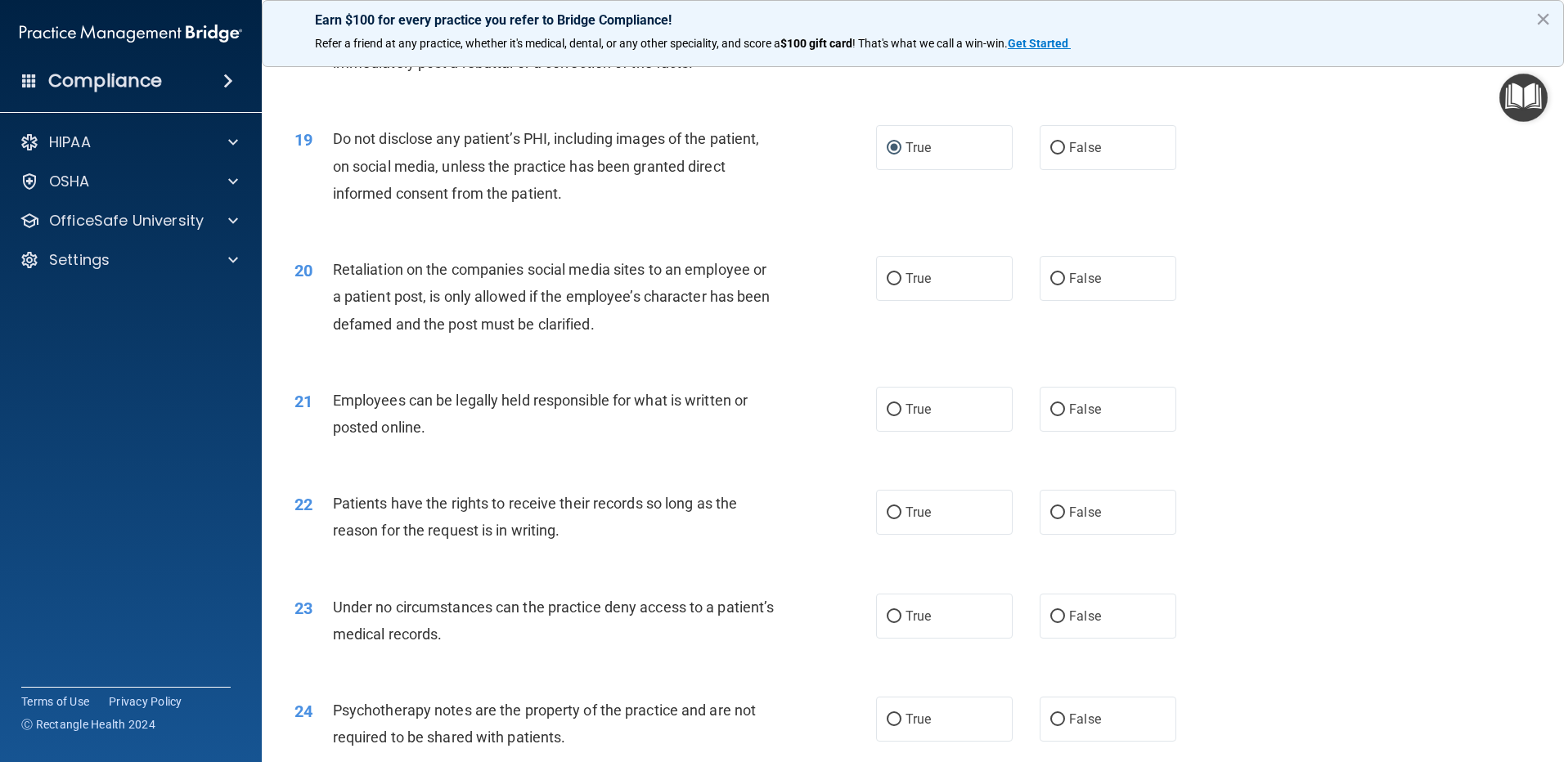
scroll to position [2454, 0]
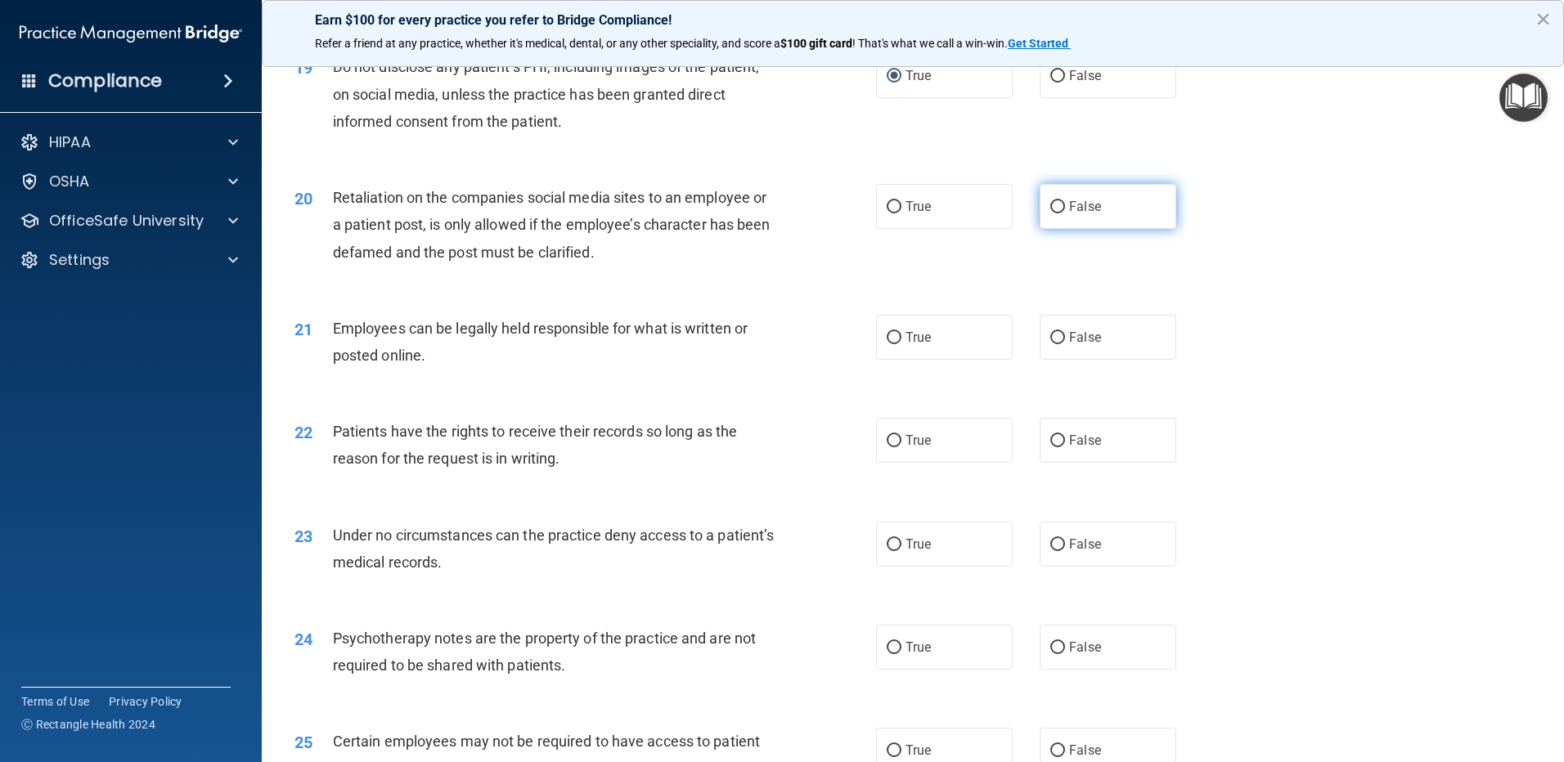
click at [1059, 229] on label "False" at bounding box center [1108, 206] width 137 height 45
click at [1059, 214] on input "False" at bounding box center [1057, 207] width 15 height 12
radio input "true"
click at [906, 345] on span "True" at bounding box center [918, 338] width 25 height 16
click at [902, 344] on input "True" at bounding box center [894, 338] width 15 height 12
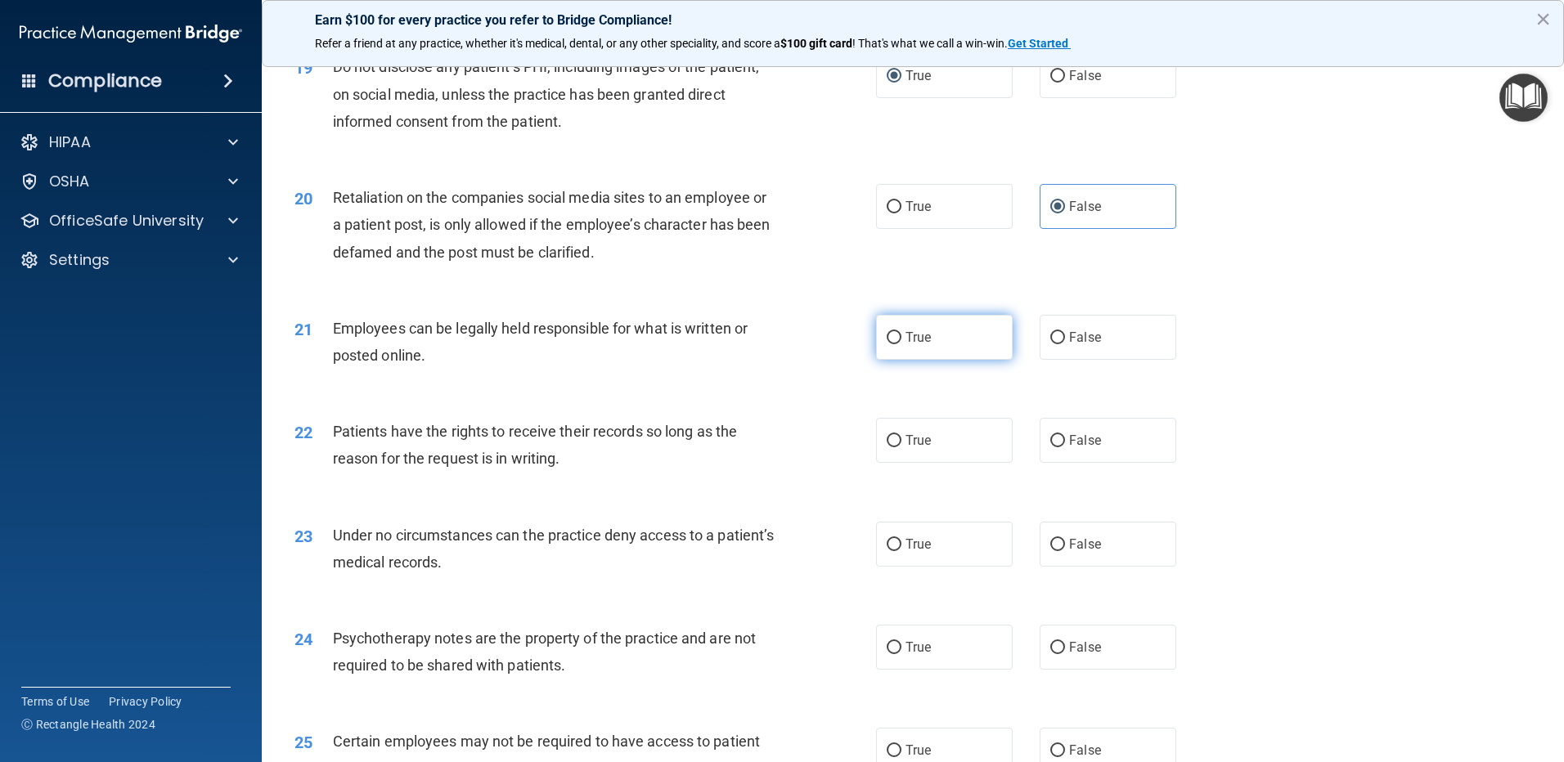
radio input "true"
click at [1098, 461] on label "False" at bounding box center [1108, 440] width 137 height 45
click at [1065, 447] on input "False" at bounding box center [1057, 441] width 15 height 12
radio input "true"
click at [1078, 552] on span "False" at bounding box center [1085, 545] width 32 height 16
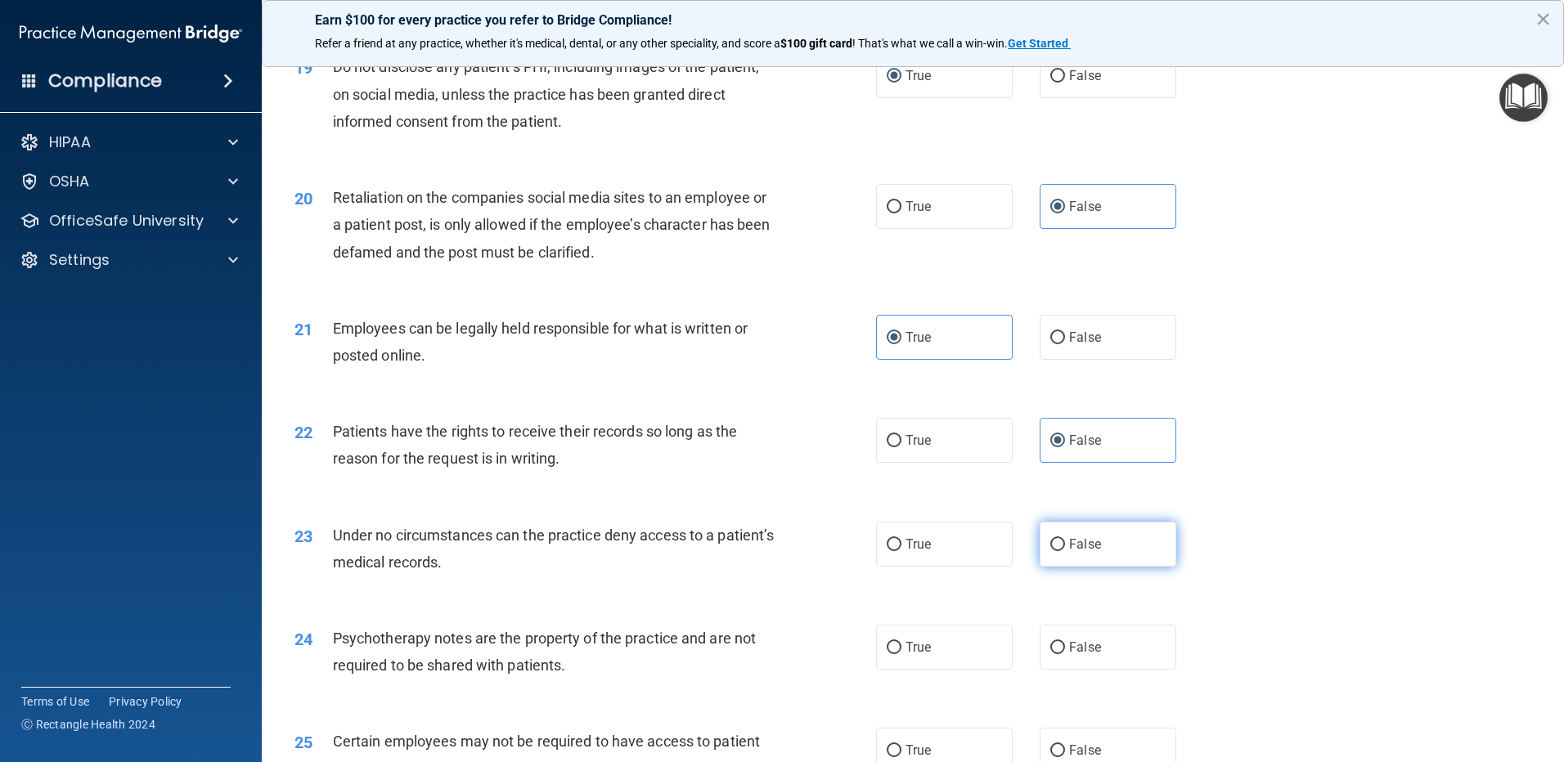
click at [1065, 551] on input "False" at bounding box center [1057, 545] width 15 height 12
radio input "true"
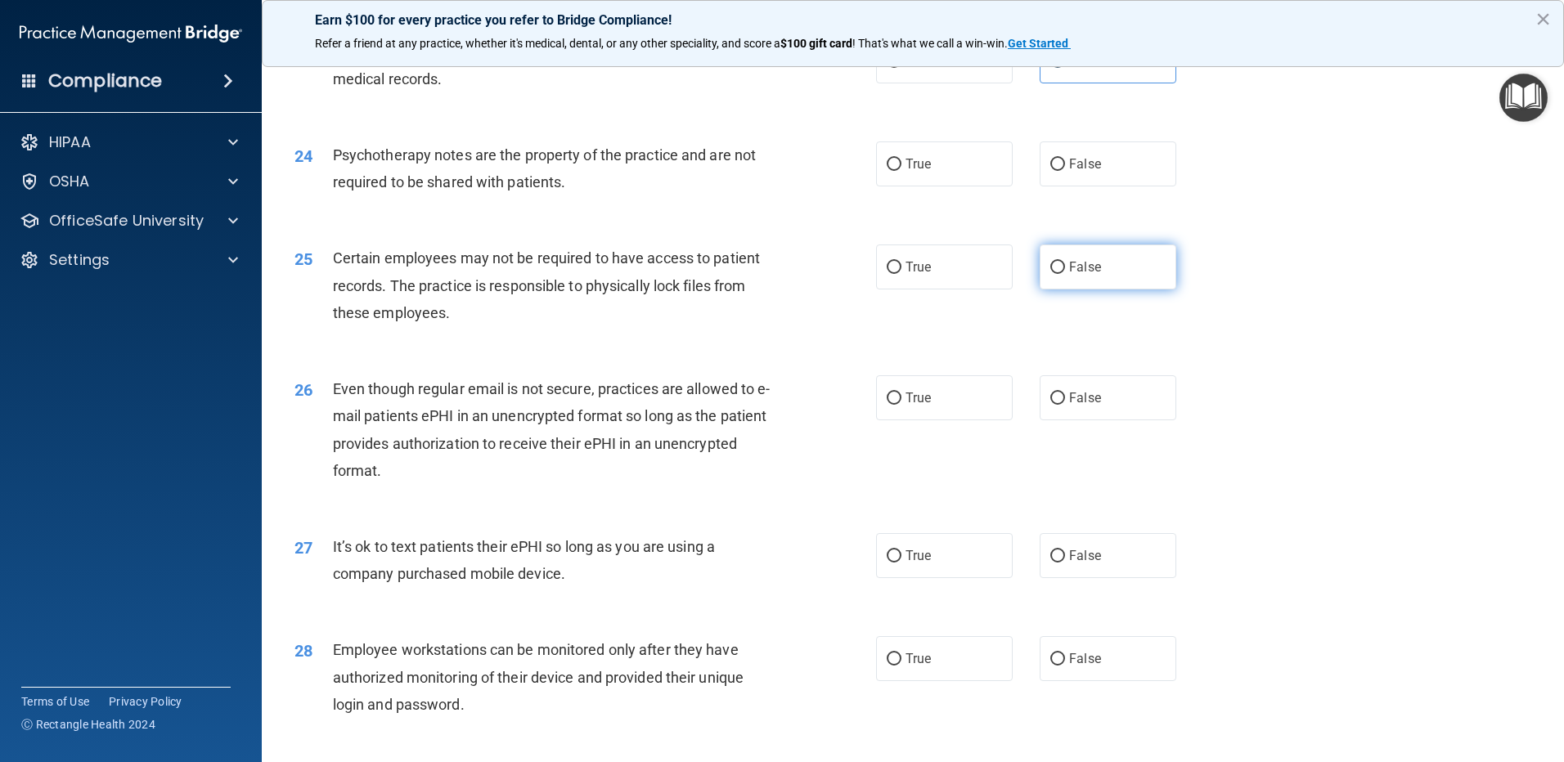
scroll to position [2945, 0]
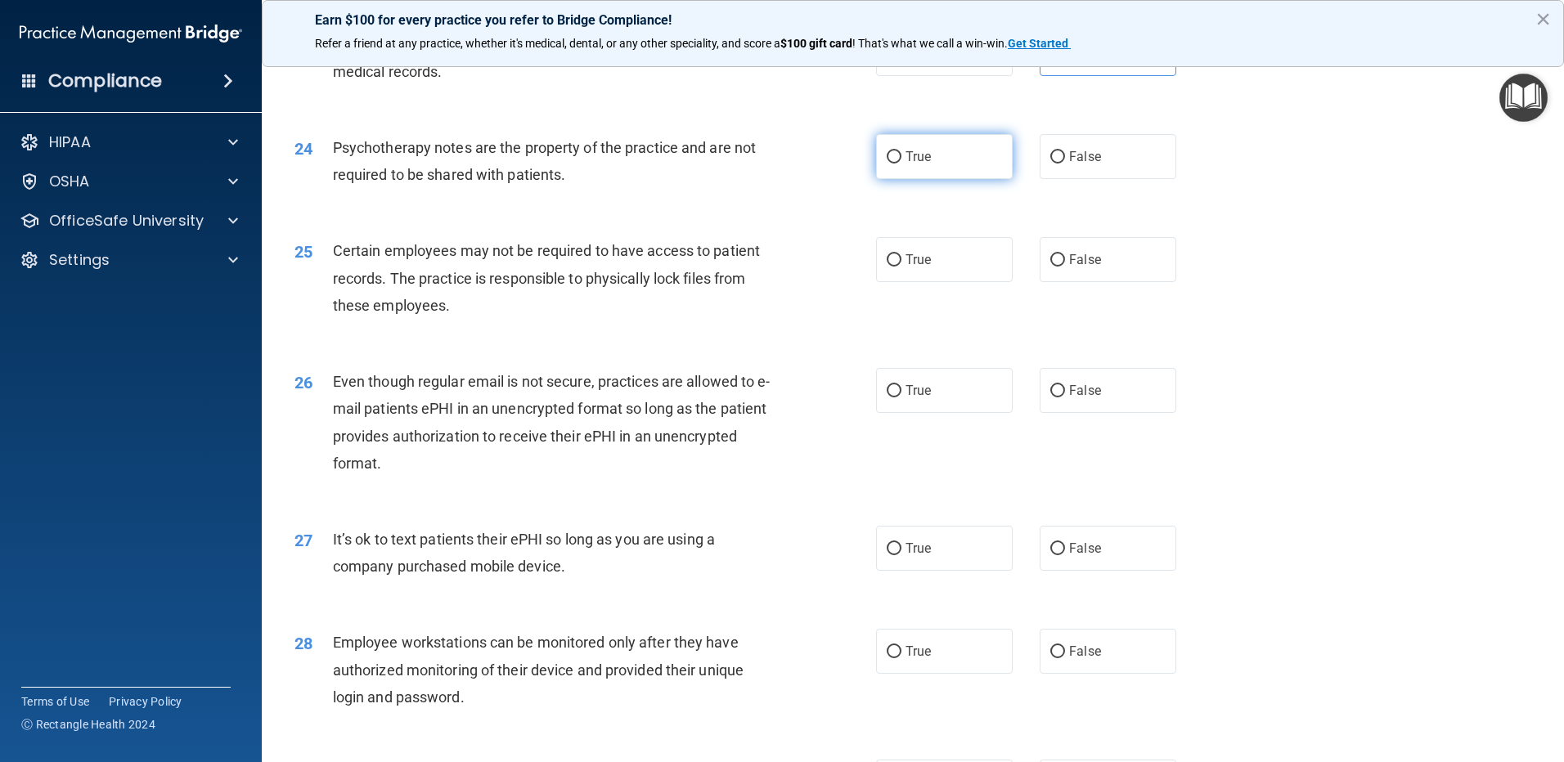
click at [909, 164] on span "True" at bounding box center [918, 157] width 25 height 16
click at [902, 164] on input "True" at bounding box center [894, 157] width 15 height 12
radio input "true"
click at [947, 281] on label "True" at bounding box center [944, 259] width 137 height 45
click at [902, 267] on input "True" at bounding box center [894, 260] width 15 height 12
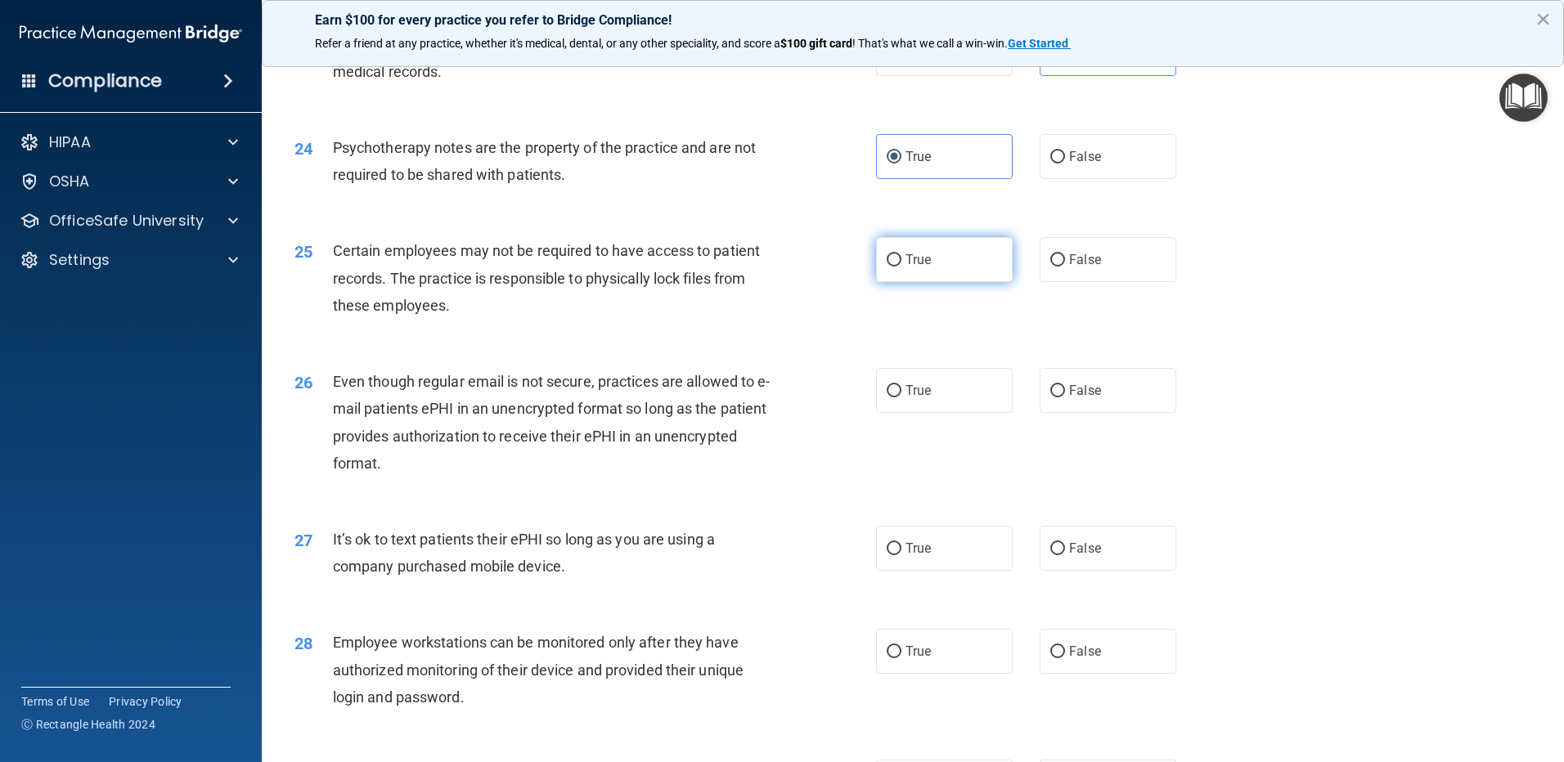
radio input "true"
click at [953, 413] on label "True" at bounding box center [944, 390] width 137 height 45
click at [902, 398] on input "True" at bounding box center [894, 391] width 15 height 12
radio input "true"
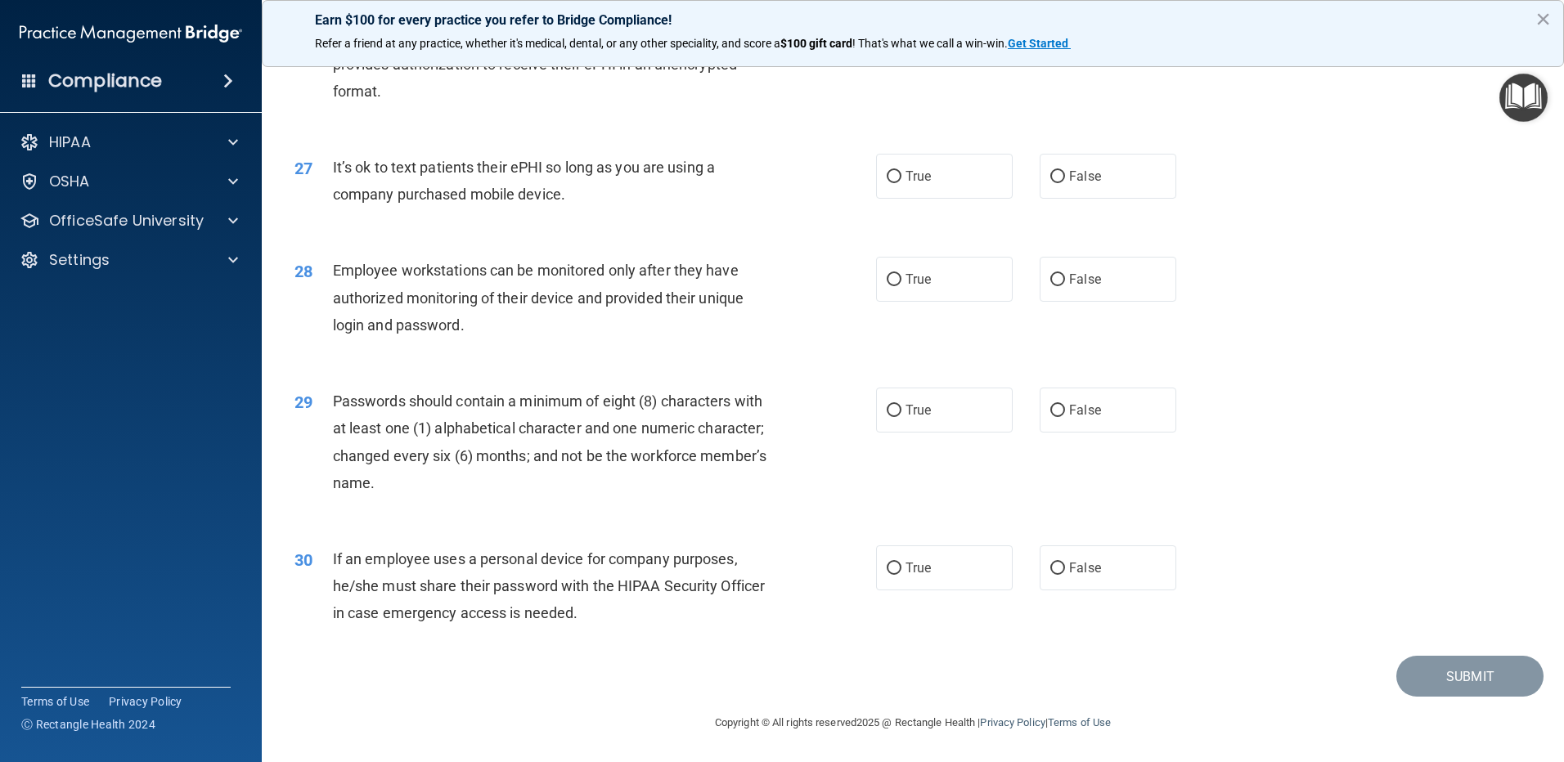
scroll to position [3344, 0]
click at [1096, 175] on label "False" at bounding box center [1108, 176] width 137 height 45
click at [1065, 175] on input "False" at bounding box center [1057, 177] width 15 height 12
radio input "true"
click at [1058, 279] on label "False" at bounding box center [1108, 279] width 137 height 45
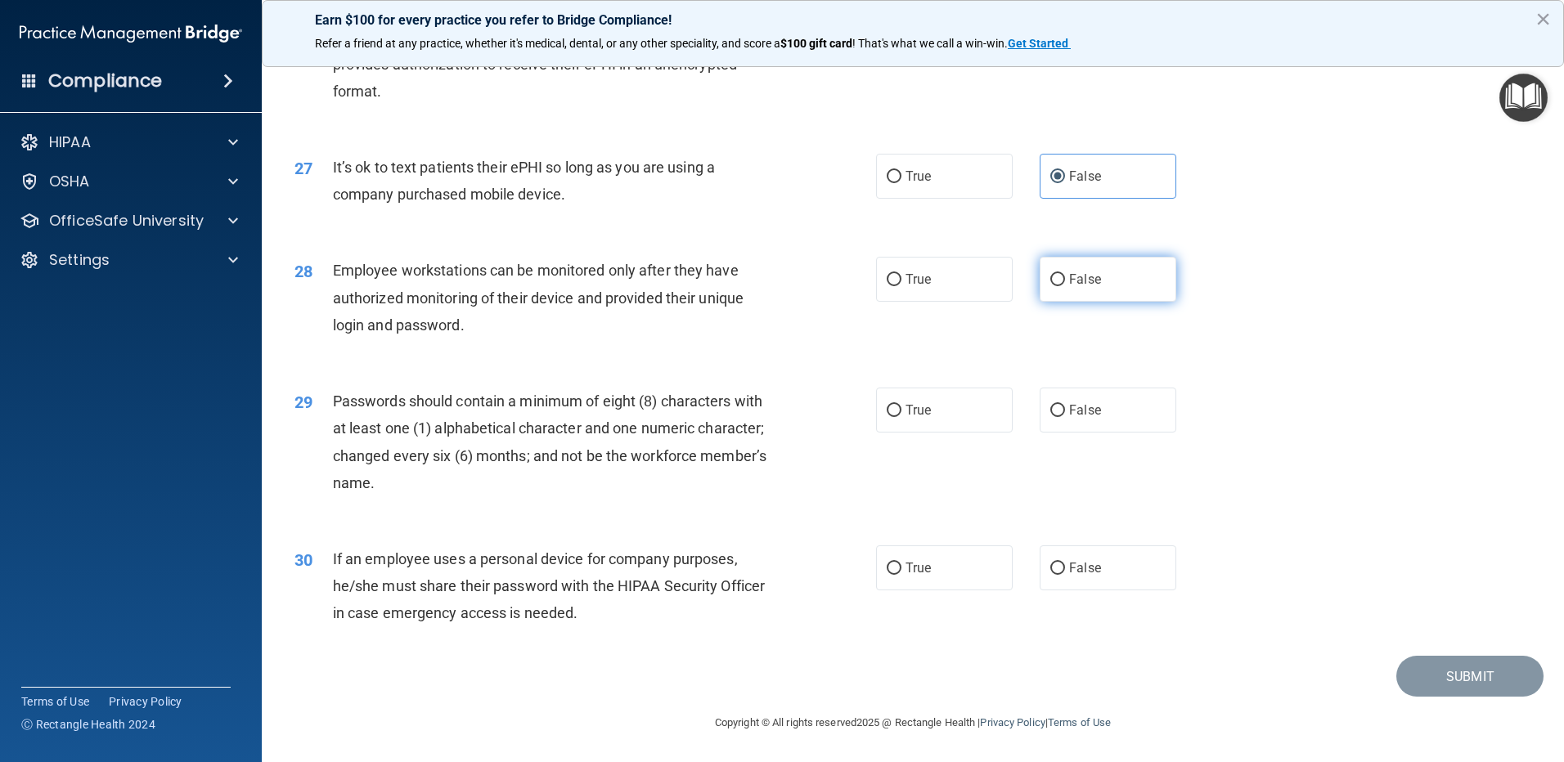
click at [1058, 279] on input "False" at bounding box center [1057, 280] width 15 height 12
radio input "true"
click at [942, 410] on label "True" at bounding box center [944, 410] width 137 height 45
click at [902, 410] on input "True" at bounding box center [894, 411] width 15 height 12
radio input "true"
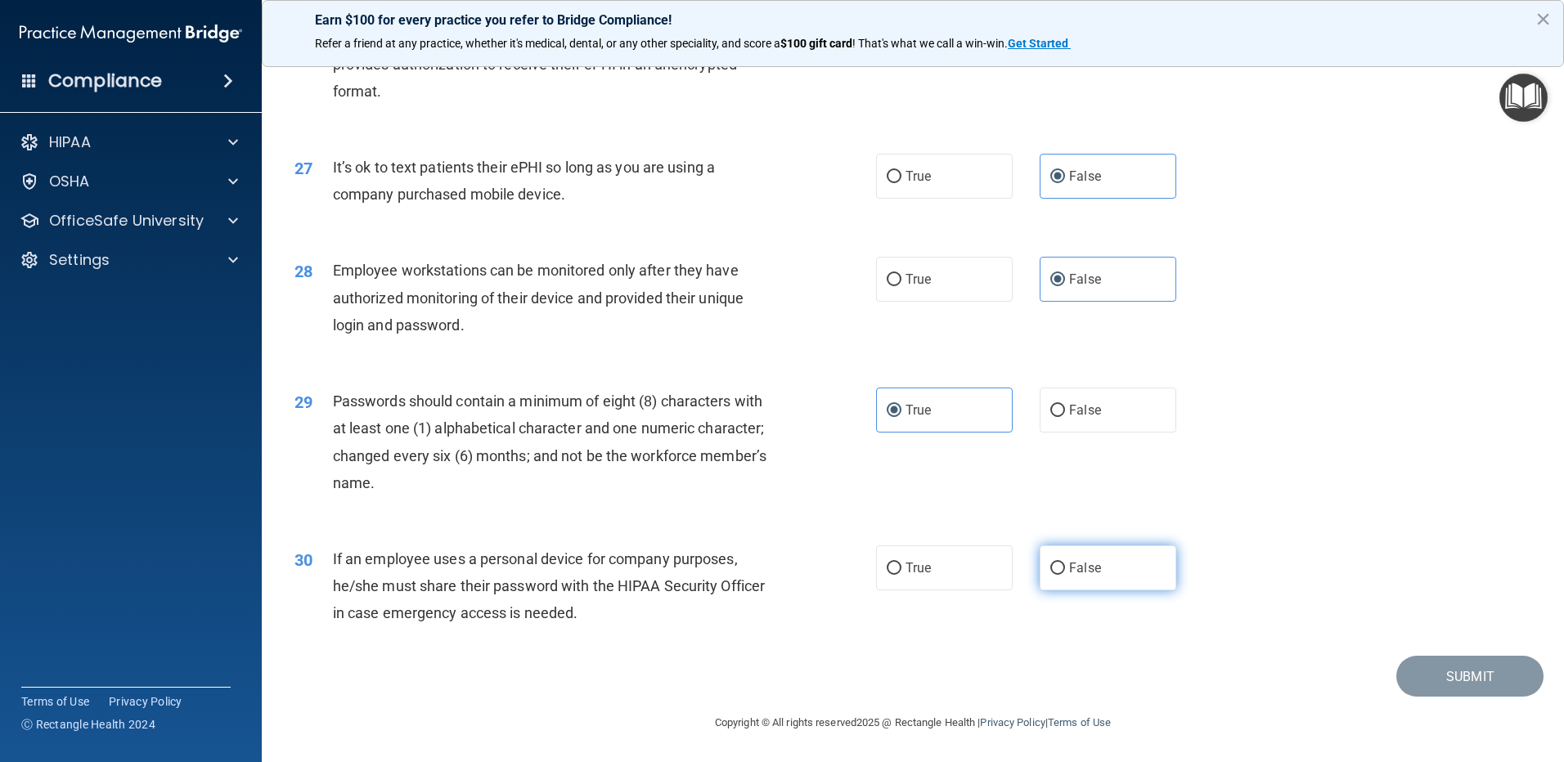
drag, startPoint x: 1077, startPoint y: 568, endPoint x: 1255, endPoint y: 621, distance: 185.3
click at [1077, 569] on span "False" at bounding box center [1085, 568] width 32 height 16
click at [1065, 569] on input "False" at bounding box center [1057, 569] width 15 height 12
radio input "true"
click at [1472, 685] on button "Submit" at bounding box center [1469, 677] width 147 height 42
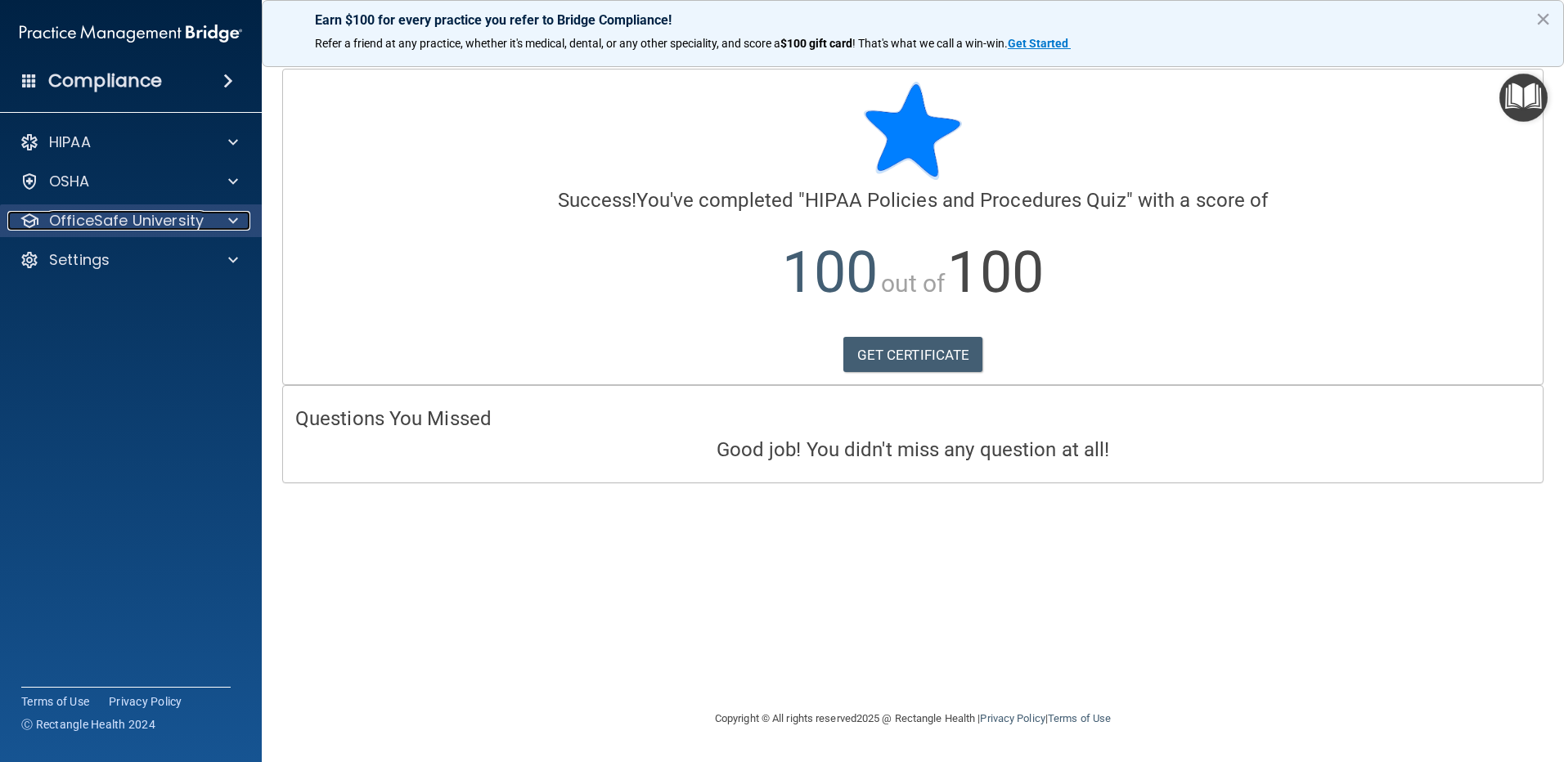
click at [145, 214] on p "OfficeSafe University" at bounding box center [126, 221] width 155 height 20
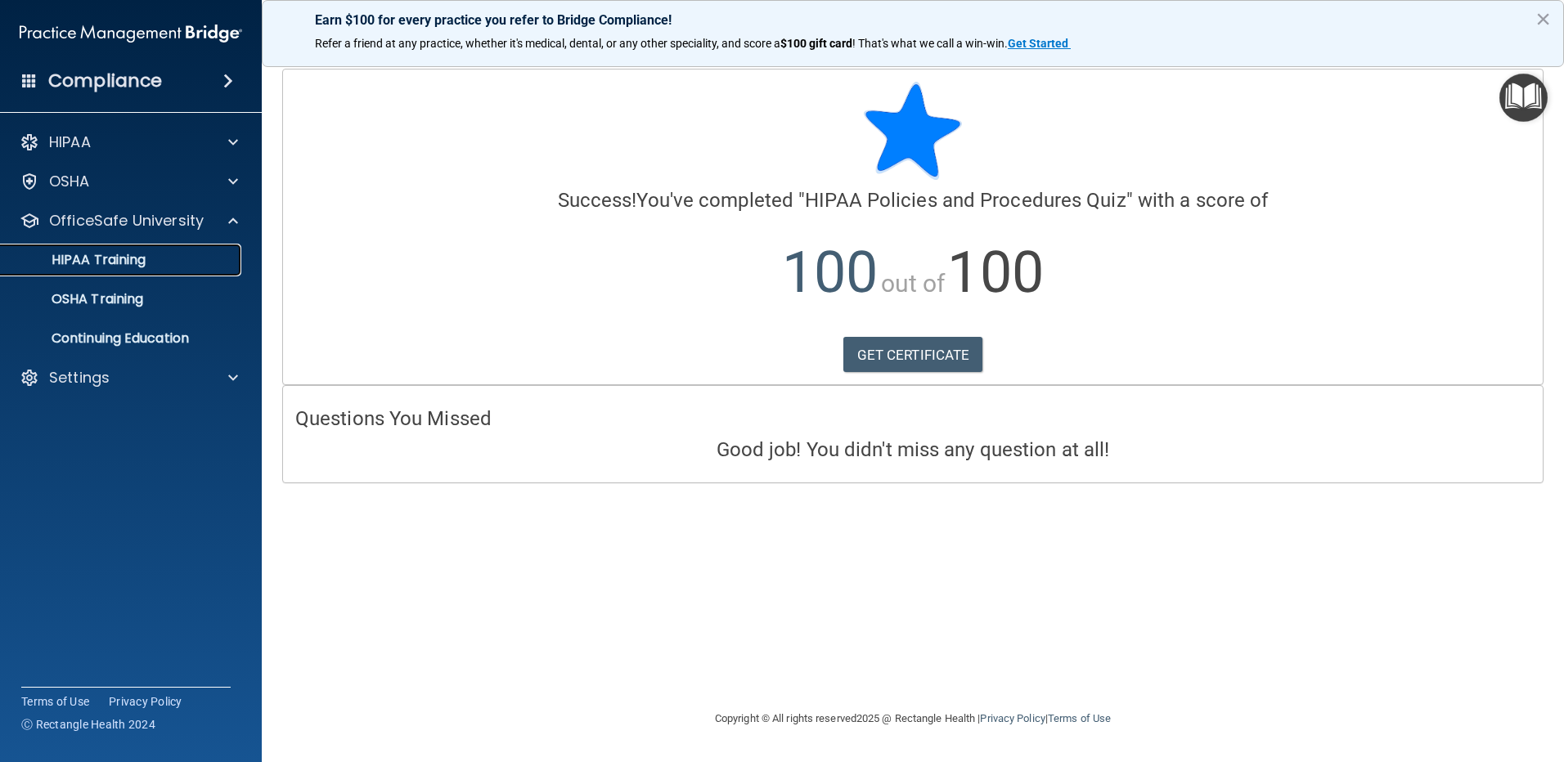
click at [162, 267] on div "HIPAA Training" at bounding box center [122, 260] width 223 height 16
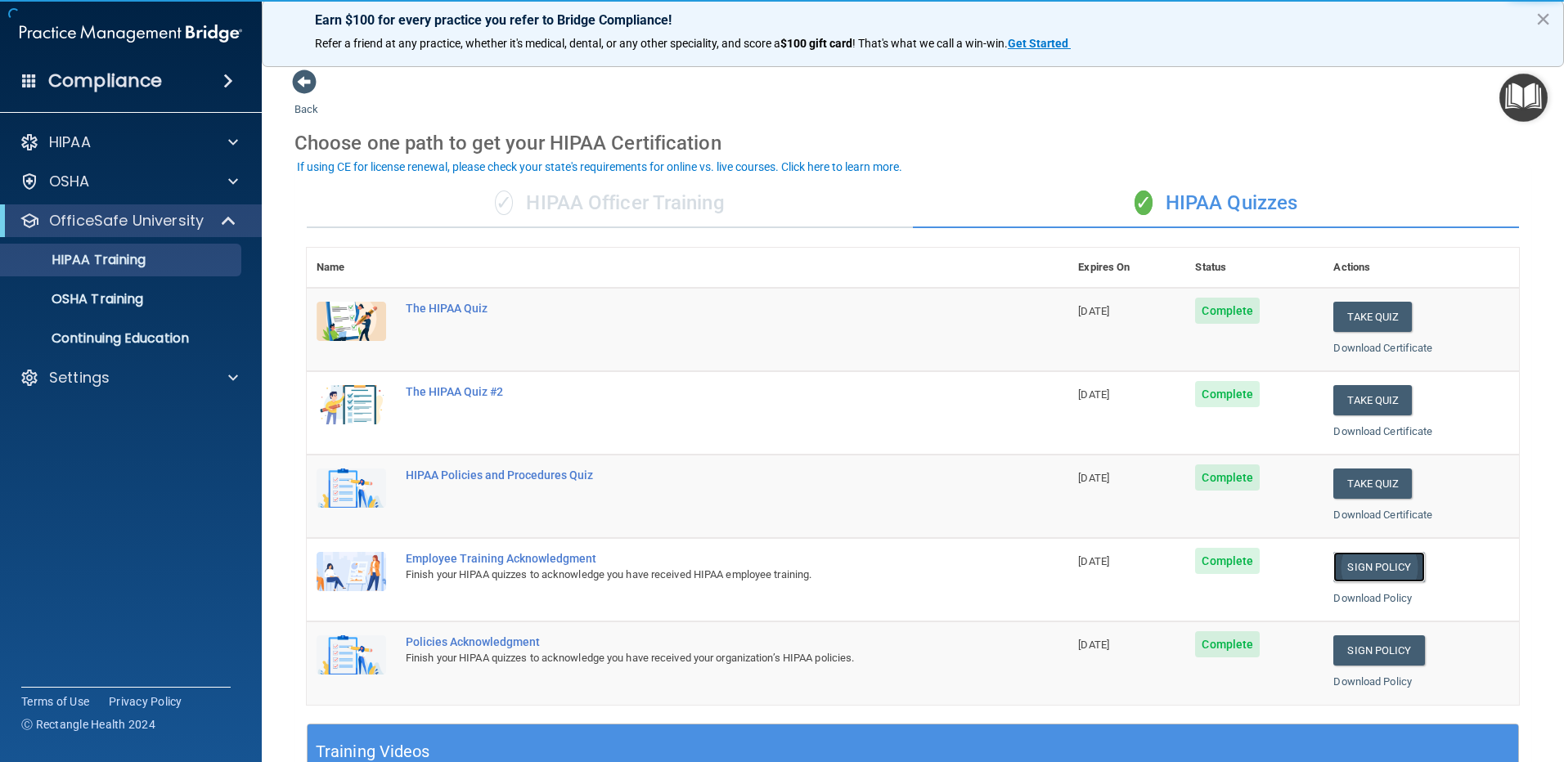
click at [1354, 574] on link "Sign Policy" at bounding box center [1378, 567] width 91 height 30
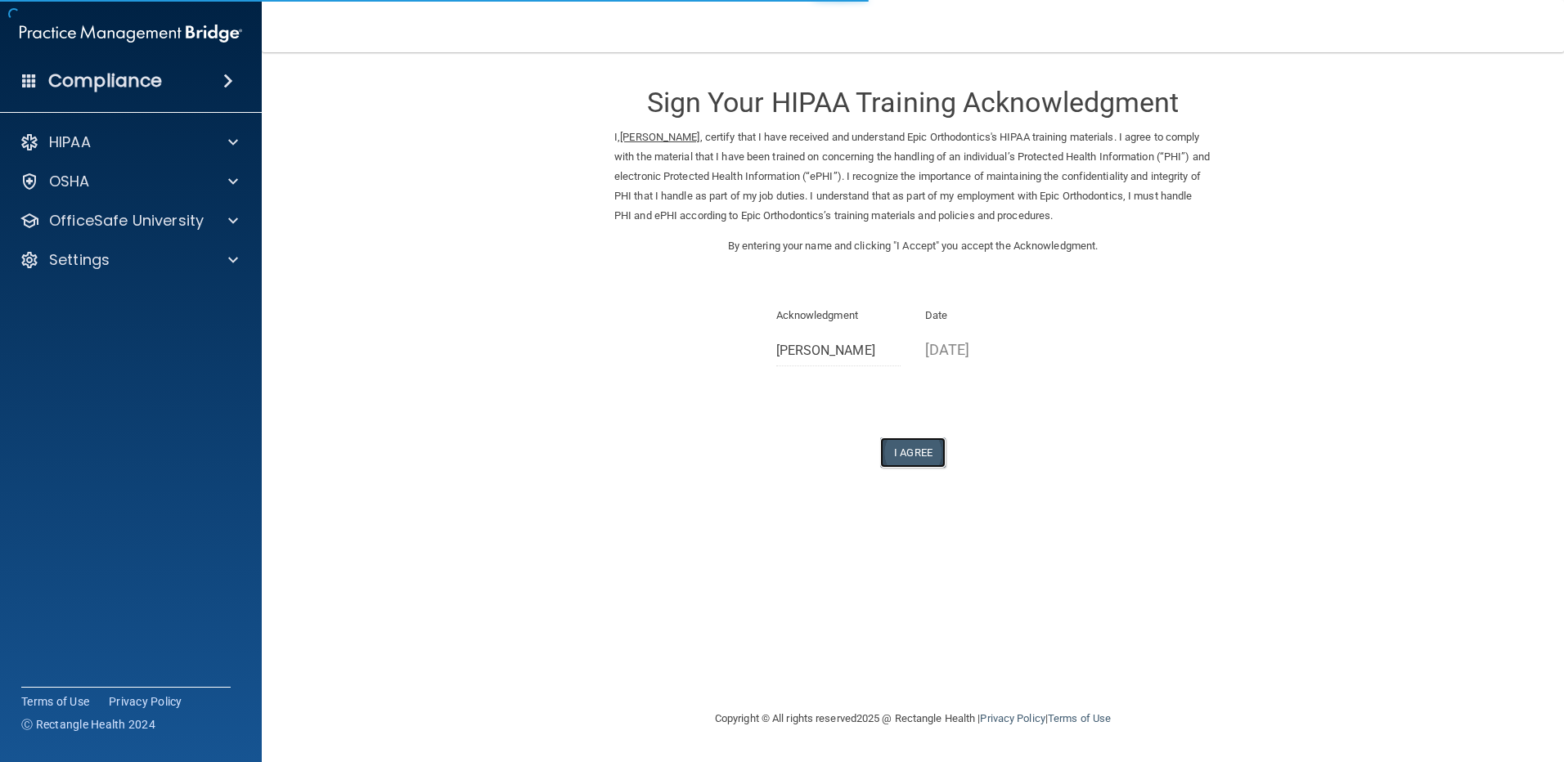
click at [929, 457] on button "I Agree" at bounding box center [912, 453] width 65 height 30
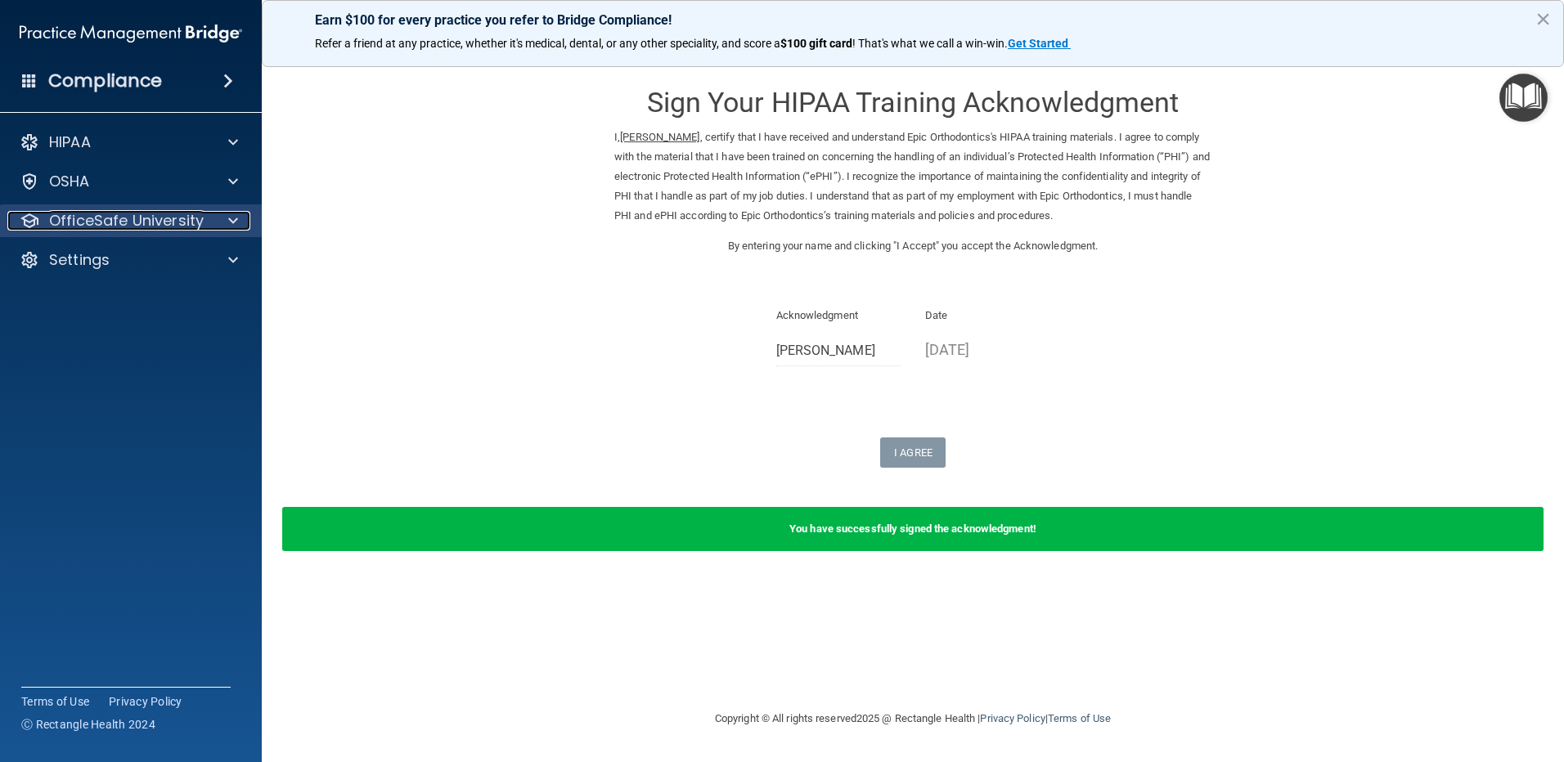
click at [181, 221] on p "OfficeSafe University" at bounding box center [126, 221] width 155 height 20
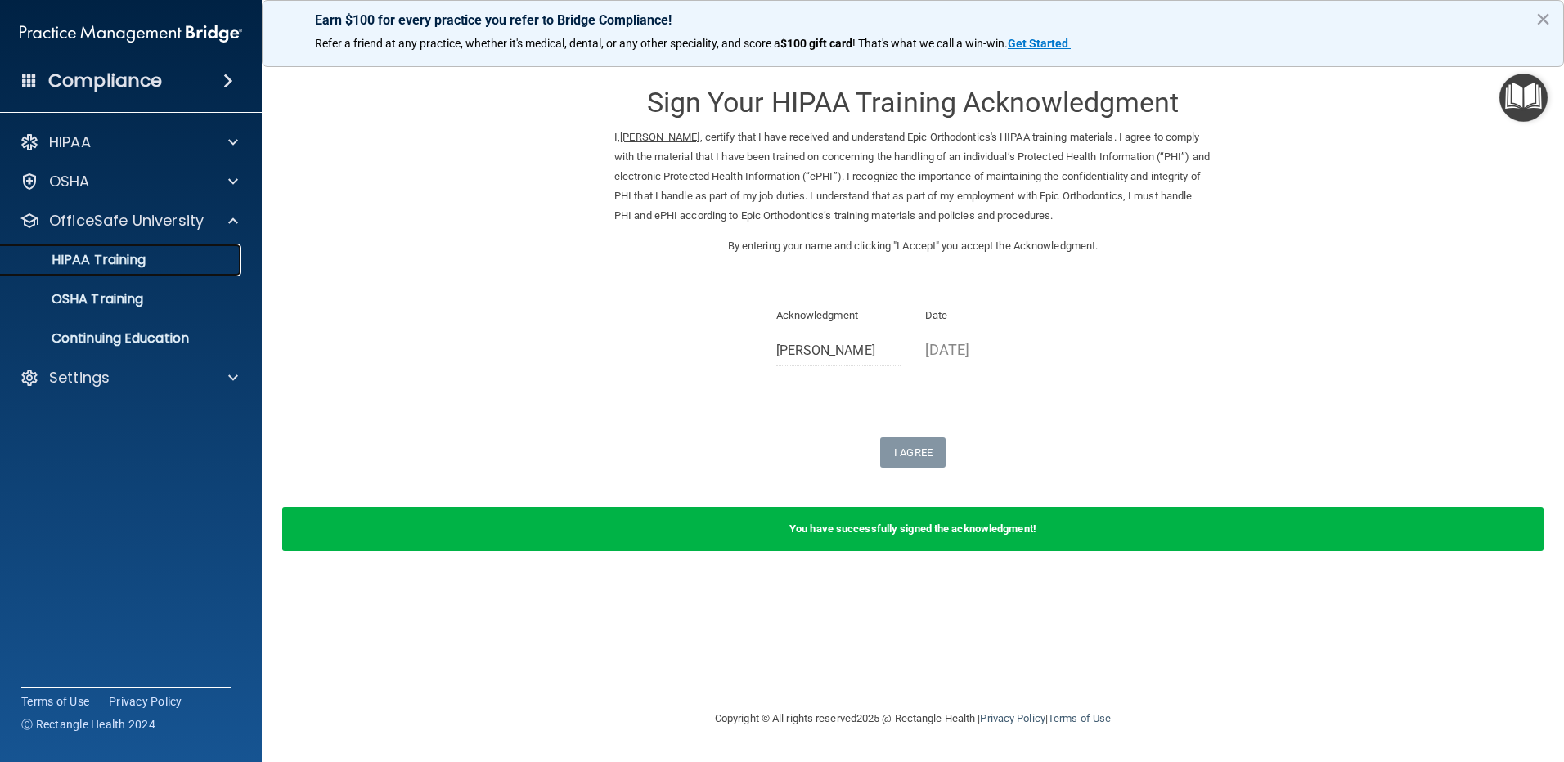
click at [173, 268] on link "HIPAA Training" at bounding box center [113, 260] width 258 height 33
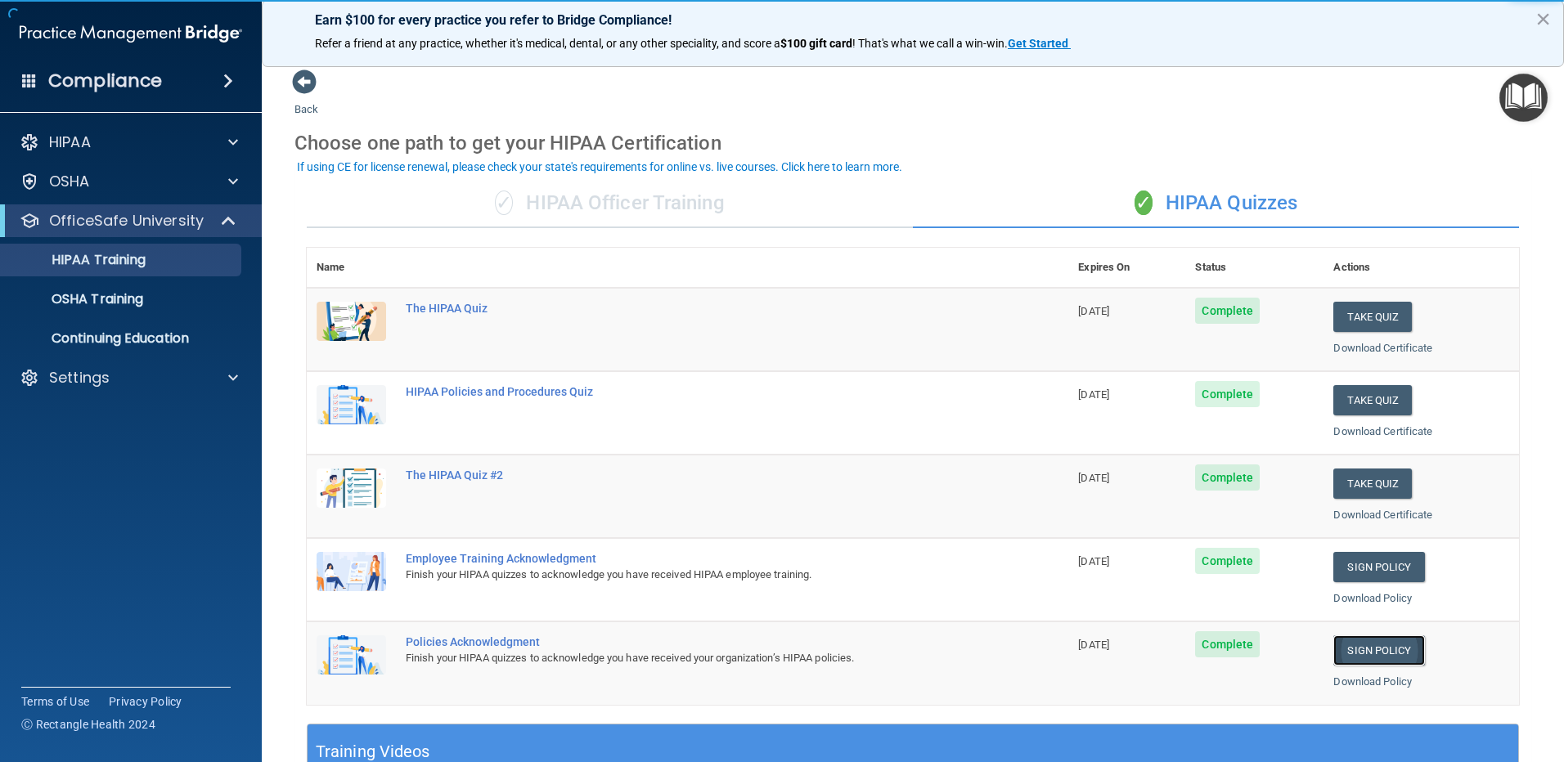
click at [1374, 654] on link "Sign Policy" at bounding box center [1378, 651] width 91 height 30
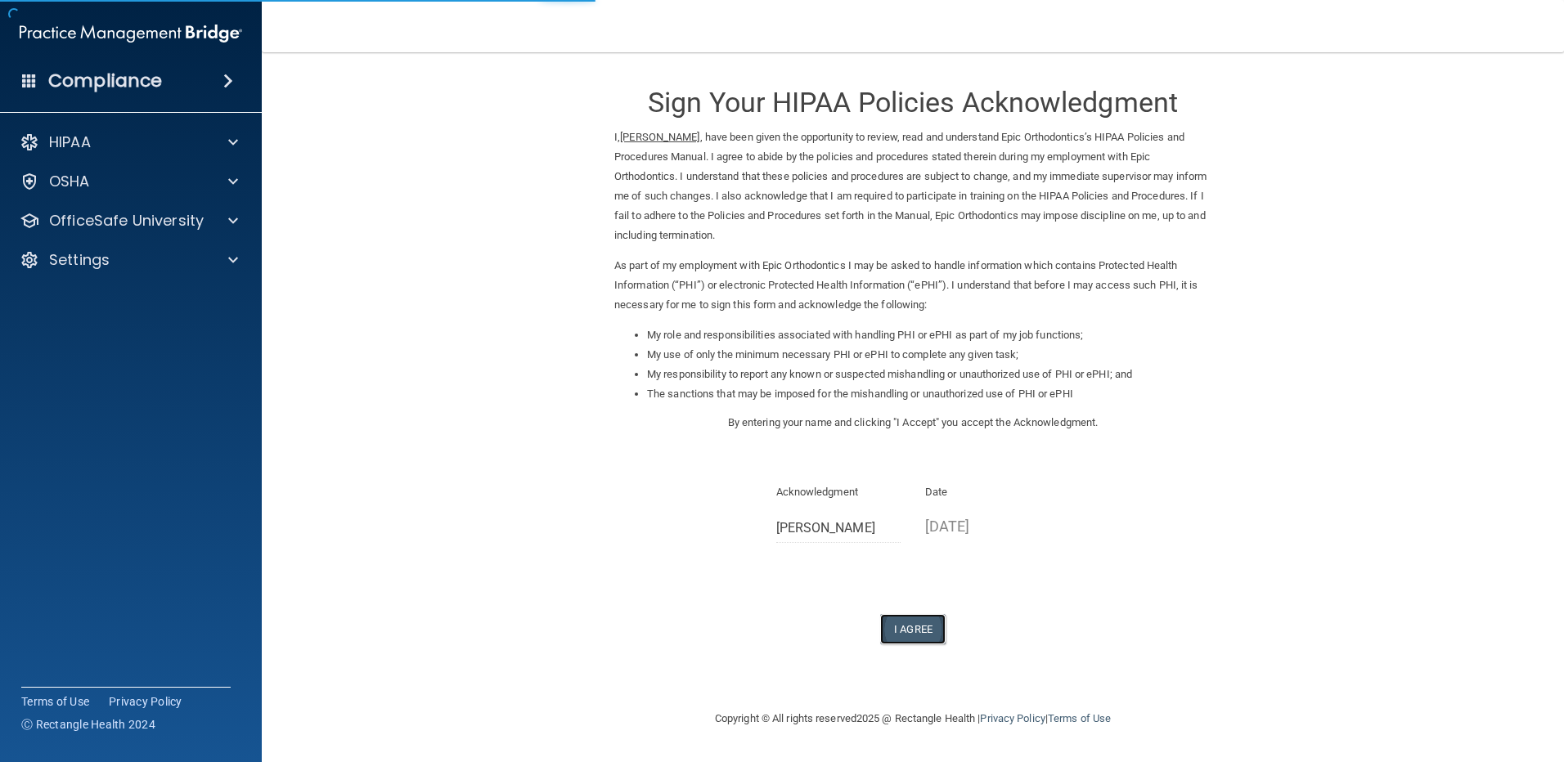
click at [904, 622] on button "I Agree" at bounding box center [912, 629] width 65 height 30
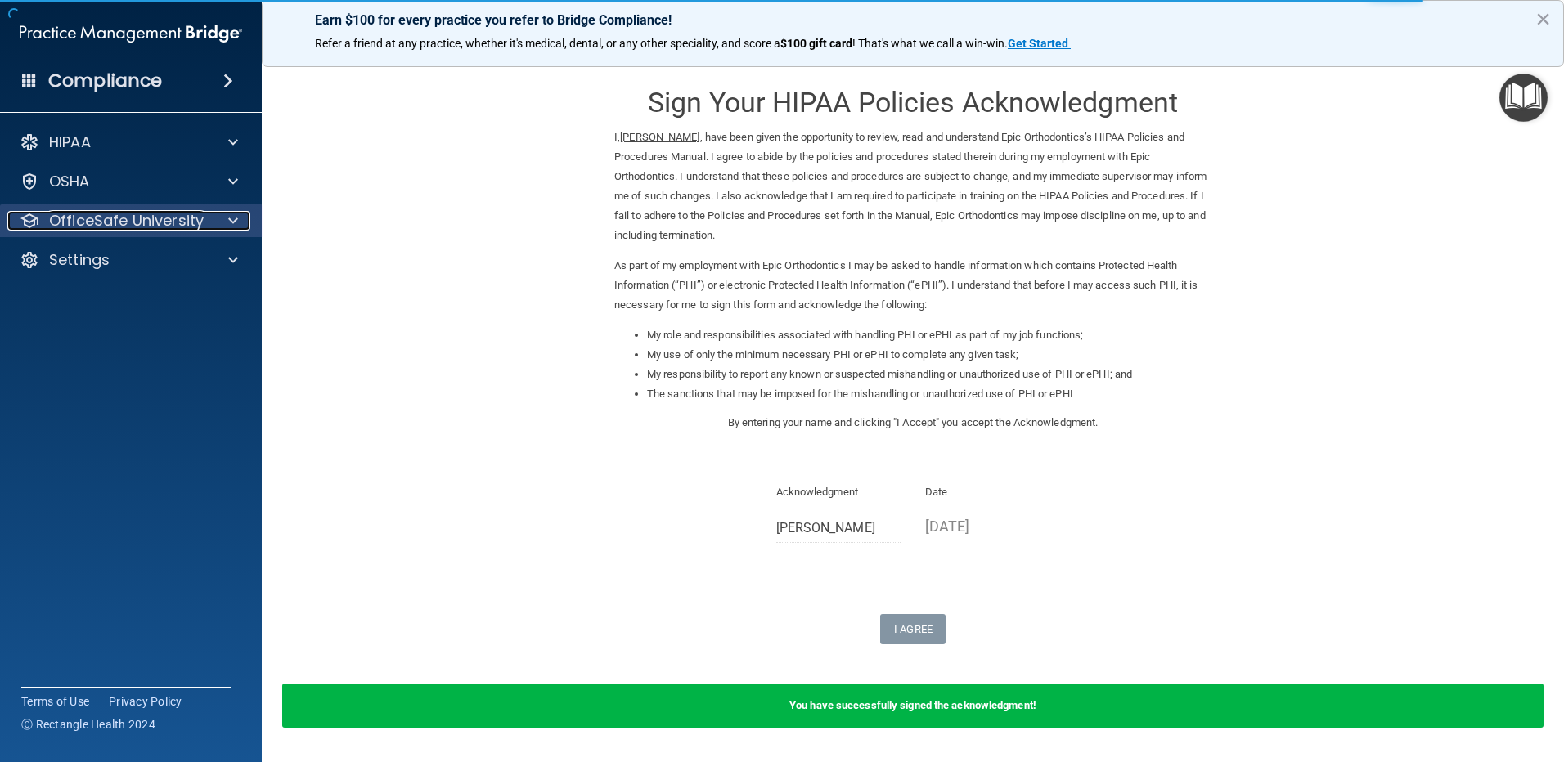
click at [103, 214] on p "OfficeSafe University" at bounding box center [126, 221] width 155 height 20
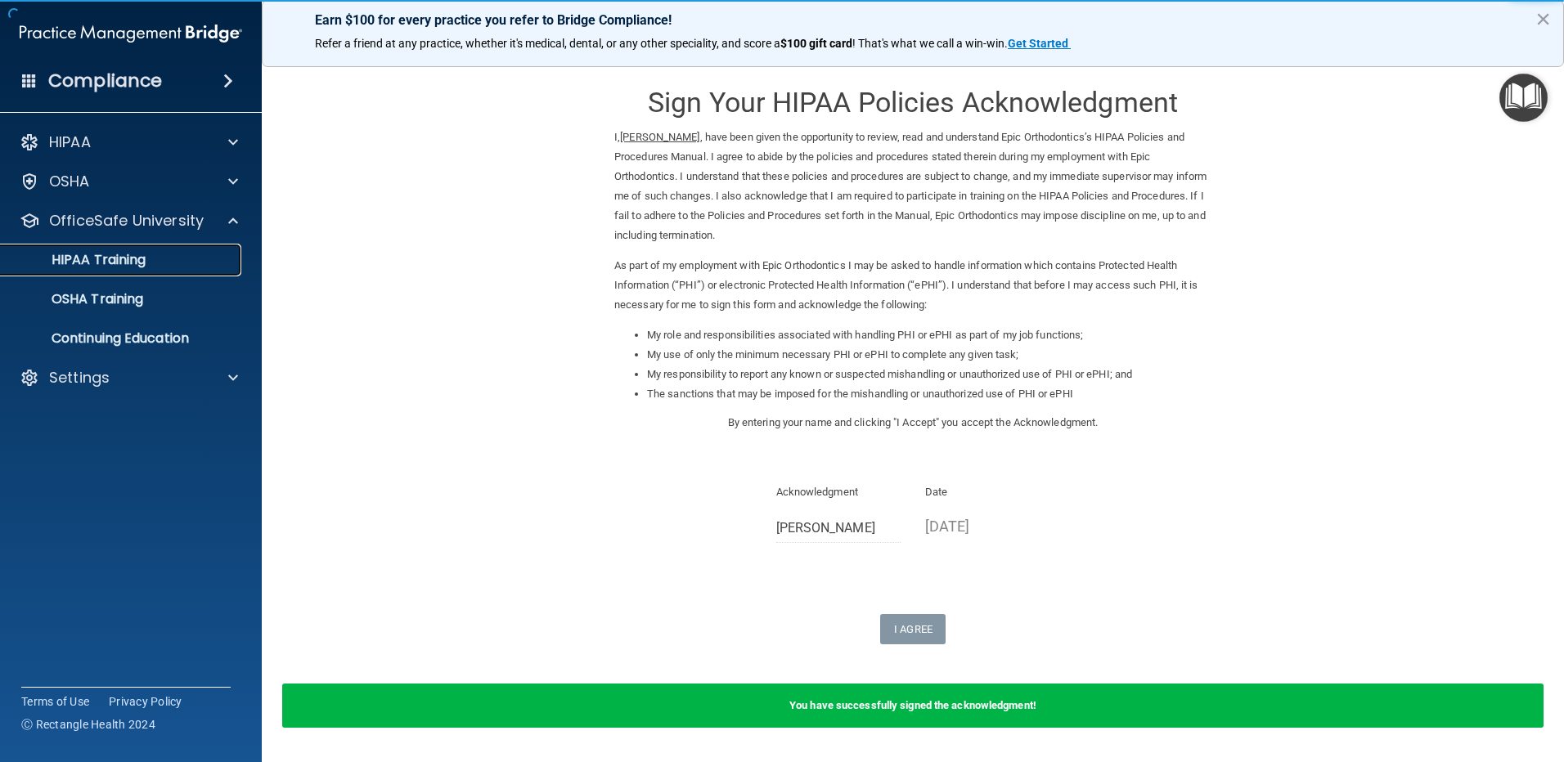
click at [138, 267] on p "HIPAA Training" at bounding box center [78, 260] width 135 height 16
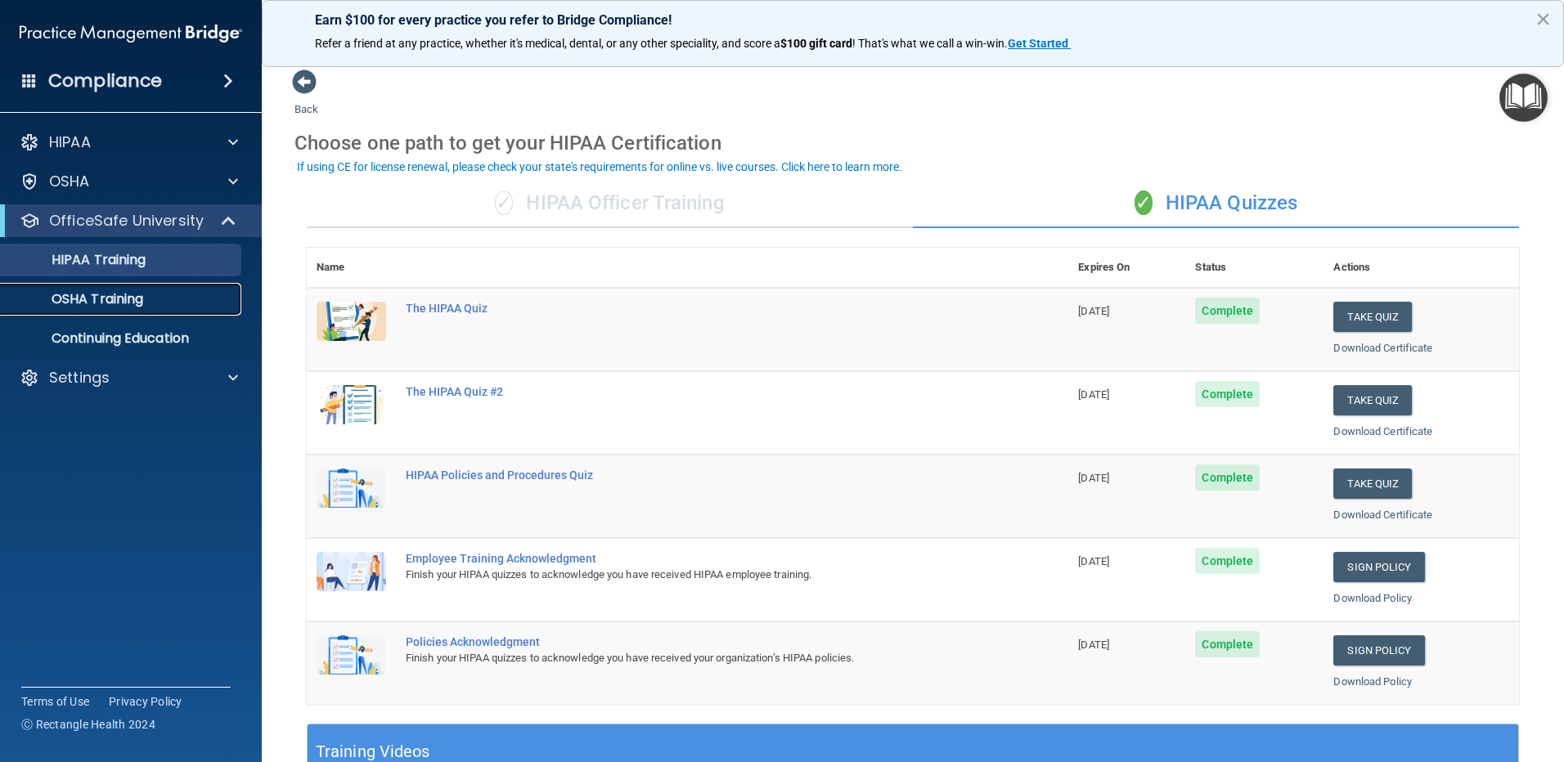
click at [115, 300] on p "OSHA Training" at bounding box center [77, 299] width 133 height 16
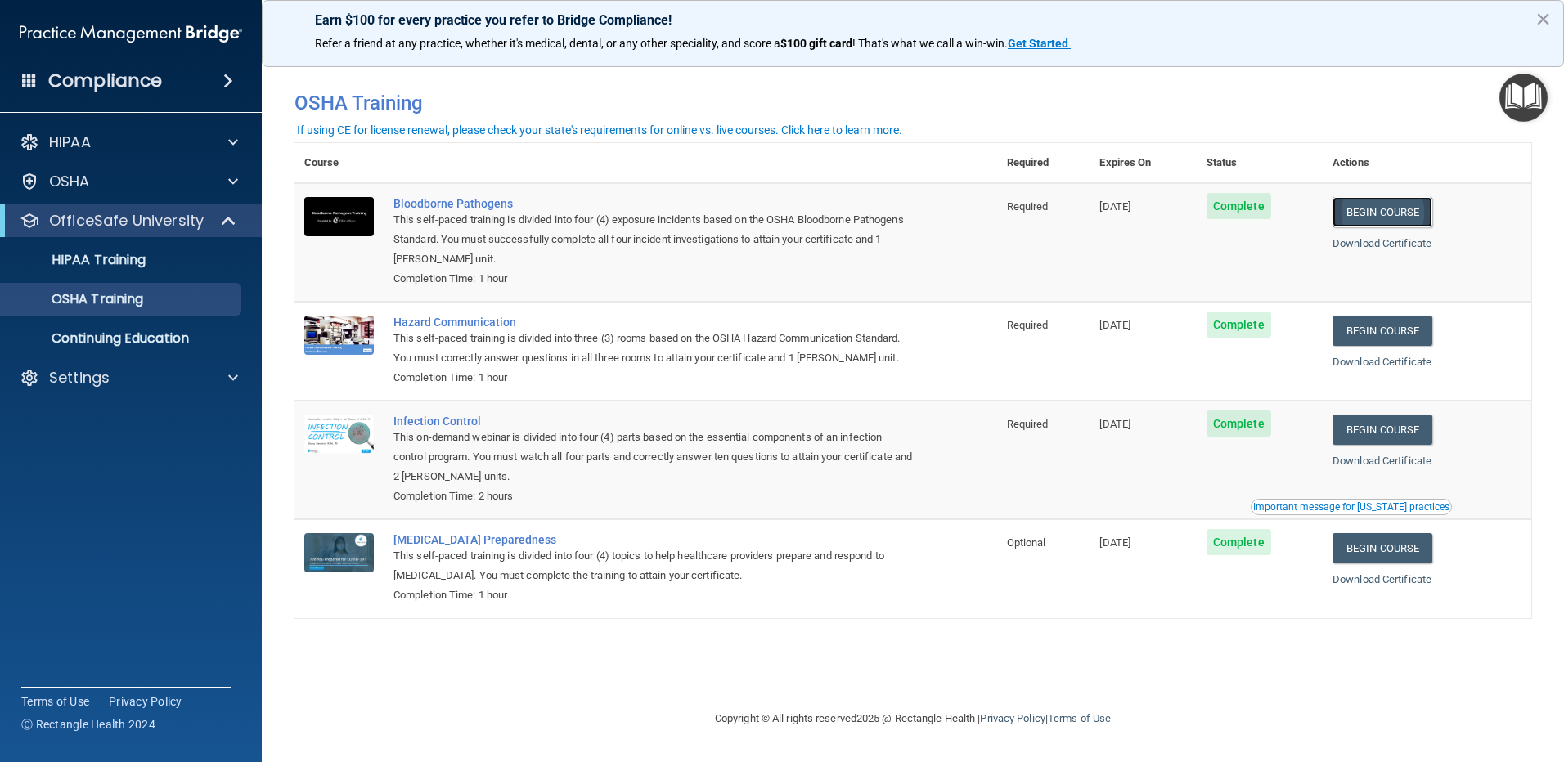
click at [1410, 212] on link "Begin Course" at bounding box center [1383, 212] width 100 height 30
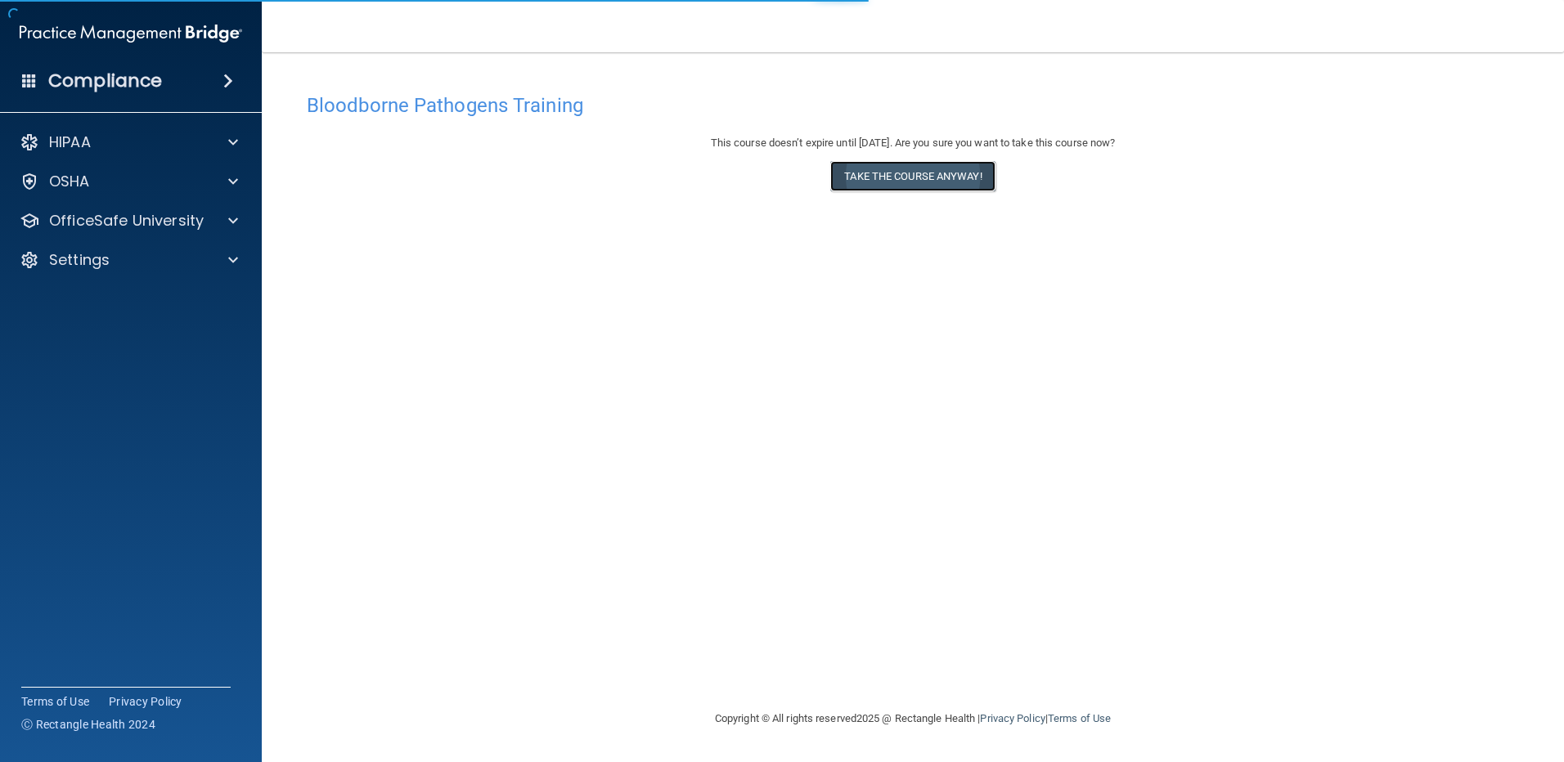
click at [890, 188] on button "Take the course anyway!" at bounding box center [912, 176] width 164 height 30
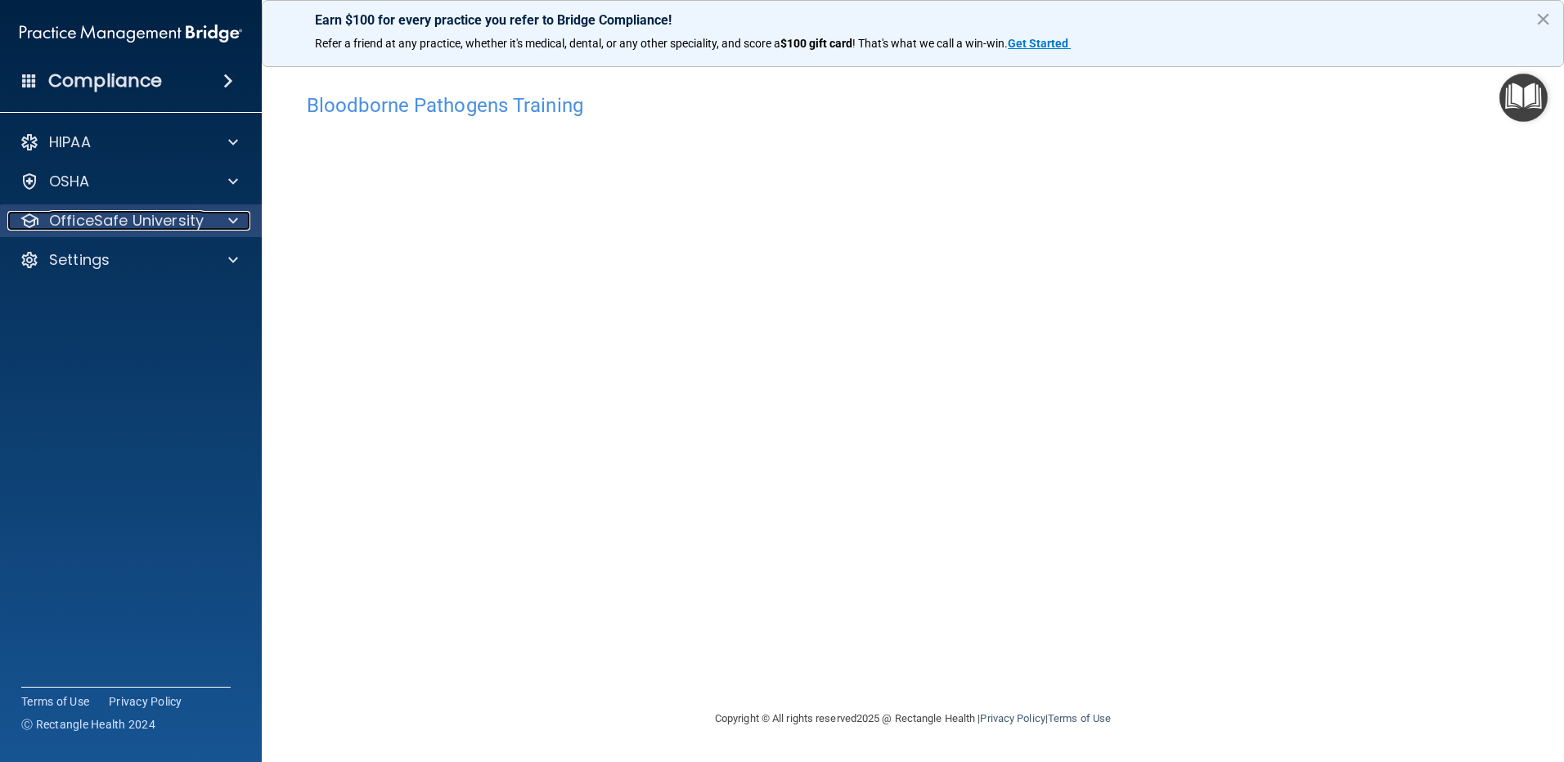
click at [137, 220] on p "OfficeSafe University" at bounding box center [126, 221] width 155 height 20
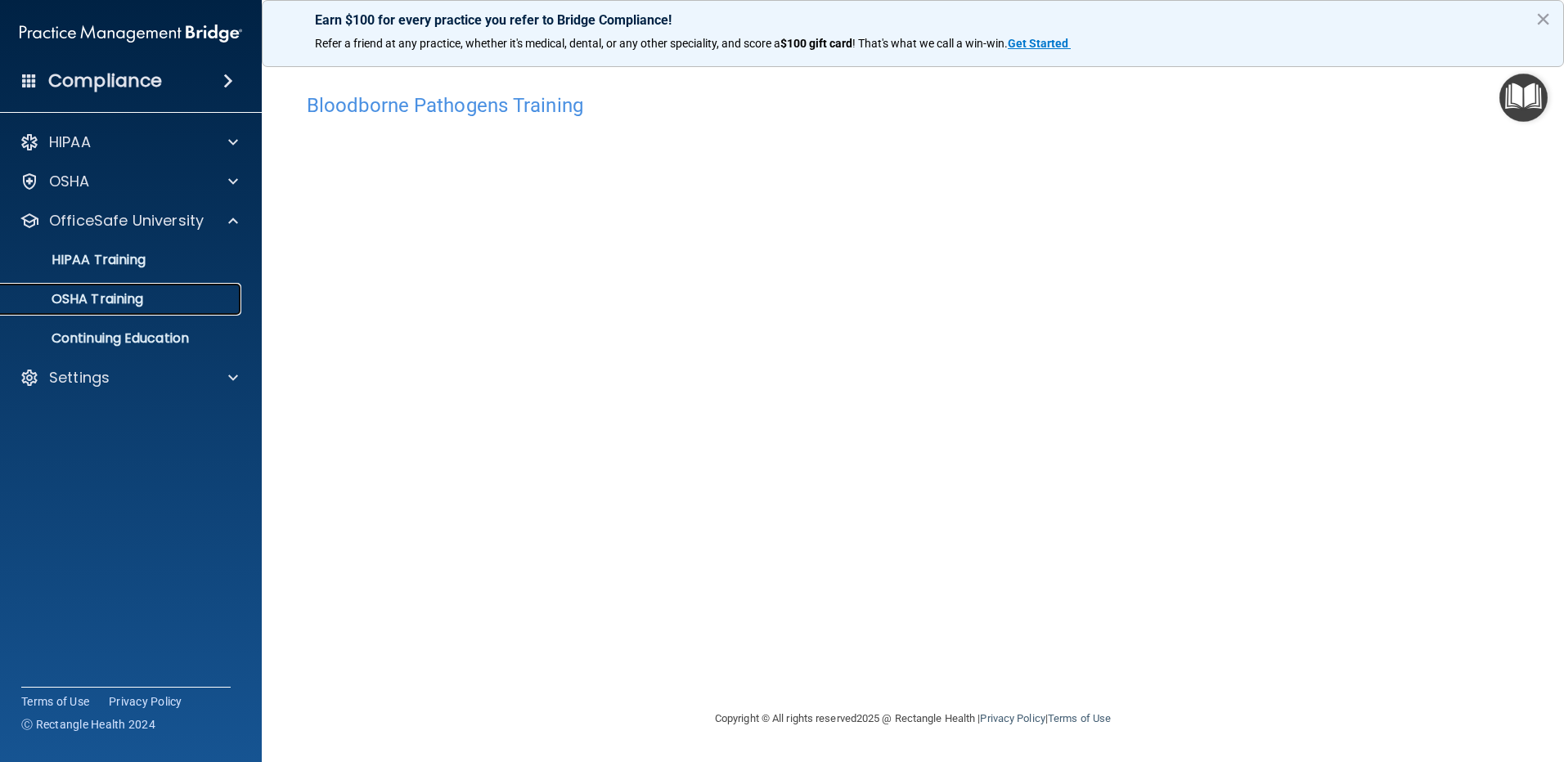
click at [141, 301] on p "OSHA Training" at bounding box center [77, 299] width 133 height 16
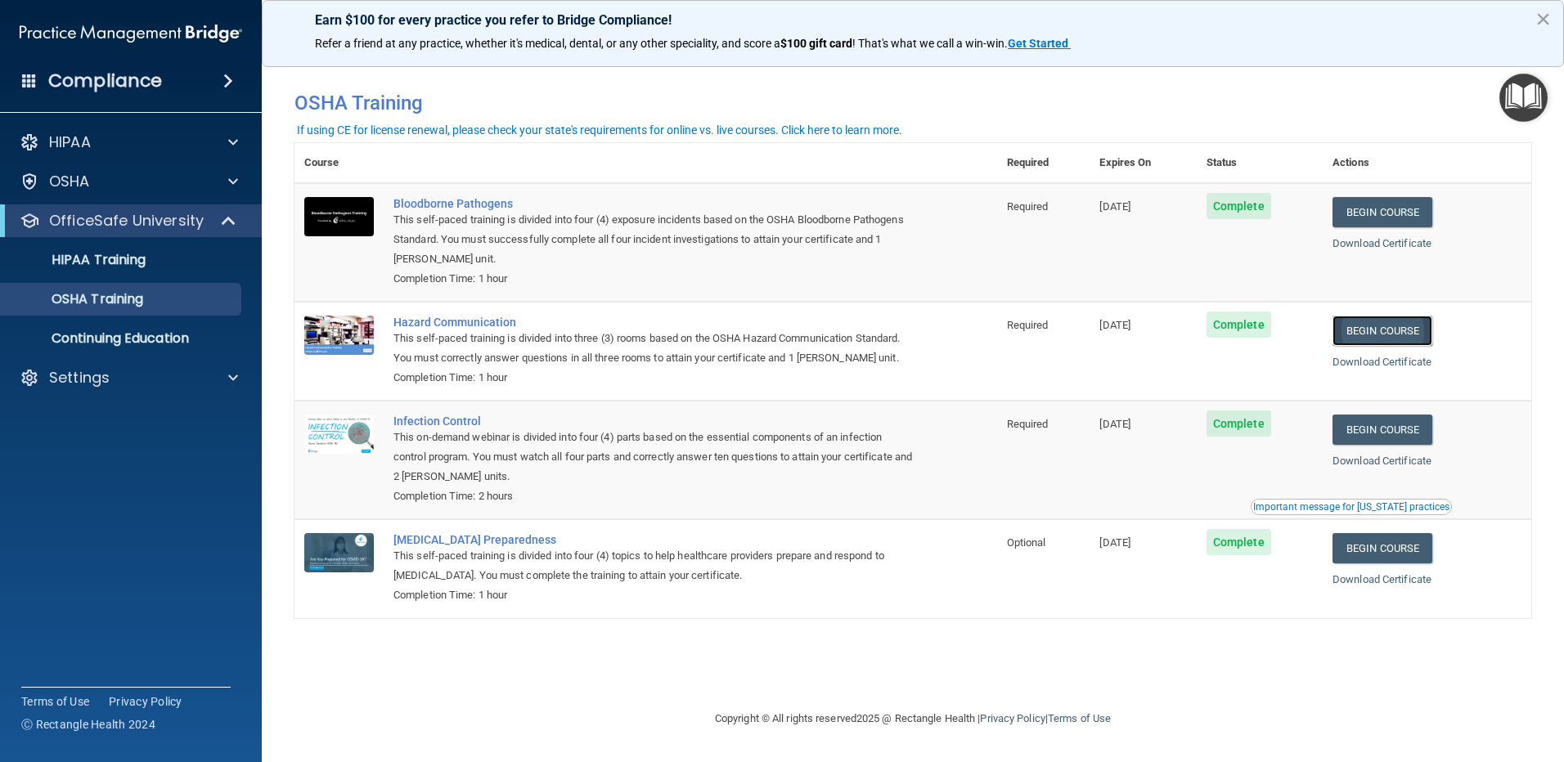
click at [1374, 339] on link "Begin Course" at bounding box center [1383, 331] width 100 height 30
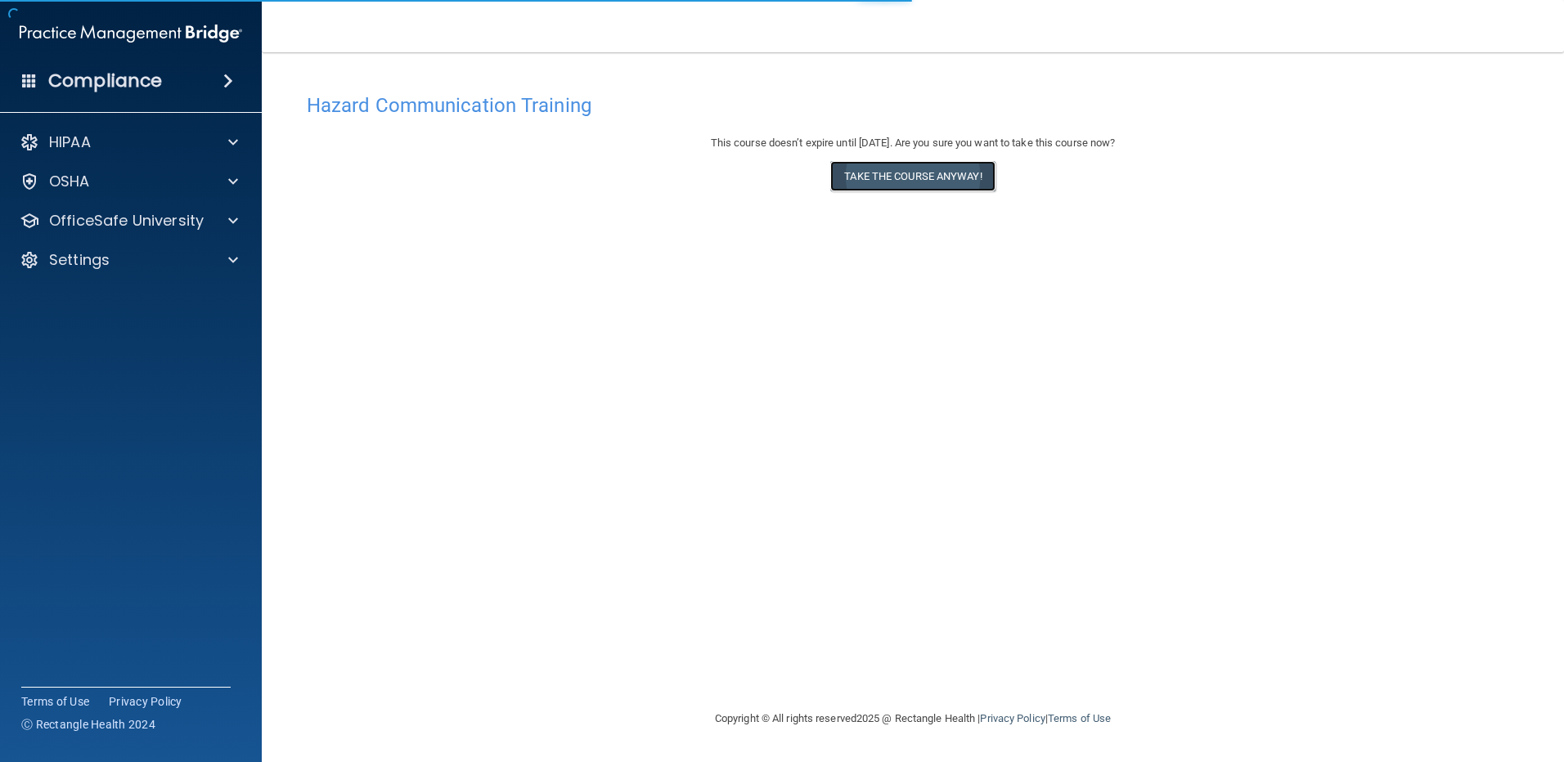
click at [868, 184] on button "Take the course anyway!" at bounding box center [912, 176] width 164 height 30
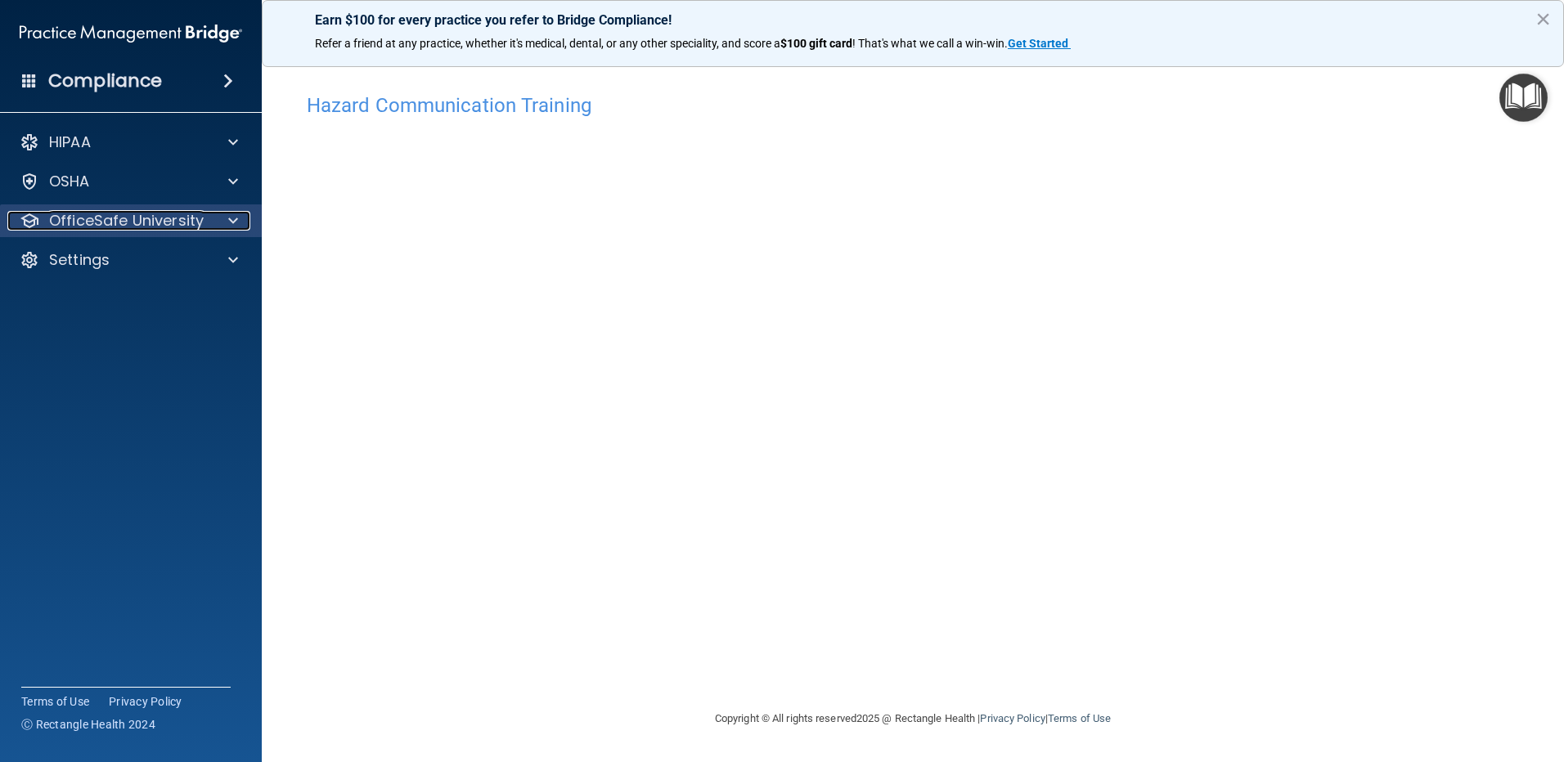
click at [166, 224] on p "OfficeSafe University" at bounding box center [126, 221] width 155 height 20
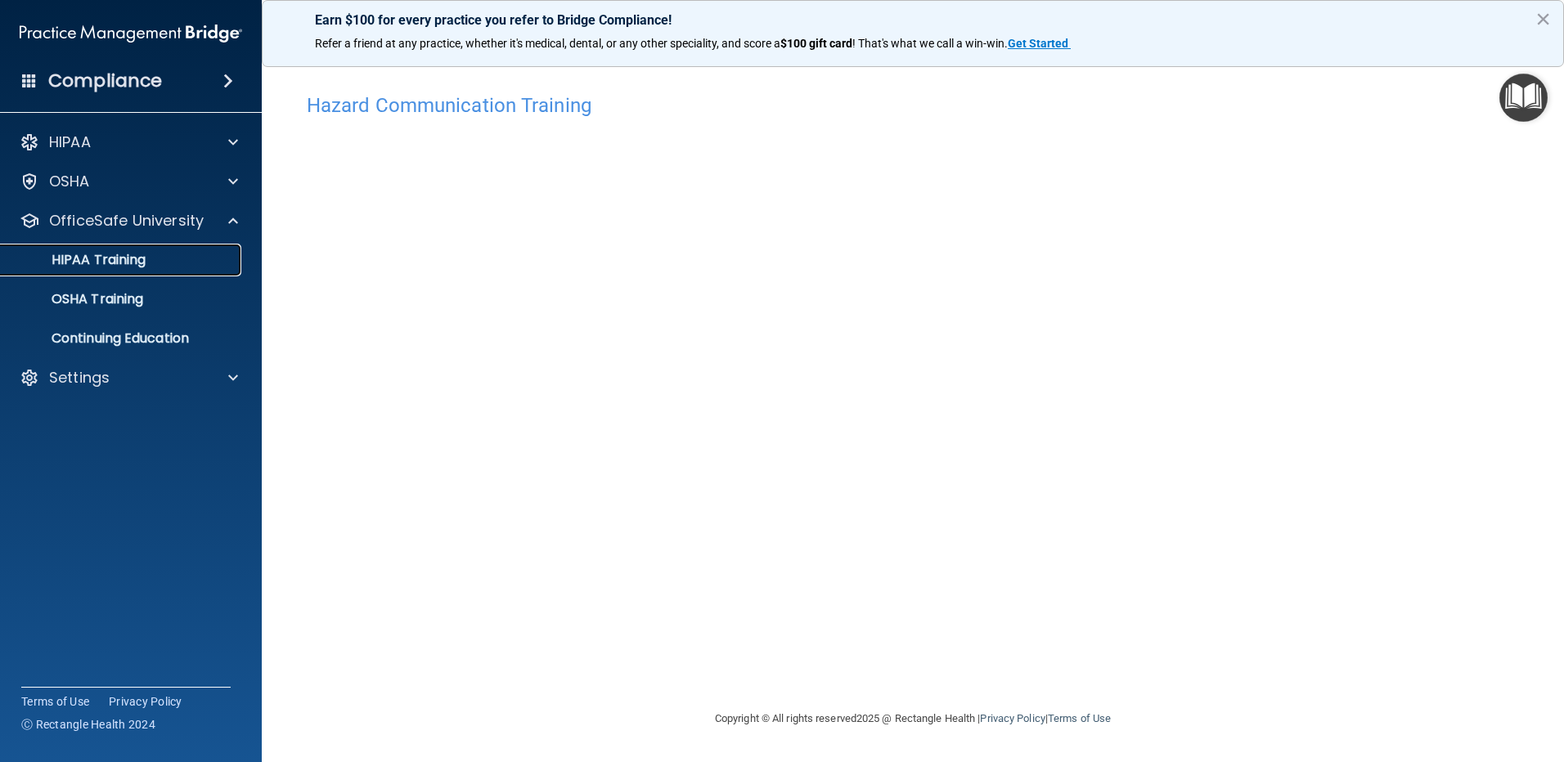
click at [152, 258] on div "HIPAA Training" at bounding box center [122, 260] width 223 height 16
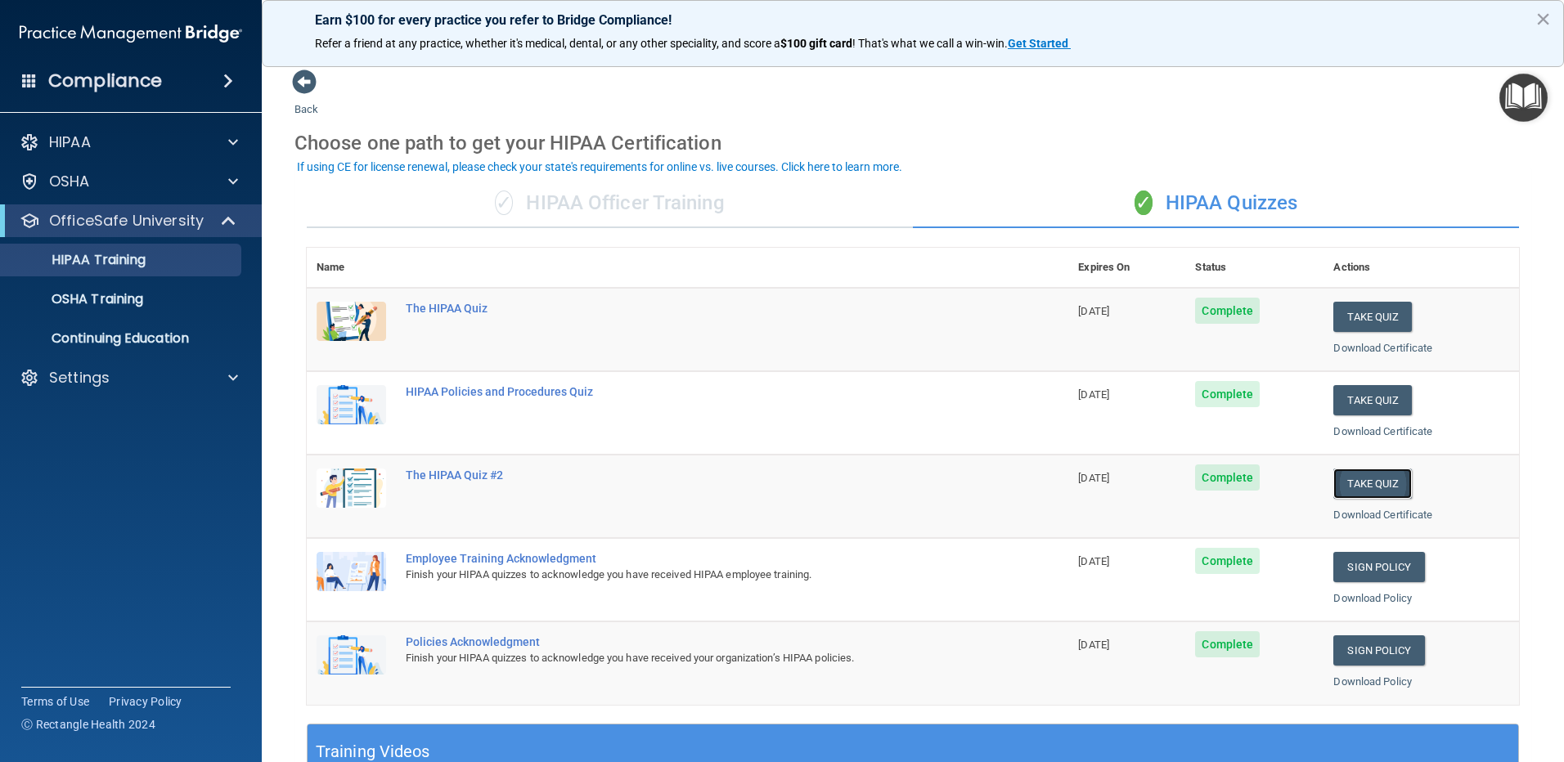
click at [1358, 490] on button "Take Quiz" at bounding box center [1372, 484] width 79 height 30
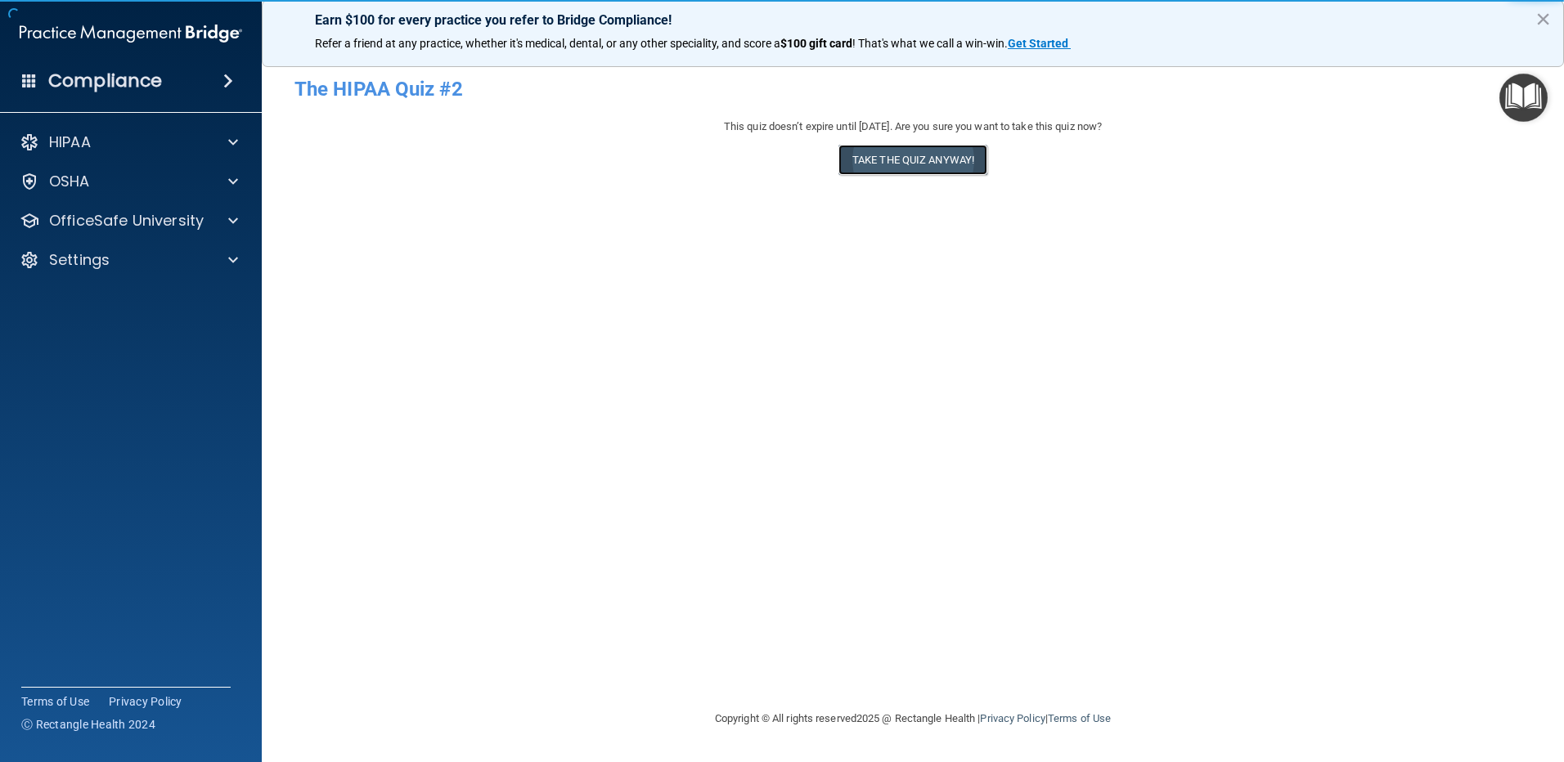
click at [926, 168] on button "Take the quiz anyway!" at bounding box center [913, 160] width 149 height 30
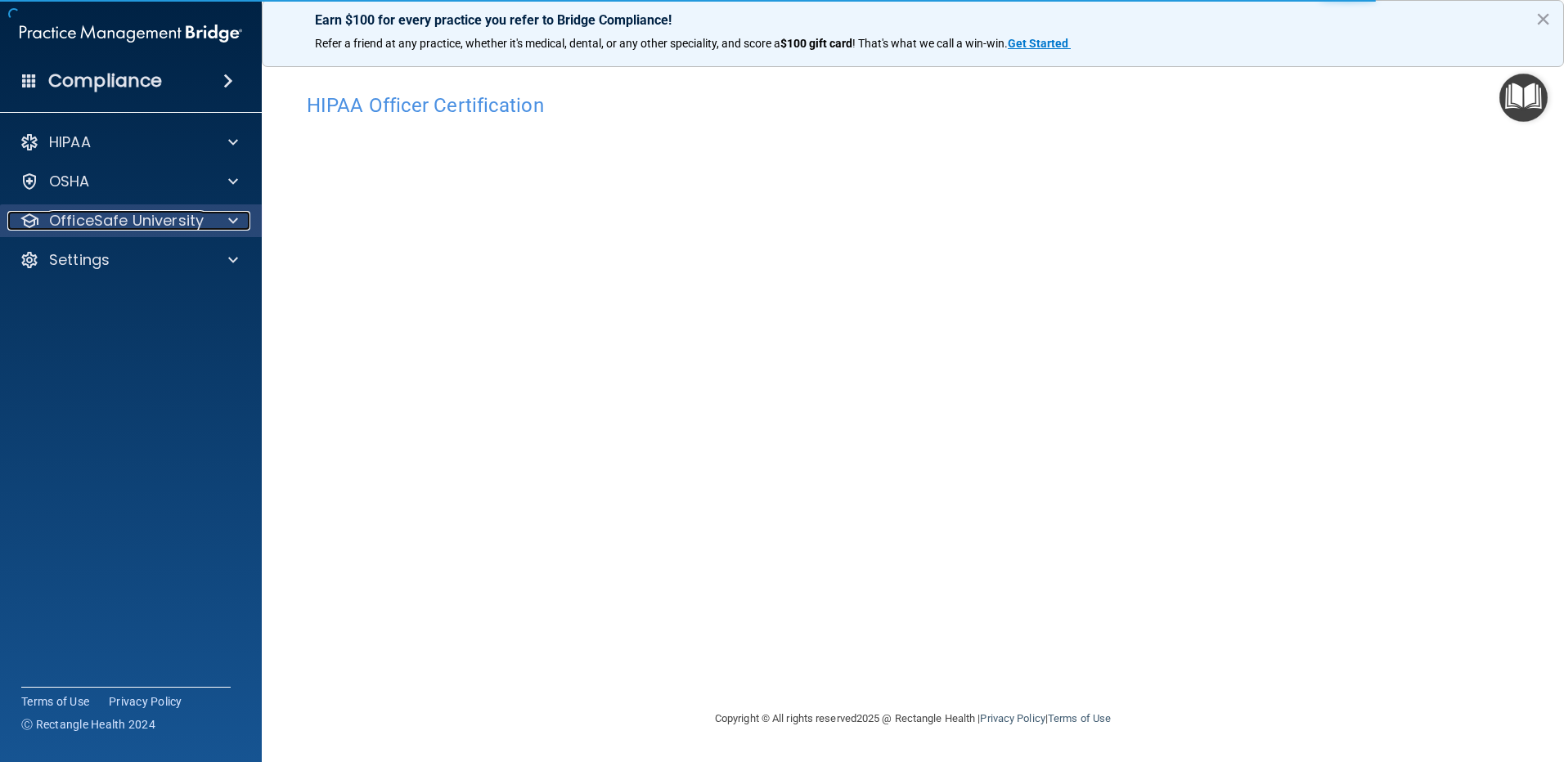
click at [173, 218] on p "OfficeSafe University" at bounding box center [126, 221] width 155 height 20
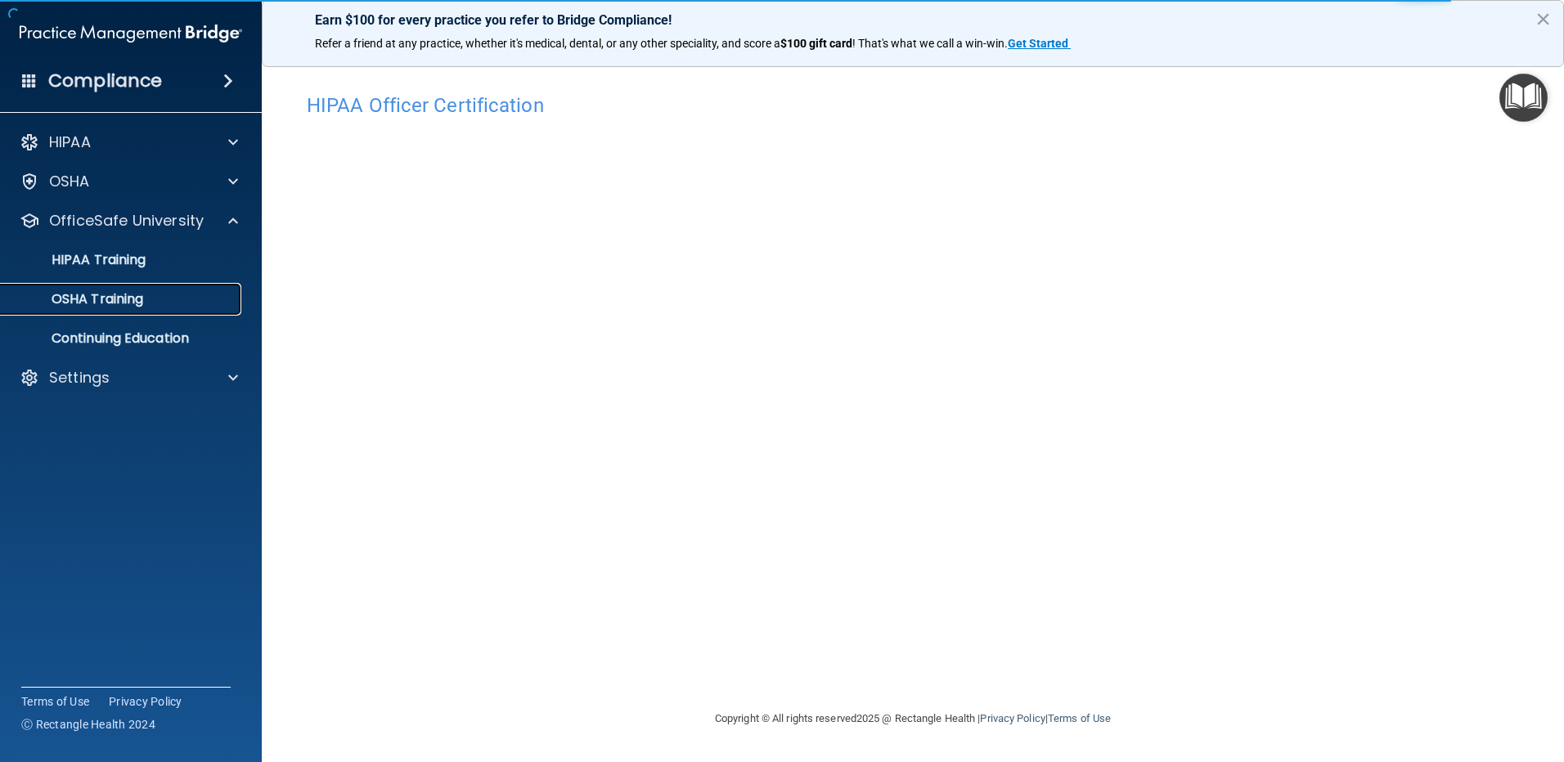
click at [137, 299] on p "OSHA Training" at bounding box center [77, 299] width 133 height 16
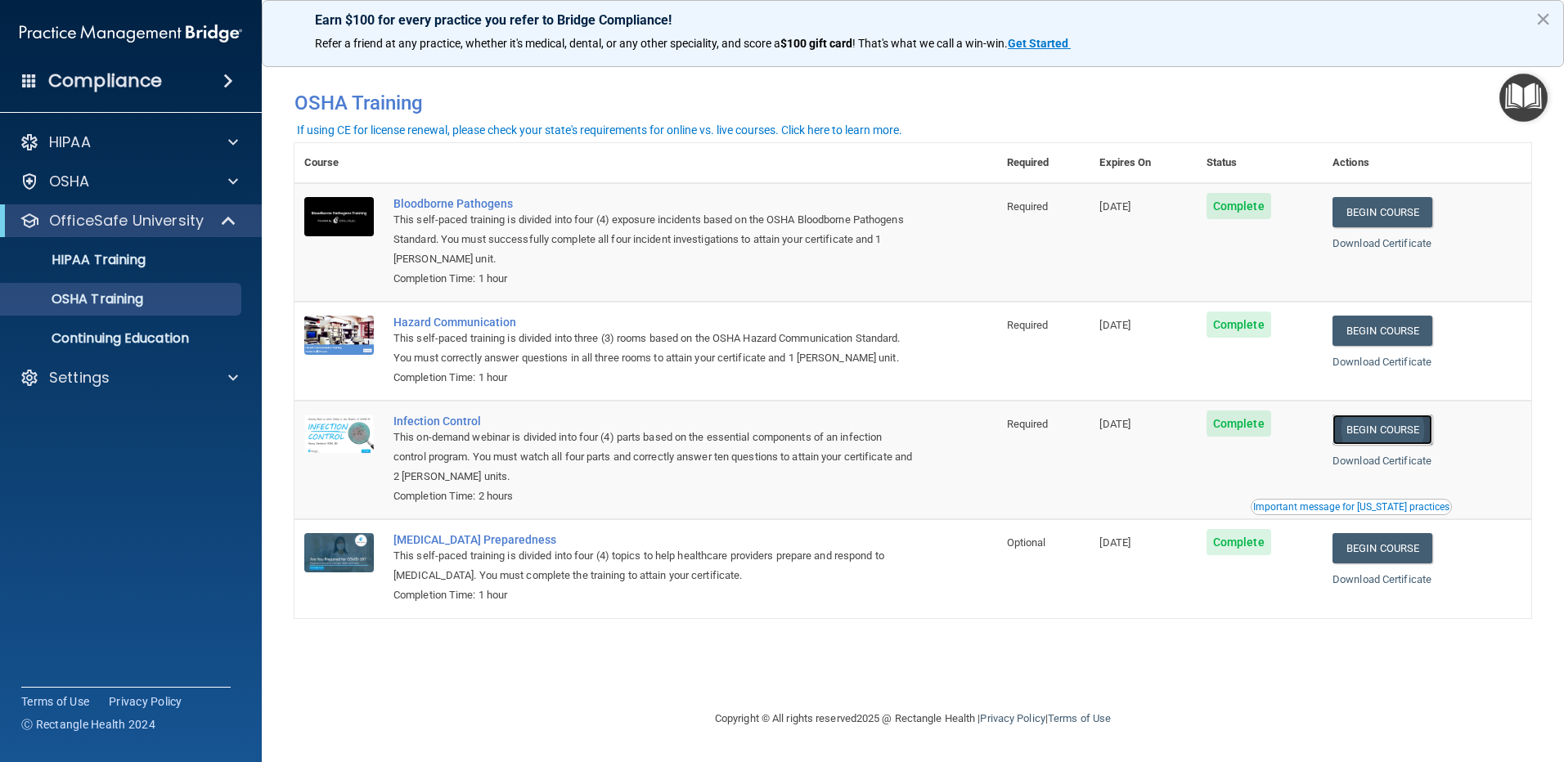
click at [1378, 433] on link "Begin Course" at bounding box center [1383, 430] width 100 height 30
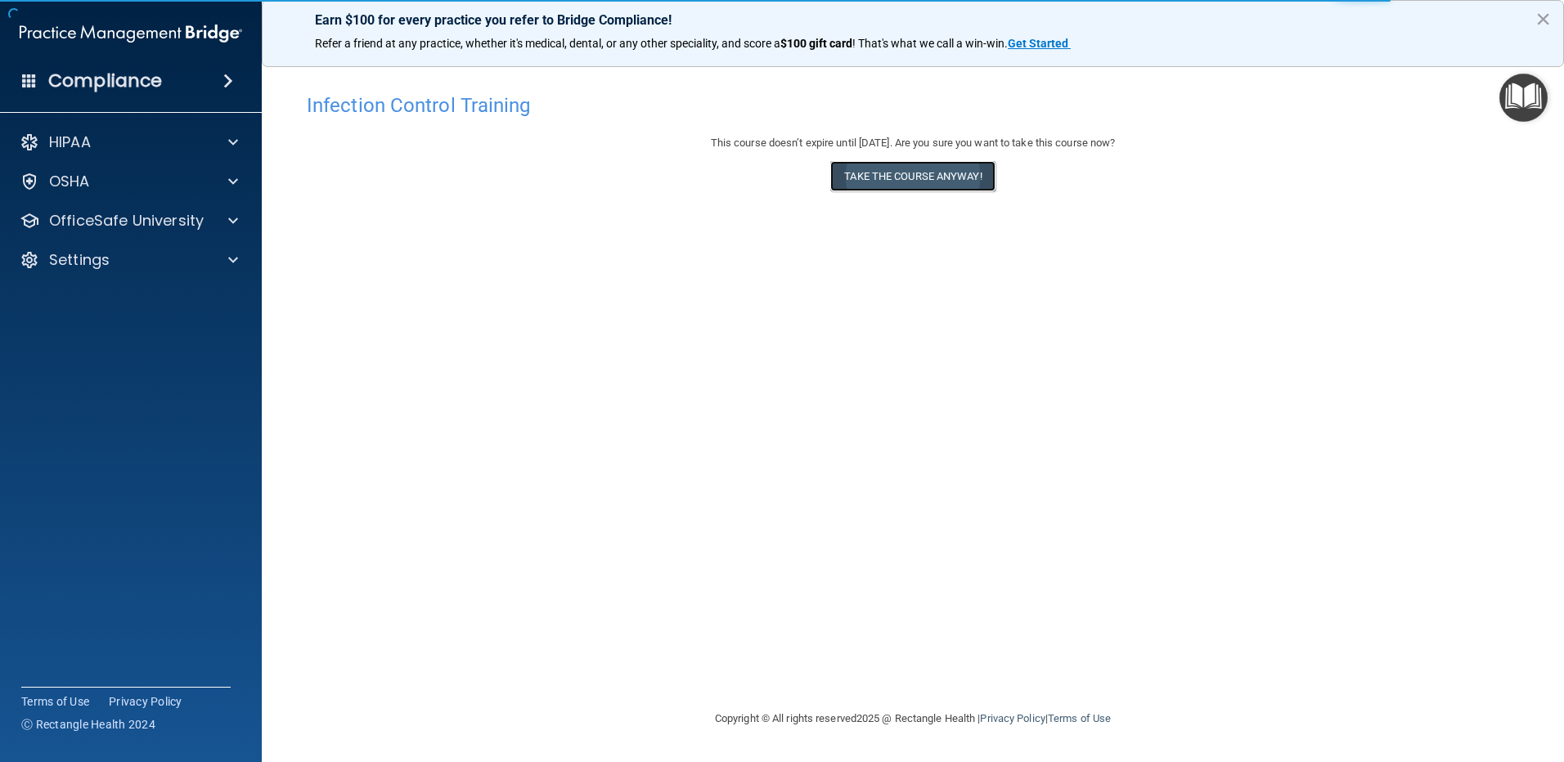
click at [971, 185] on button "Take the course anyway!" at bounding box center [912, 176] width 164 height 30
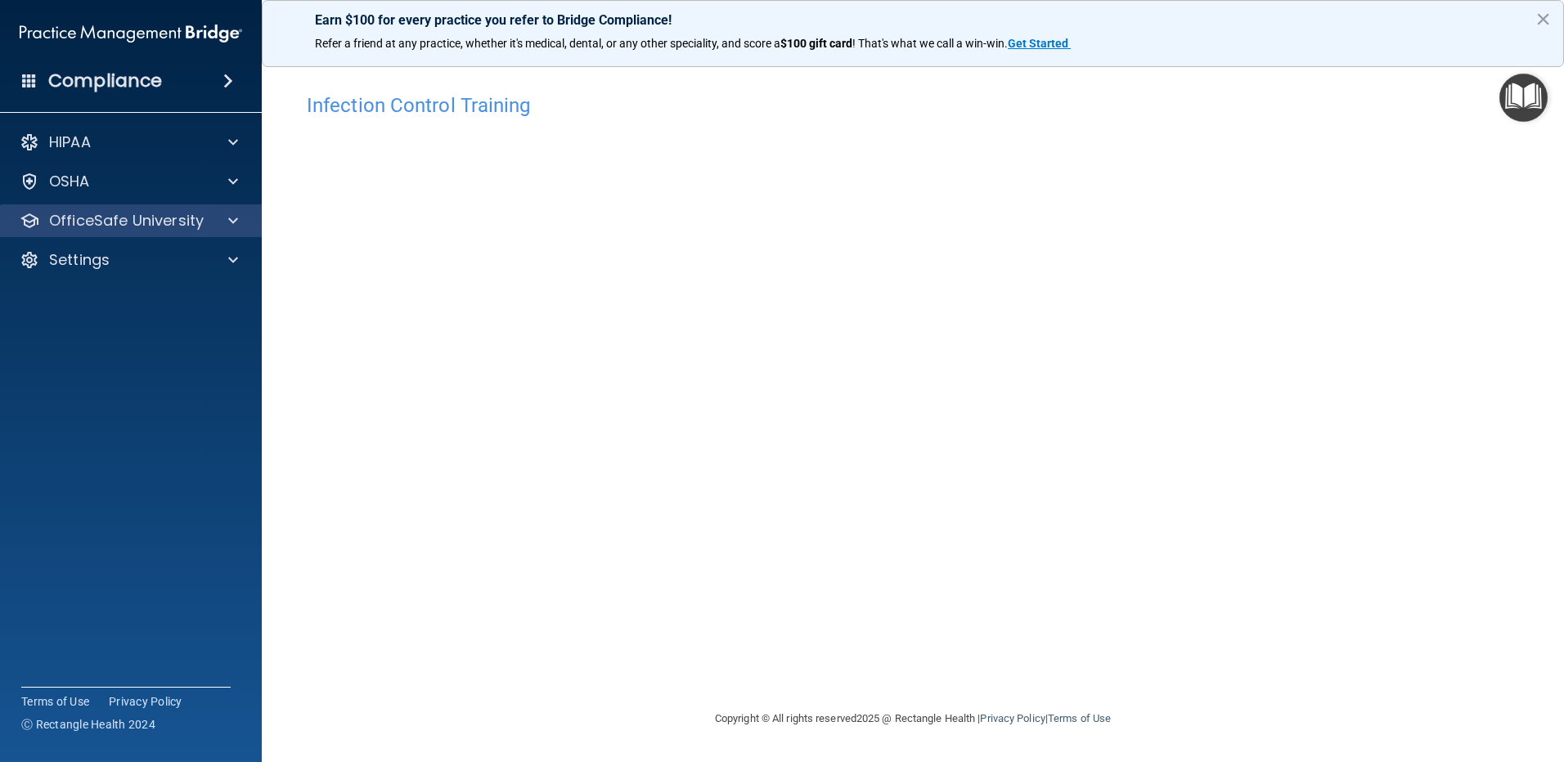
click at [119, 209] on div "OfficeSafe University" at bounding box center [131, 221] width 263 height 33
click at [132, 224] on p "OfficeSafe University" at bounding box center [126, 221] width 155 height 20
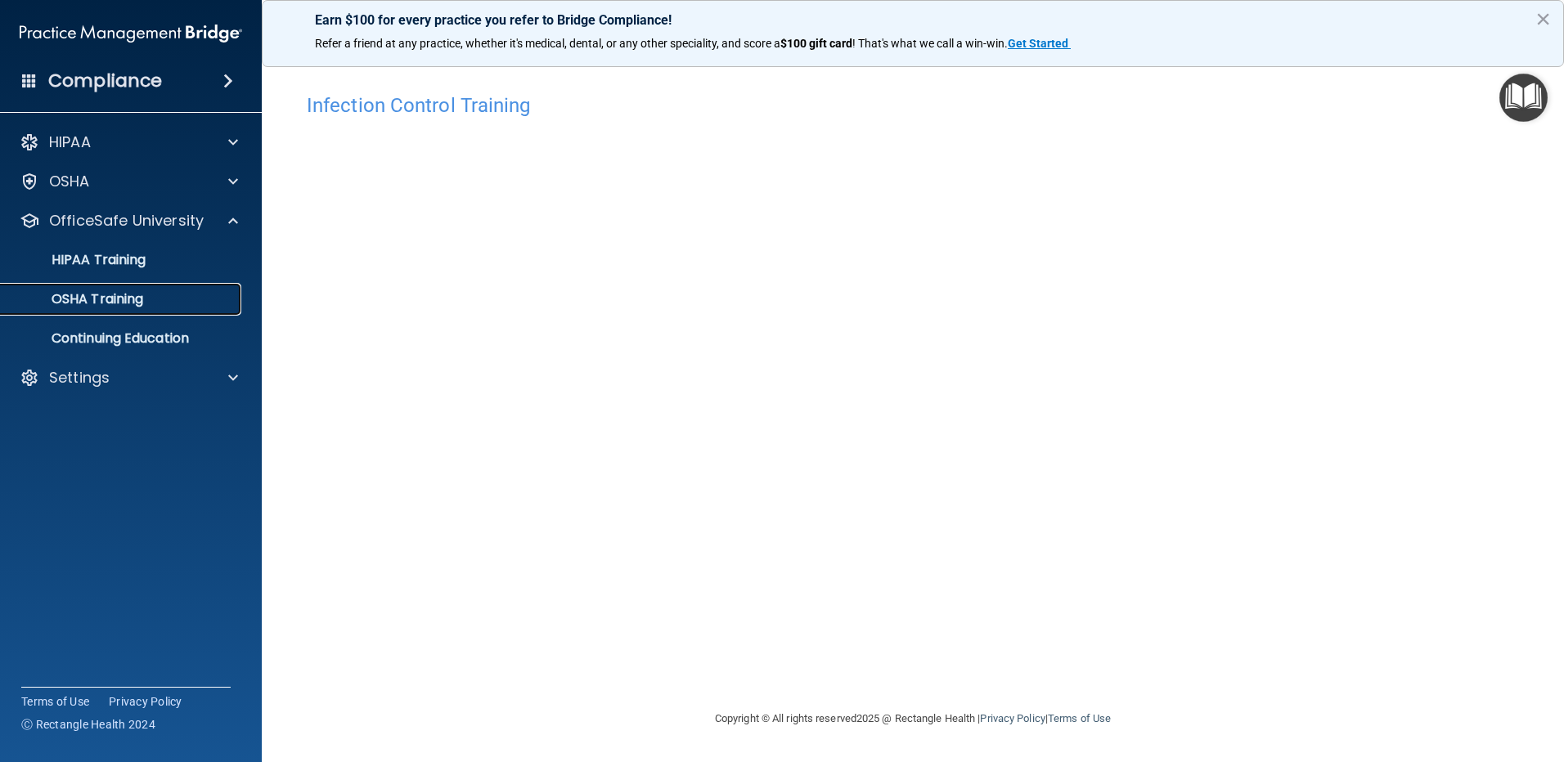
click at [146, 299] on div "OSHA Training" at bounding box center [122, 299] width 223 height 16
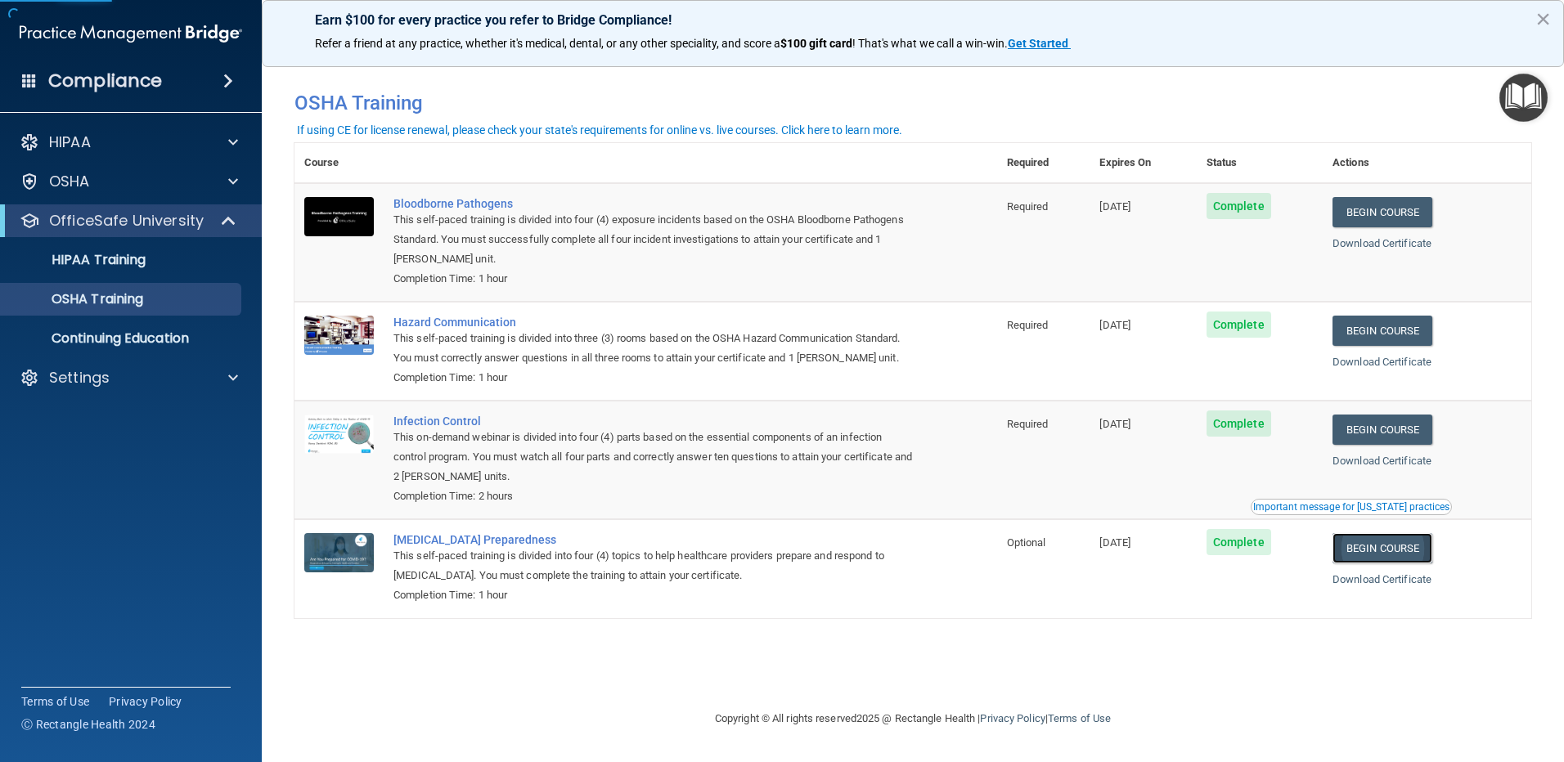
click at [1388, 551] on link "Begin Course" at bounding box center [1383, 548] width 100 height 30
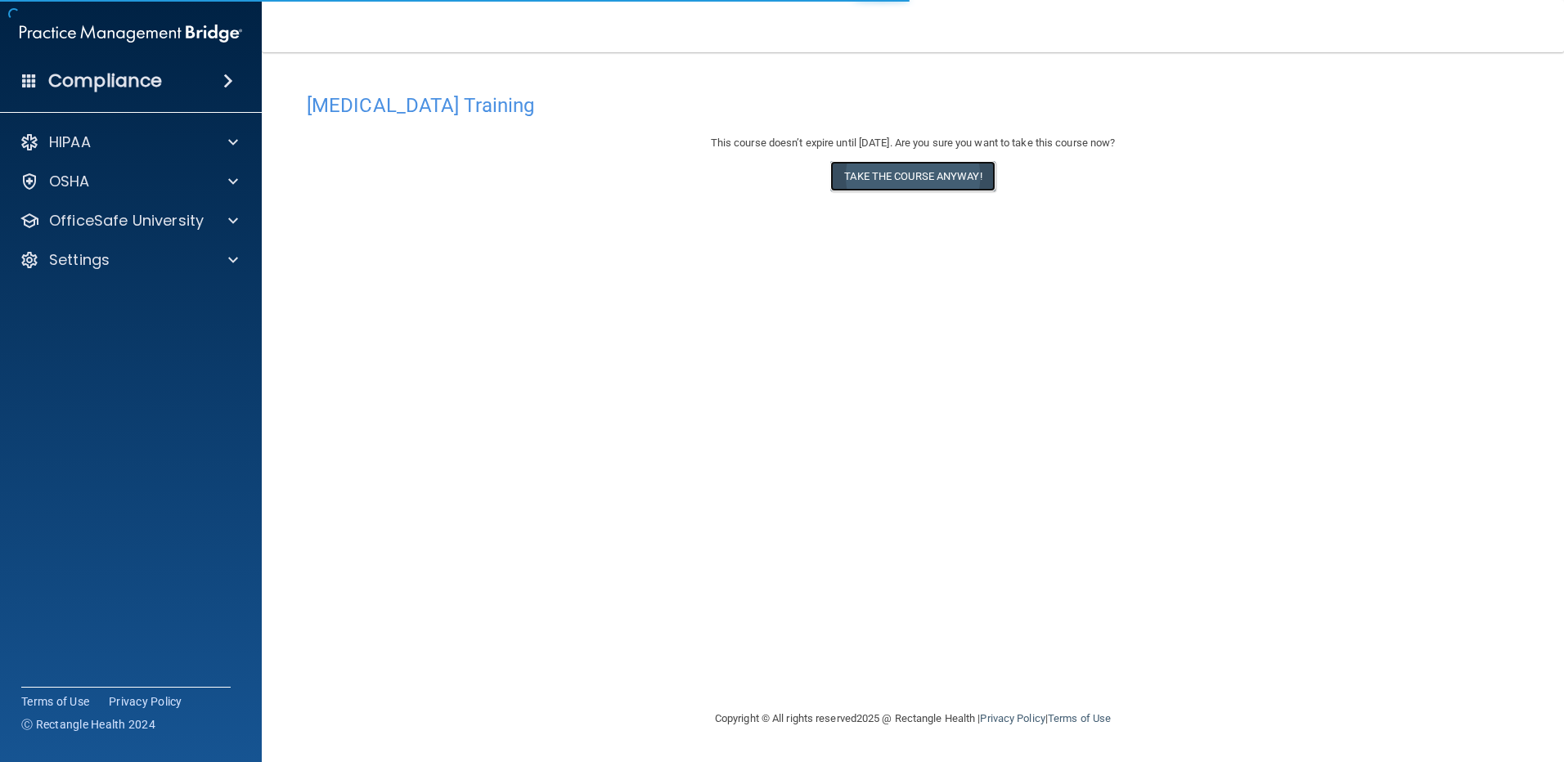
click at [912, 167] on button "Take the course anyway!" at bounding box center [912, 176] width 164 height 30
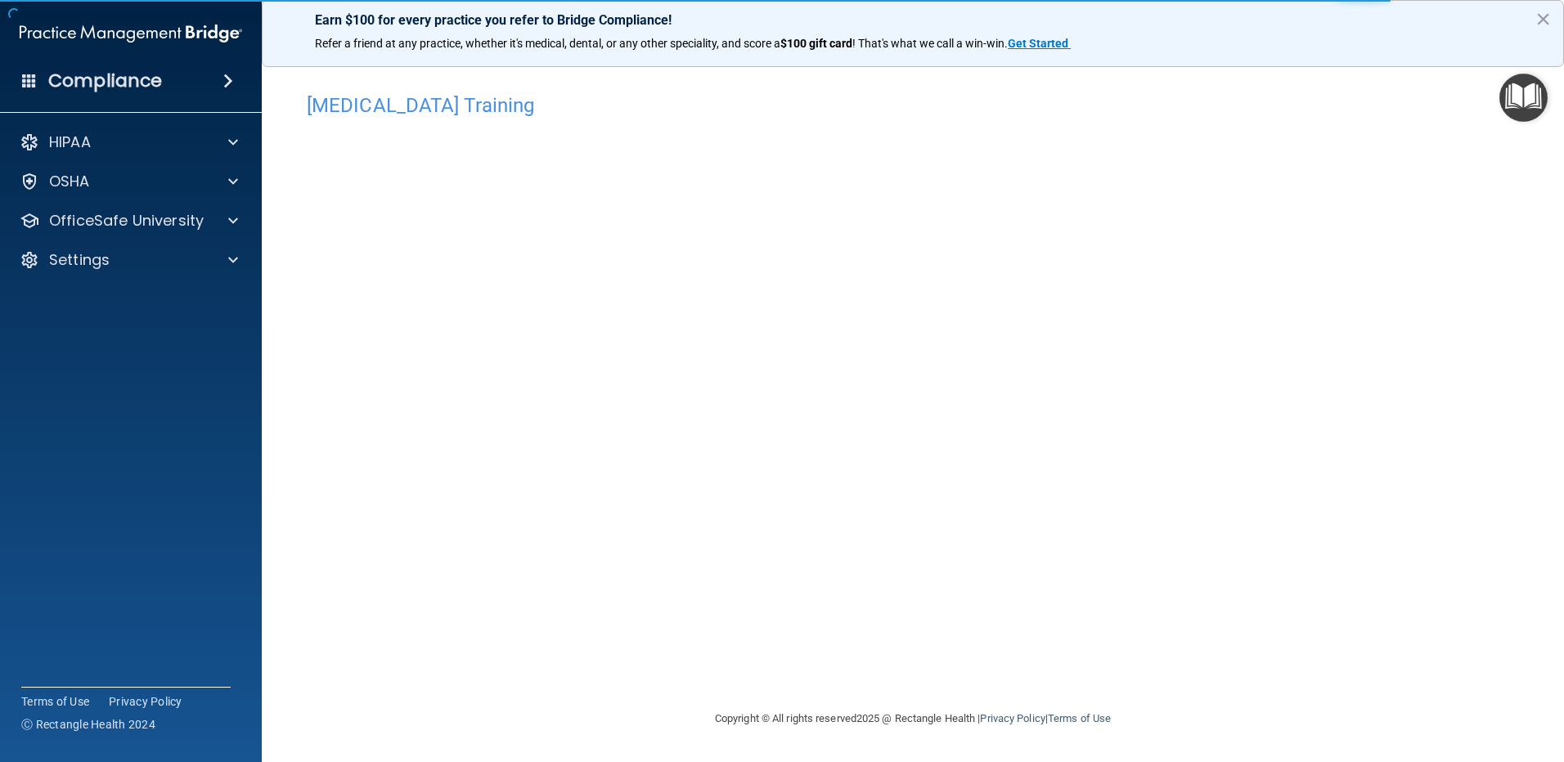
click at [1541, 15] on button "×" at bounding box center [1544, 19] width 16 height 26
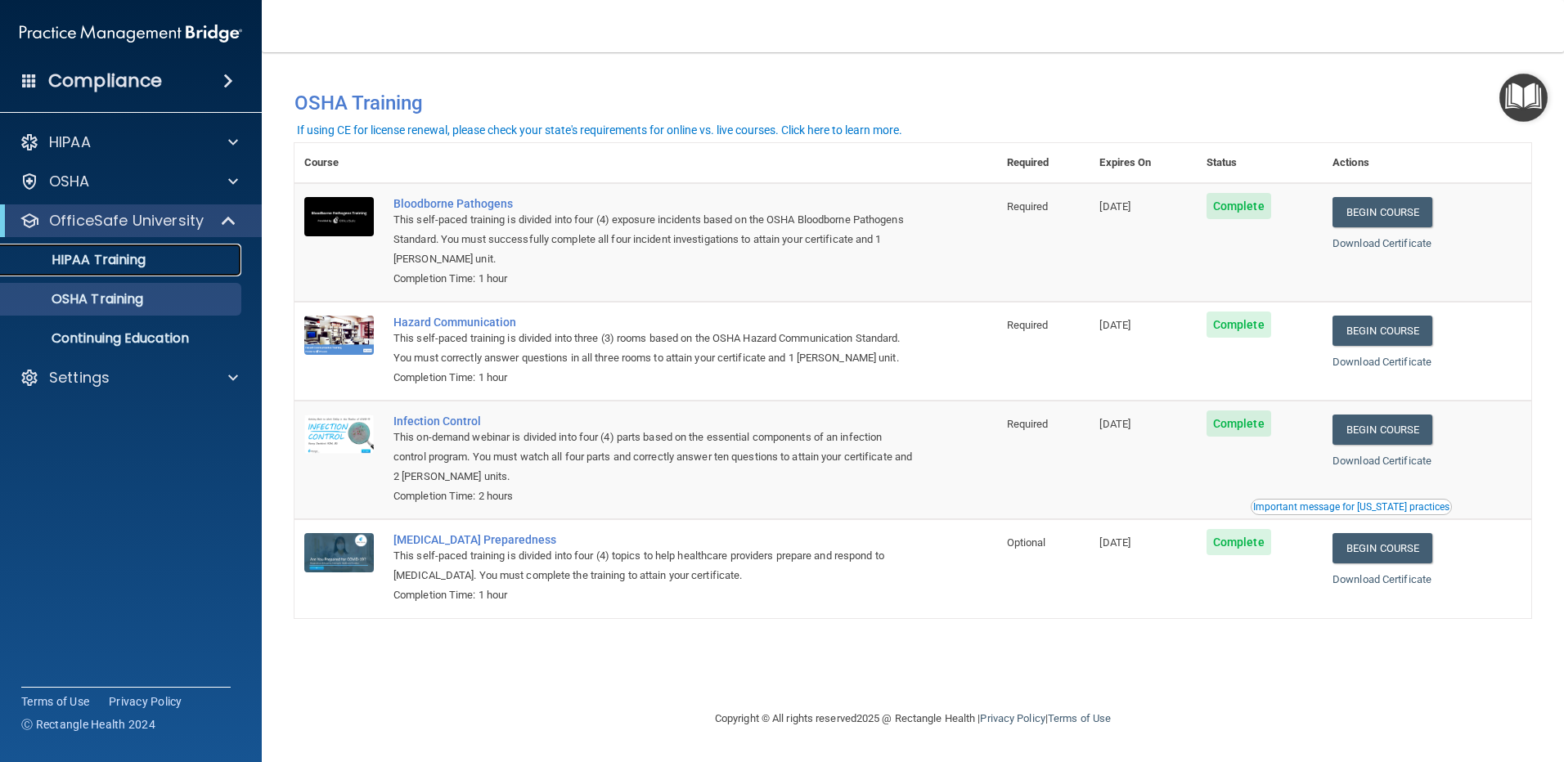
click at [108, 259] on p "HIPAA Training" at bounding box center [78, 260] width 135 height 16
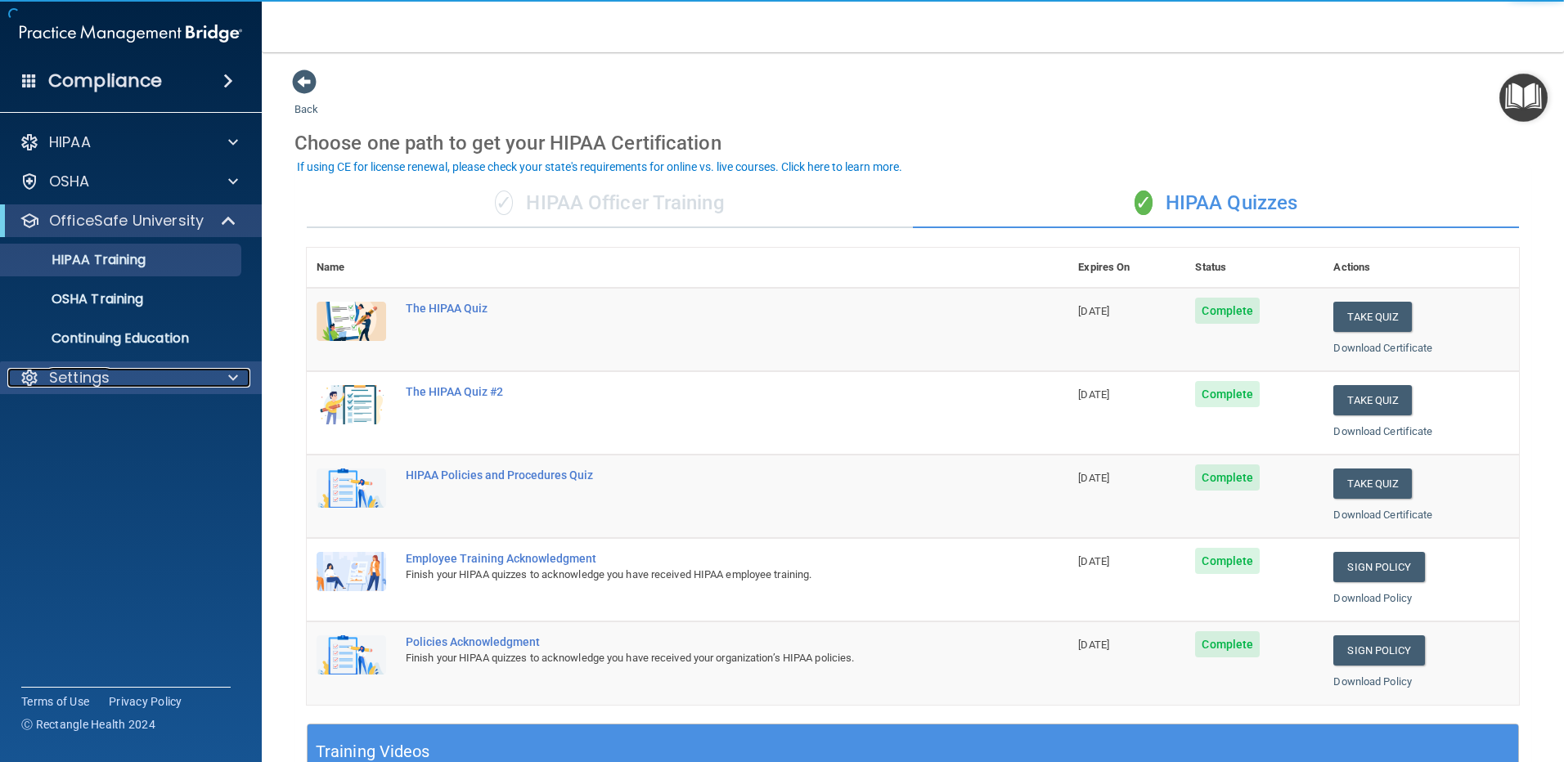
click at [218, 375] on div at bounding box center [230, 378] width 41 height 20
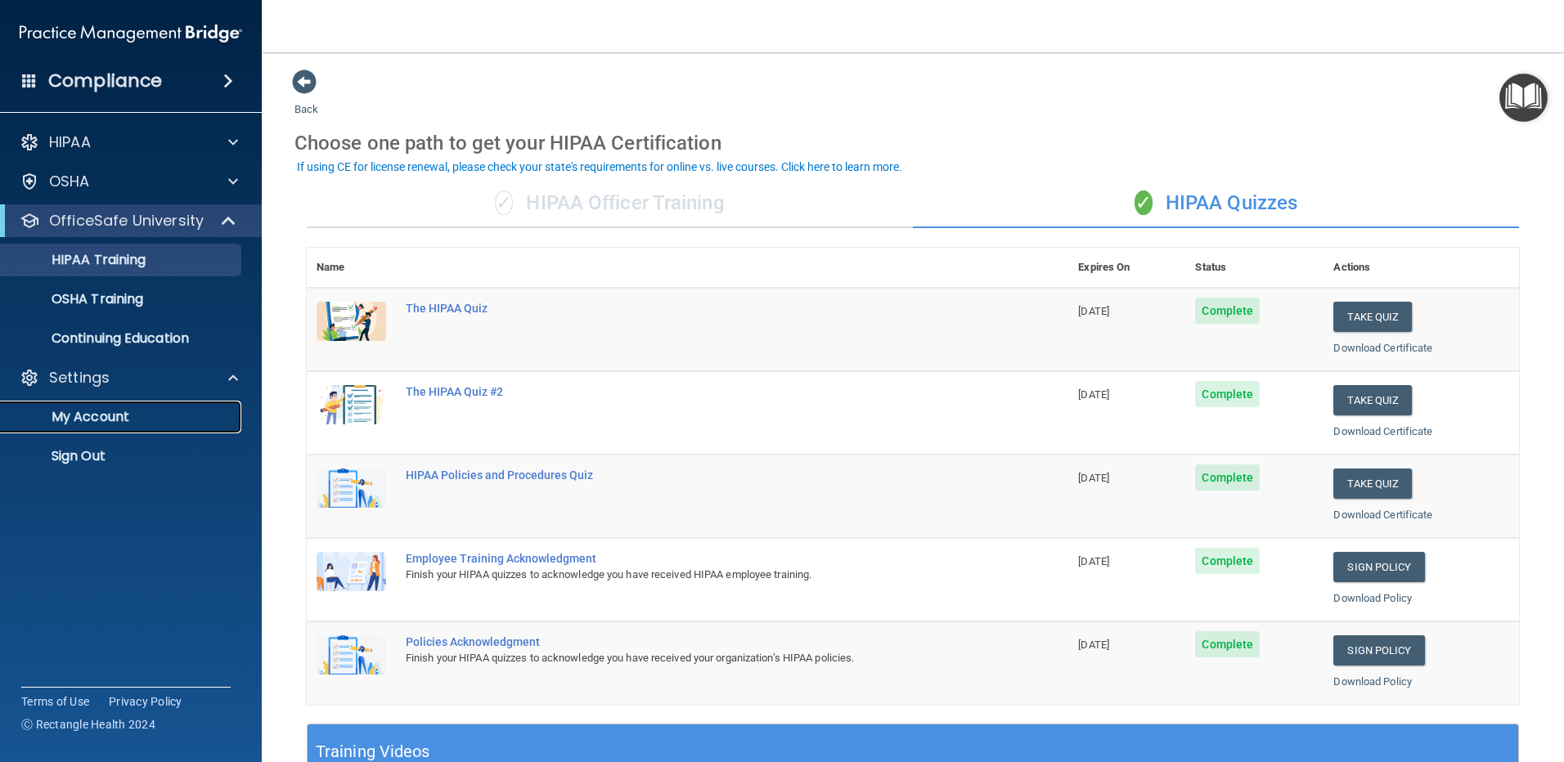
click at [186, 419] on p "My Account" at bounding box center [122, 417] width 223 height 16
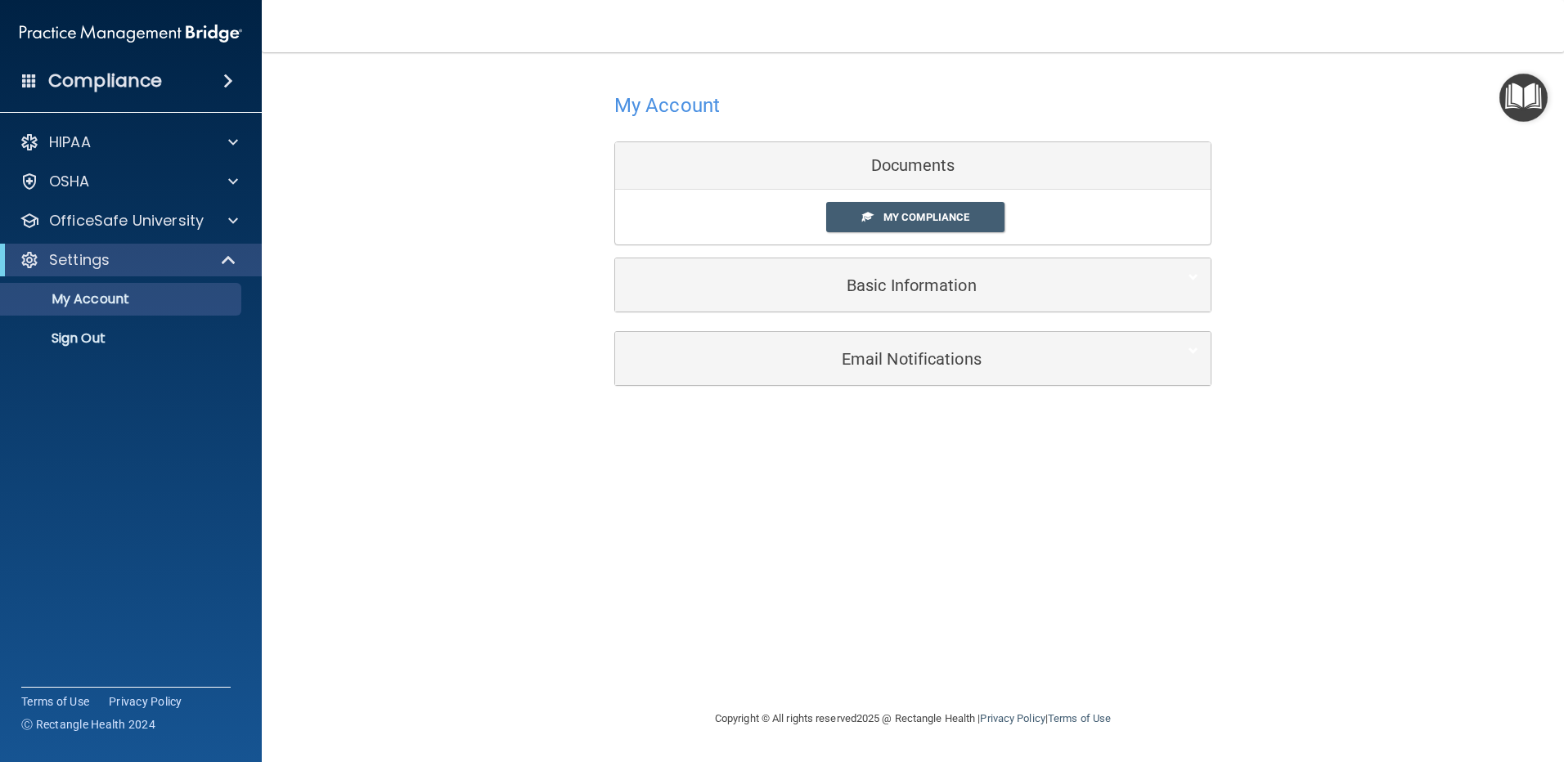
click at [1514, 93] on img "Open Resource Center" at bounding box center [1524, 98] width 48 height 48
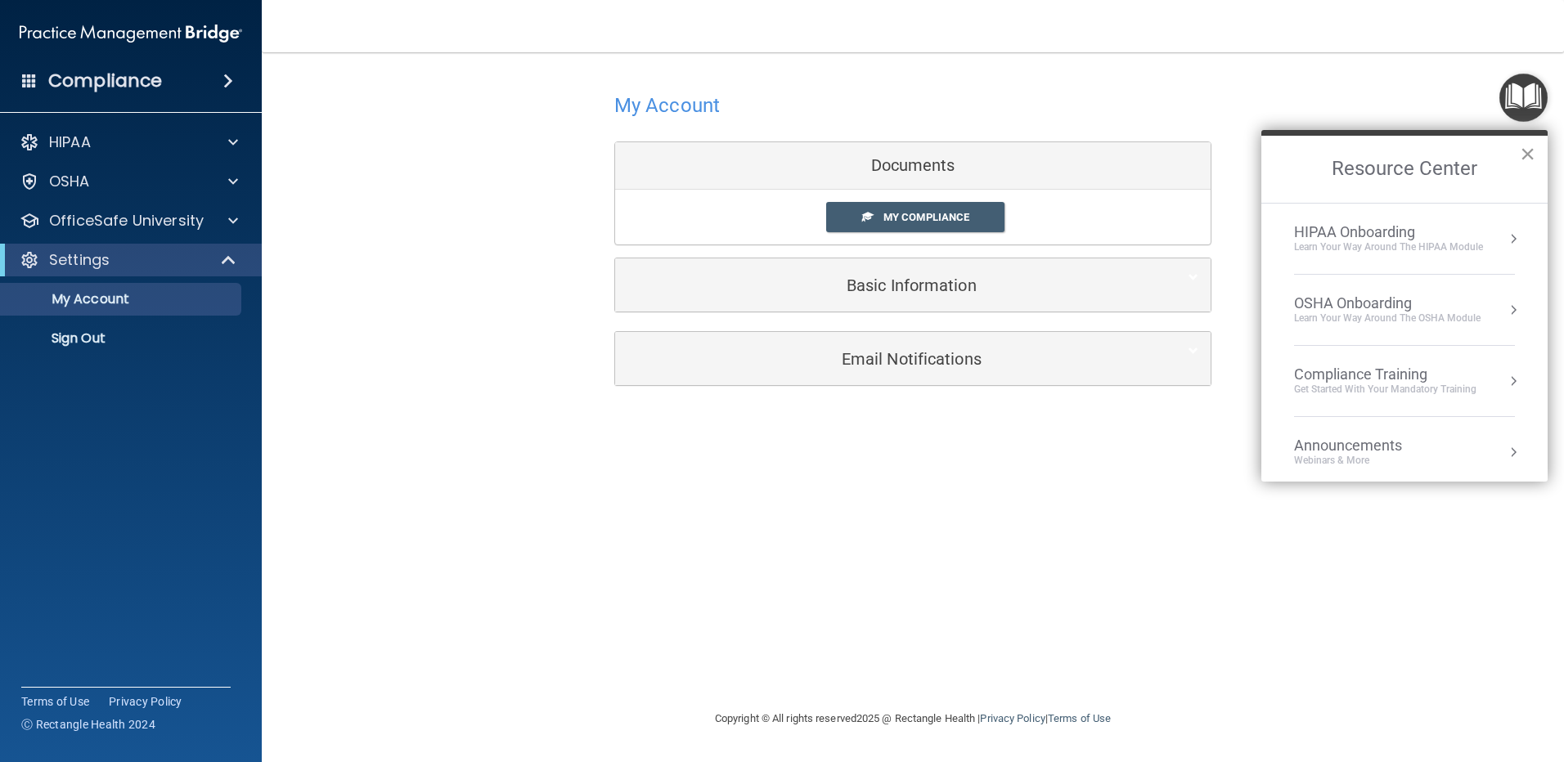
click at [1526, 154] on button "×" at bounding box center [1528, 154] width 16 height 26
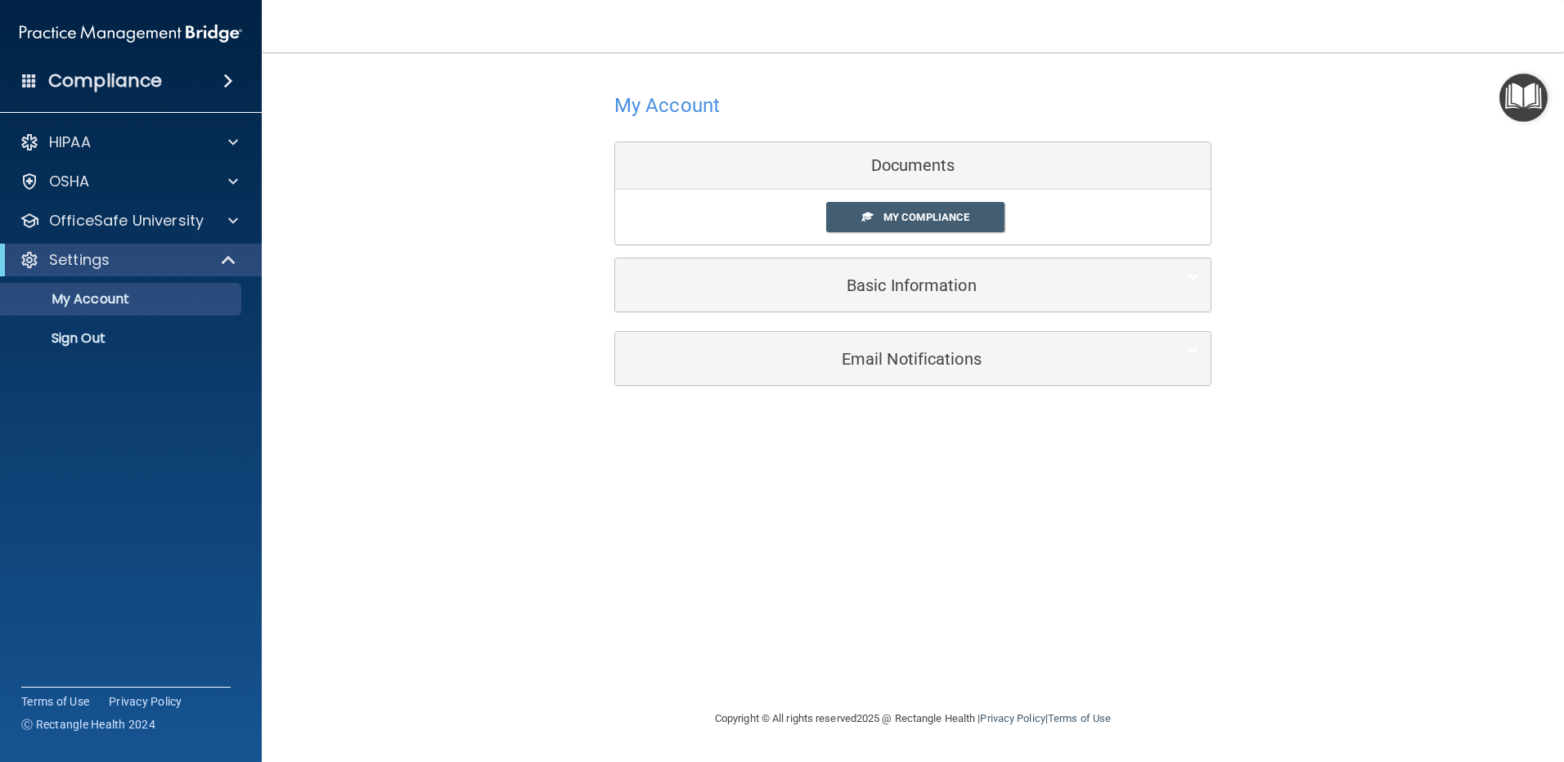
click at [166, 77] on div "Compliance" at bounding box center [131, 81] width 262 height 36
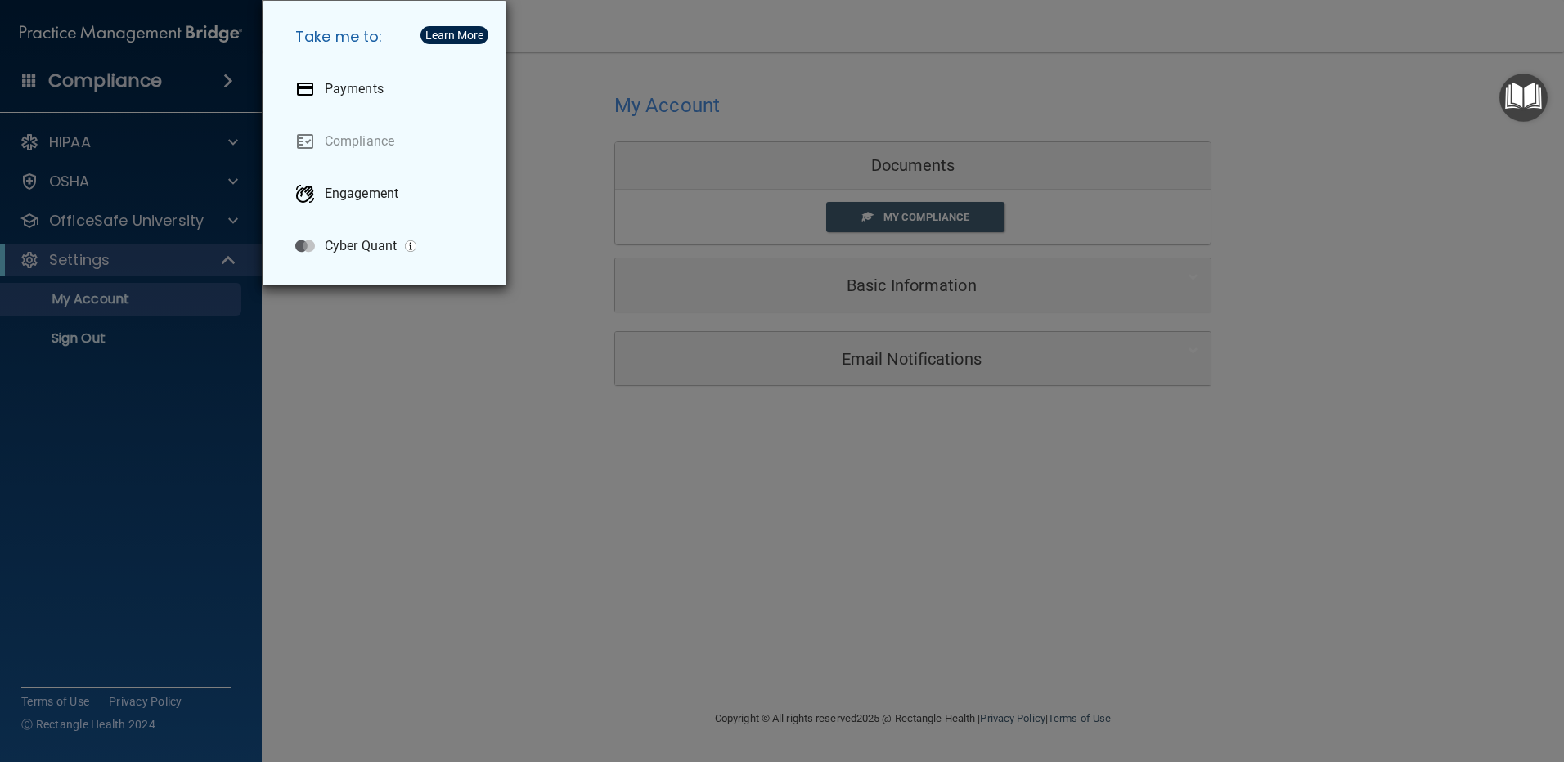
click at [83, 384] on div "Take me to: Payments Compliance Engagement Cyber Quant" at bounding box center [782, 381] width 1564 height 762
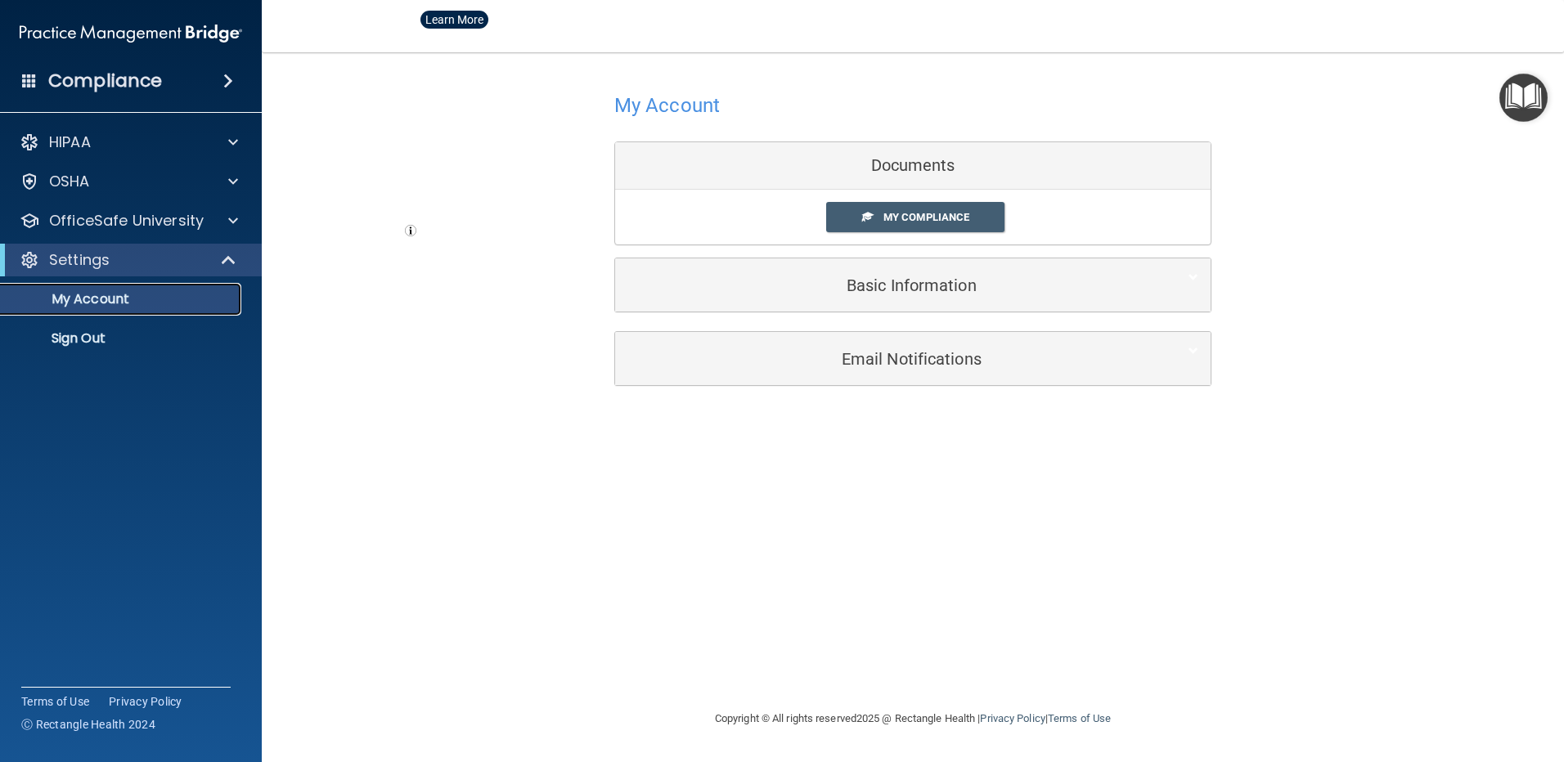
click at [100, 299] on p "My Account" at bounding box center [122, 299] width 223 height 16
click at [133, 229] on p "OfficeSafe University" at bounding box center [126, 221] width 155 height 20
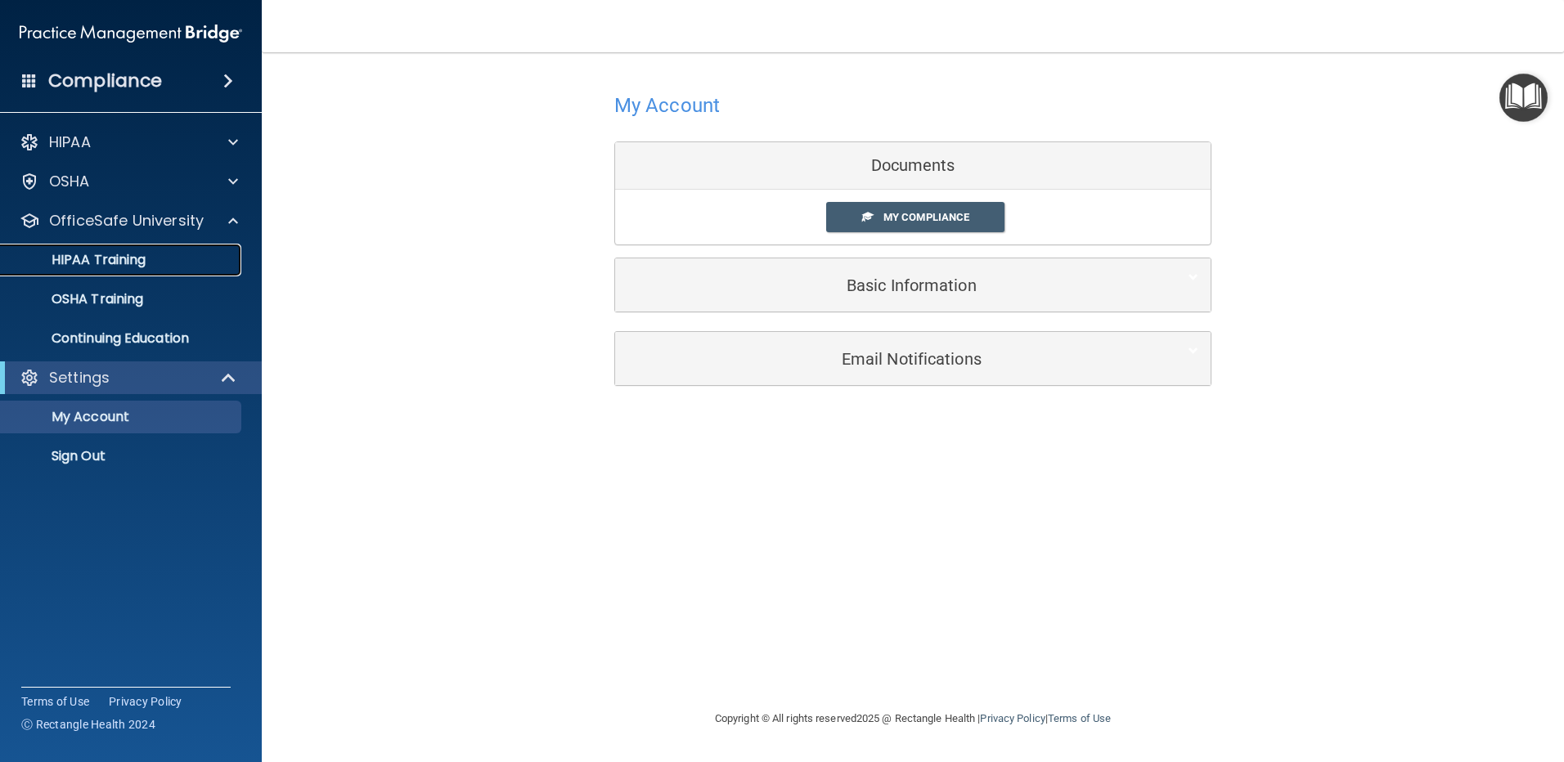
click at [131, 258] on p "HIPAA Training" at bounding box center [78, 260] width 135 height 16
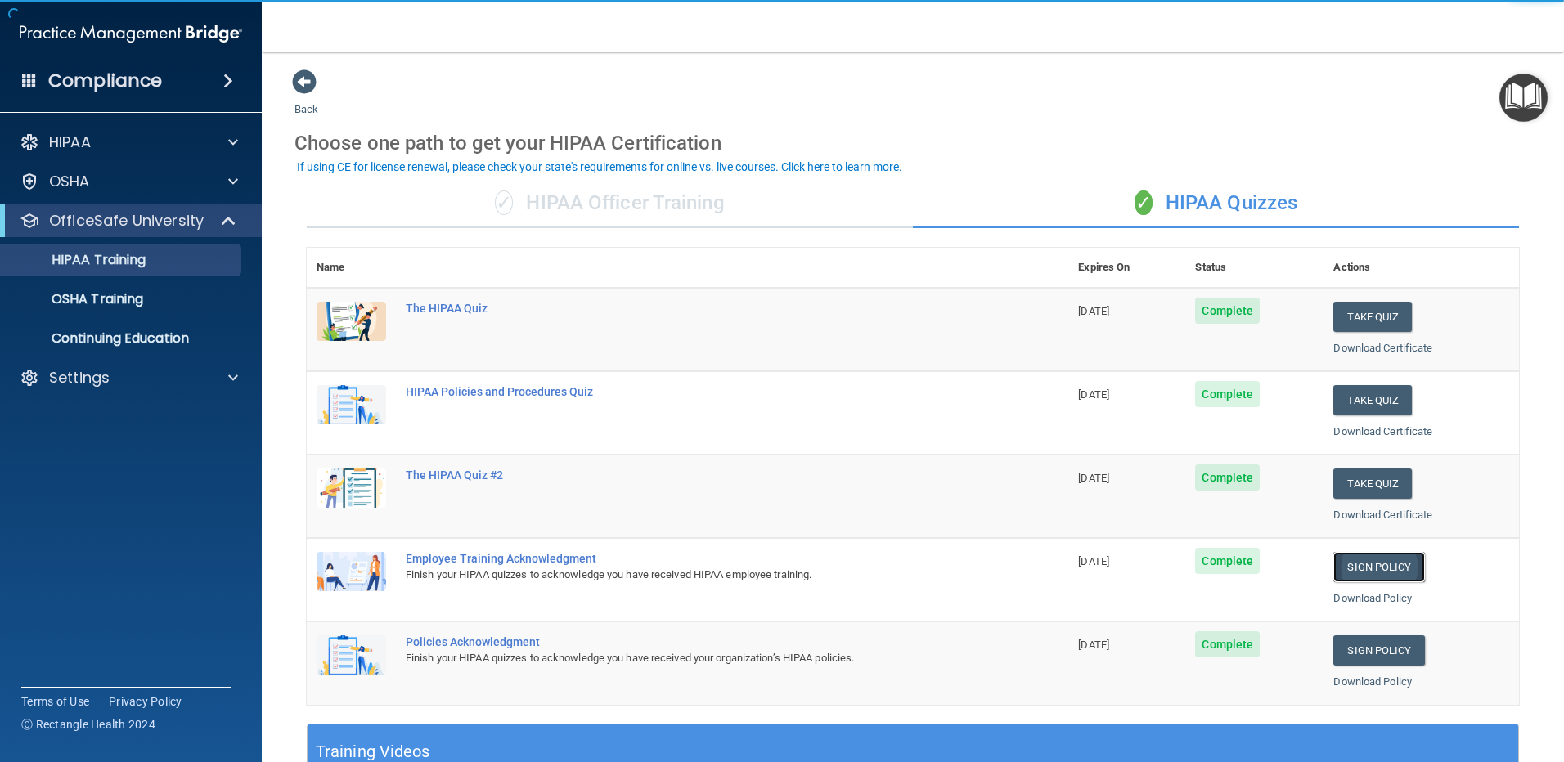
click at [1378, 568] on link "Sign Policy" at bounding box center [1378, 567] width 91 height 30
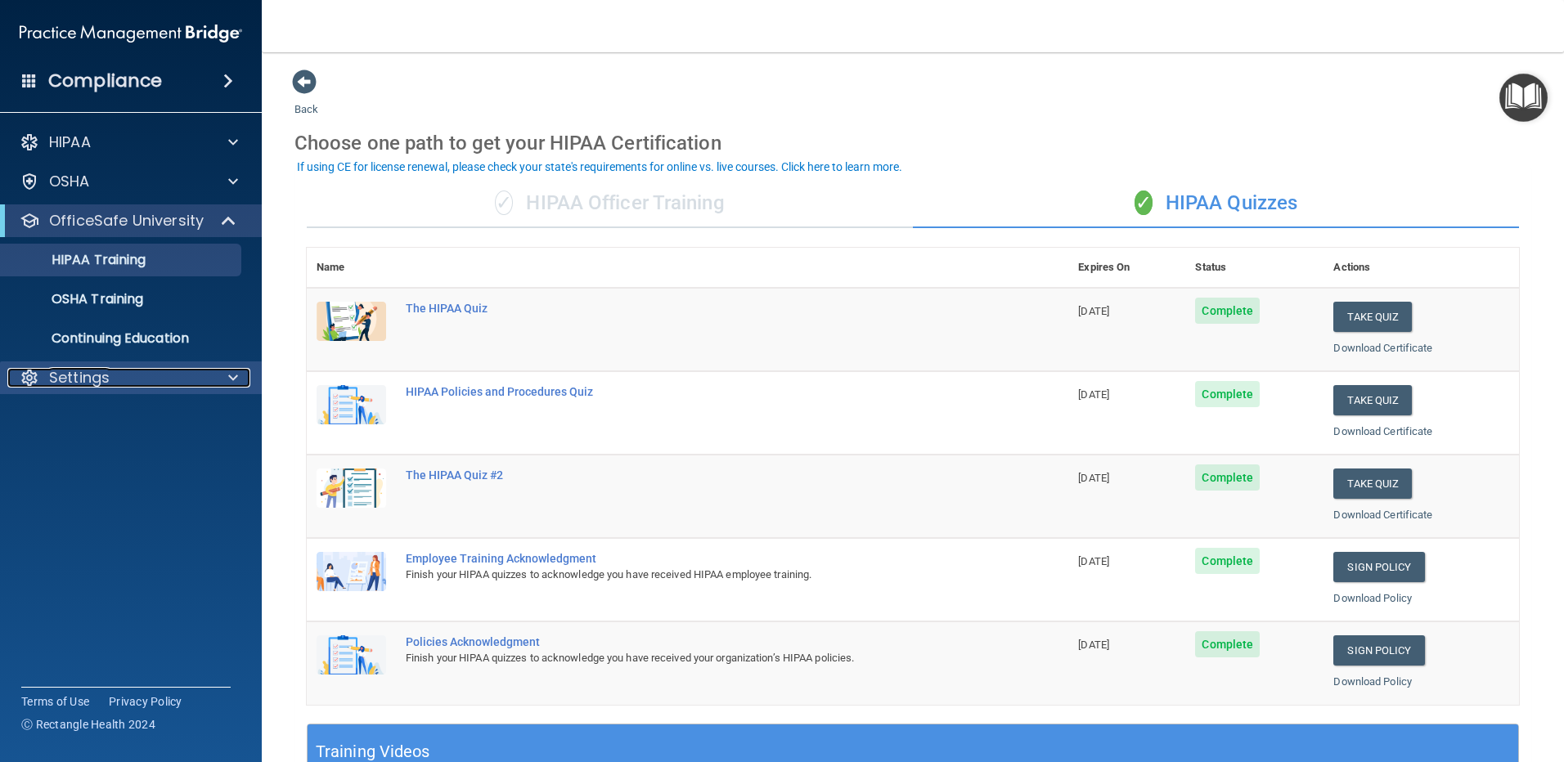
click at [143, 372] on div "Settings" at bounding box center [108, 378] width 203 height 20
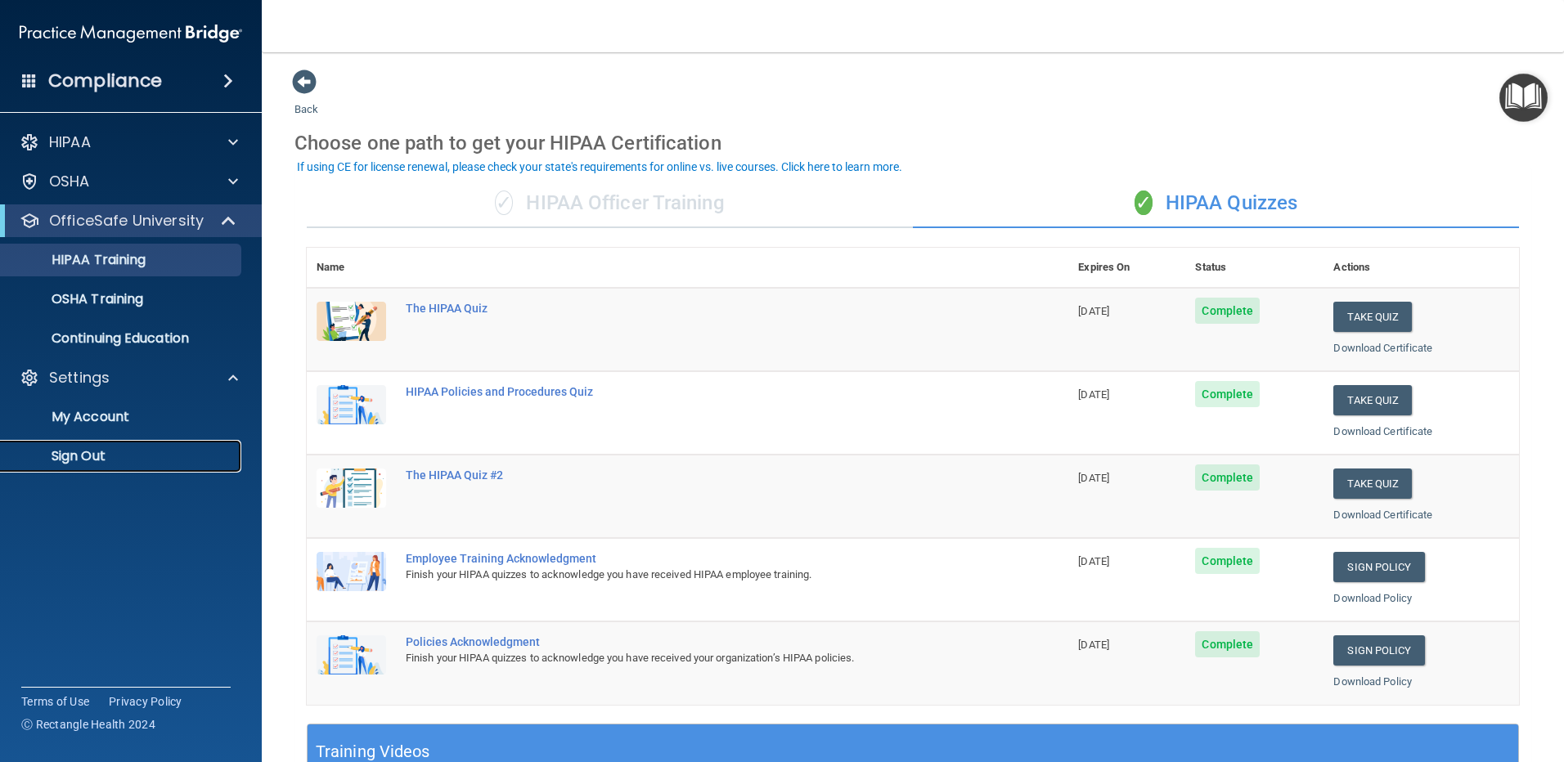
click at [129, 460] on p "Sign Out" at bounding box center [122, 456] width 223 height 16
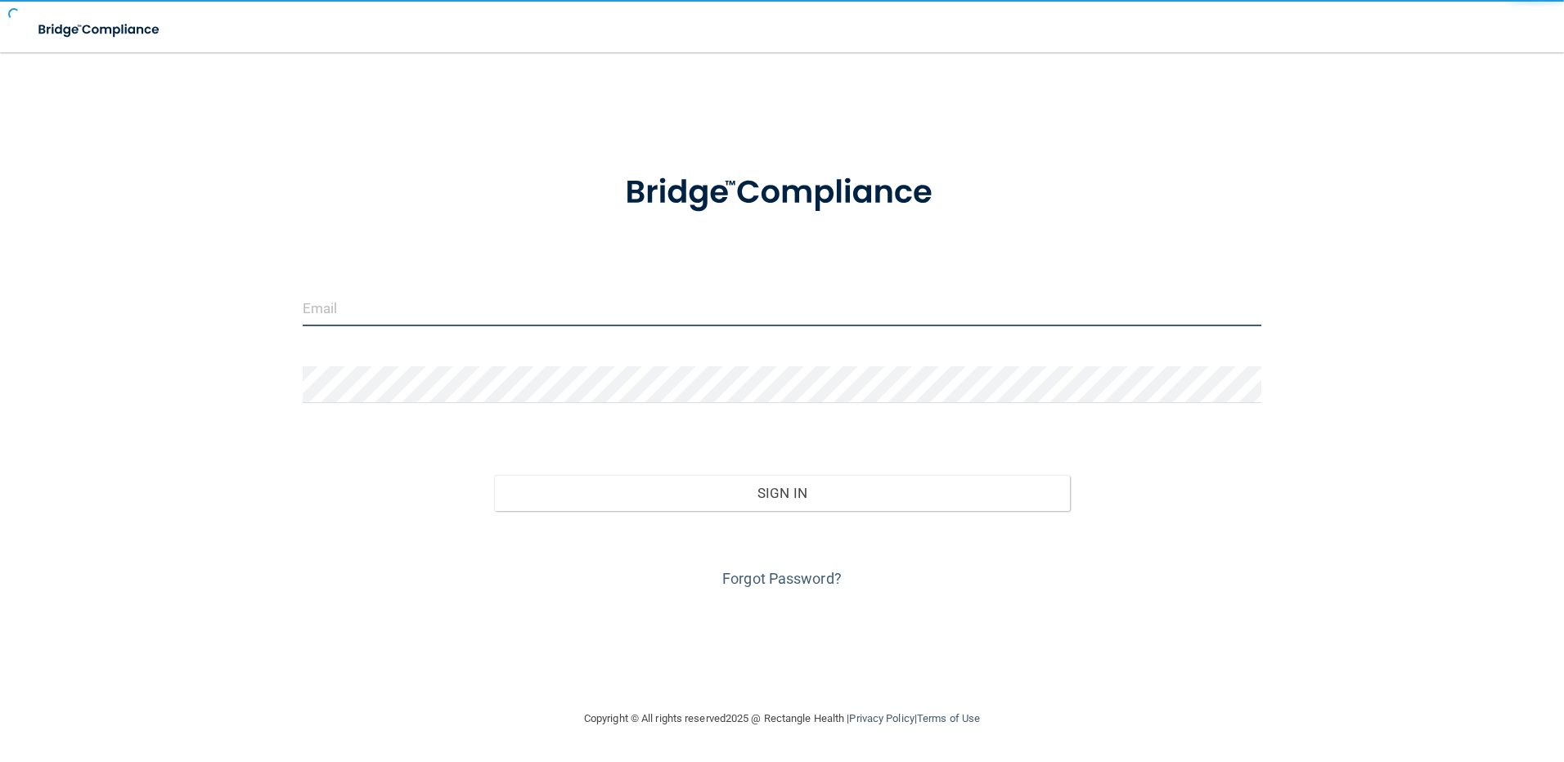
type input "brittany.templeton@epicortho.com"
